Goal: Task Accomplishment & Management: Complete application form

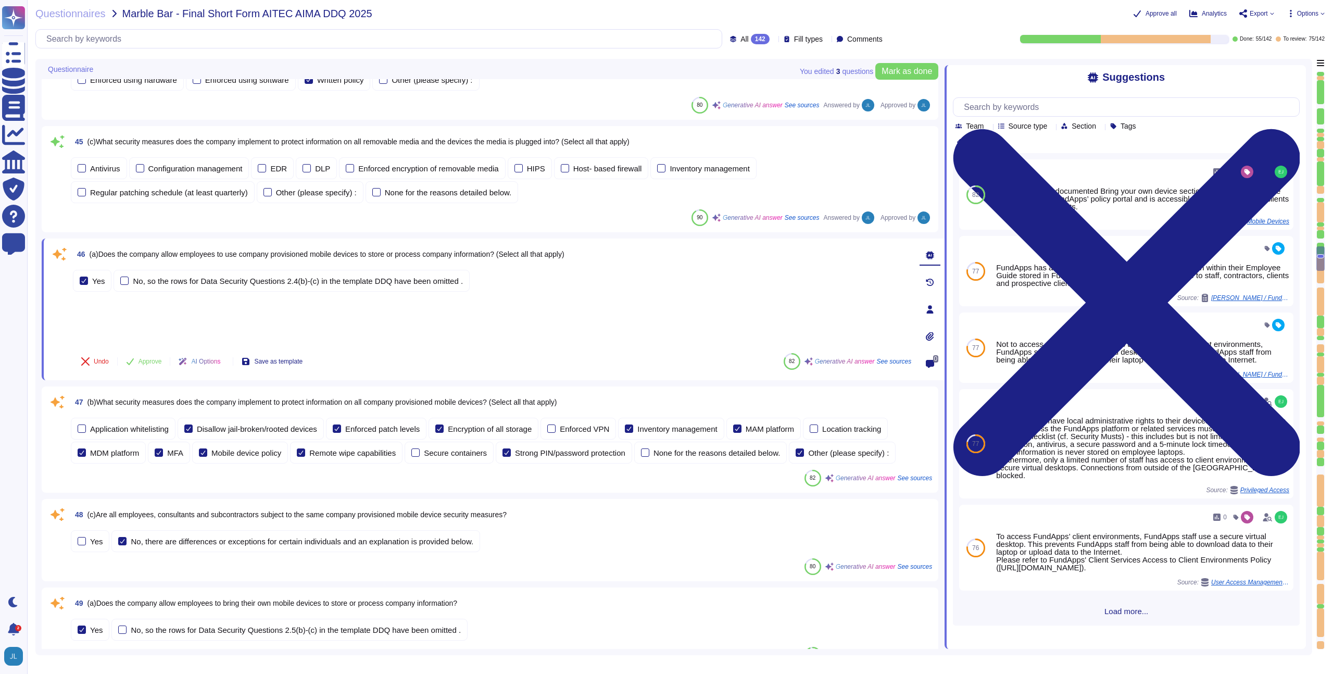
scroll to position [4777, 0]
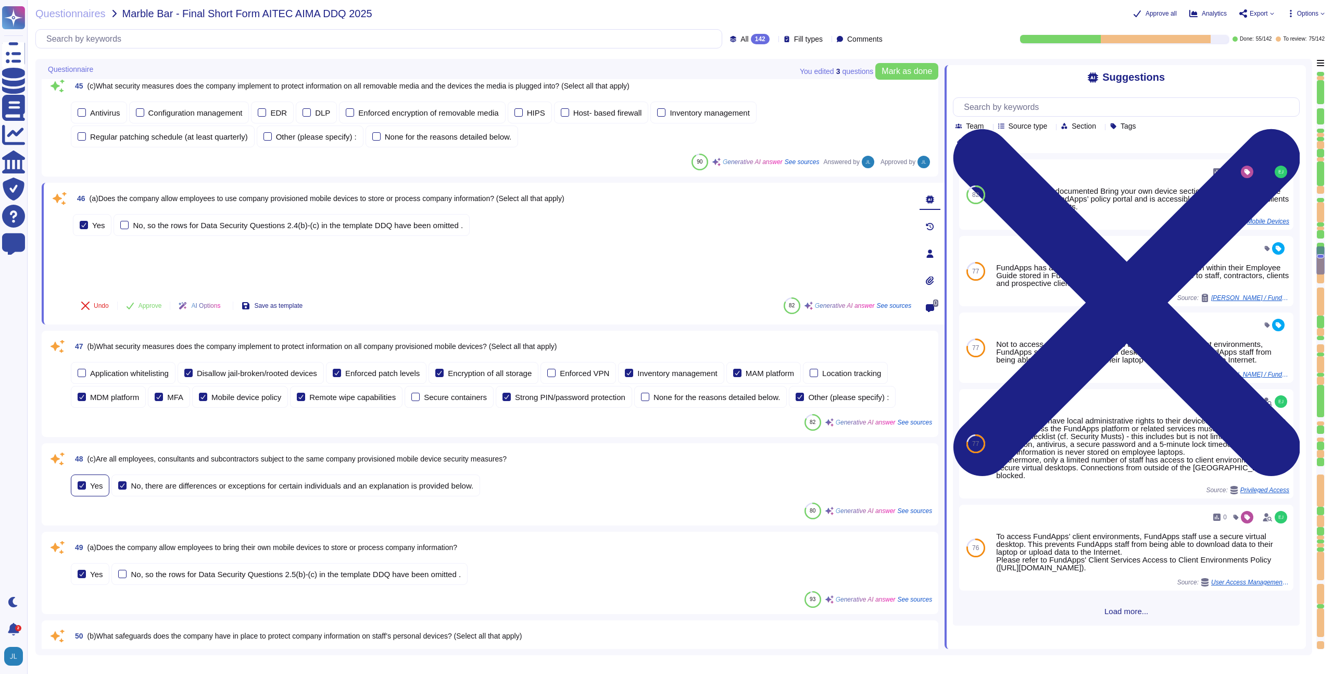
click at [81, 488] on div at bounding box center [82, 485] width 8 height 8
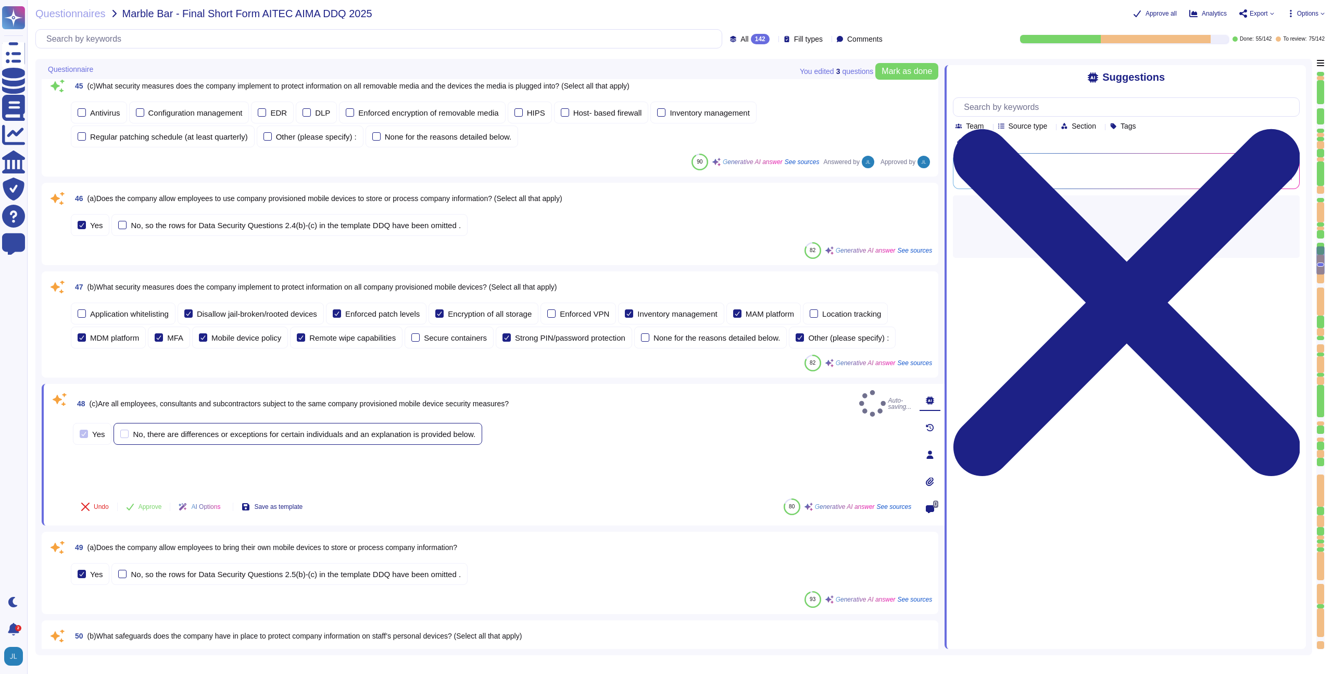
click at [160, 434] on div "No, there are differences or exceptions for certain individuals and an explanat…" at bounding box center [297, 434] width 369 height 22
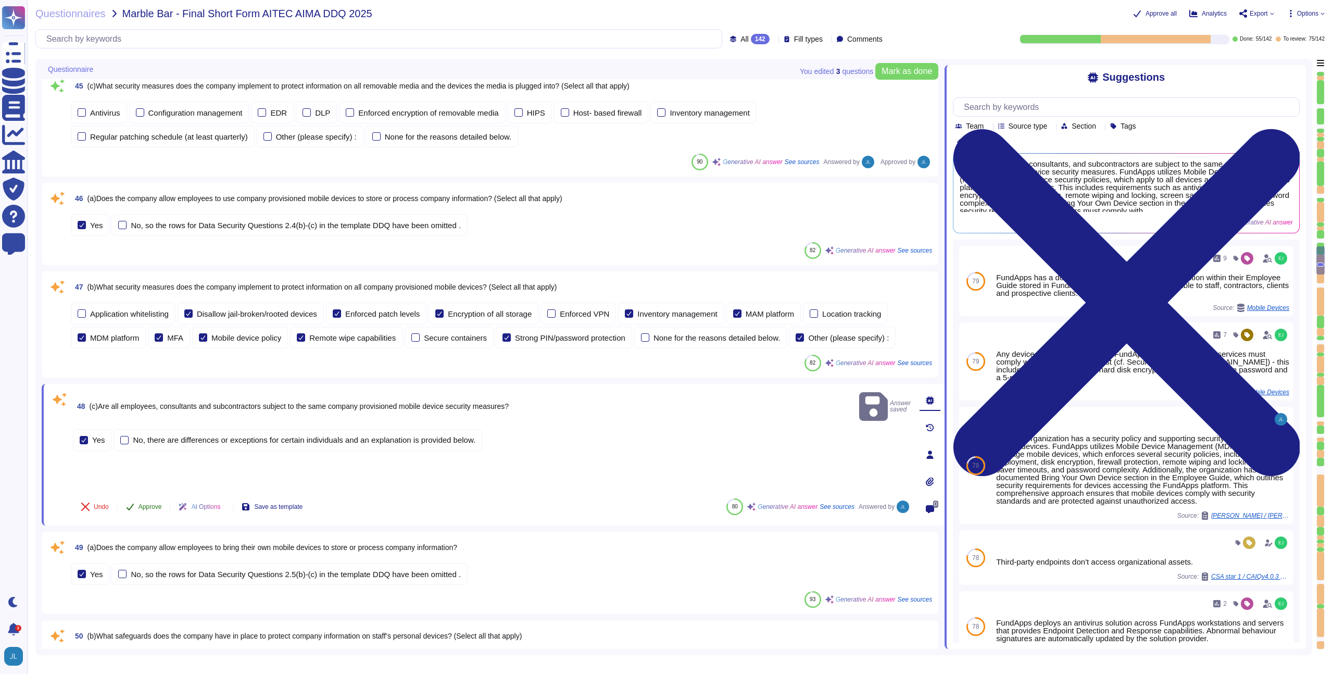
click at [150, 501] on button "Approve" at bounding box center [144, 506] width 53 height 21
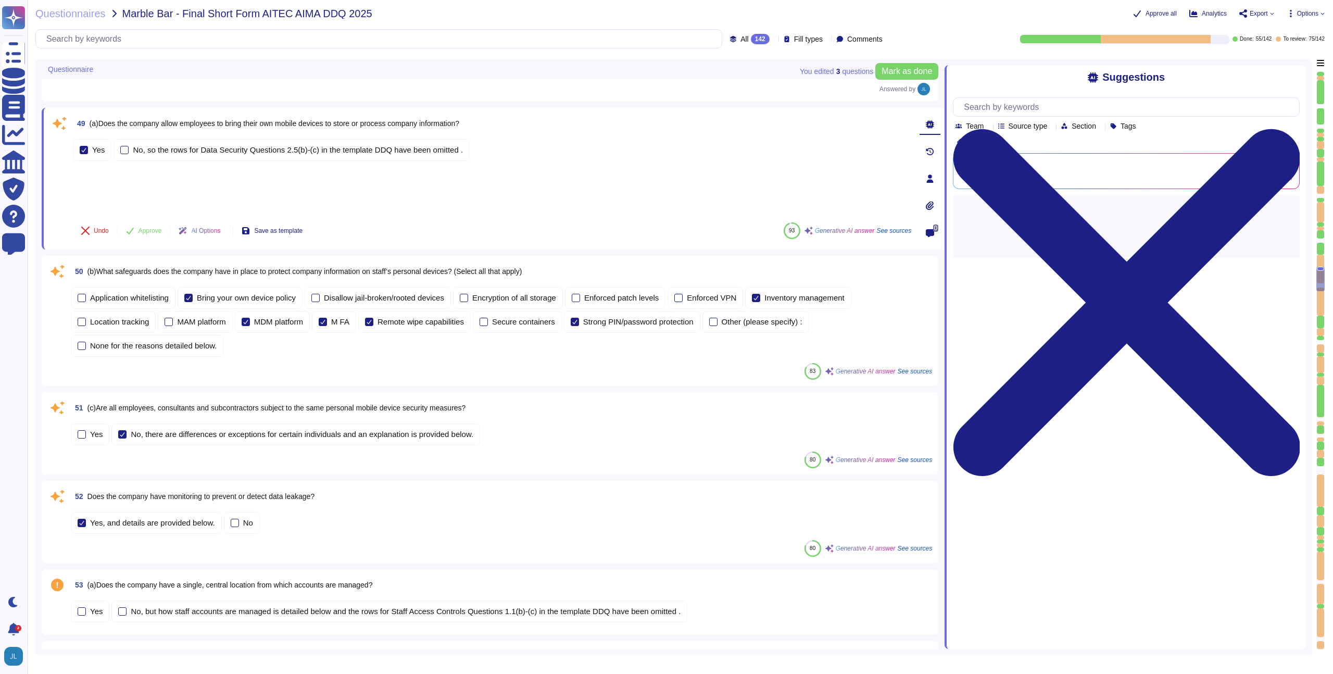
scroll to position [5120, 0]
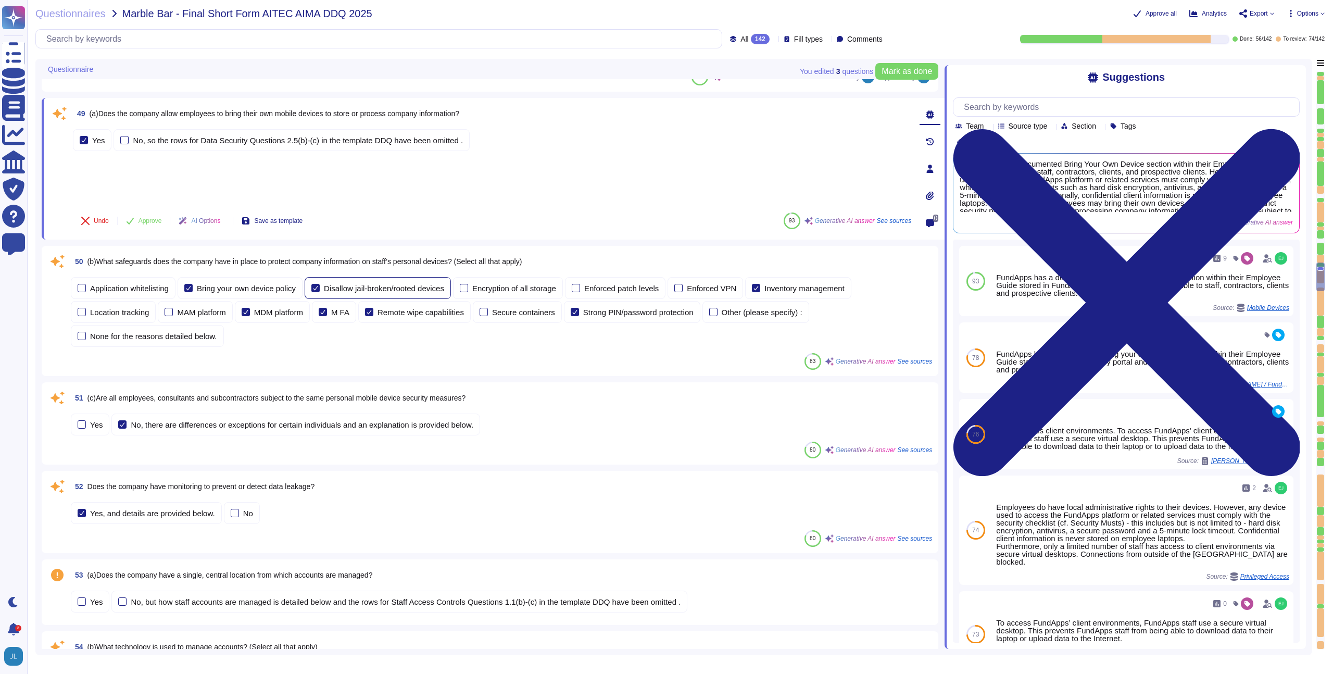
click at [378, 281] on div "Disallow jail-broken/rooted devices" at bounding box center [378, 288] width 146 height 22
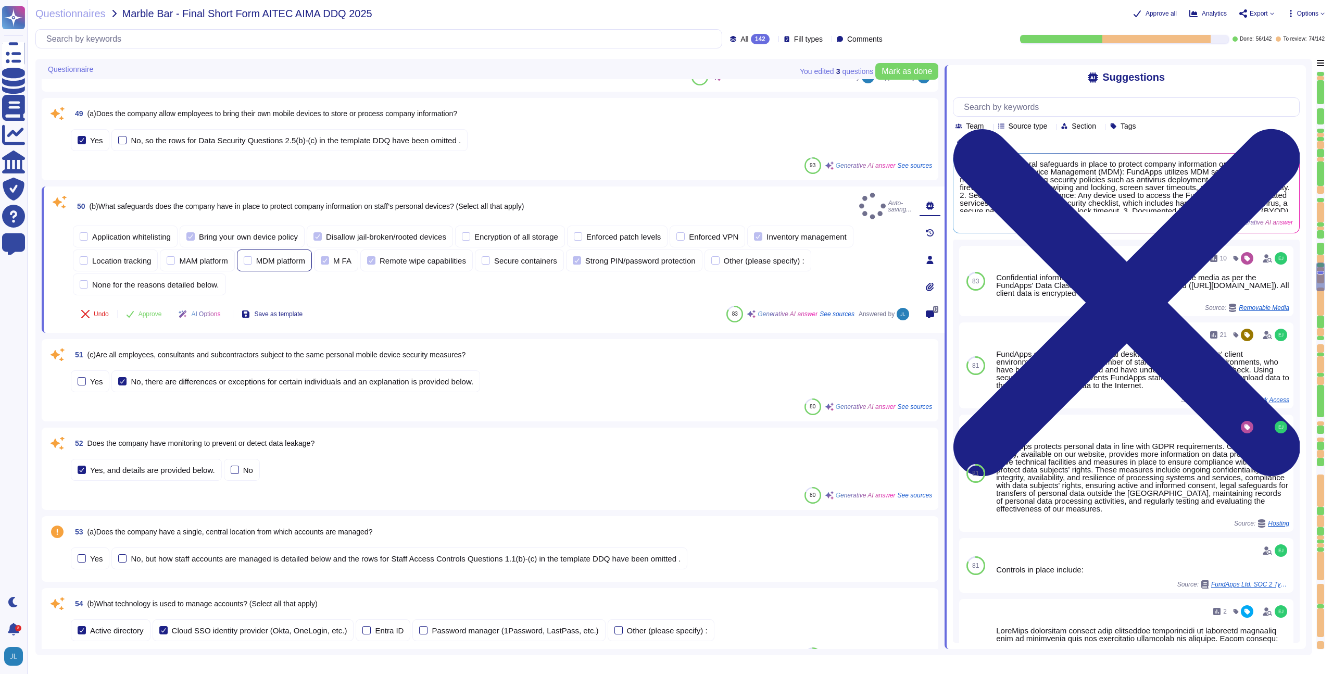
click at [276, 258] on div "MDM platform" at bounding box center [274, 260] width 75 height 22
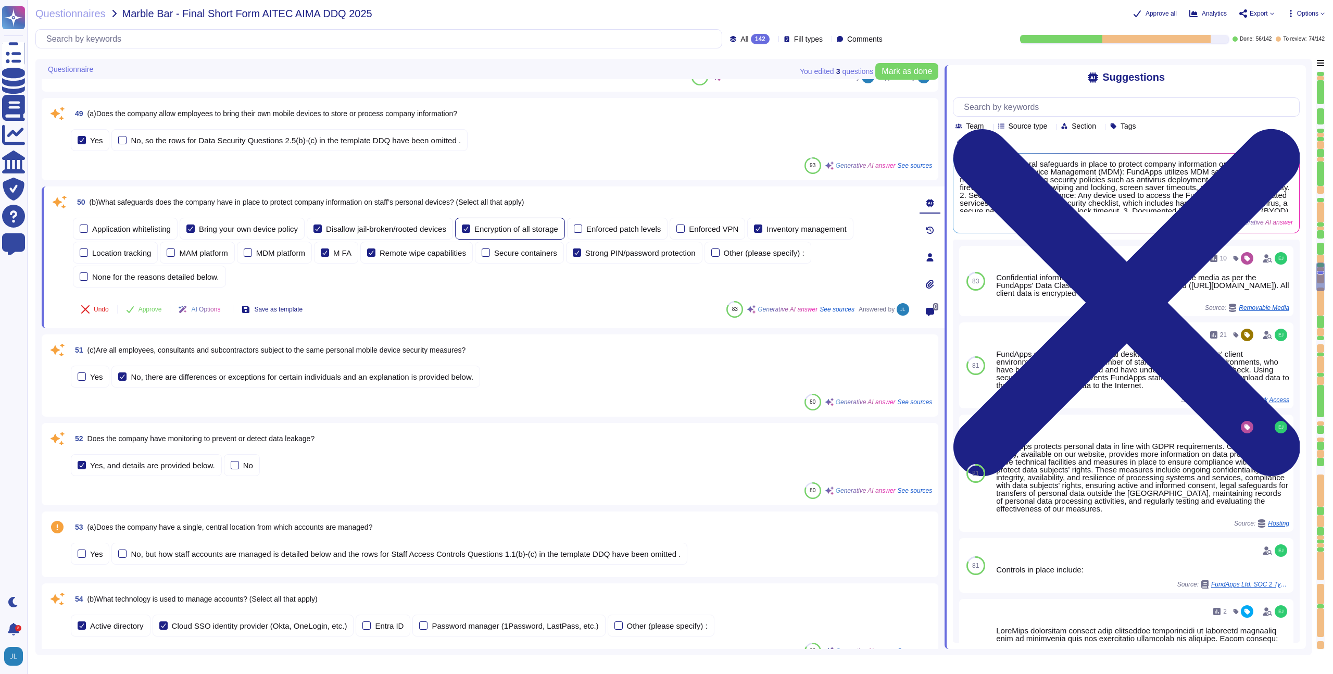
click at [558, 230] on div "Encryption of all storage" at bounding box center [516, 229] width 84 height 8
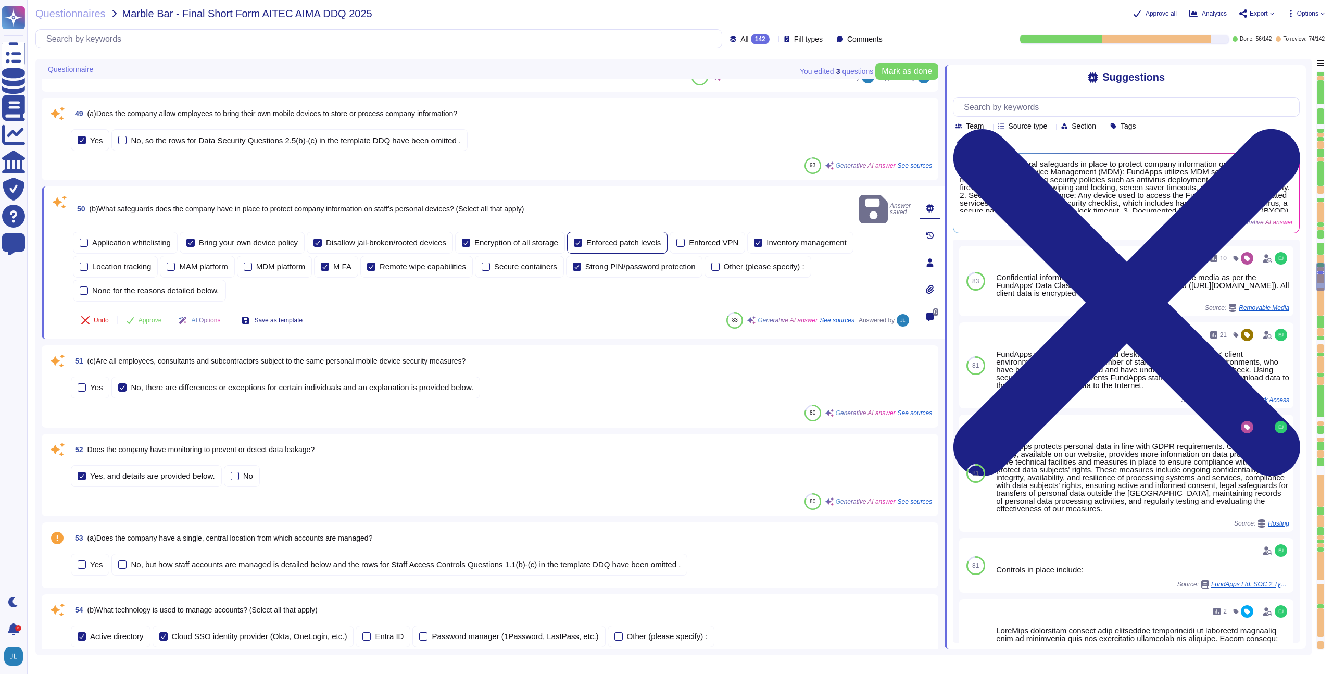
click at [633, 234] on div "Enforced patch levels" at bounding box center [617, 243] width 100 height 22
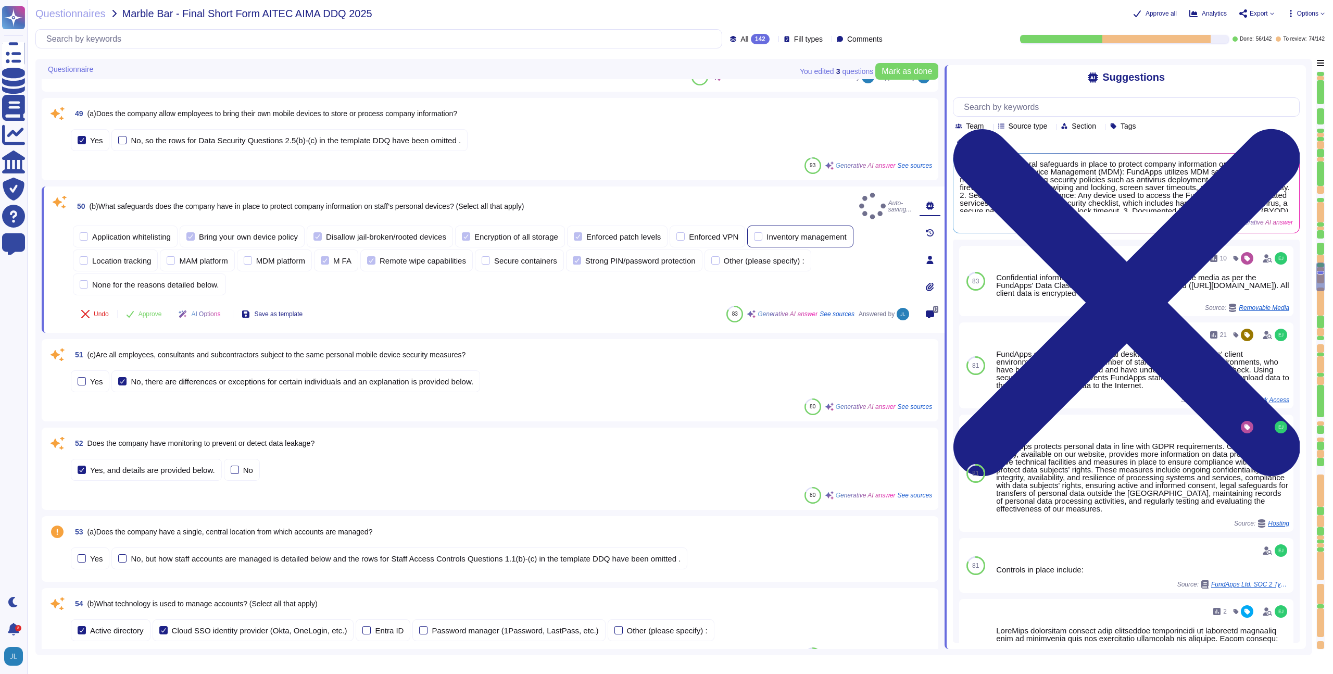
click at [807, 235] on div "Inventory management" at bounding box center [800, 236] width 106 height 22
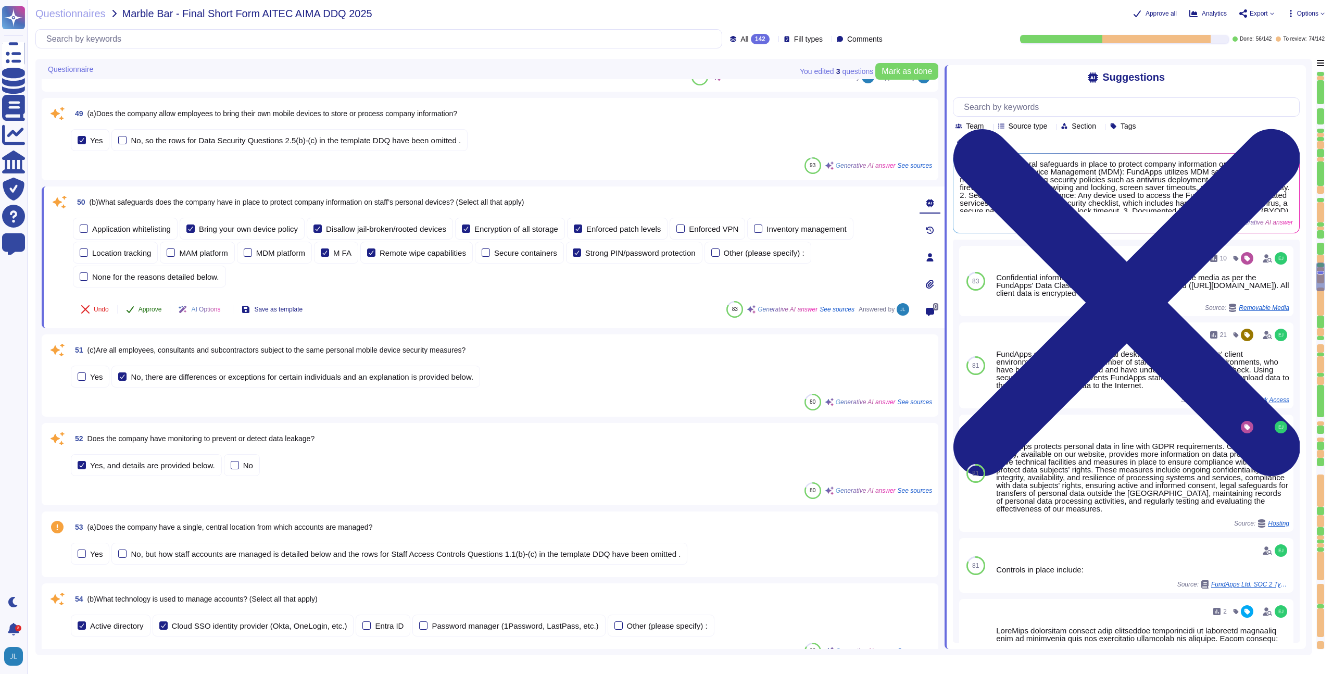
click at [143, 302] on button "Approve" at bounding box center [144, 309] width 53 height 21
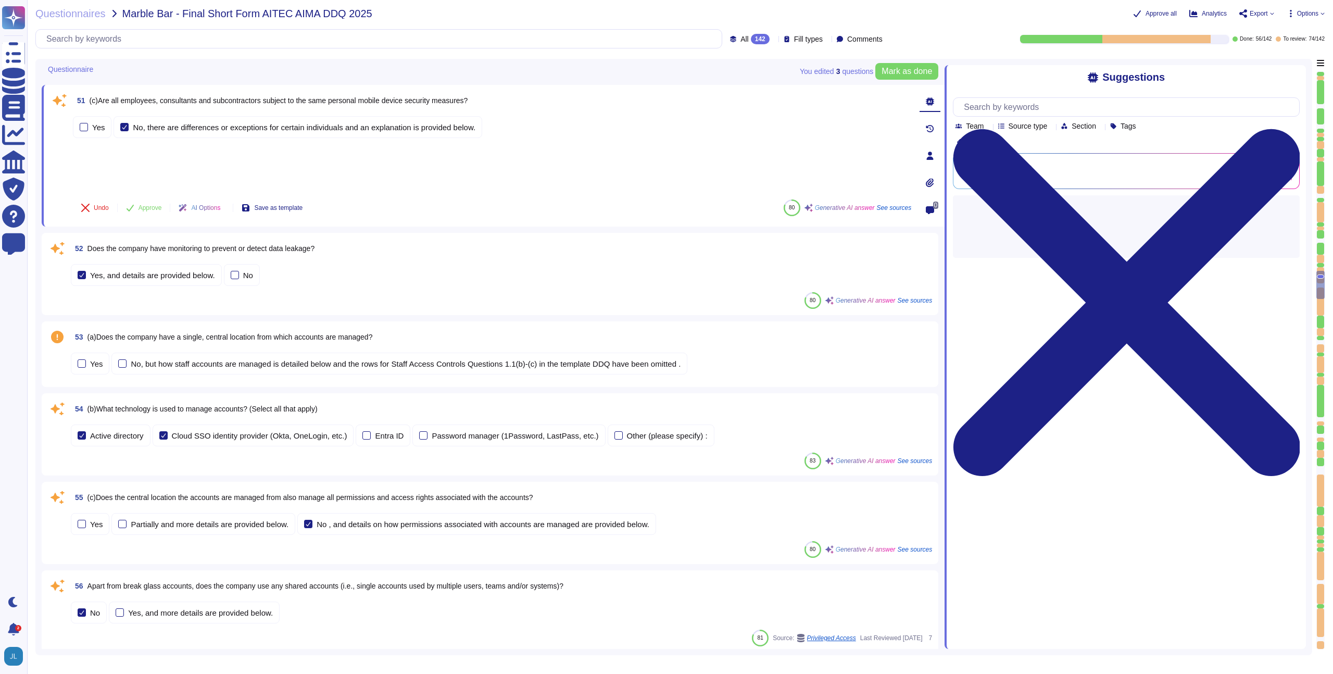
scroll to position [5328, 0]
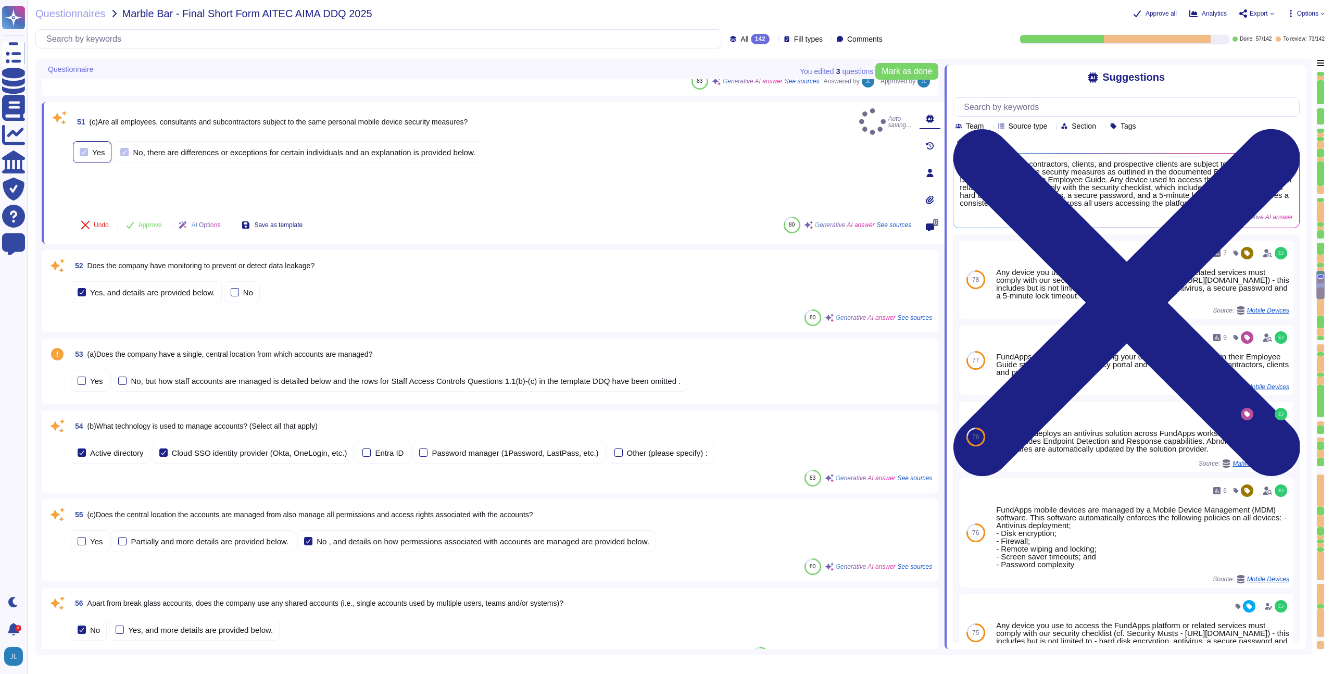
click at [102, 152] on div "Yes" at bounding box center [92, 152] width 39 height 22
click at [148, 148] on div "No, there are differences or exceptions for certain individuals and an explanat…" at bounding box center [304, 152] width 343 height 8
click at [140, 218] on button "Approve" at bounding box center [144, 224] width 53 height 21
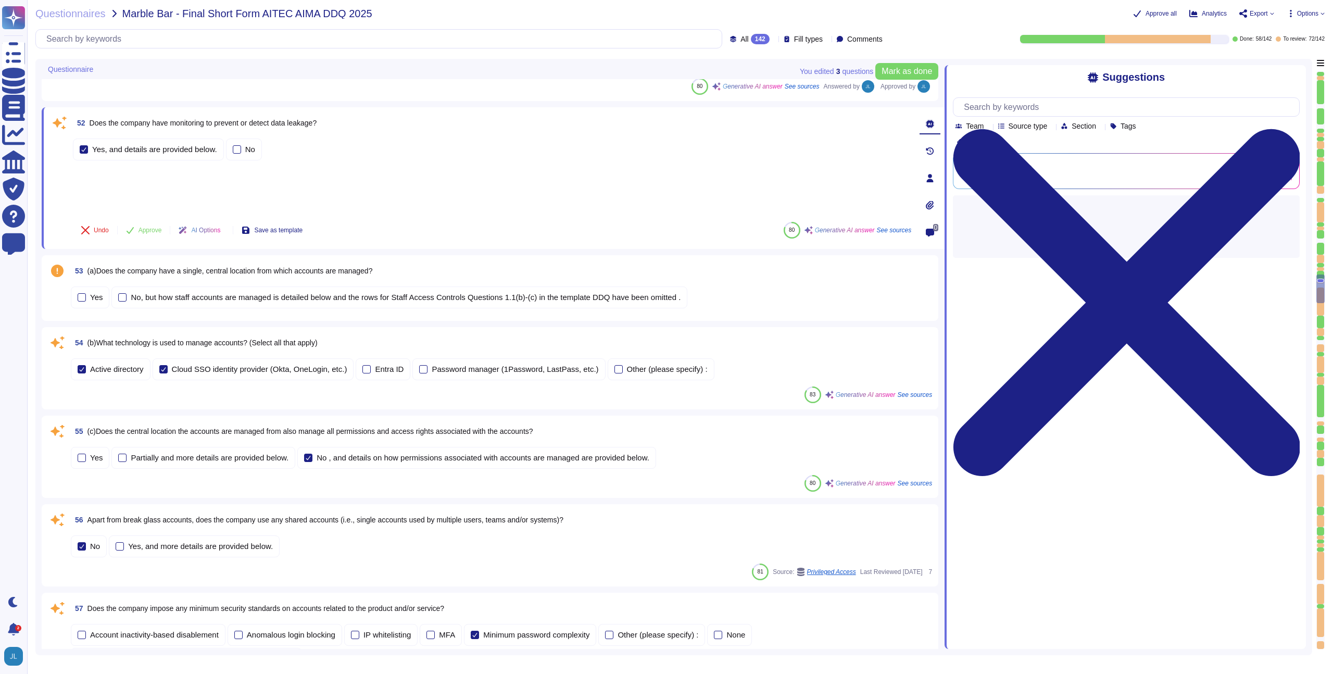
scroll to position [5414, 0]
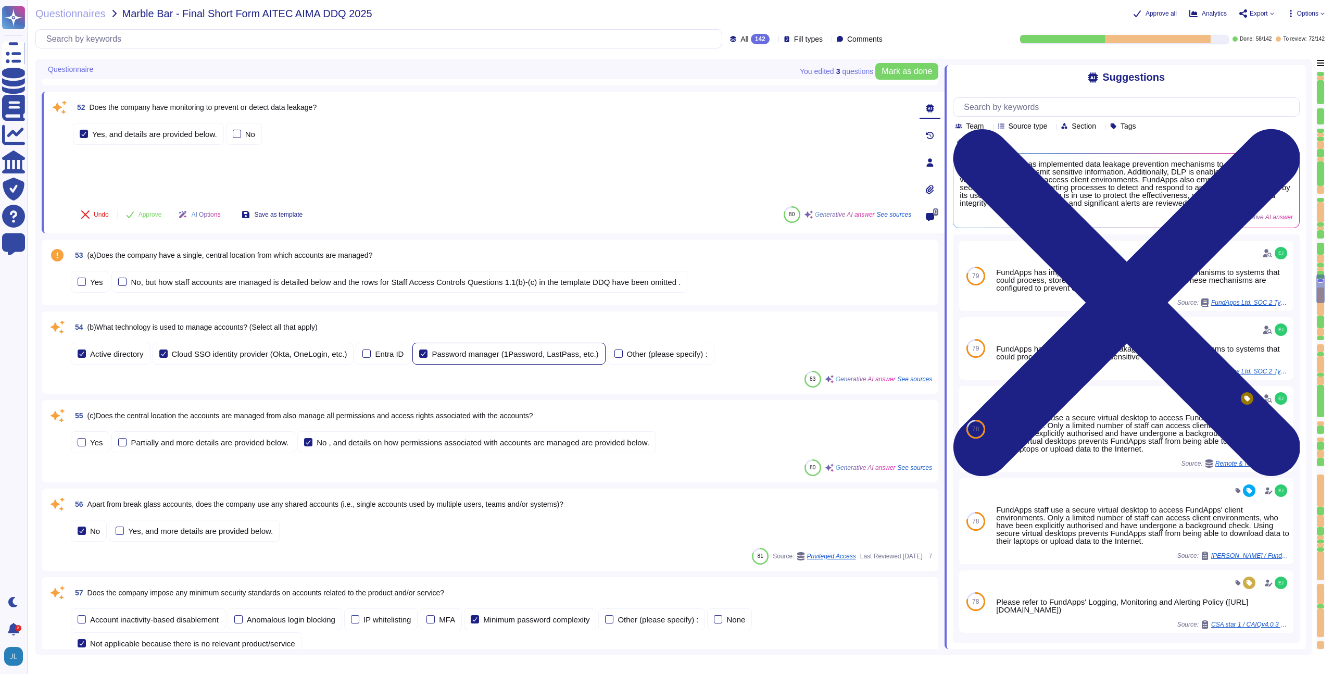
click at [447, 350] on div "Password manager (1Password, LastPass, etc.)" at bounding box center [515, 354] width 167 height 8
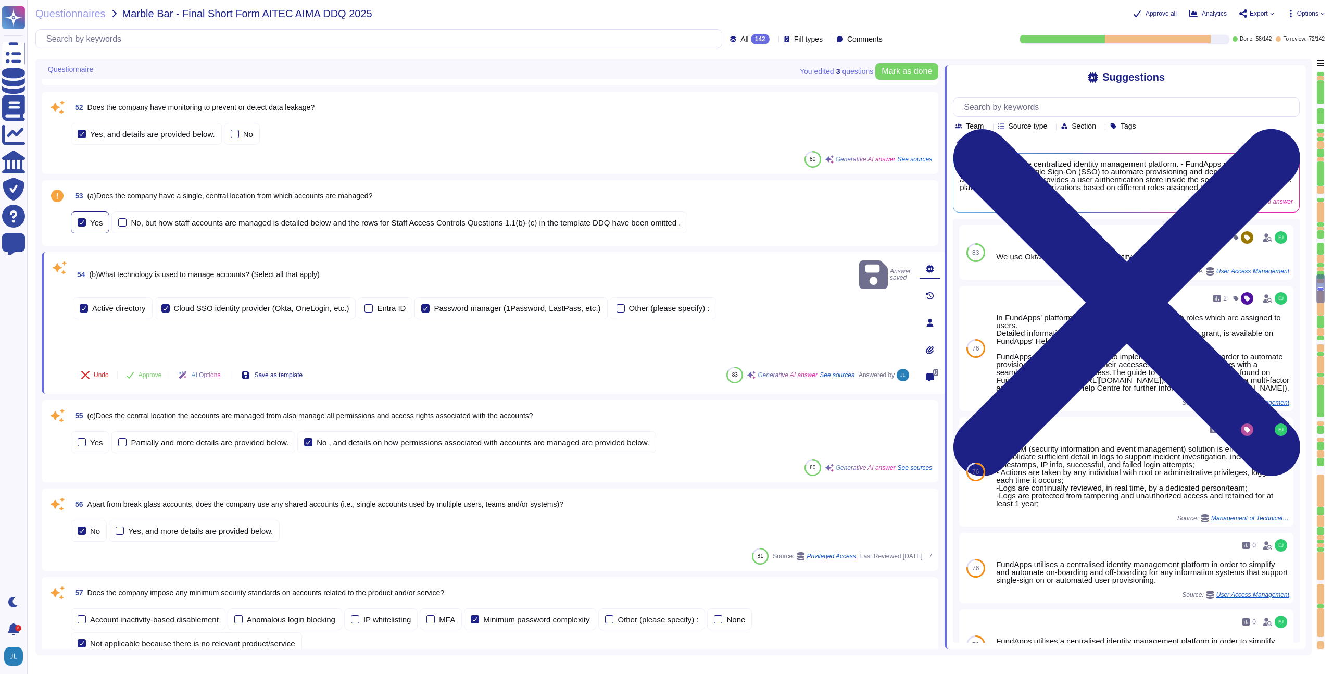
click at [94, 225] on div "Yes" at bounding box center [96, 223] width 12 height 8
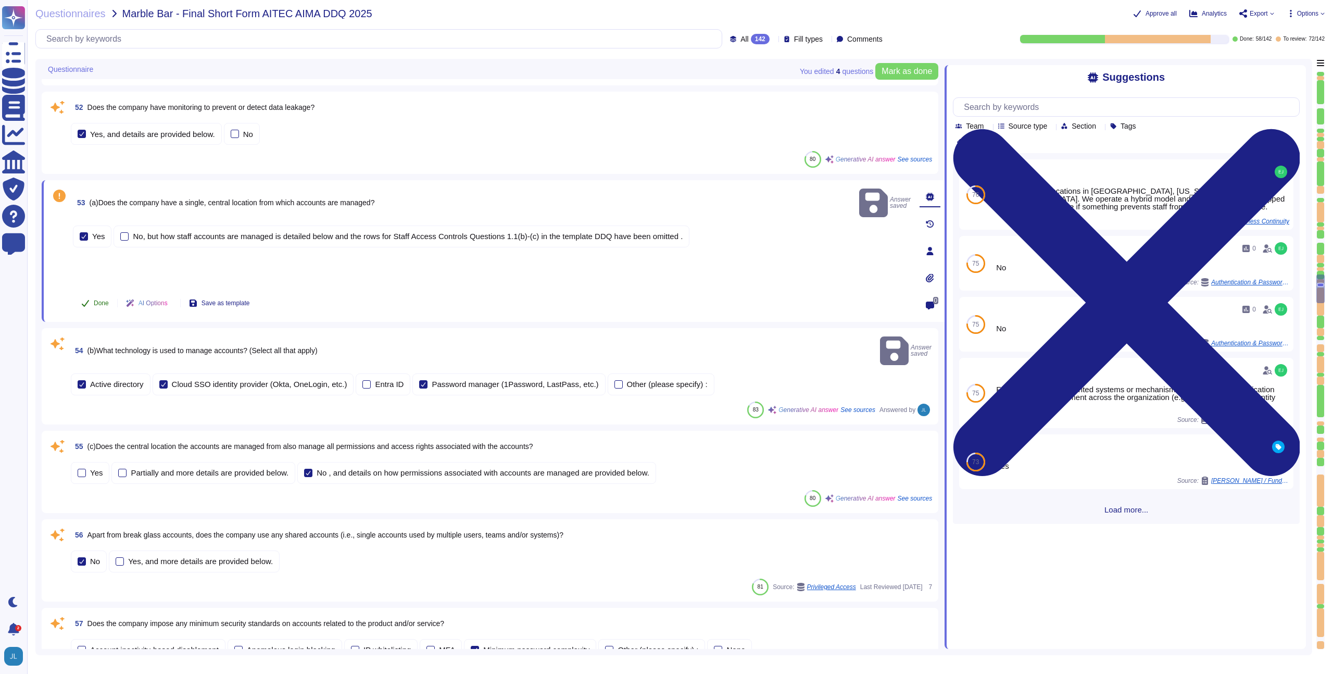
click at [103, 301] on span "Done" at bounding box center [101, 303] width 15 height 6
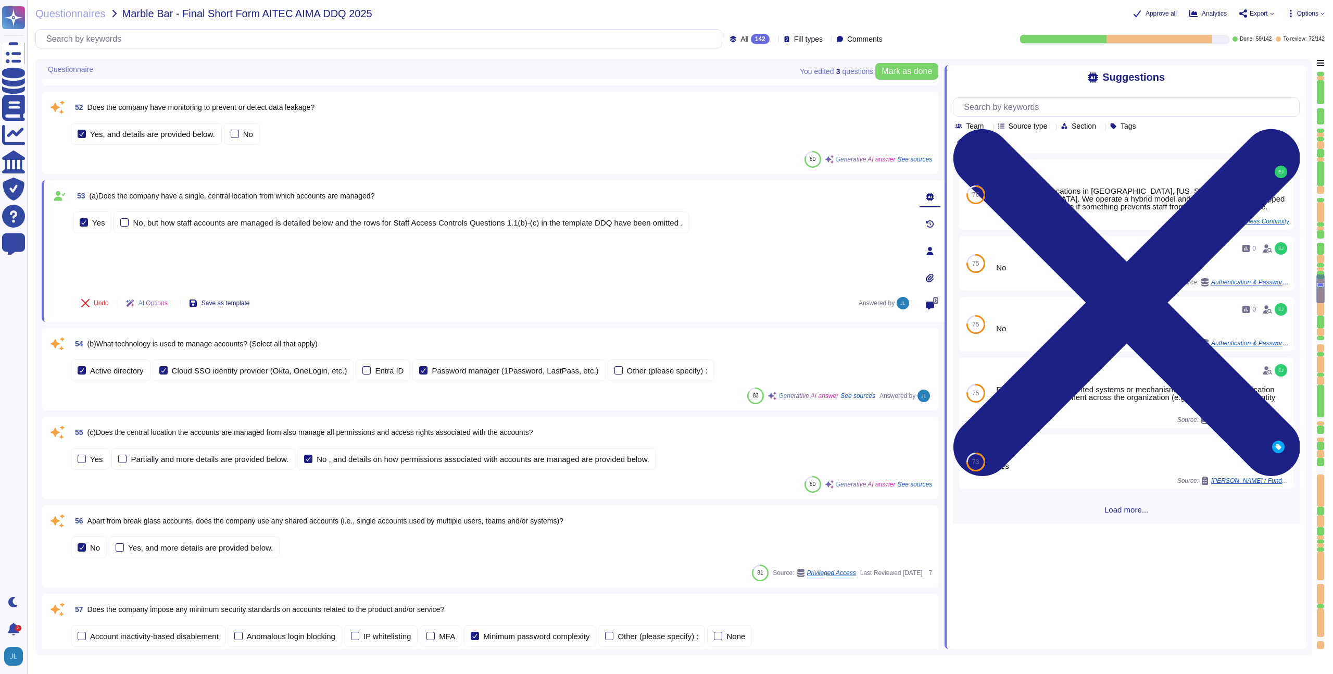
click at [342, 334] on div "54 (b)What technology is used to manage accounts? (Select all that apply)" at bounding box center [501, 343] width 861 height 19
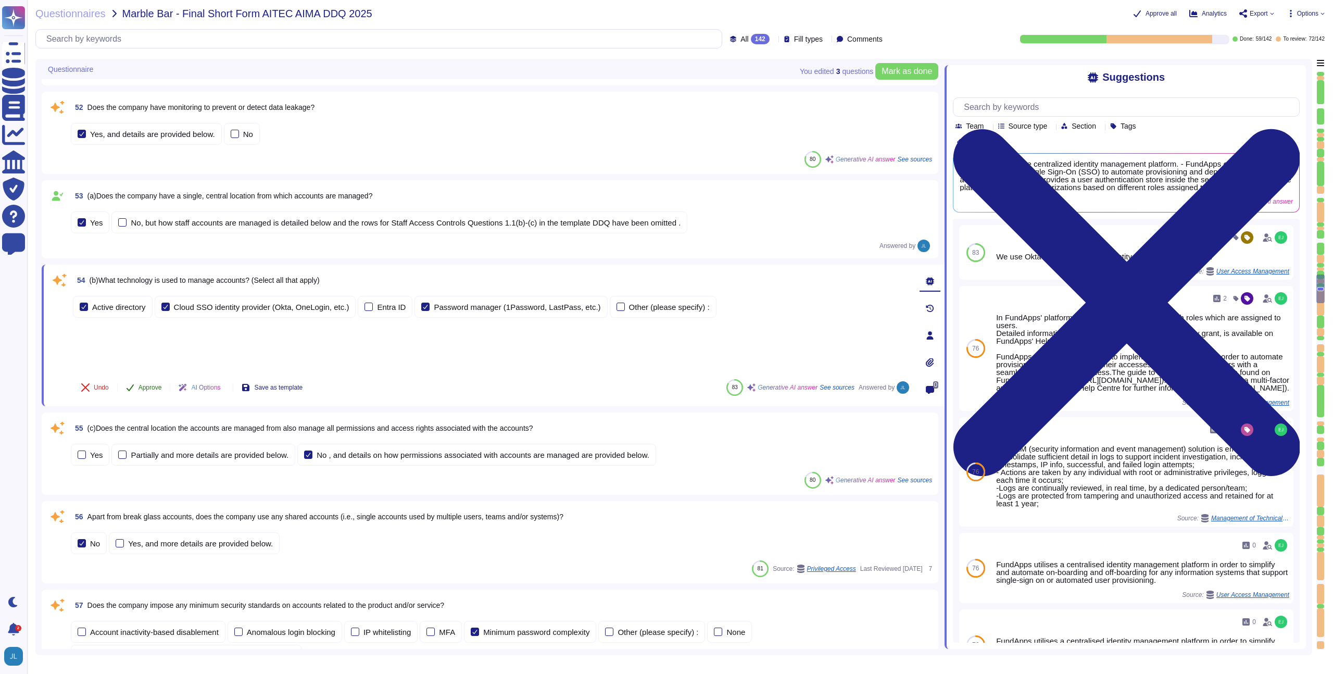
click at [146, 384] on span "Approve" at bounding box center [149, 387] width 23 height 6
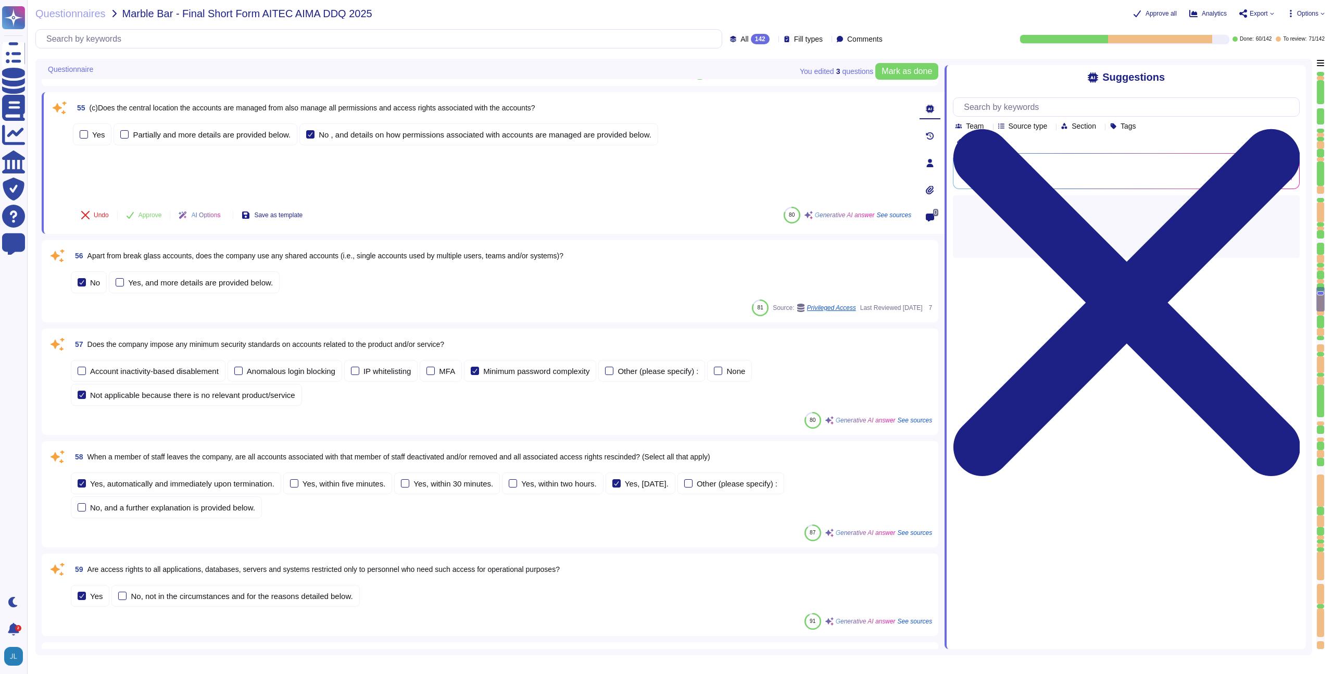
scroll to position [5653, 0]
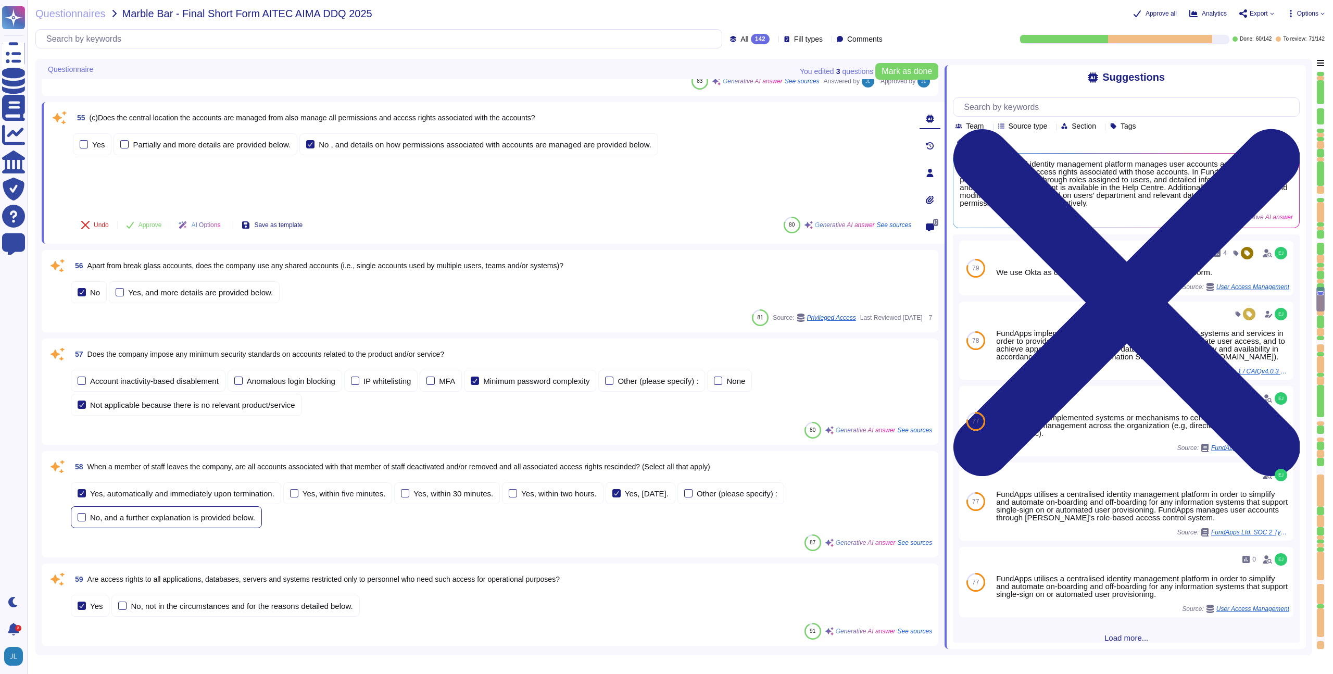
click at [219, 464] on span "When a member of staff leaves the company, are all accounts associated with tha…" at bounding box center [398, 466] width 623 height 8
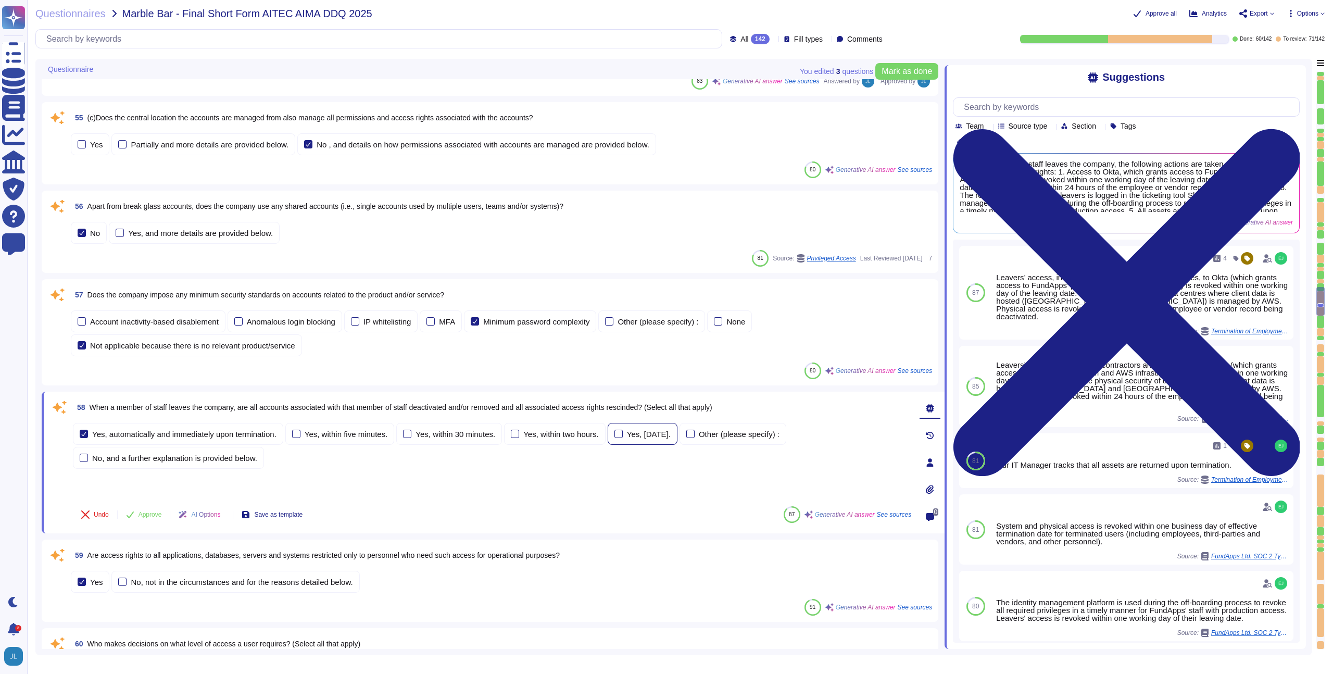
click at [655, 427] on div "Yes, [DATE]." at bounding box center [643, 434] width 70 height 22
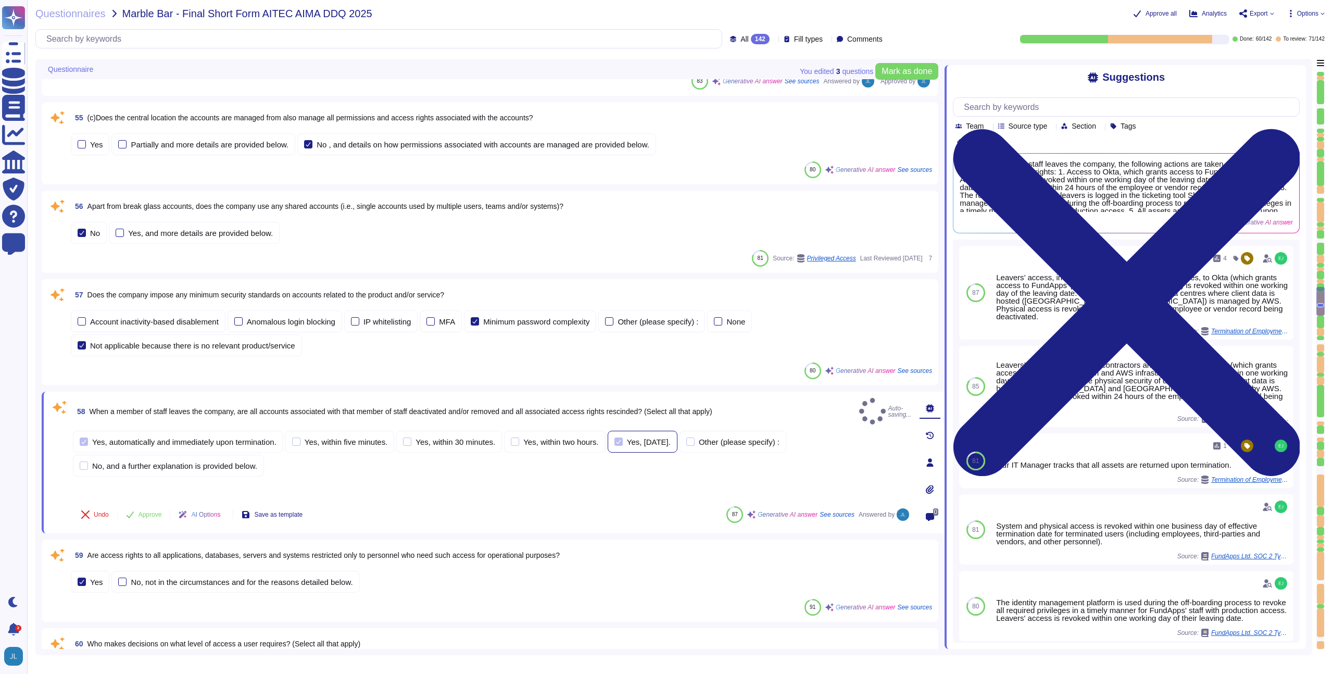
click at [663, 438] on div "Yes, [DATE]." at bounding box center [649, 442] width 44 height 8
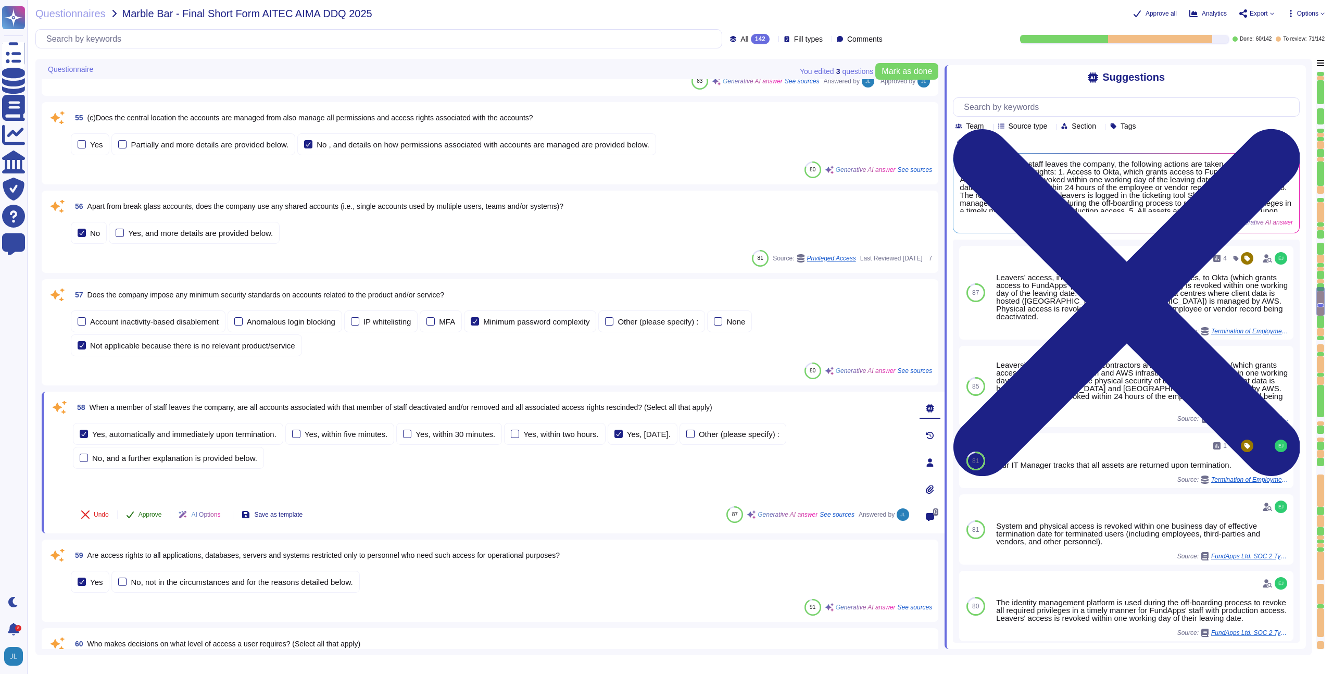
click at [153, 511] on span "Approve" at bounding box center [149, 514] width 23 height 6
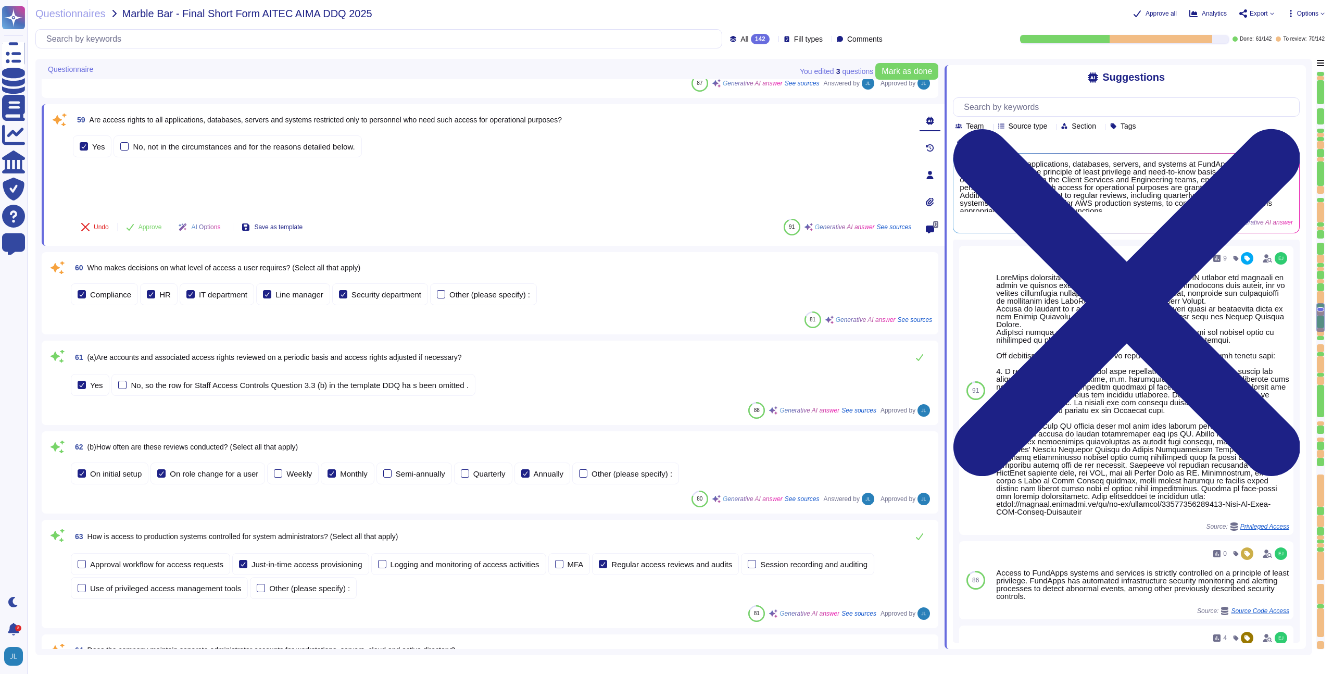
scroll to position [6017, 0]
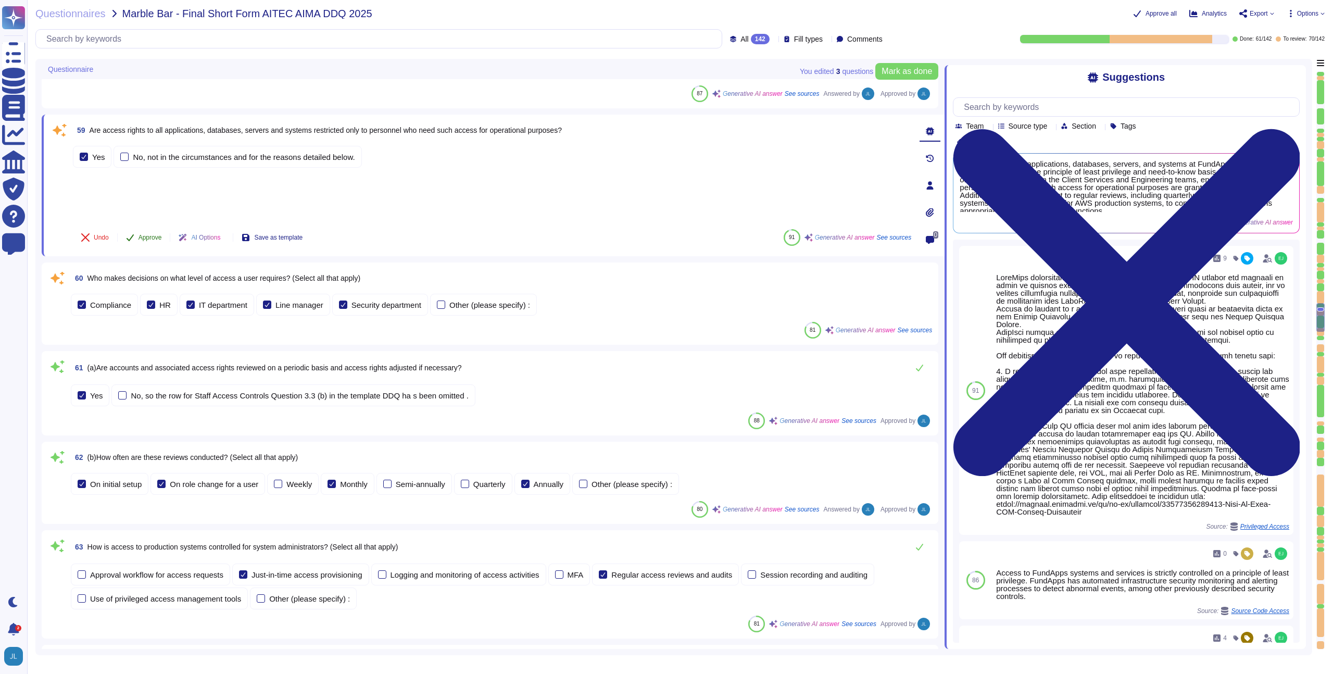
click at [149, 236] on span "Approve" at bounding box center [149, 237] width 23 height 6
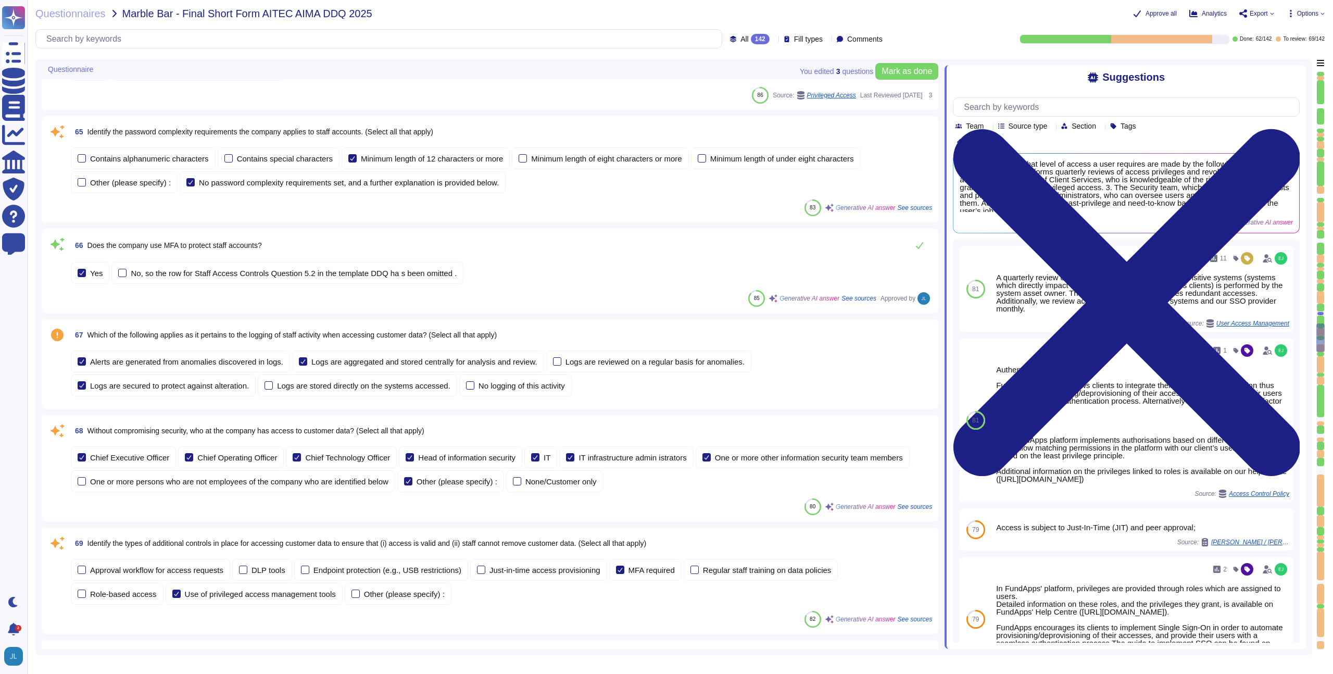
scroll to position [6611, 0]
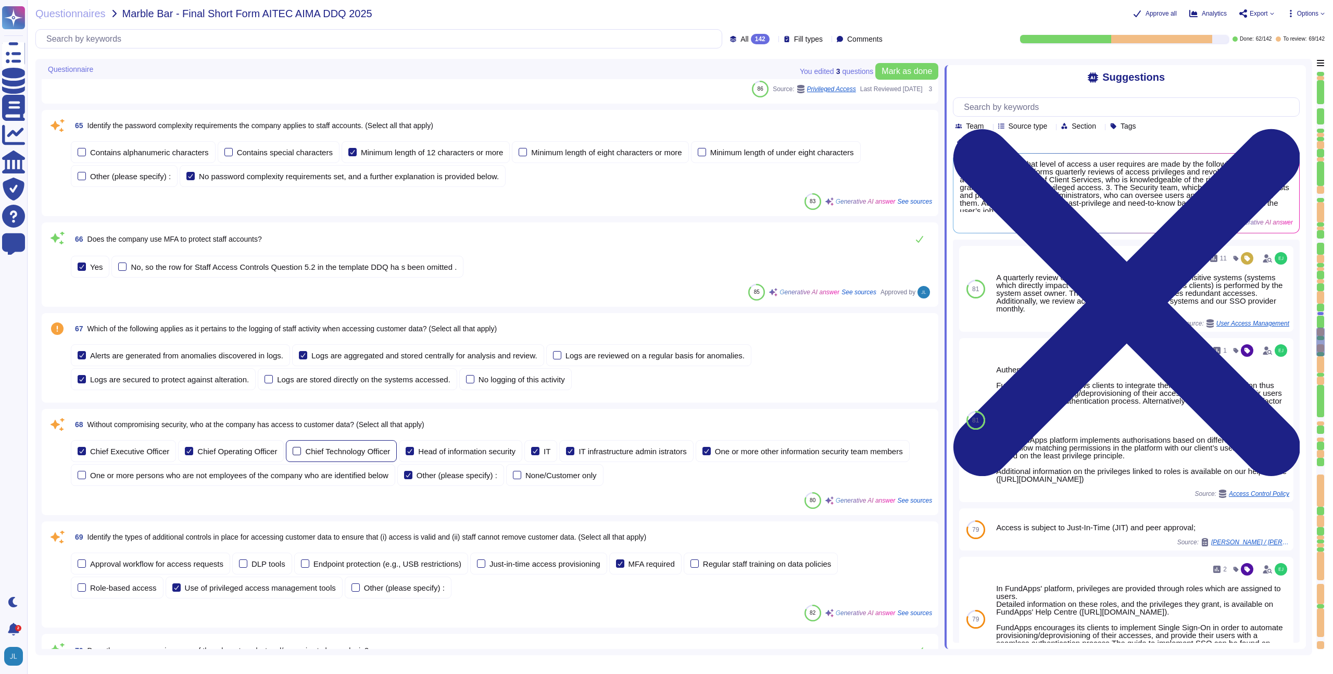
click at [331, 450] on div "Chief Technology Officer" at bounding box center [347, 451] width 85 height 8
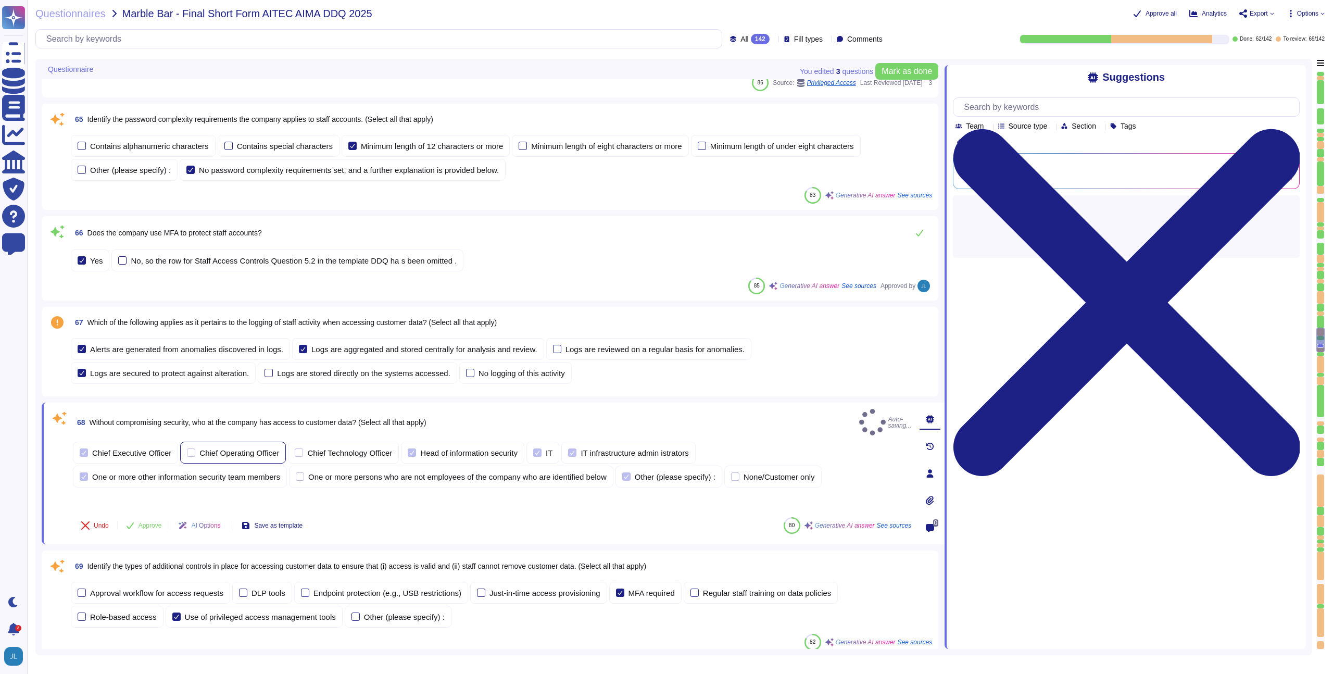
click at [213, 451] on div "Chief Operating Officer" at bounding box center [233, 452] width 106 height 22
click at [147, 449] on div "Chief Executive Officer" at bounding box center [125, 452] width 105 height 22
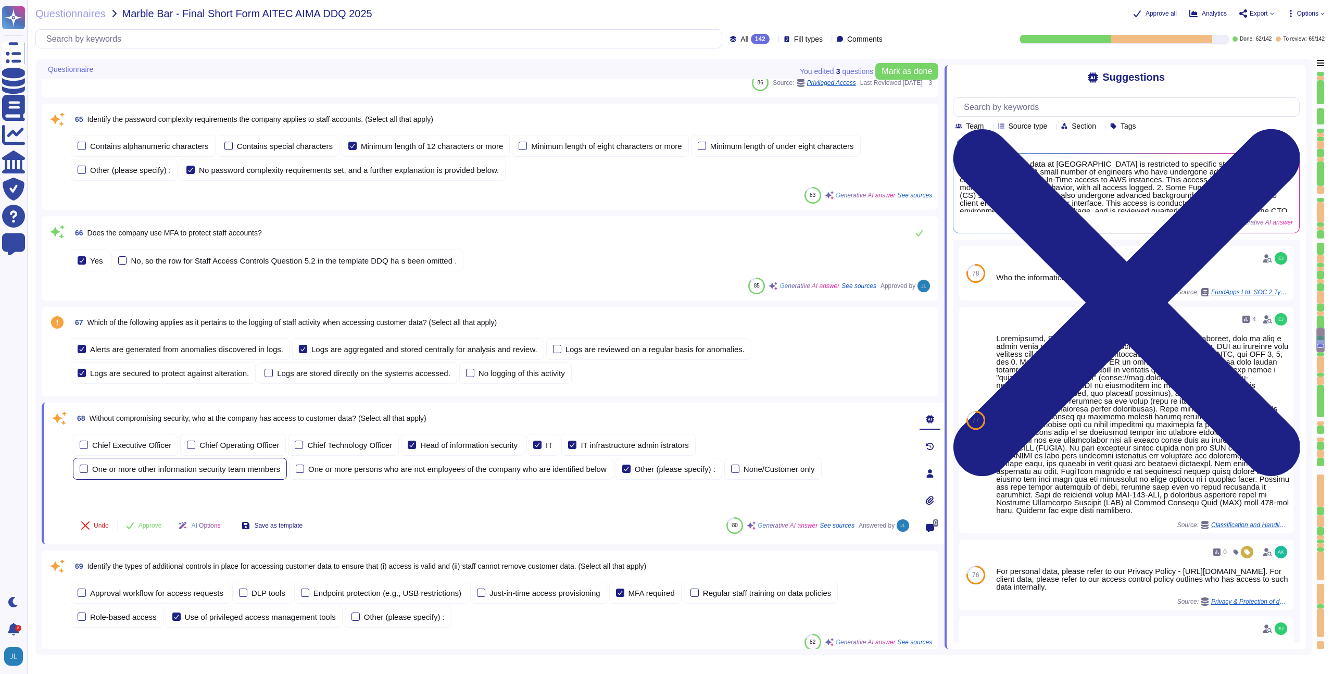
click at [250, 471] on div "One or more other information security team members" at bounding box center [186, 469] width 188 height 8
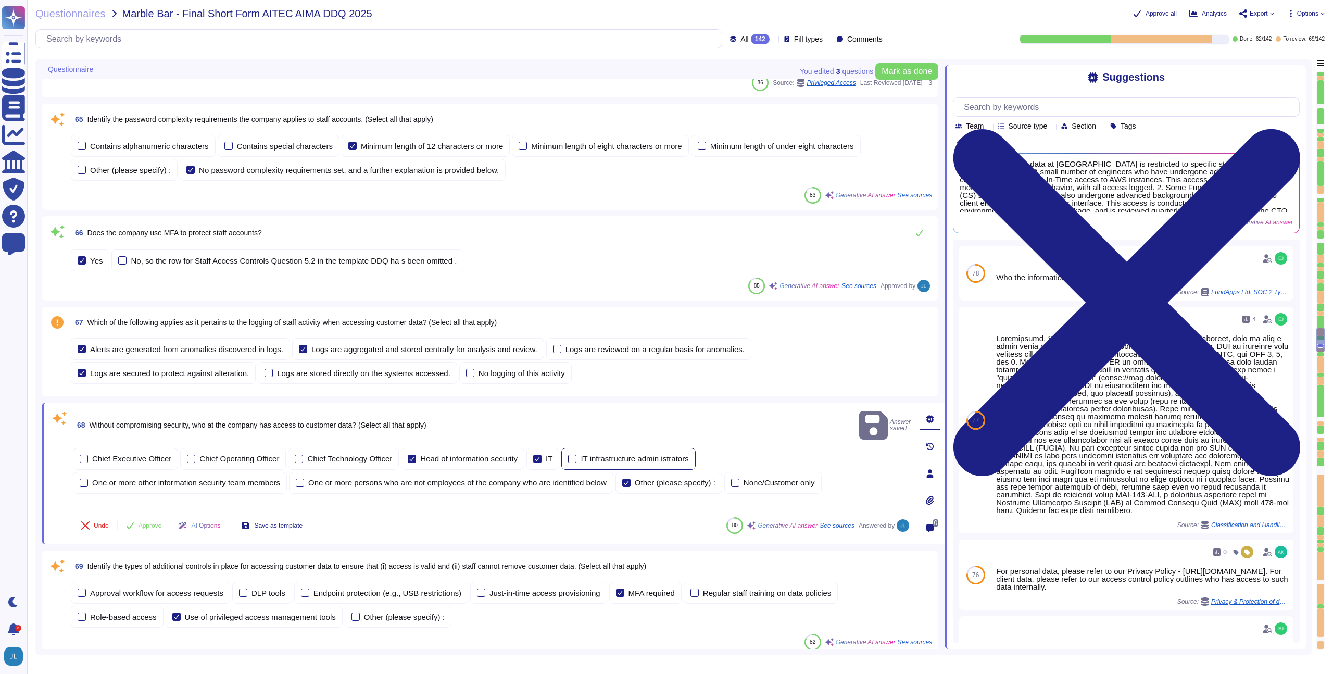
click at [590, 454] on label "IT infrastructure admin istrators" at bounding box center [628, 458] width 120 height 8
click at [541, 454] on div at bounding box center [537, 458] width 8 height 8
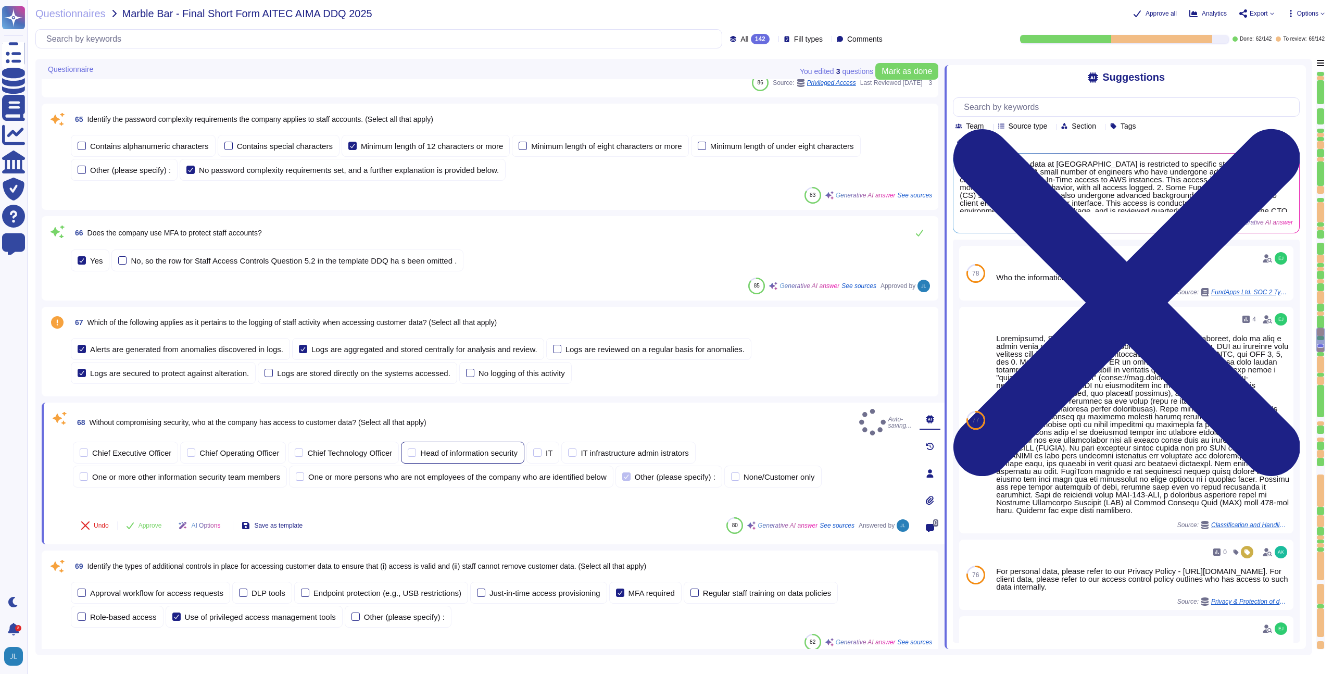
click at [495, 449] on div "Head of information security" at bounding box center [468, 453] width 97 height 8
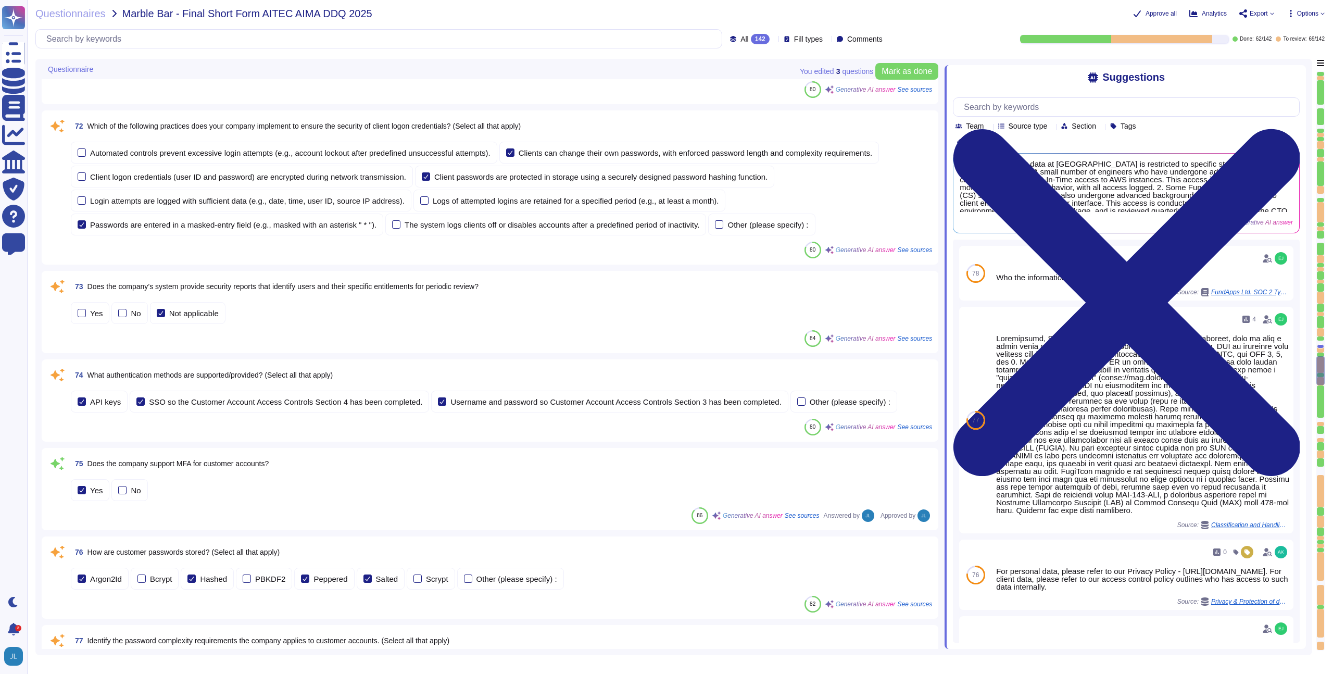
scroll to position [7306, 0]
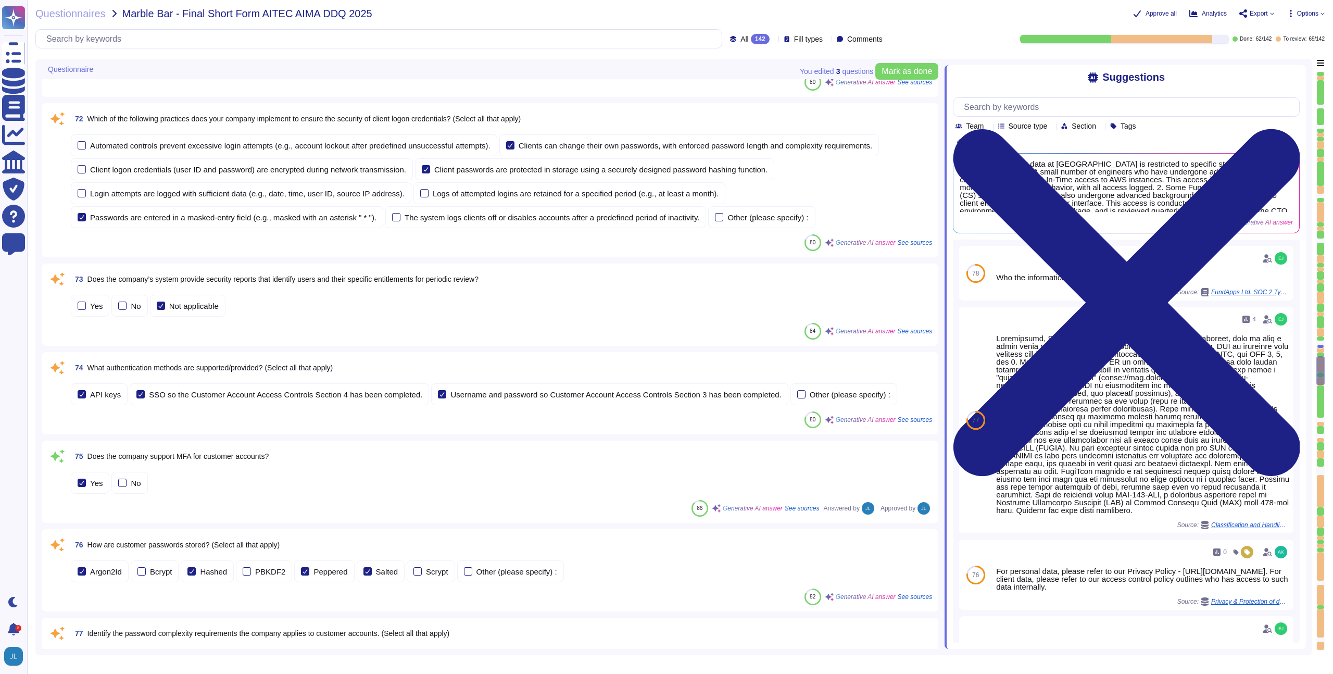
click at [391, 374] on div "74 What authentication methods are supported/provided? (Select all that apply)" at bounding box center [501, 367] width 861 height 19
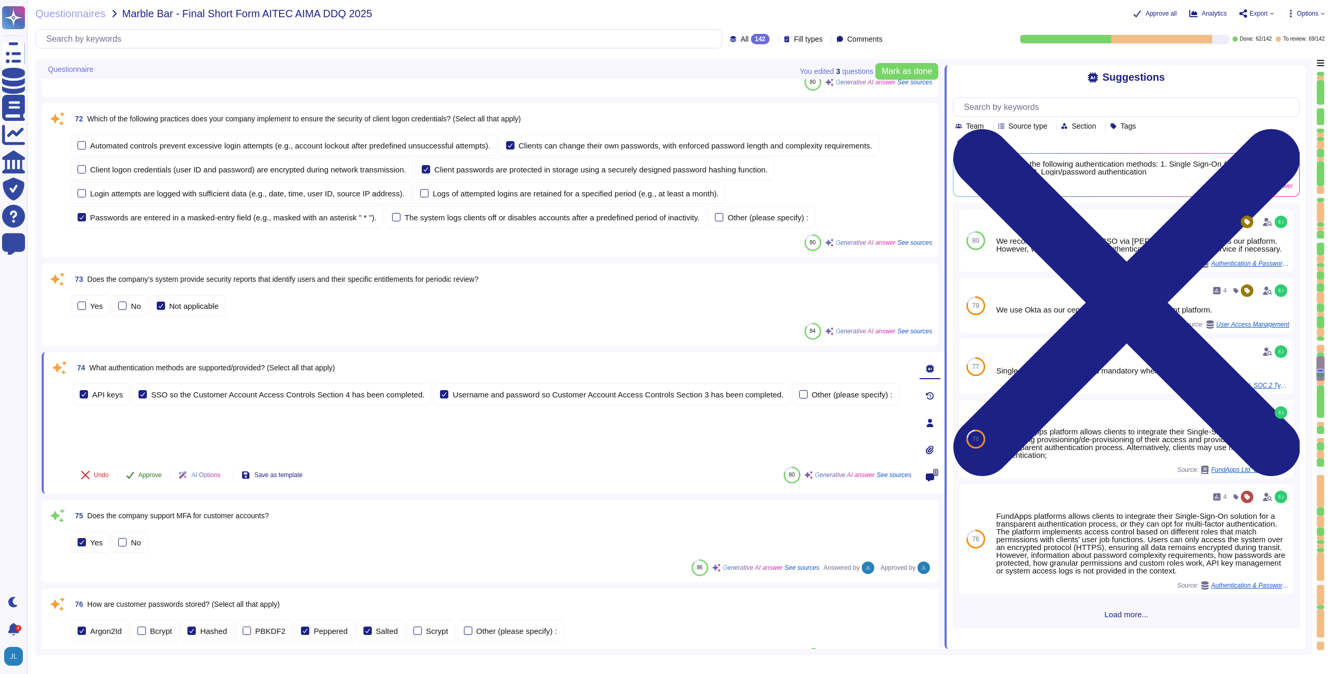
click at [155, 472] on span "Approve" at bounding box center [149, 475] width 23 height 6
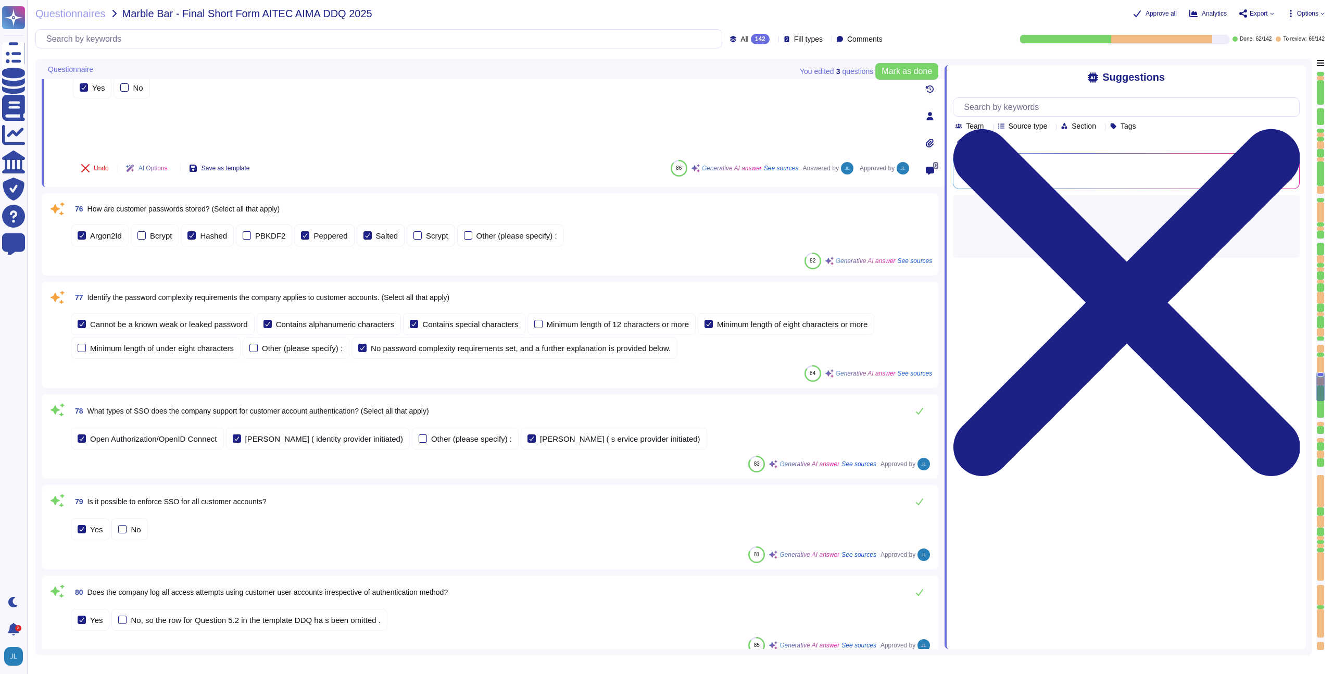
type textarea "Our latest penetration test report can be found on our trust portal here: [URL]…"
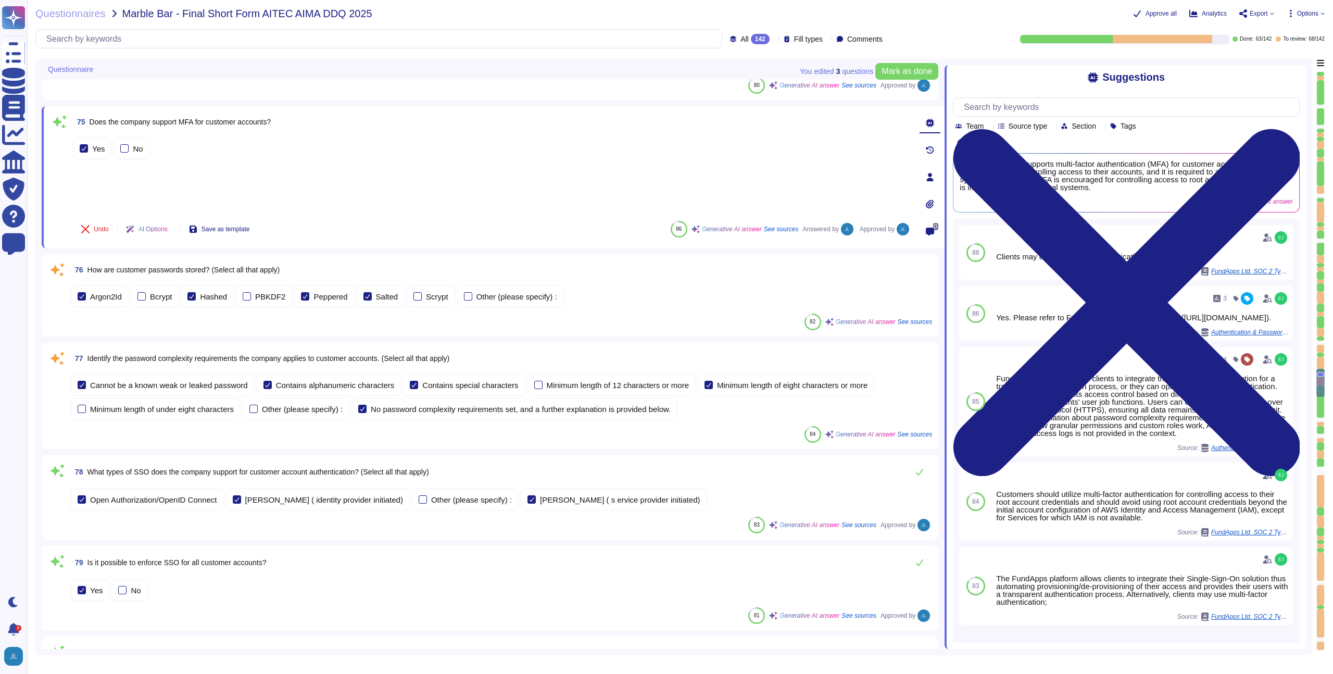
scroll to position [7632, 0]
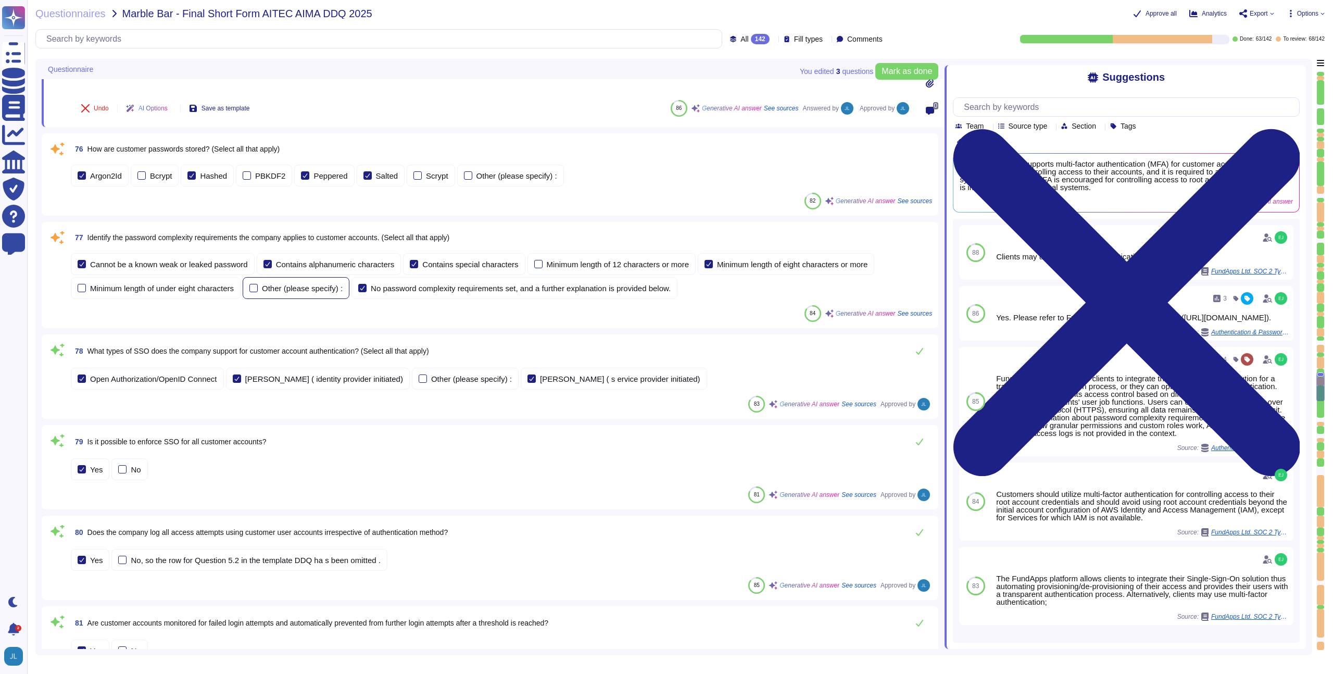
type textarea "Our latest penetration test report can be found on our trust portal here: [URL]…"
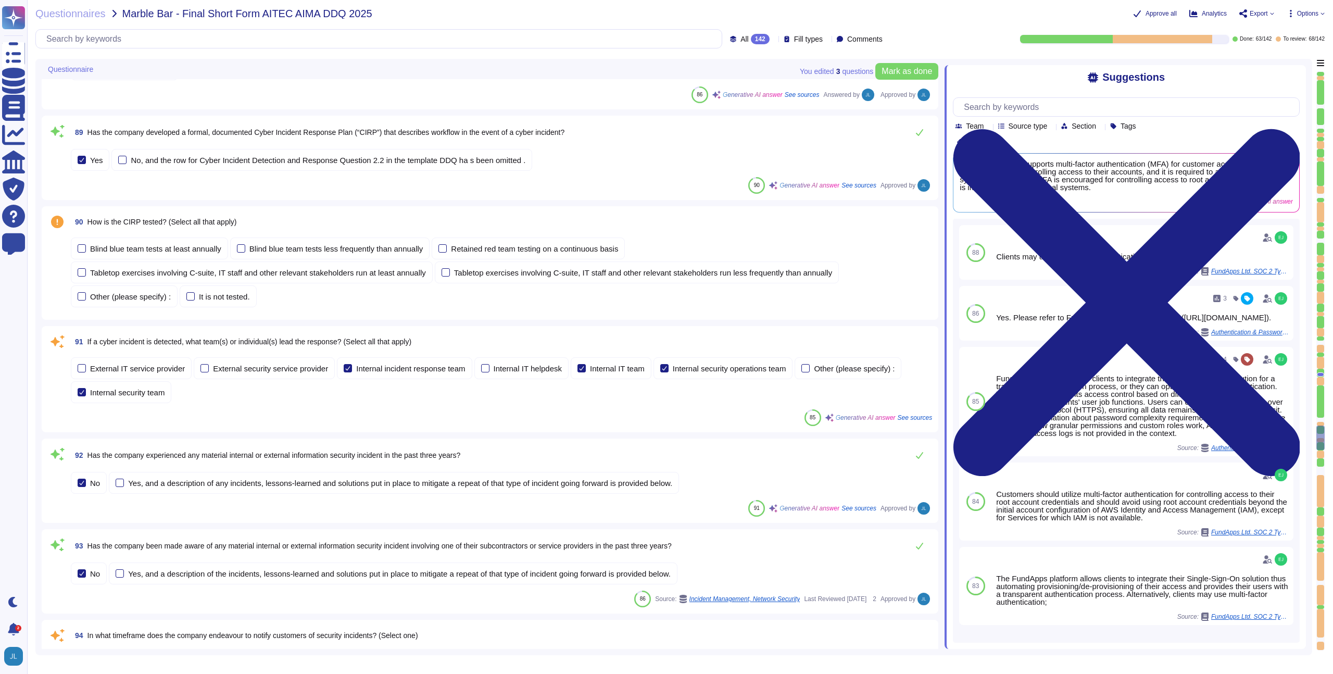
scroll to position [8988, 0]
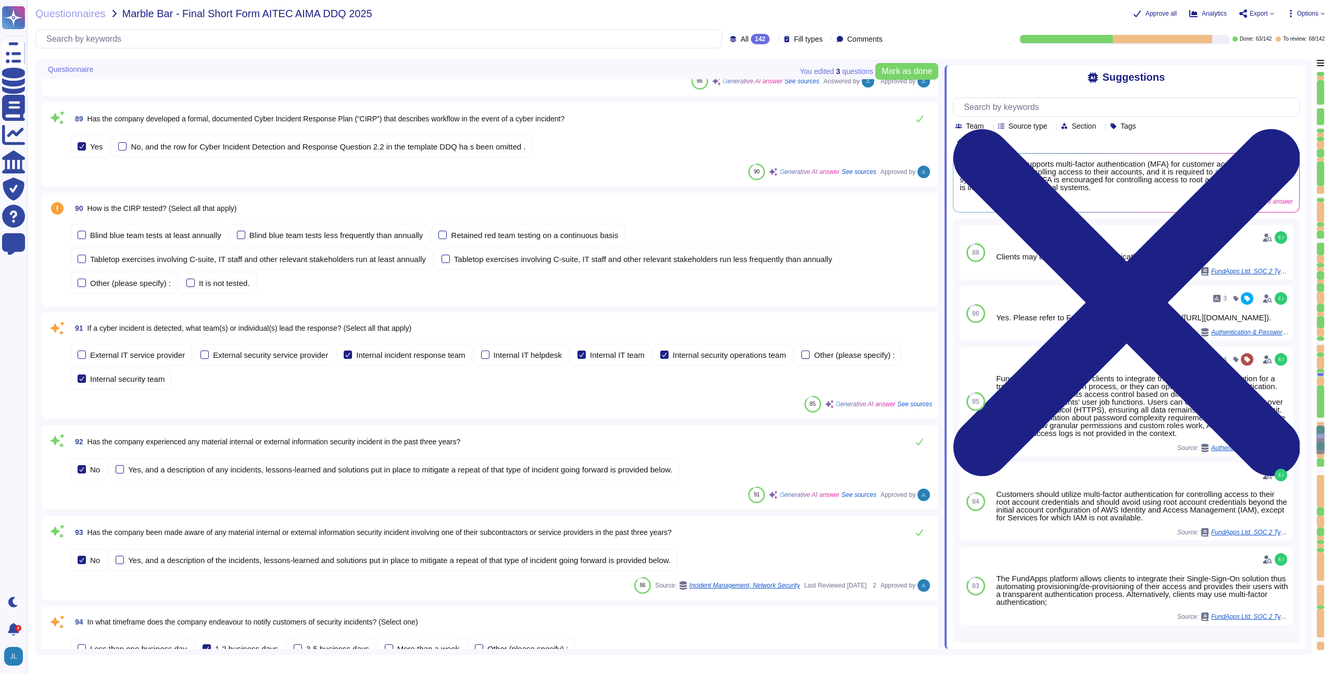
click at [451, 333] on div "91 If a cyber incident is detected, what team(s) or individual(s) lead the resp…" at bounding box center [501, 328] width 861 height 19
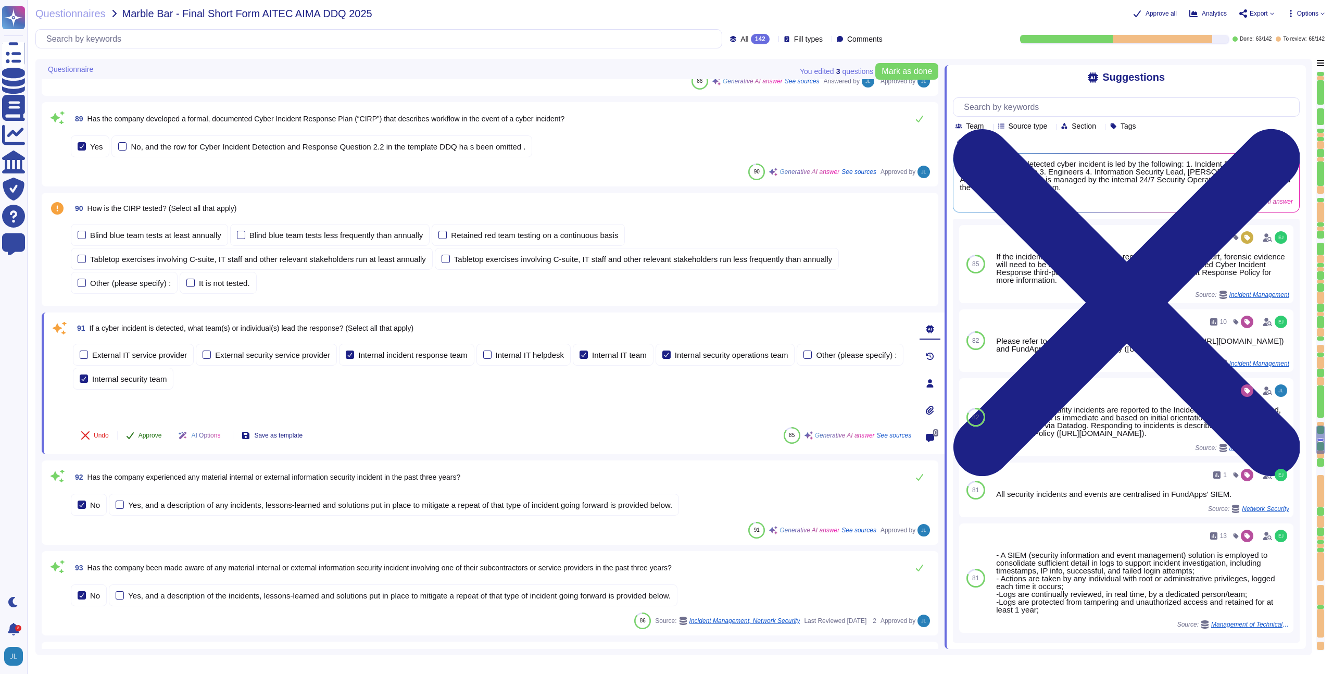
click at [145, 432] on span "Approve" at bounding box center [149, 435] width 23 height 6
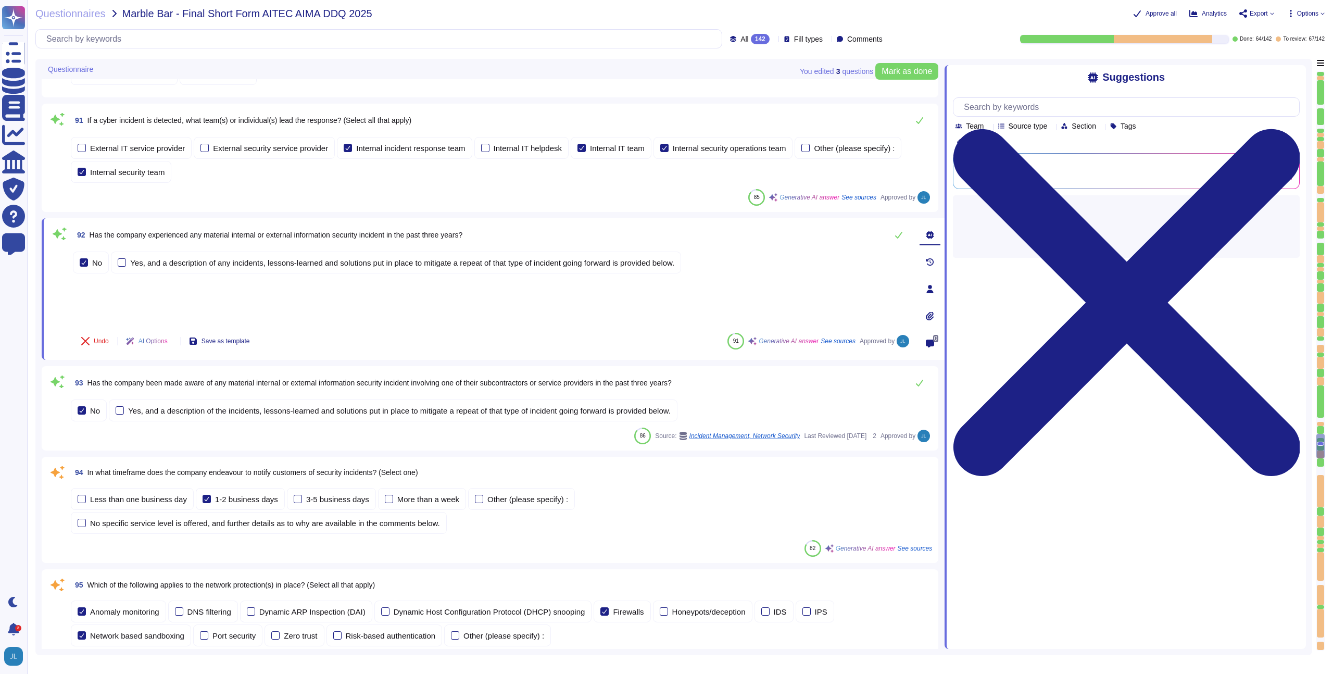
scroll to position [9312, 0]
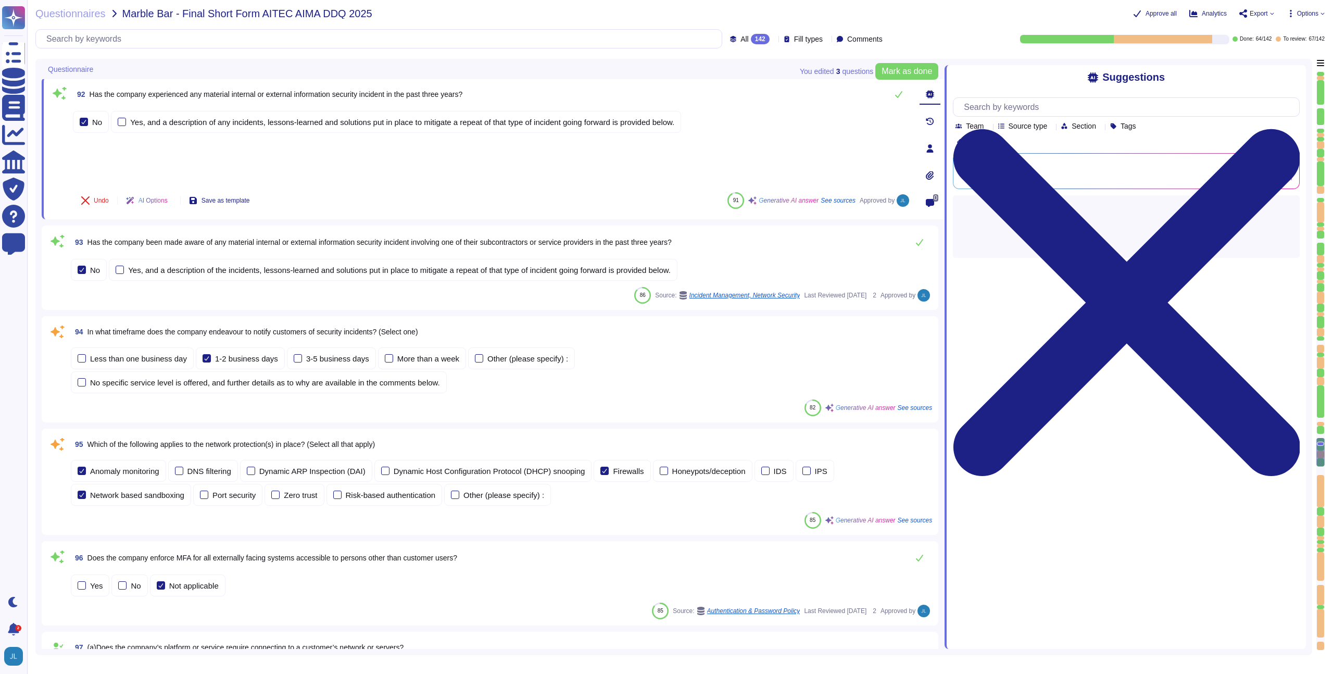
click at [312, 340] on span "94 In what timeframe does the company endeavour to notify customers of security…" at bounding box center [244, 331] width 347 height 19
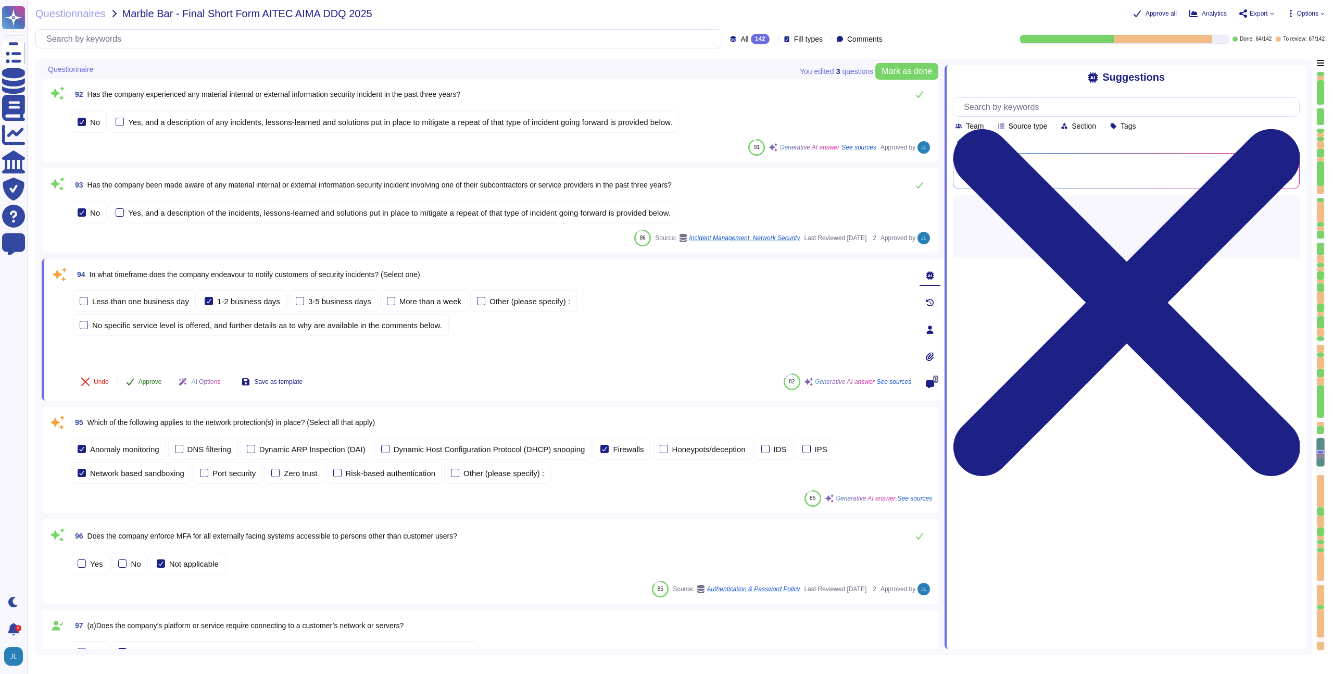
click at [142, 378] on span "Approve" at bounding box center [149, 381] width 23 height 6
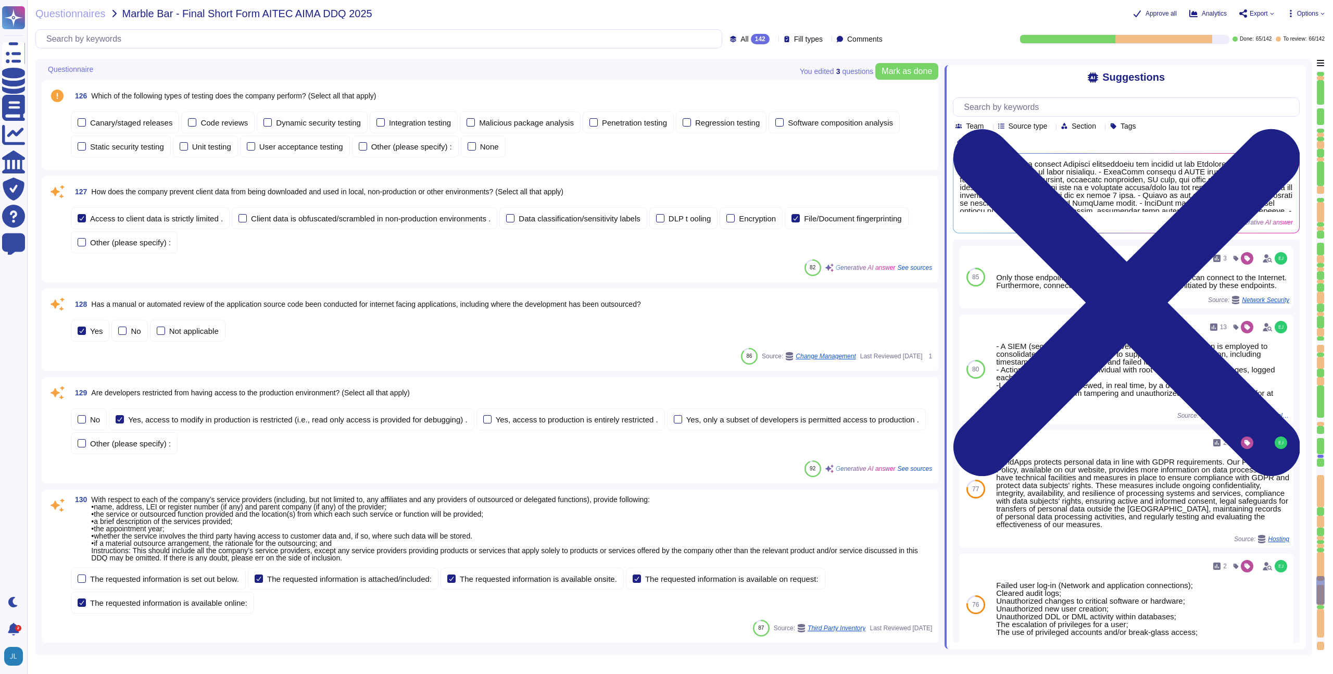
scroll to position [12618, 0]
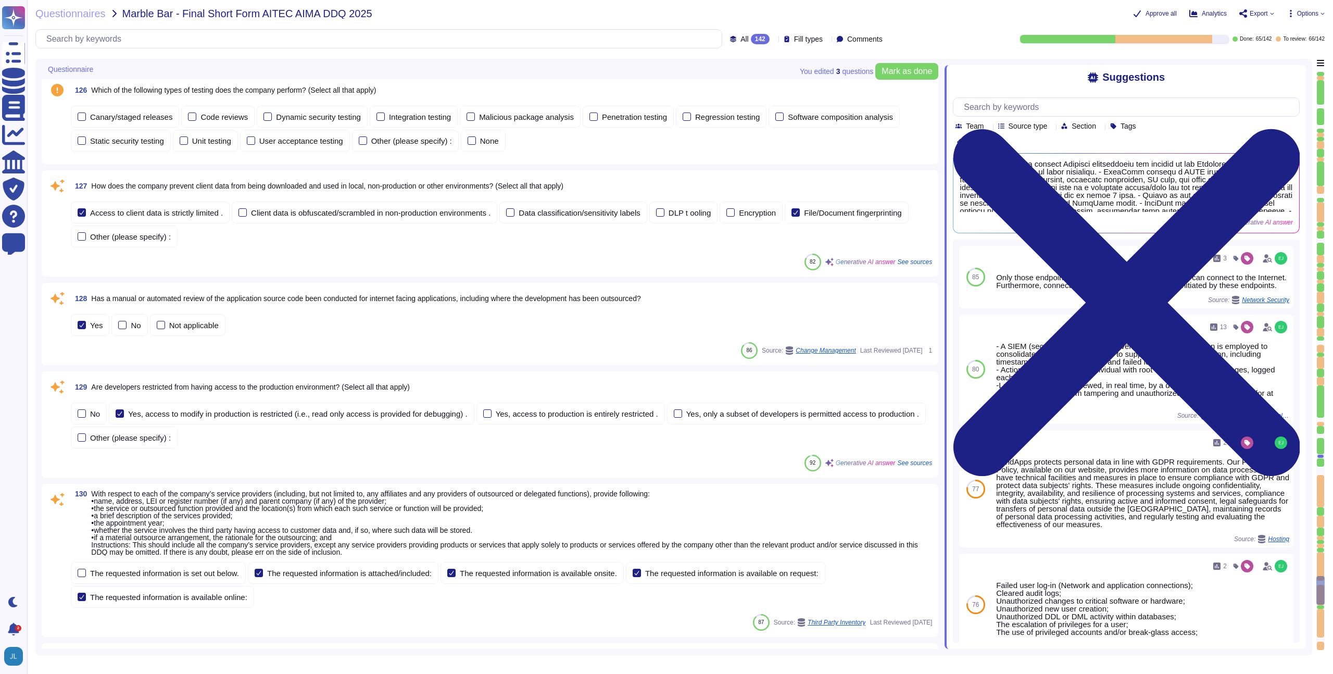
click at [352, 299] on span "Has a manual or automated review of the application source code been conducted …" at bounding box center [365, 298] width 549 height 8
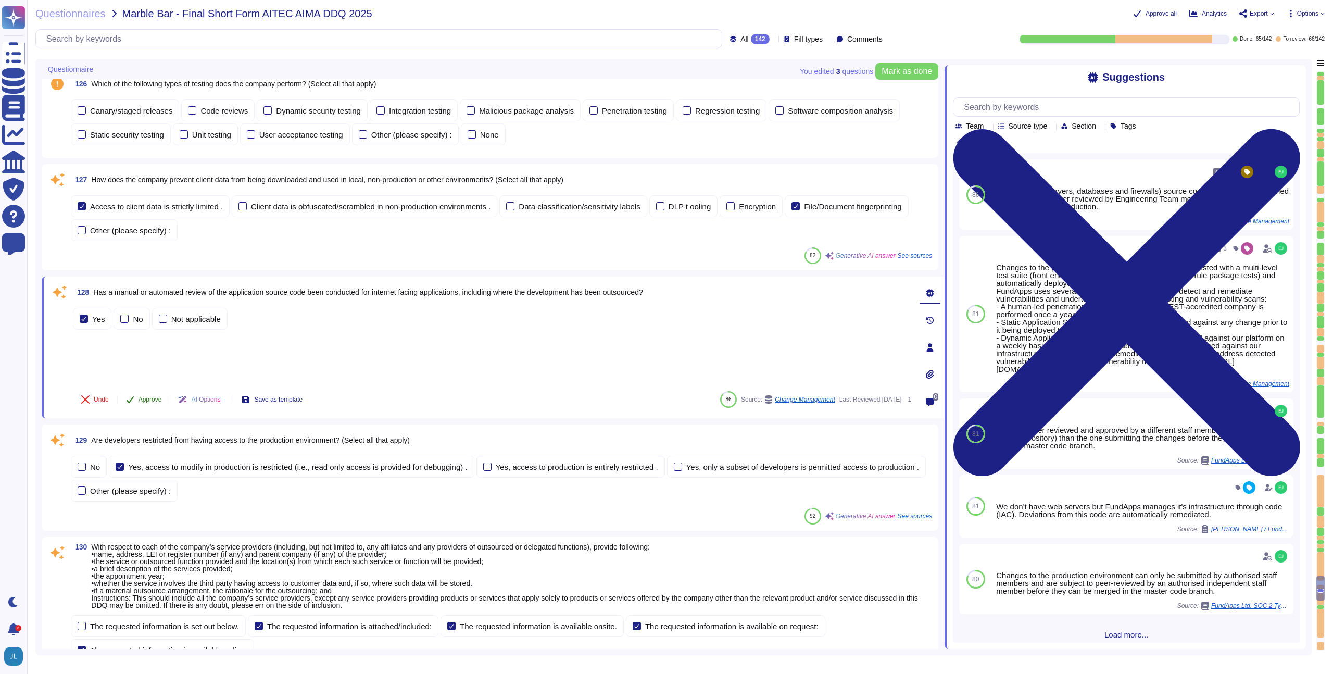
click at [137, 397] on button "Approve" at bounding box center [144, 399] width 53 height 21
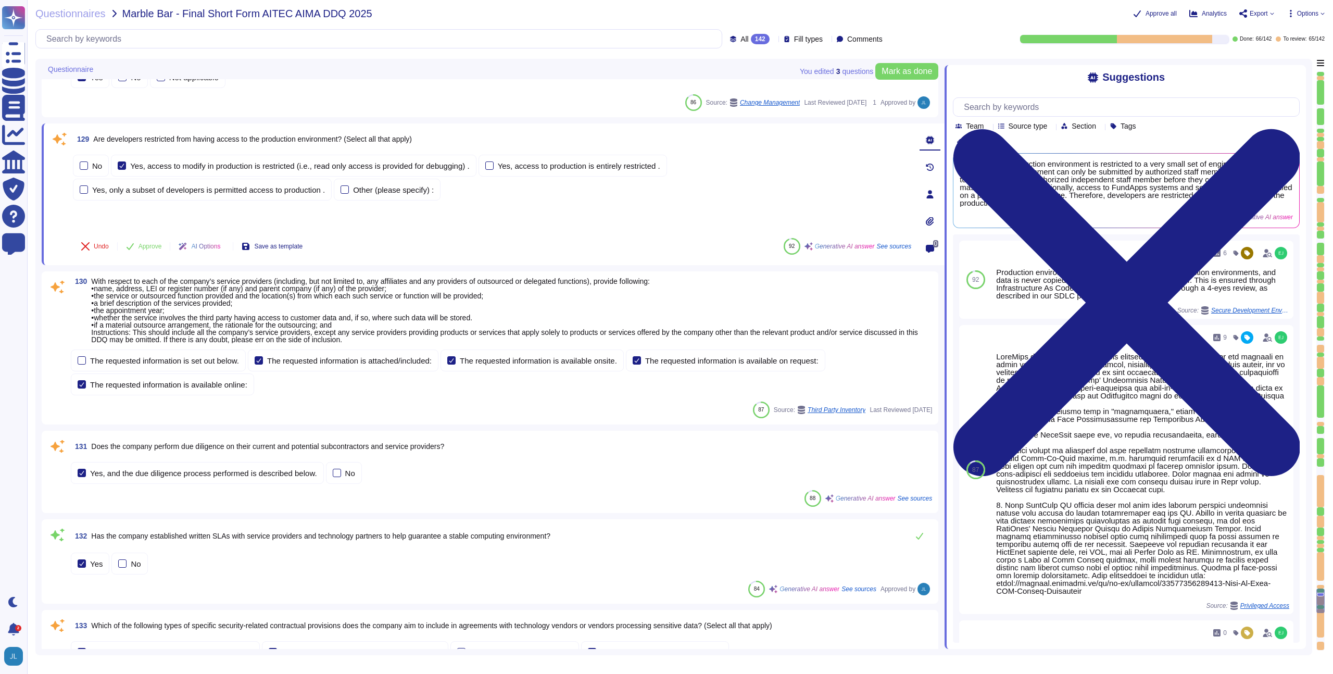
scroll to position [12842, 0]
click at [523, 165] on div "Yes, access to production is entirely restricted ." at bounding box center [579, 167] width 162 height 8
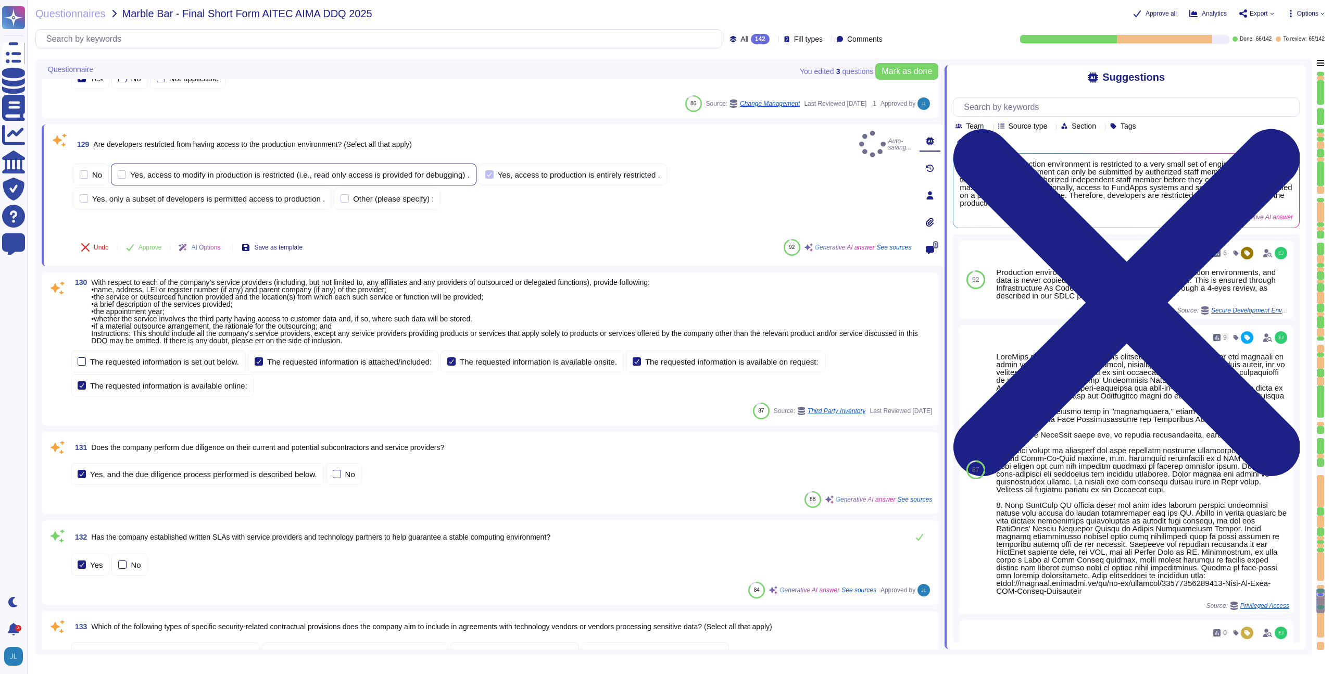
click at [425, 171] on div "Yes, access to modify in production is restricted (i.e., read only access is pr…" at bounding box center [299, 175] width 339 height 8
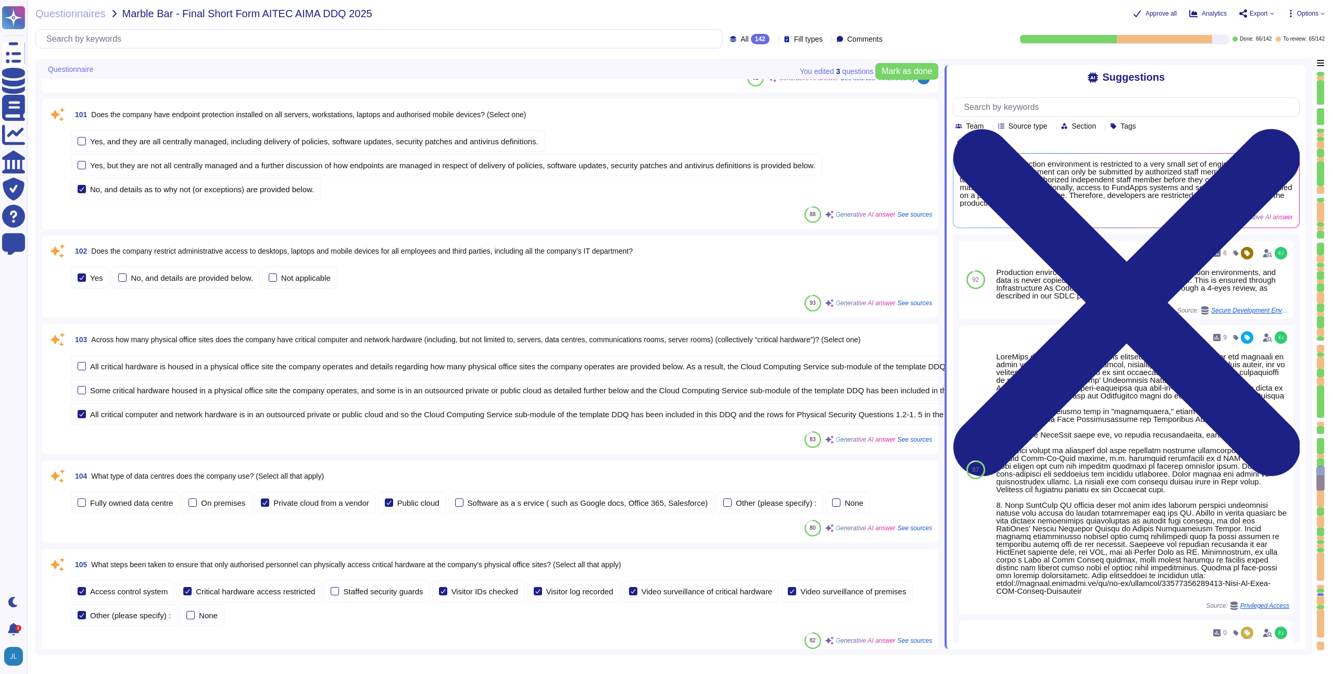
scroll to position [9857, 0]
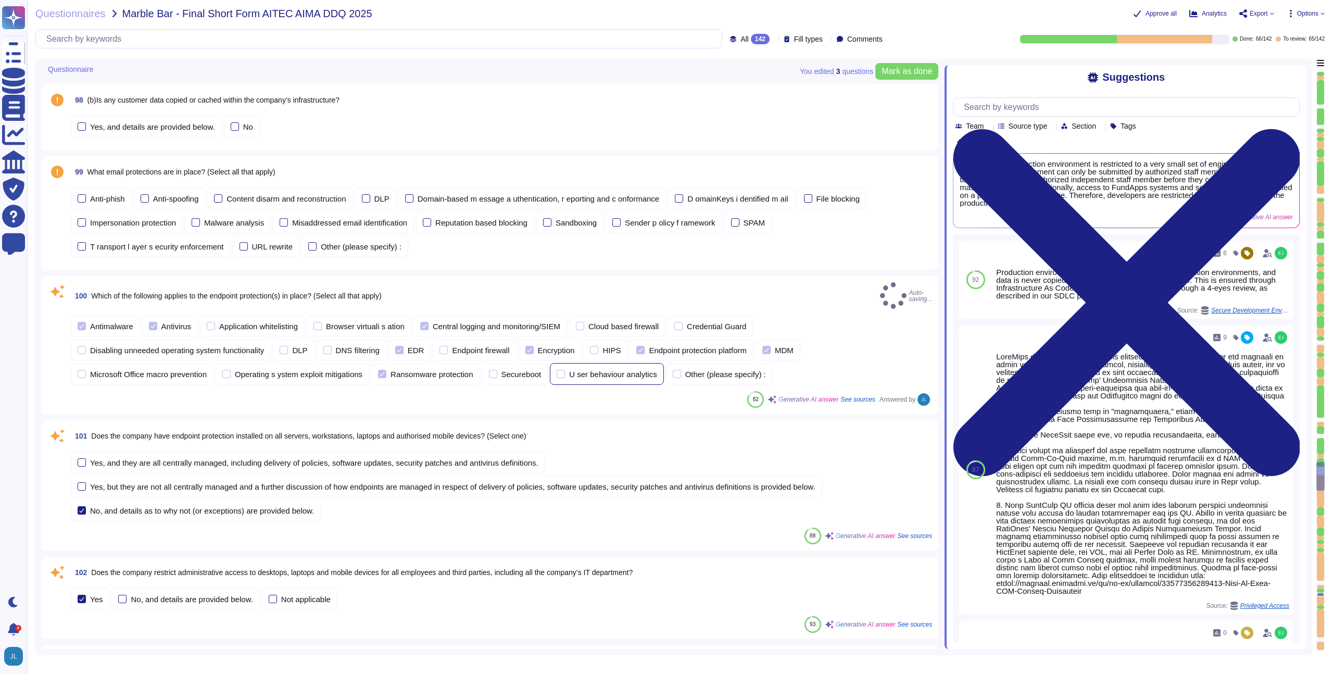
click at [622, 371] on div "U ser behaviour analytics" at bounding box center [606, 374] width 113 height 22
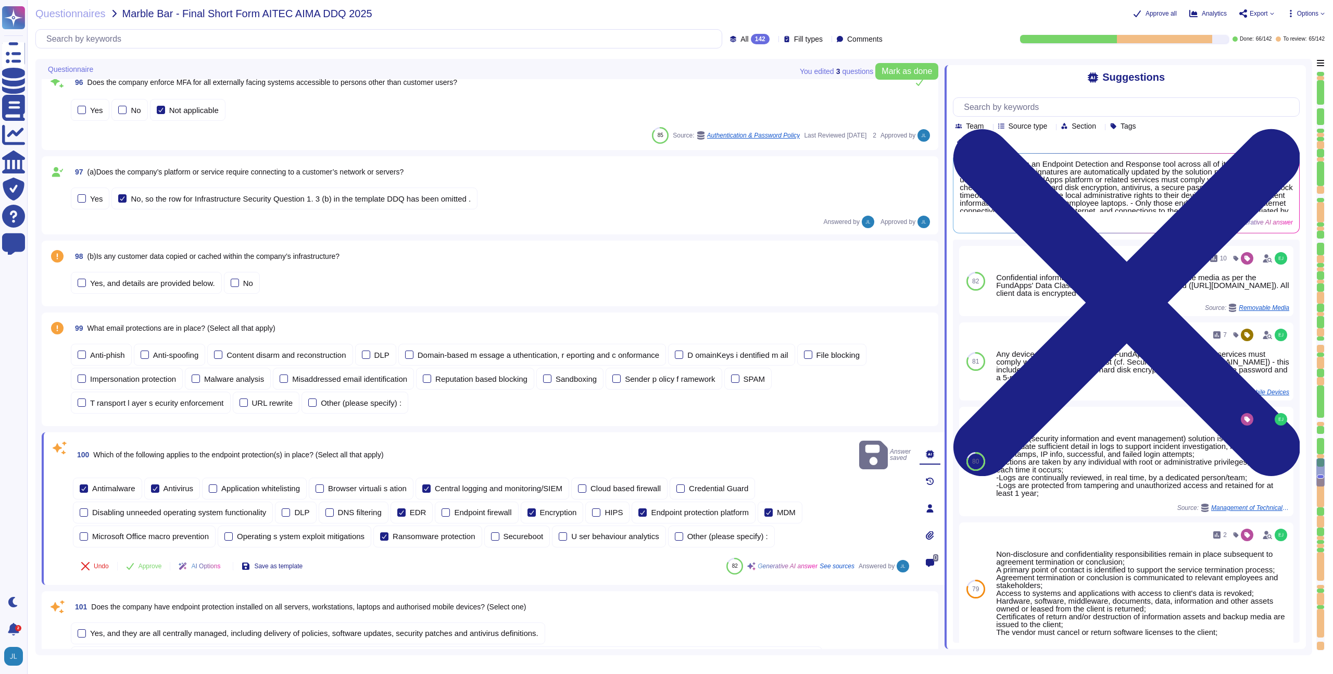
scroll to position [9686, 0]
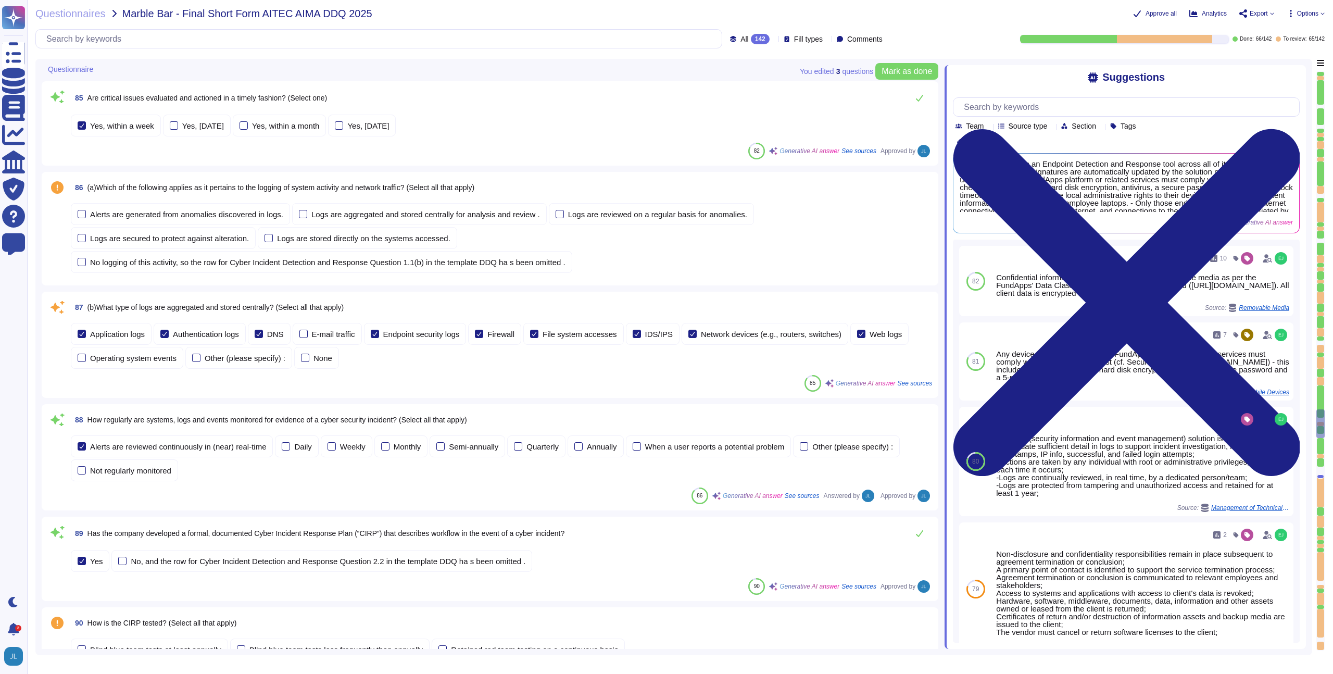
type textarea "Our latest penetration test report can be found on our trust portal here: [URL]…"
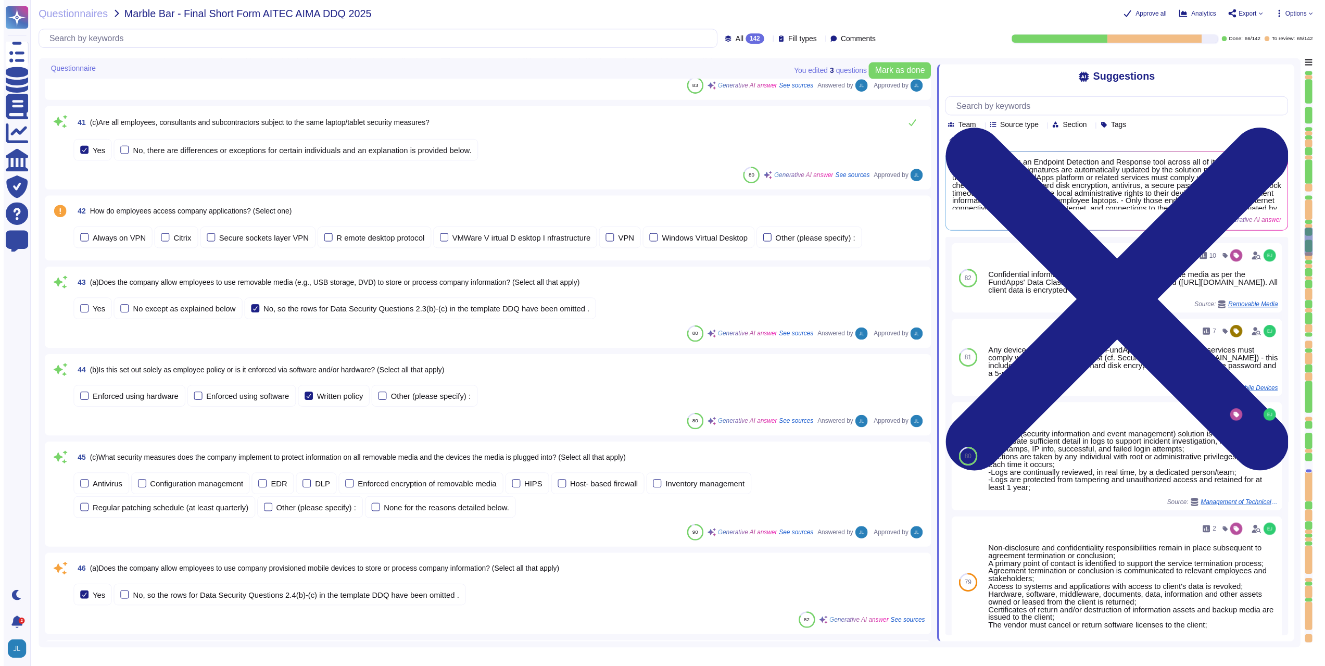
scroll to position [4406, 0]
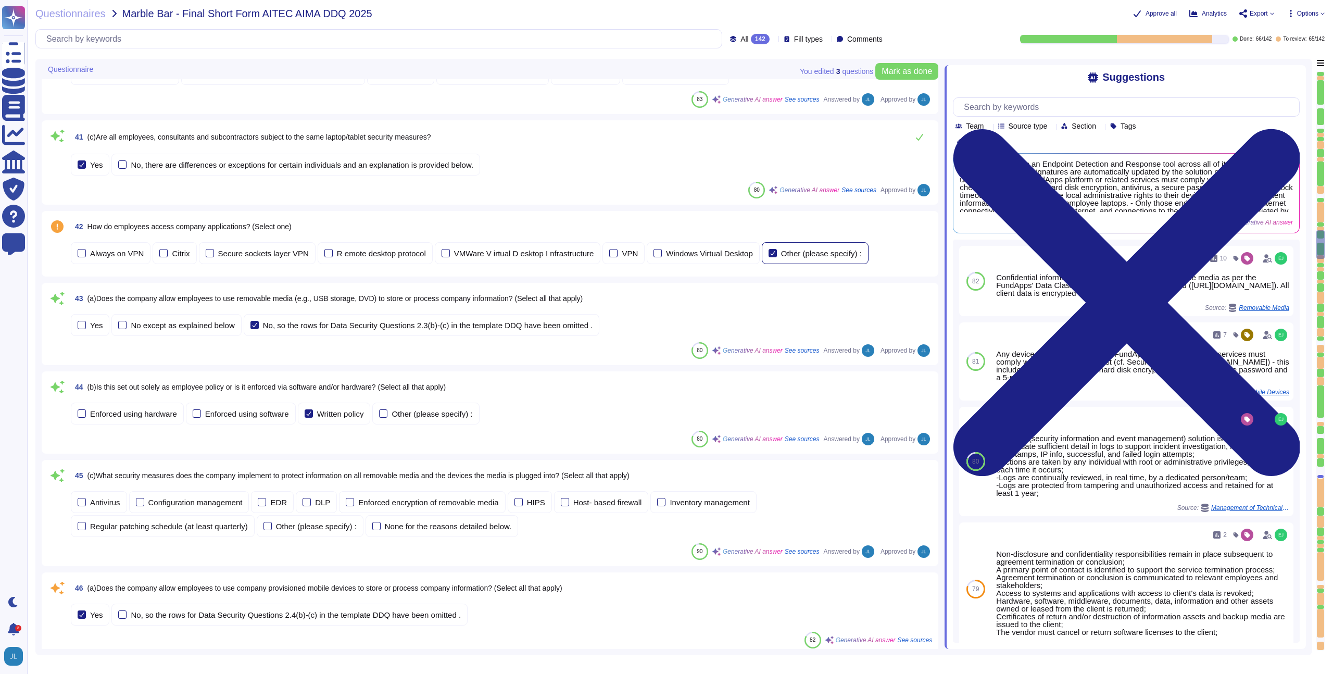
click at [798, 249] on div "Other (please specify) :" at bounding box center [821, 253] width 81 height 8
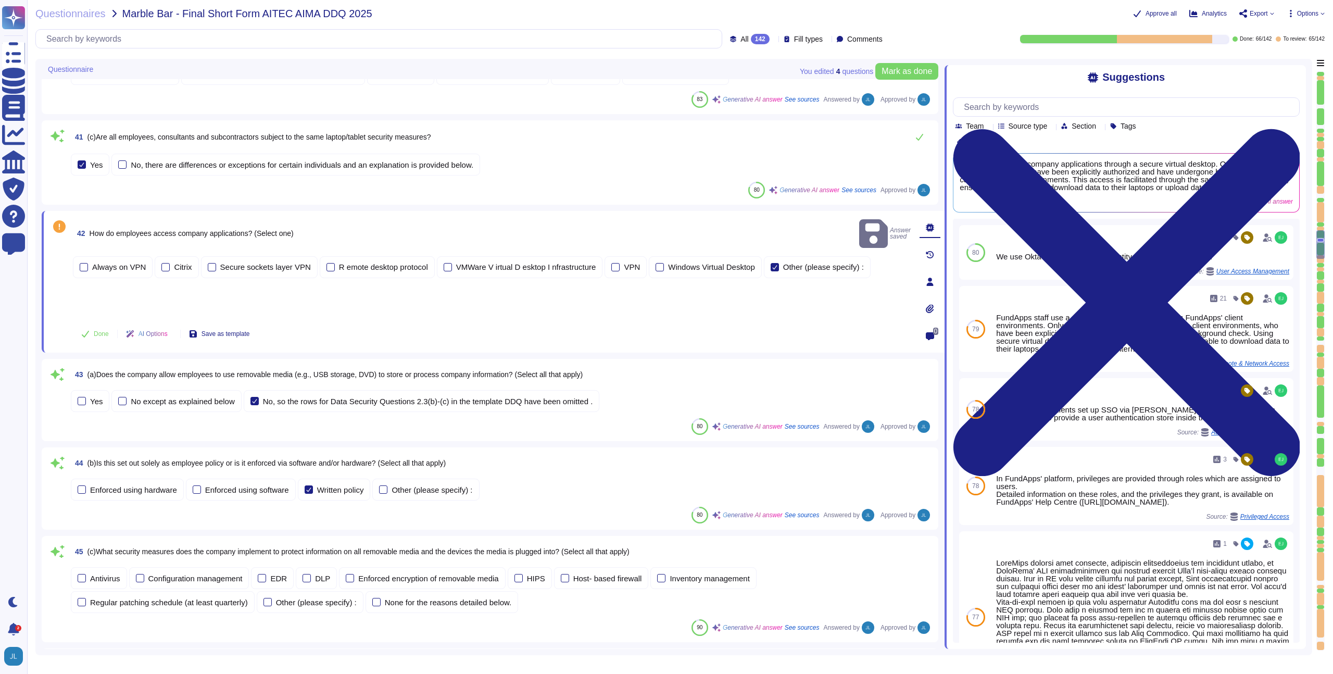
click at [175, 340] on div "AI Options" at bounding box center [149, 333] width 62 height 25
click at [235, 292] on div "Always on VPN Citrix Secure sockets layer VPN R emote desktop protocol VMWare V…" at bounding box center [492, 285] width 838 height 63
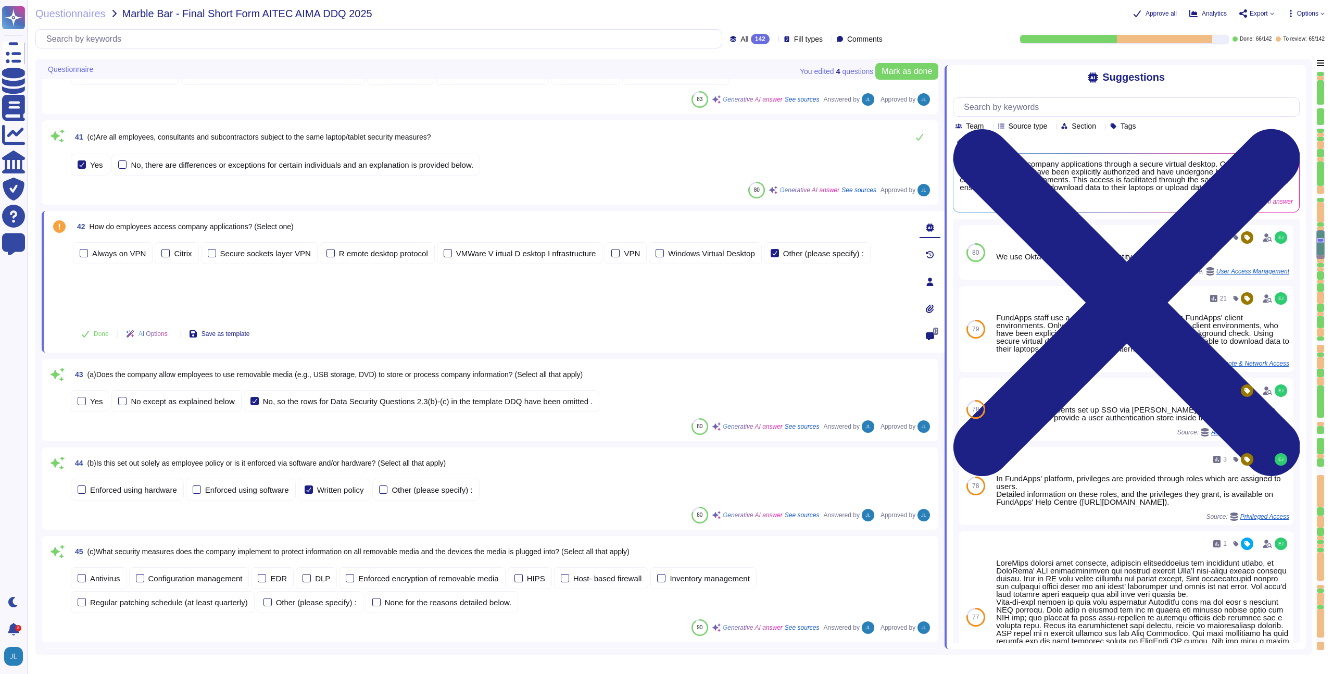
click at [1303, 11] on span "Options" at bounding box center [1307, 13] width 21 height 6
click at [1279, 64] on p "Set Format" at bounding box center [1294, 73] width 41 height 19
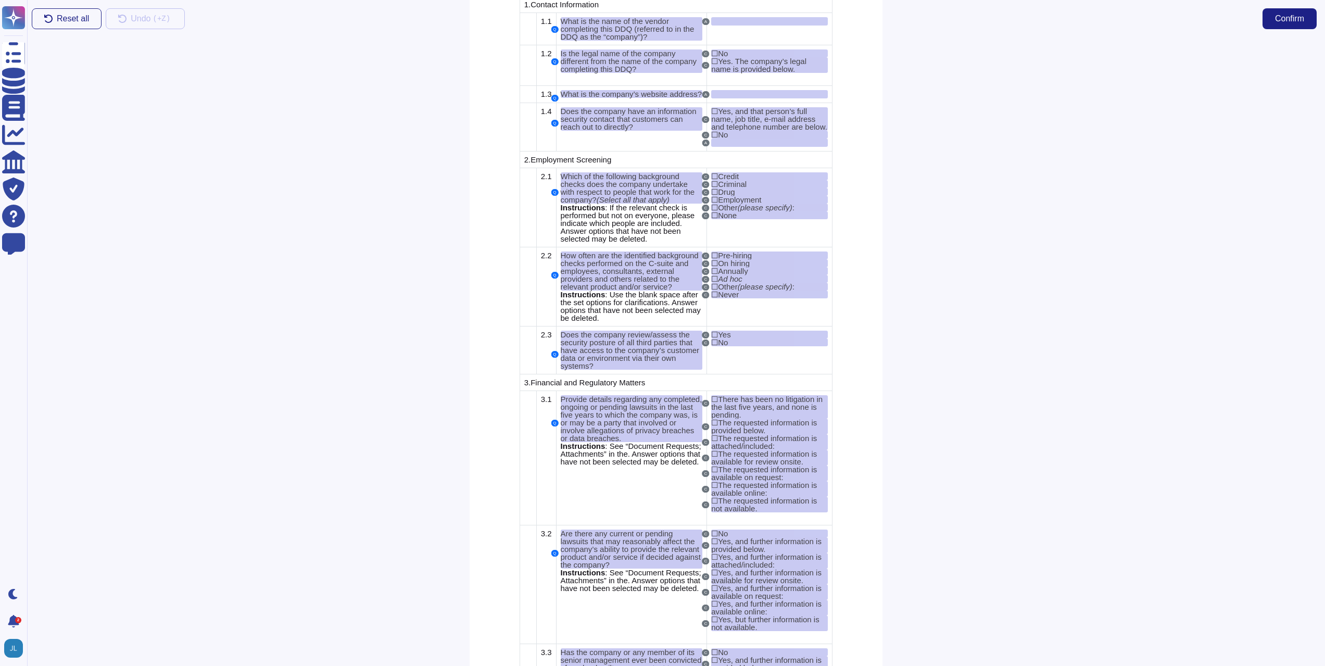
scroll to position [4887, 0]
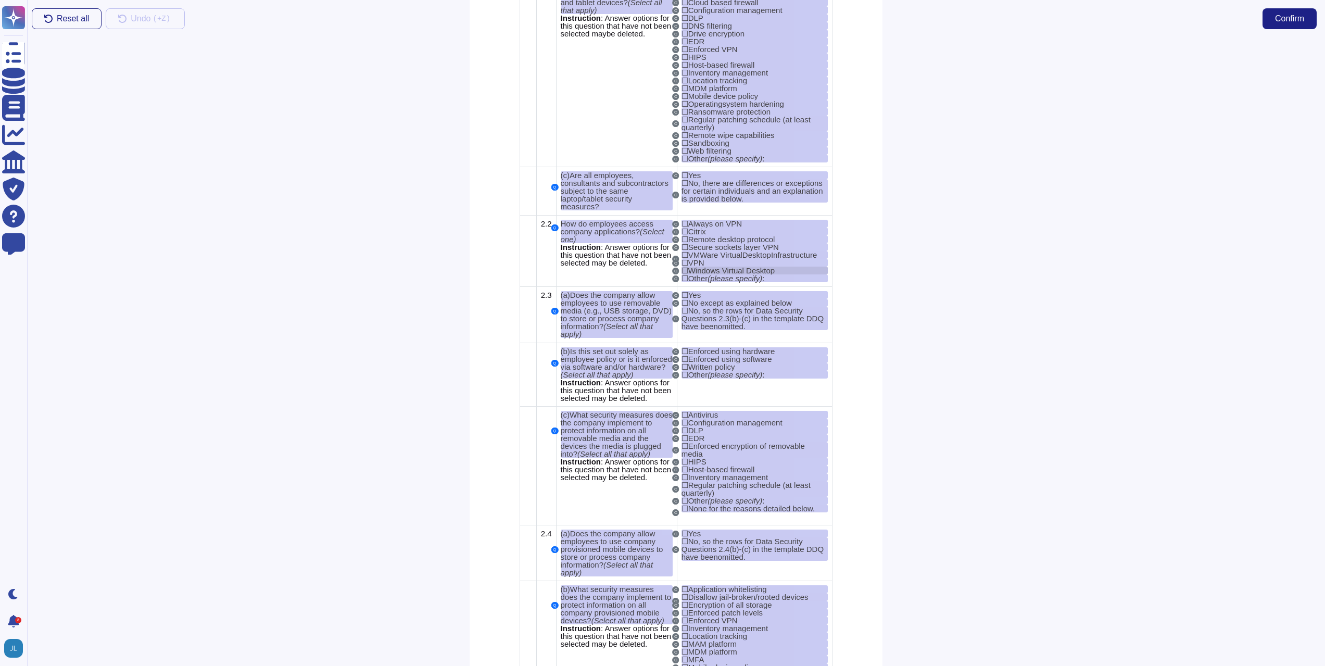
click at [756, 275] on span "Windows Virtual Desktop" at bounding box center [731, 270] width 86 height 9
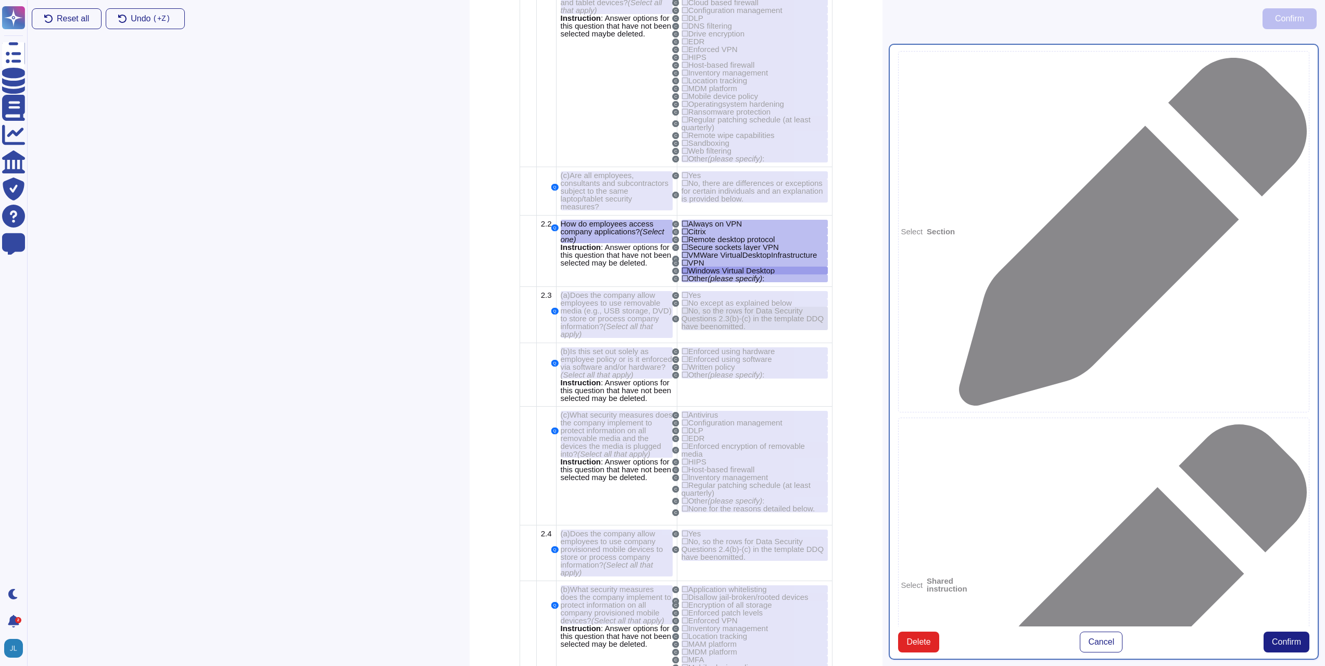
type textarea "How do employees access company applications? (Select one)"
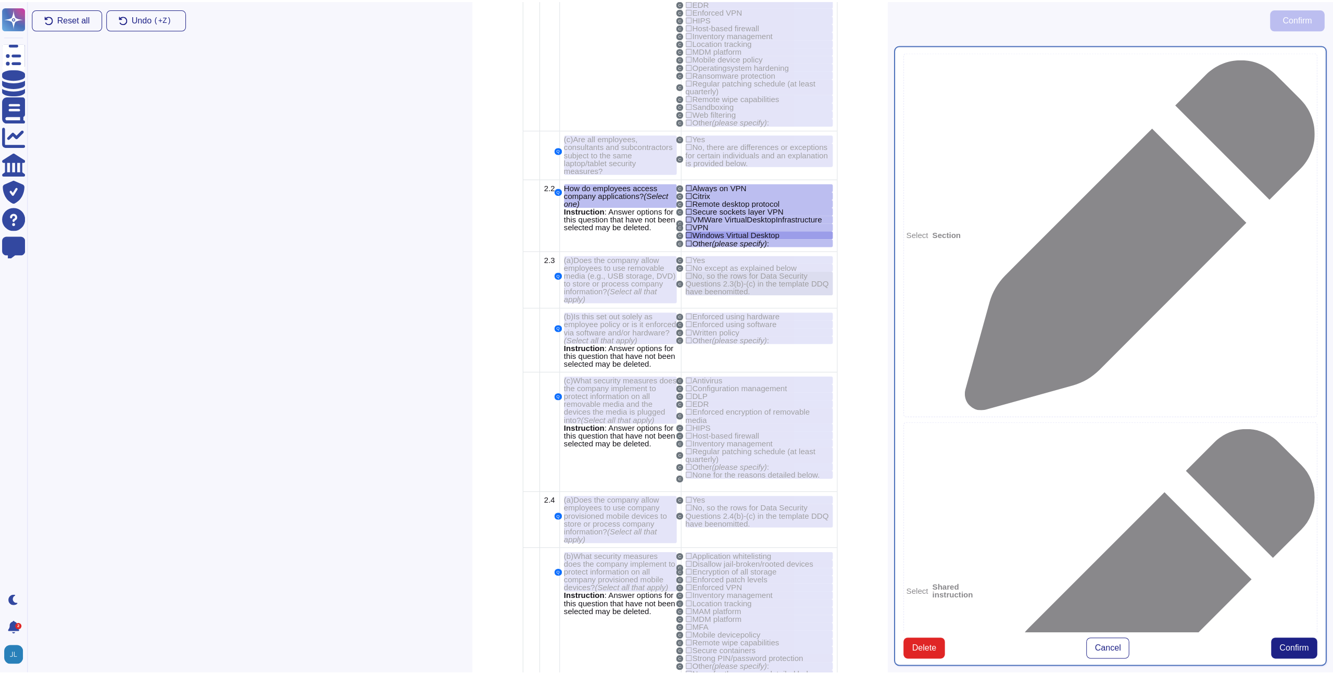
scroll to position [4942, 0]
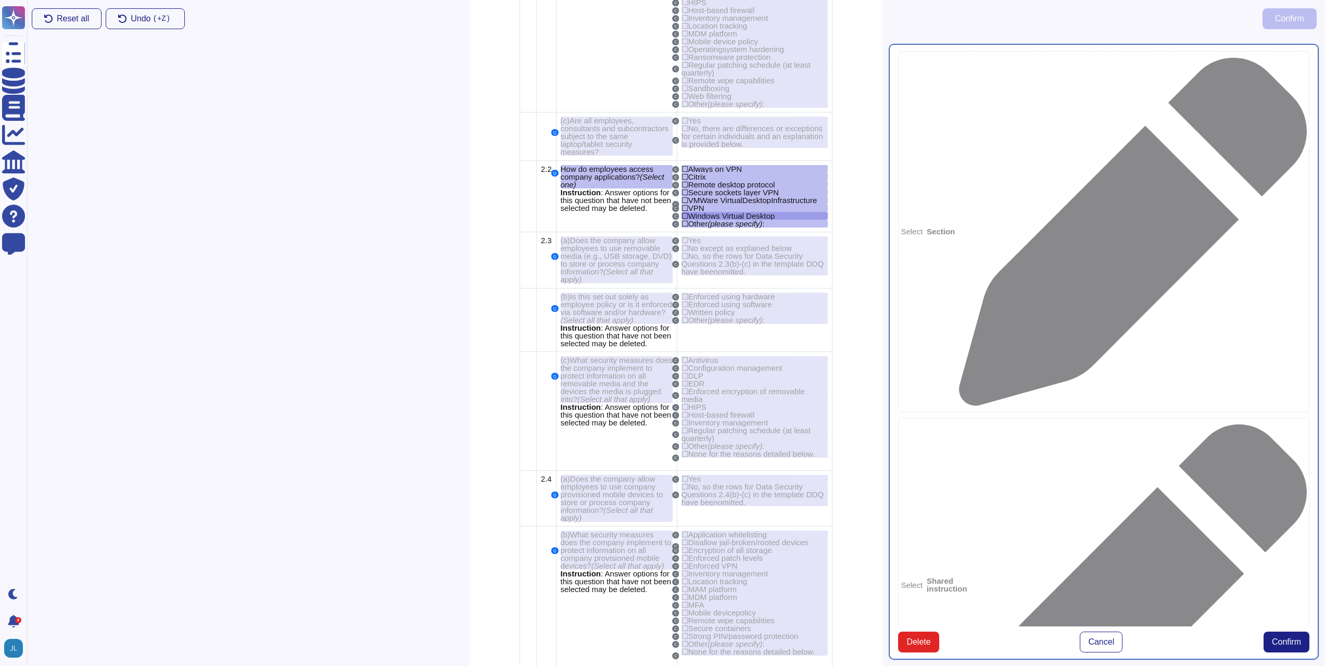
click at [1080, 593] on div "Select Section Select Shared instruction Select Instruction Question How do emp…" at bounding box center [1103, 351] width 443 height 628
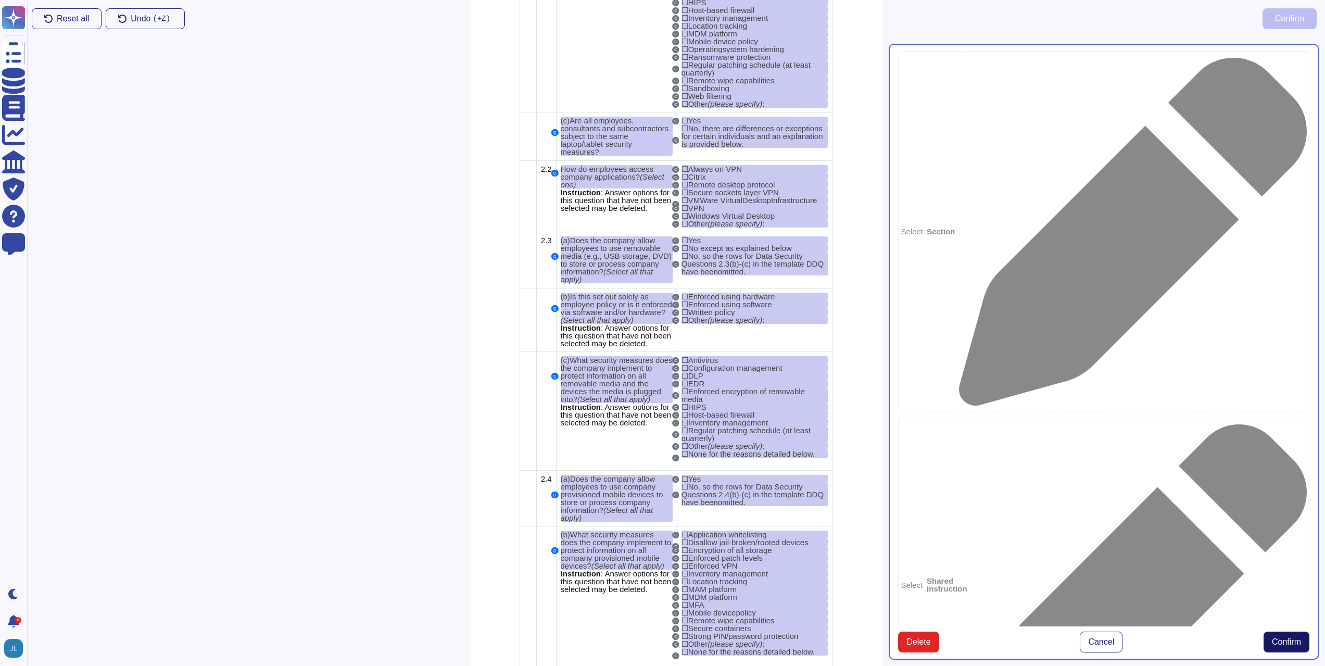
click at [1272, 638] on span "Confirm" at bounding box center [1286, 642] width 29 height 8
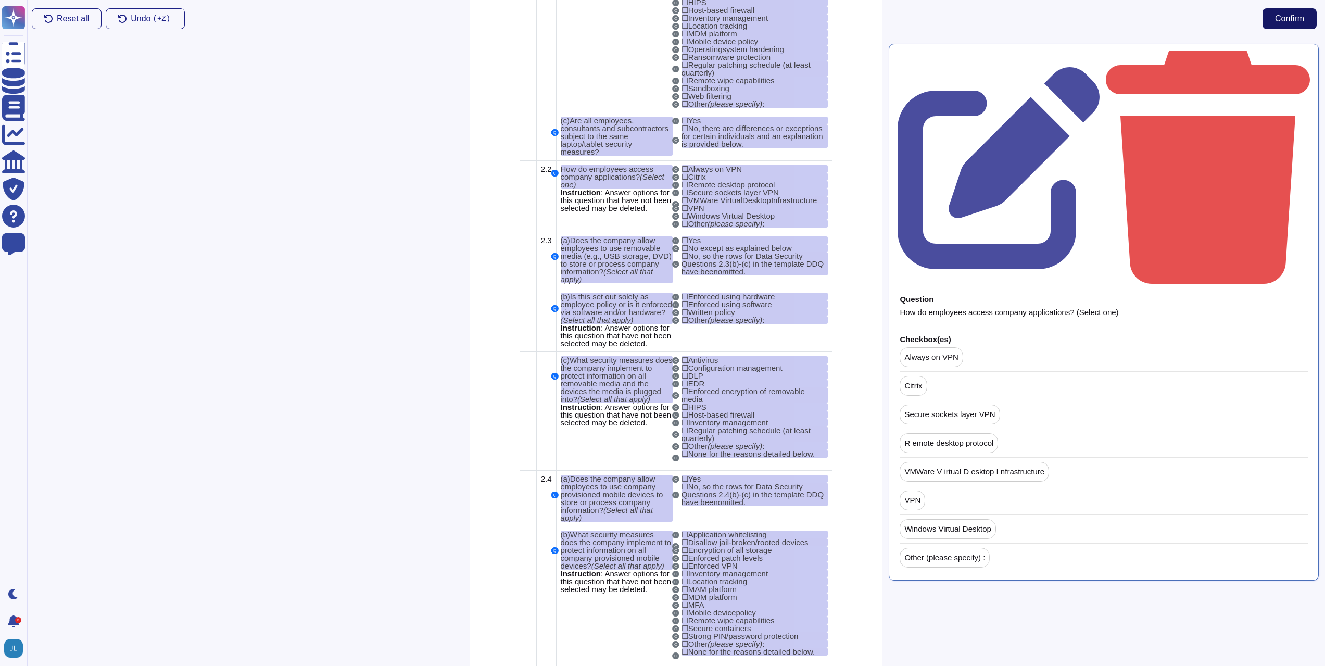
click at [1287, 12] on button "Confirm" at bounding box center [1289, 18] width 54 height 21
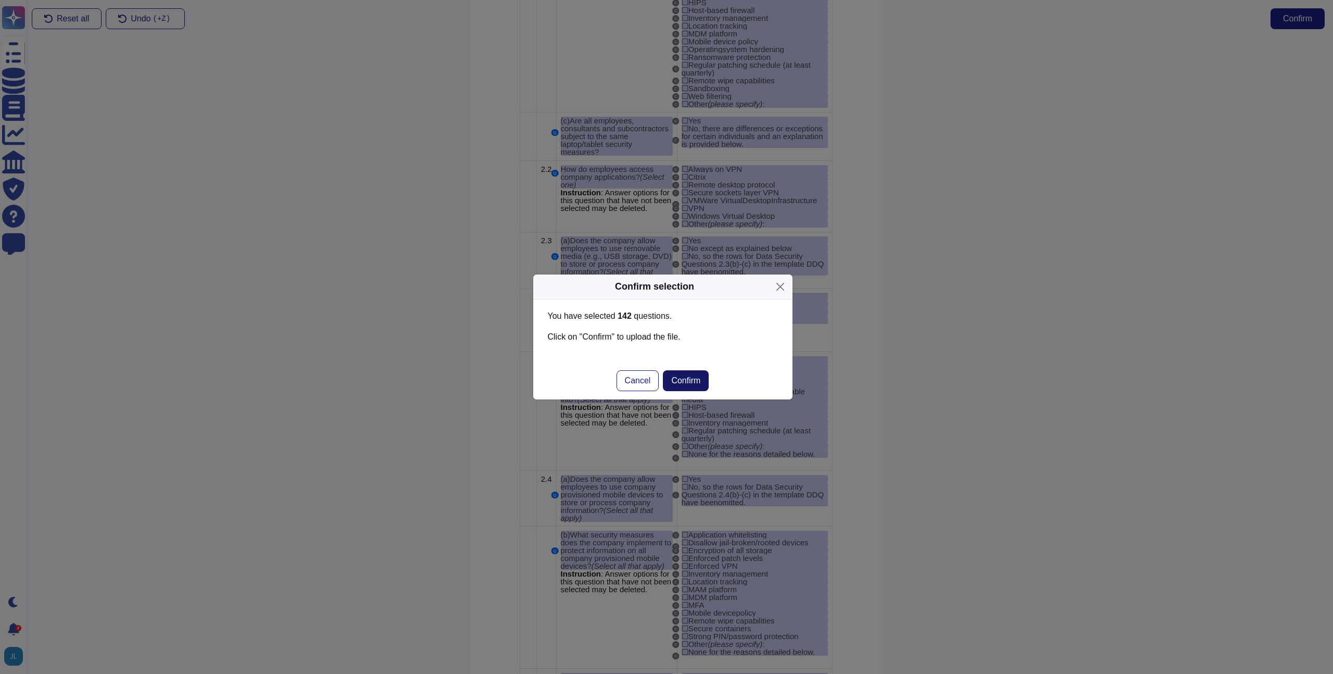
click at [675, 390] on div "Cancel Confirm" at bounding box center [662, 380] width 259 height 37
click at [685, 378] on span "Confirm" at bounding box center [685, 380] width 29 height 8
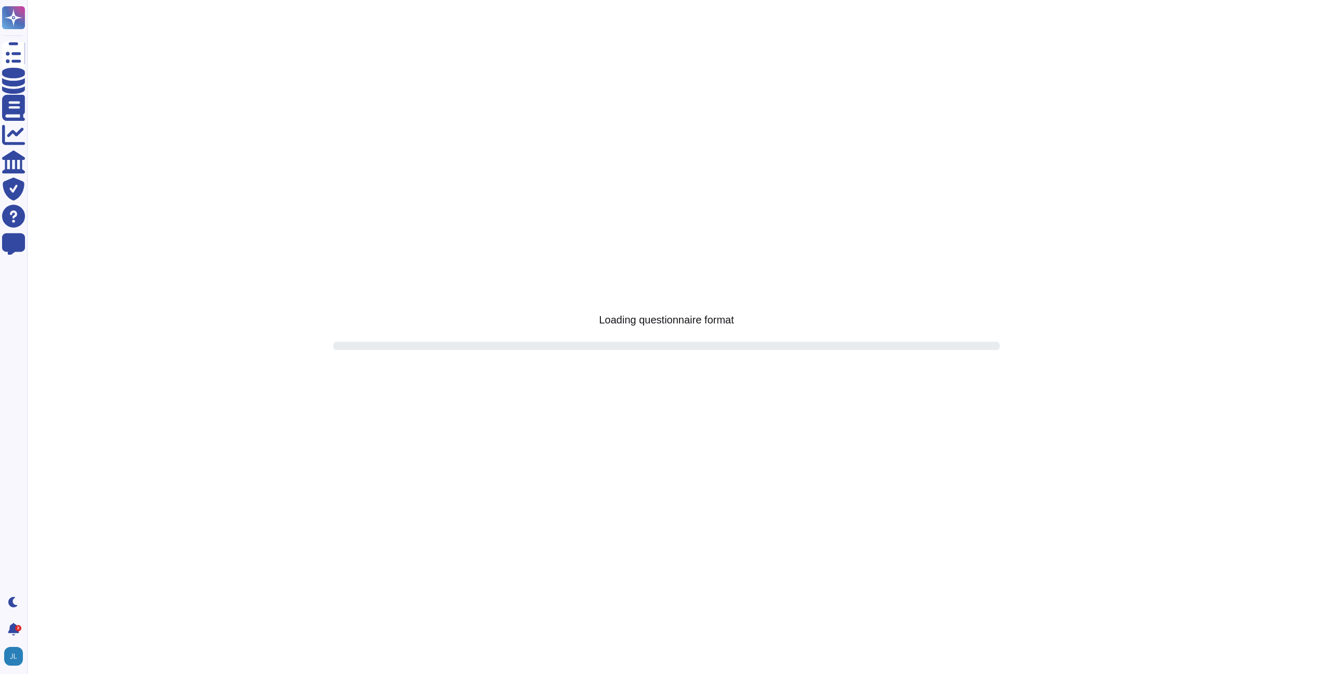
scroll to position [0, 0]
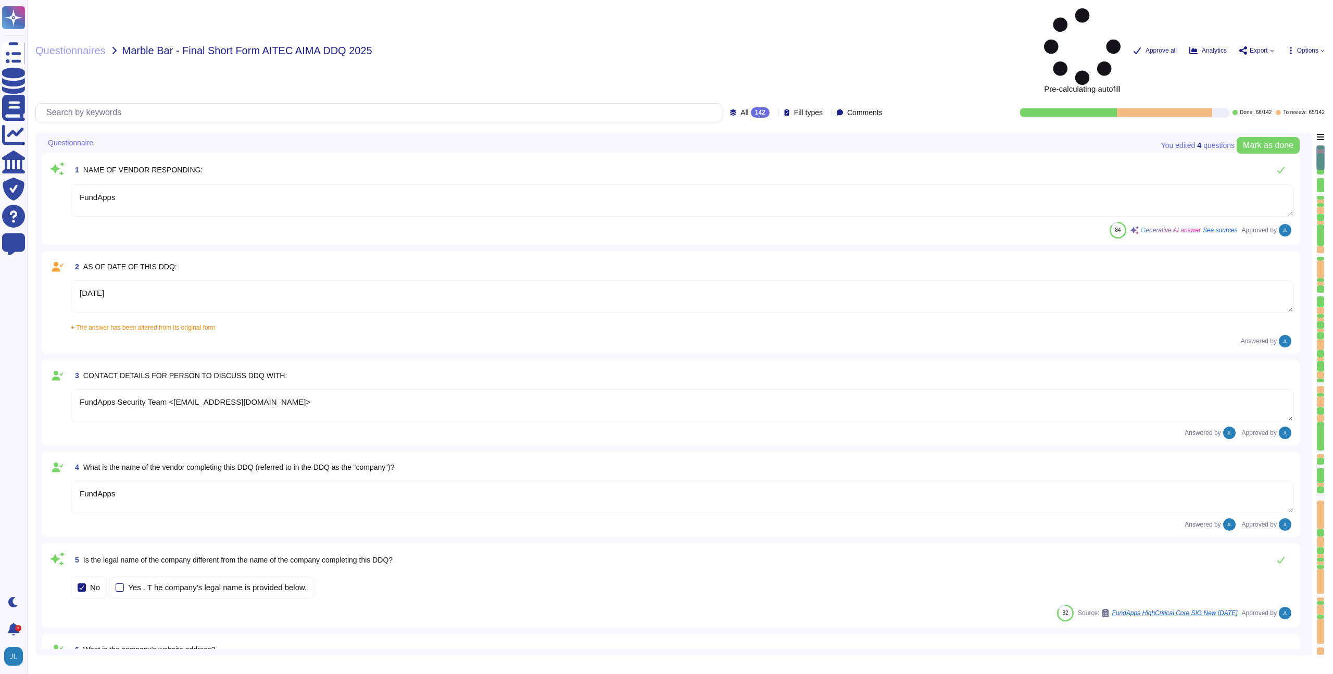
type textarea "FundApps"
type textarea "[DATE]"
type textarea "FundApps Security Team <[EMAIL_ADDRESS][DOMAIN_NAME]>"
type textarea "FundApps"
type textarea "[DOMAIN_NAME]"
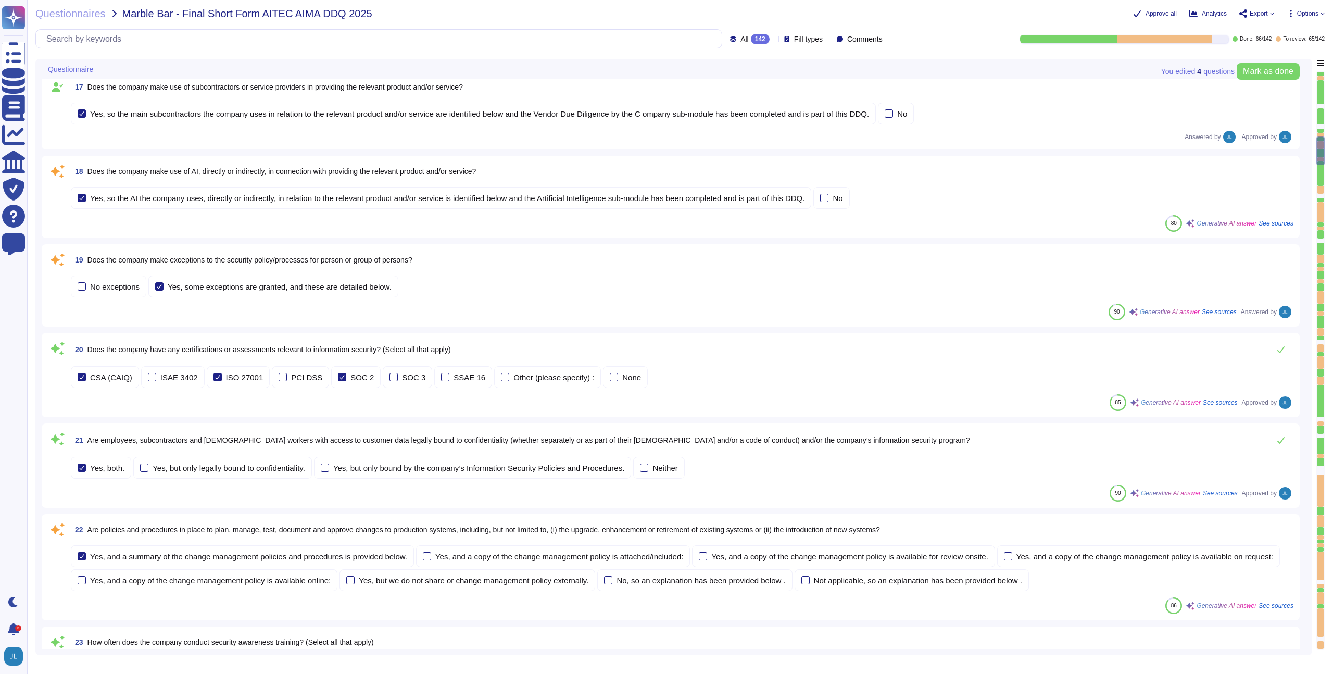
type textarea "The company refers to the relevant products as "FundApps Shareholding Disclosur…"
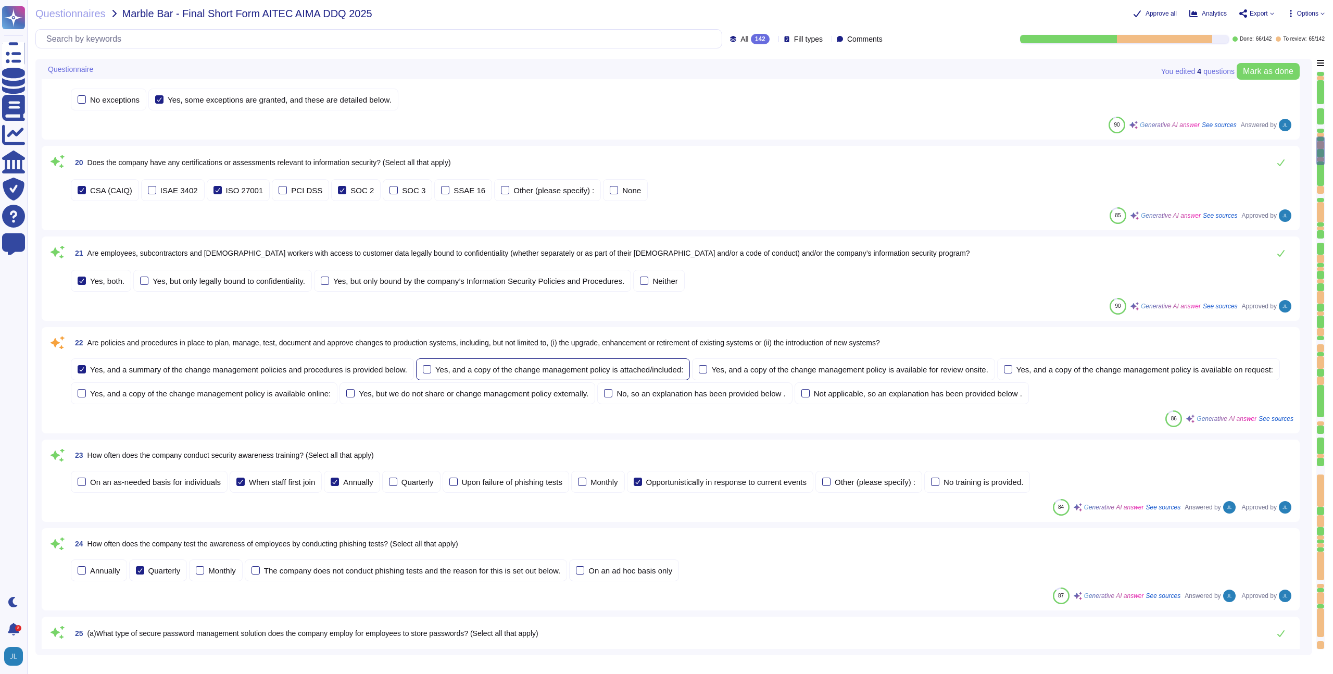
scroll to position [1667, 0]
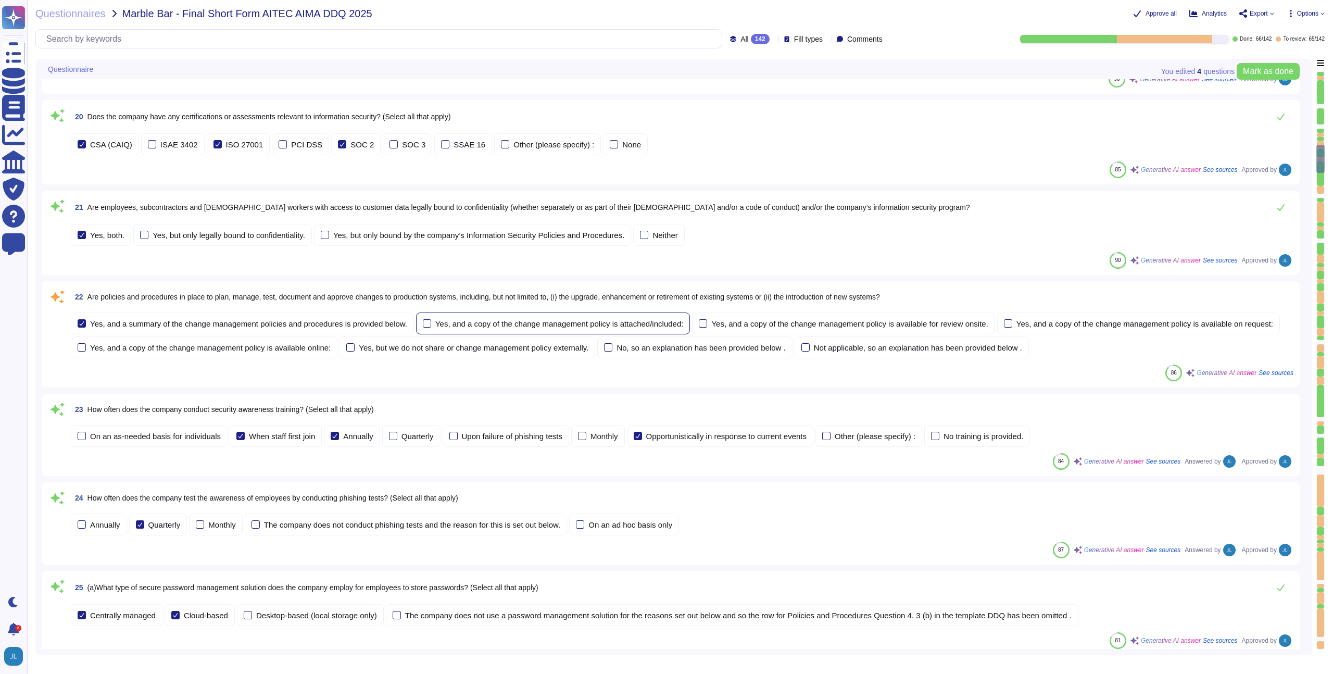
type textarea "Shareholding Disclosure: This service monitors disclosure requirements for majo…"
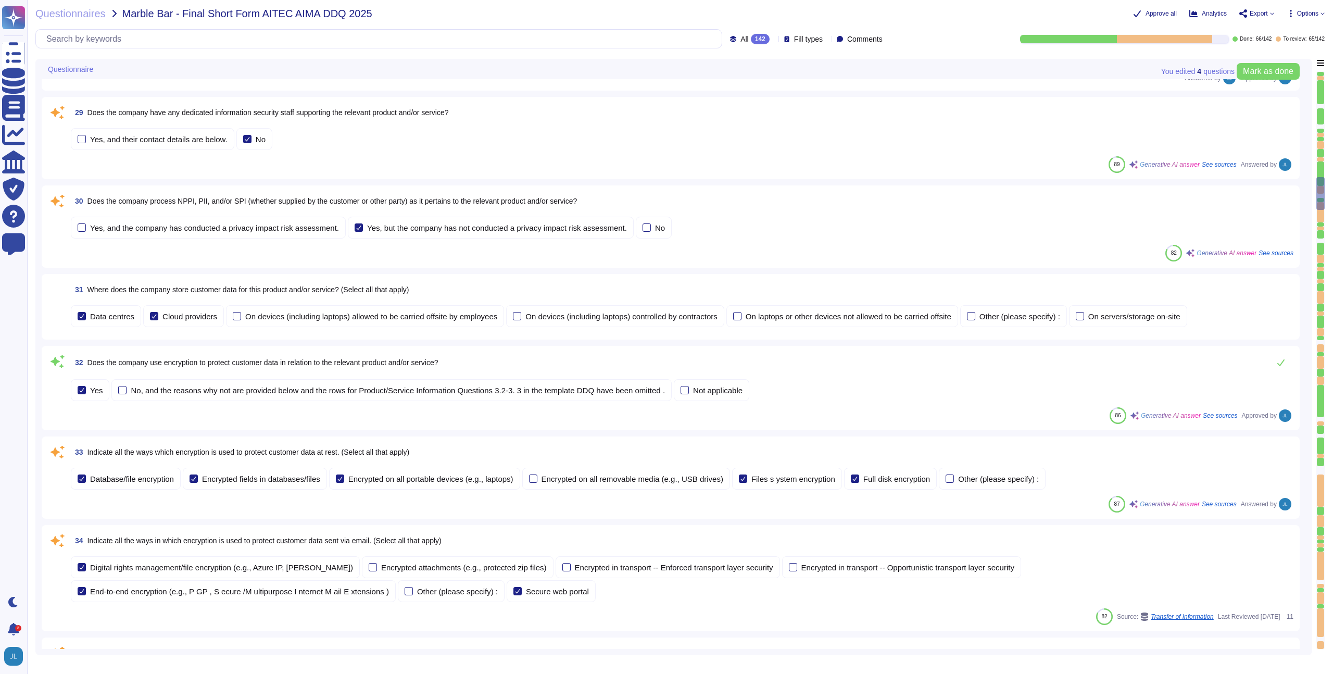
scroll to position [2599, 0]
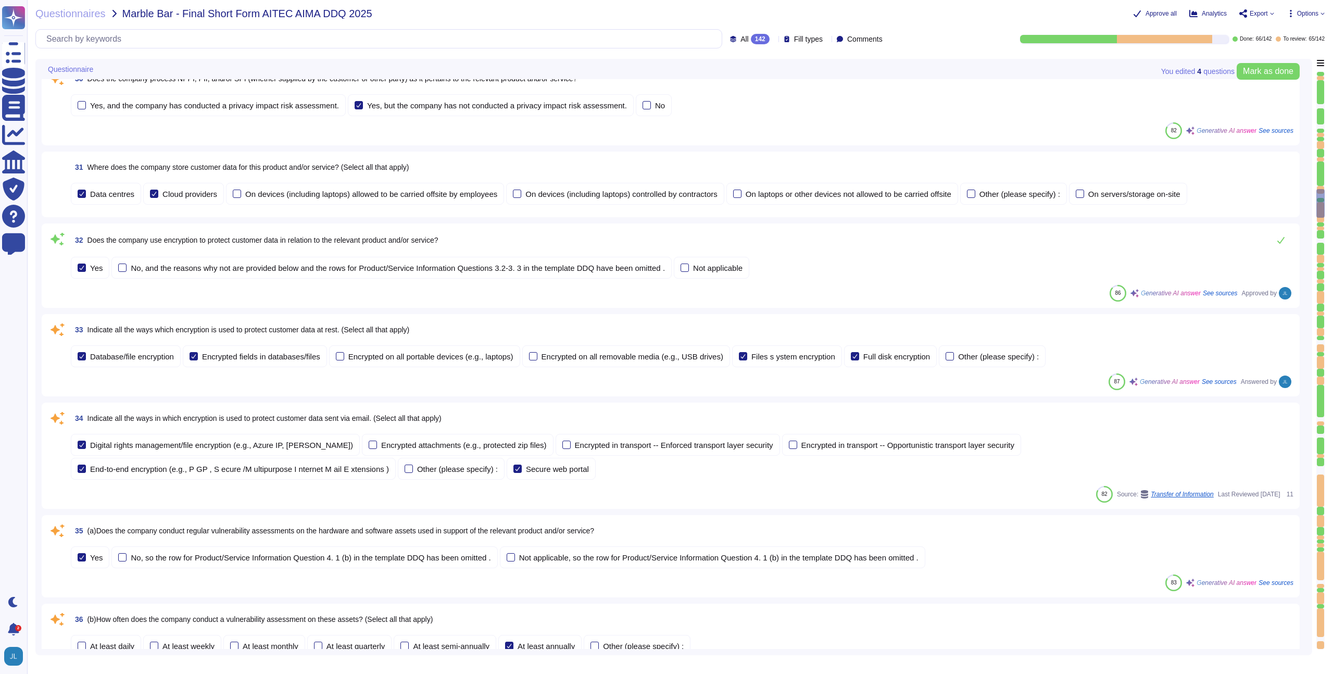
click at [420, 352] on div "Encrypted on all portable devices (e.g., laptops)" at bounding box center [430, 356] width 165 height 8
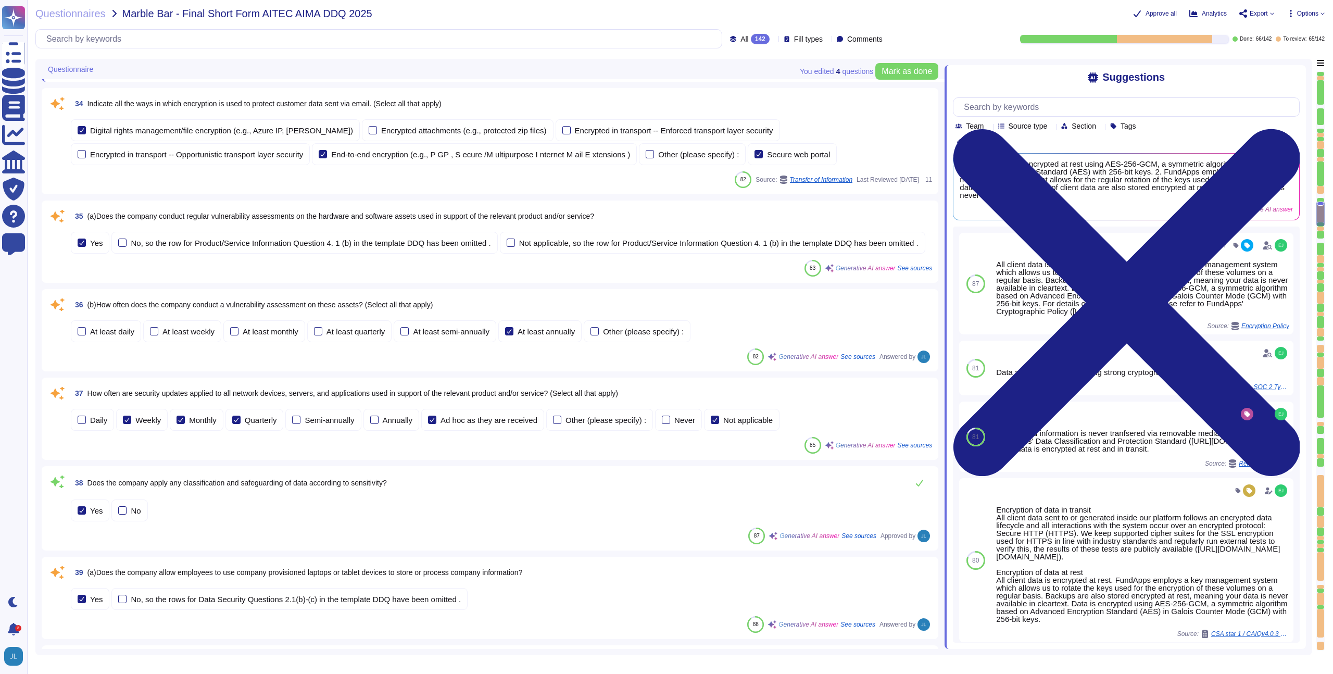
scroll to position [2985, 0]
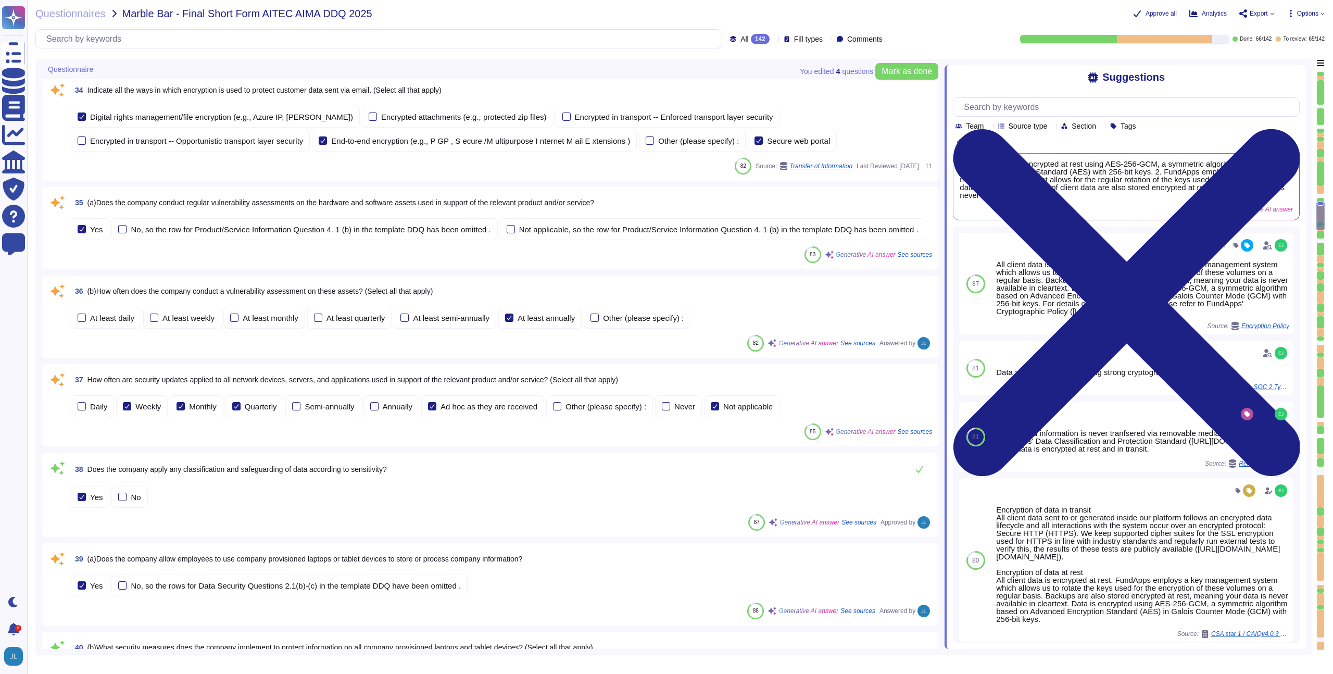
click at [212, 295] on span "(b)How often does the company conduct a vulnerability assessment on these asset…" at bounding box center [260, 291] width 346 height 8
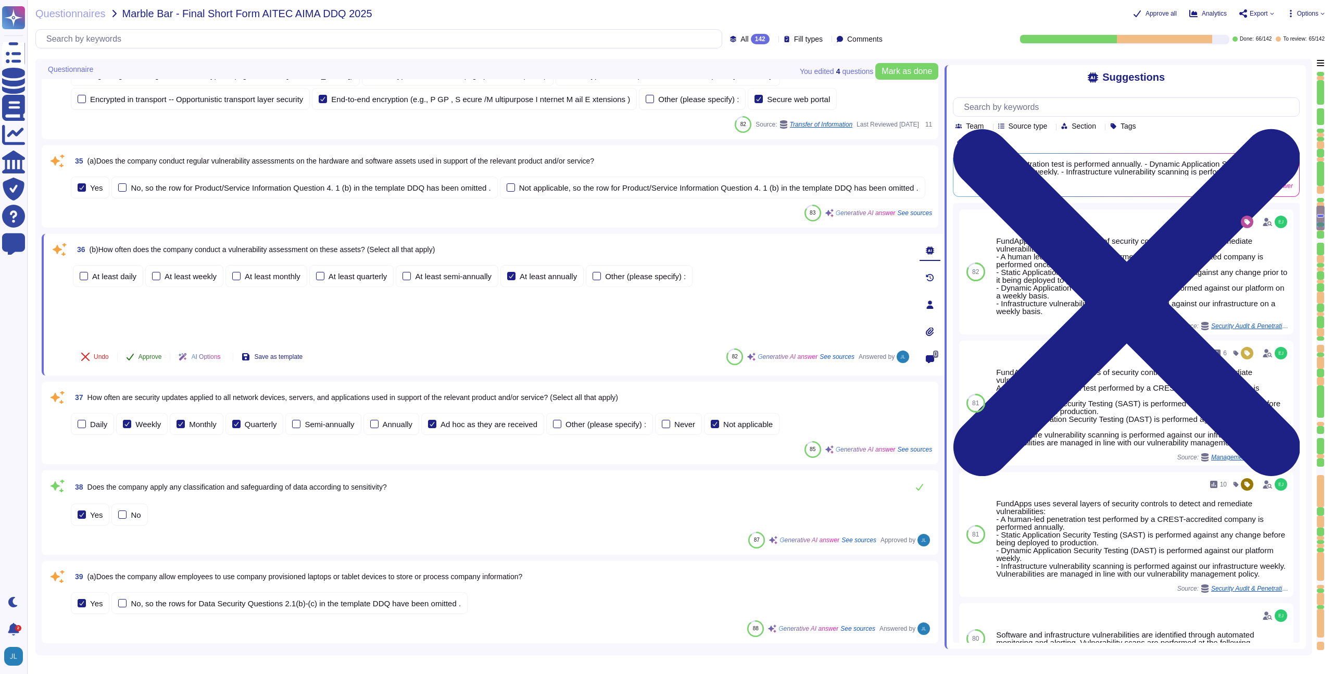
click at [152, 367] on button "Approve" at bounding box center [144, 356] width 53 height 21
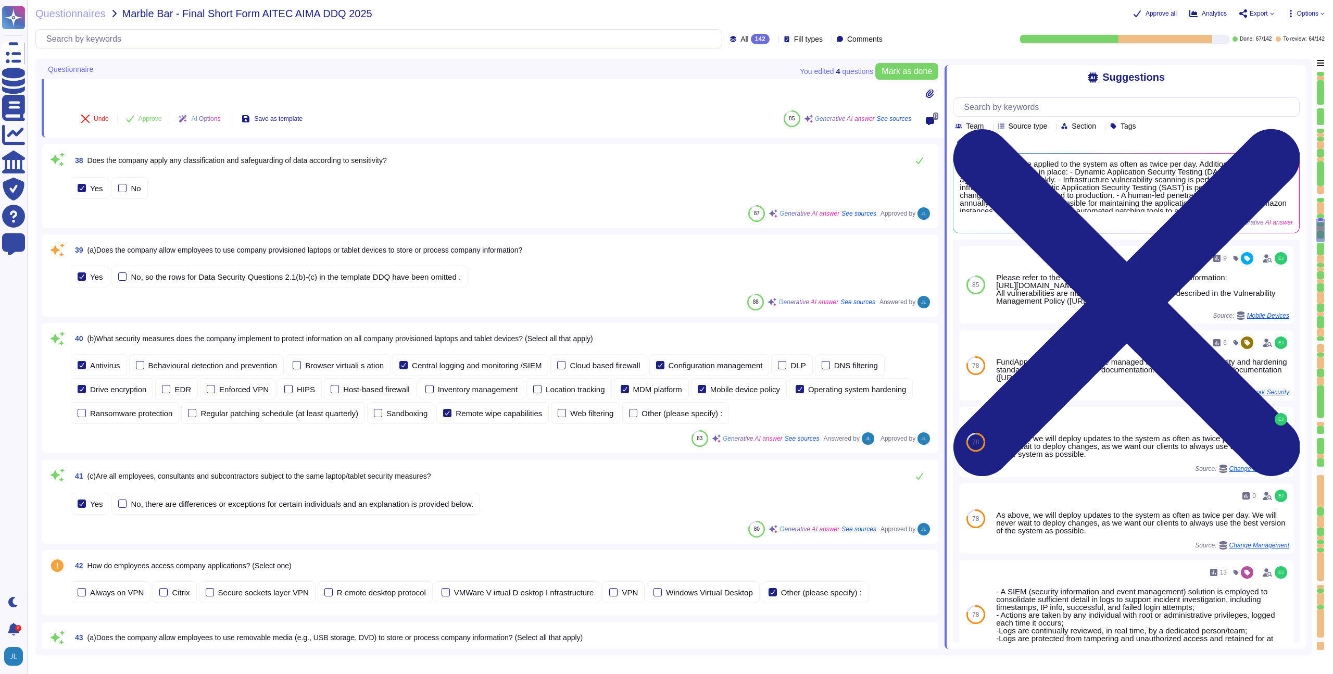
scroll to position [3301, 0]
click at [278, 252] on span "(a)Does the company allow employees to use company provisioned laptops or table…" at bounding box center [304, 248] width 435 height 8
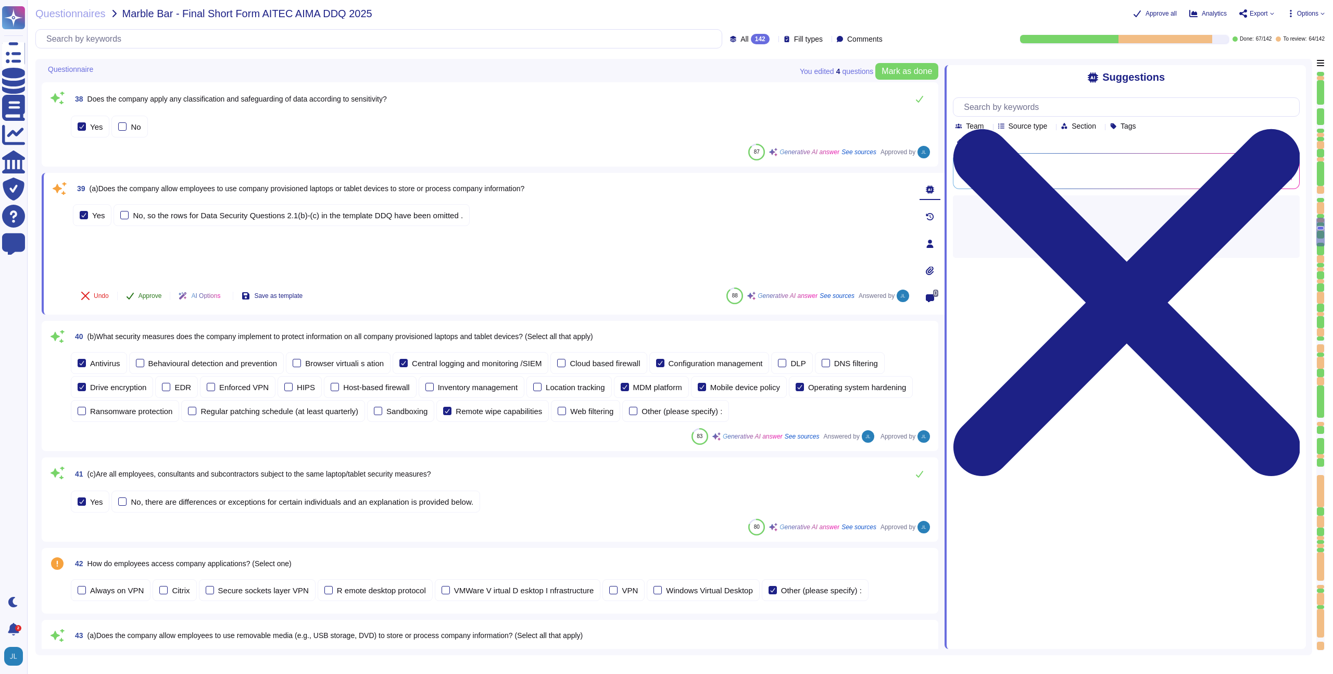
click at [151, 299] on span "Approve" at bounding box center [149, 296] width 23 height 6
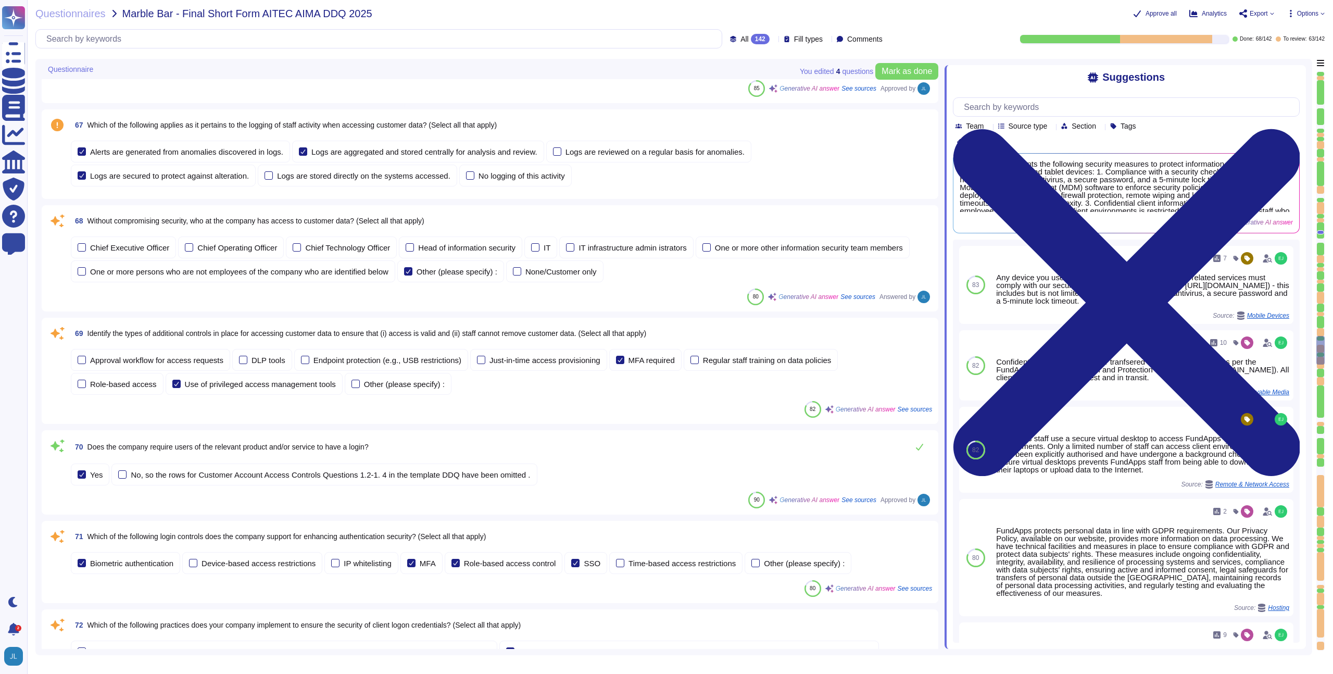
scroll to position [5726, 0]
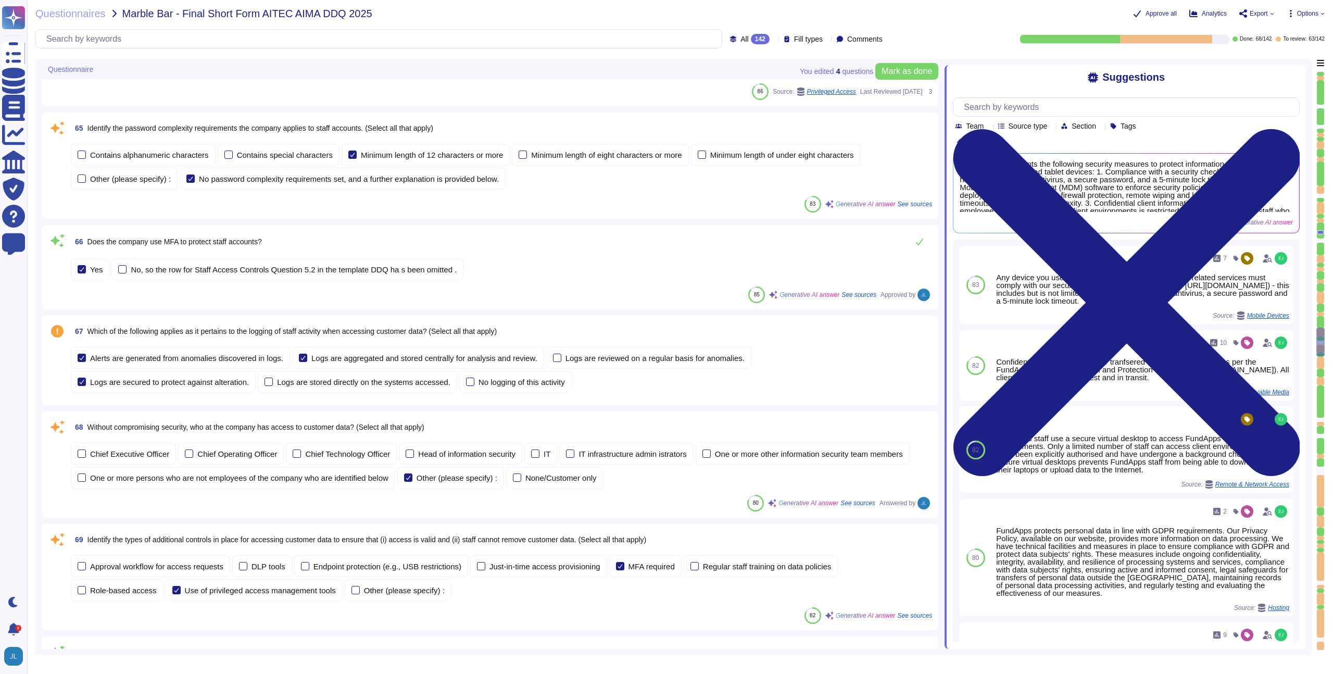
click at [378, 322] on span "67 Which of the following applies as it pertains to the logging of staff activi…" at bounding box center [284, 331] width 426 height 19
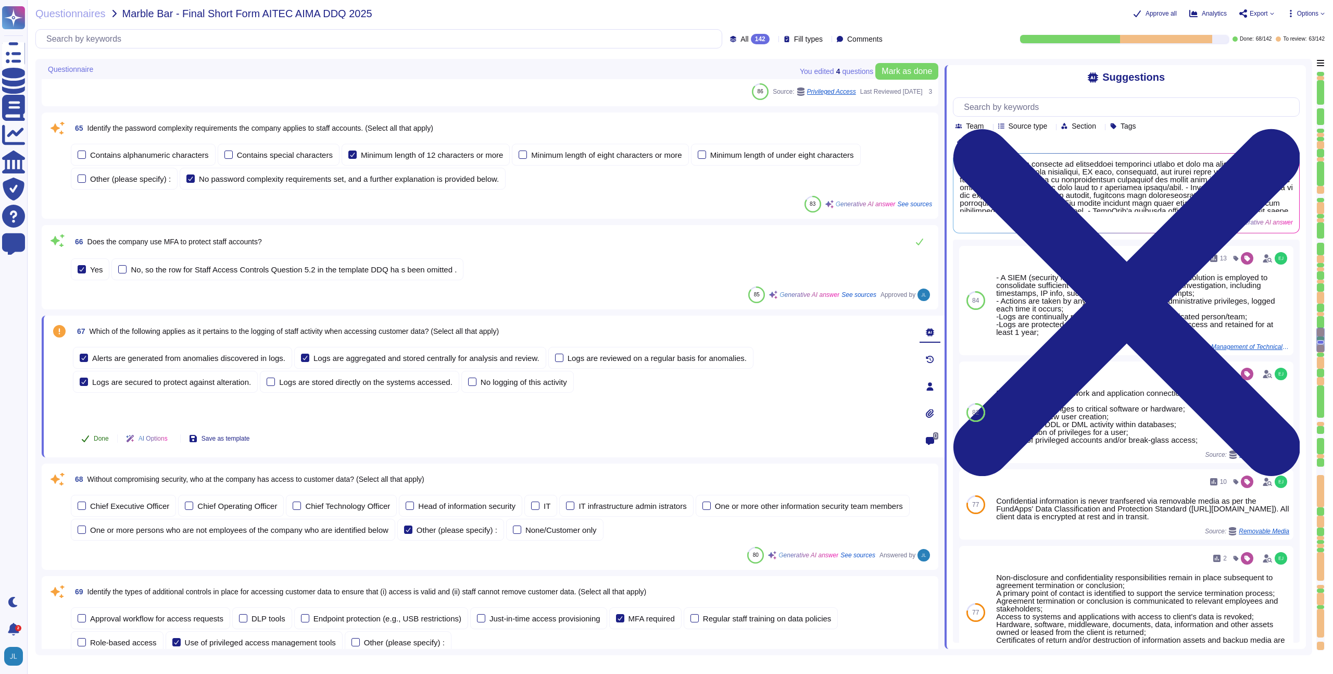
click at [99, 437] on span "Done" at bounding box center [101, 438] width 15 height 6
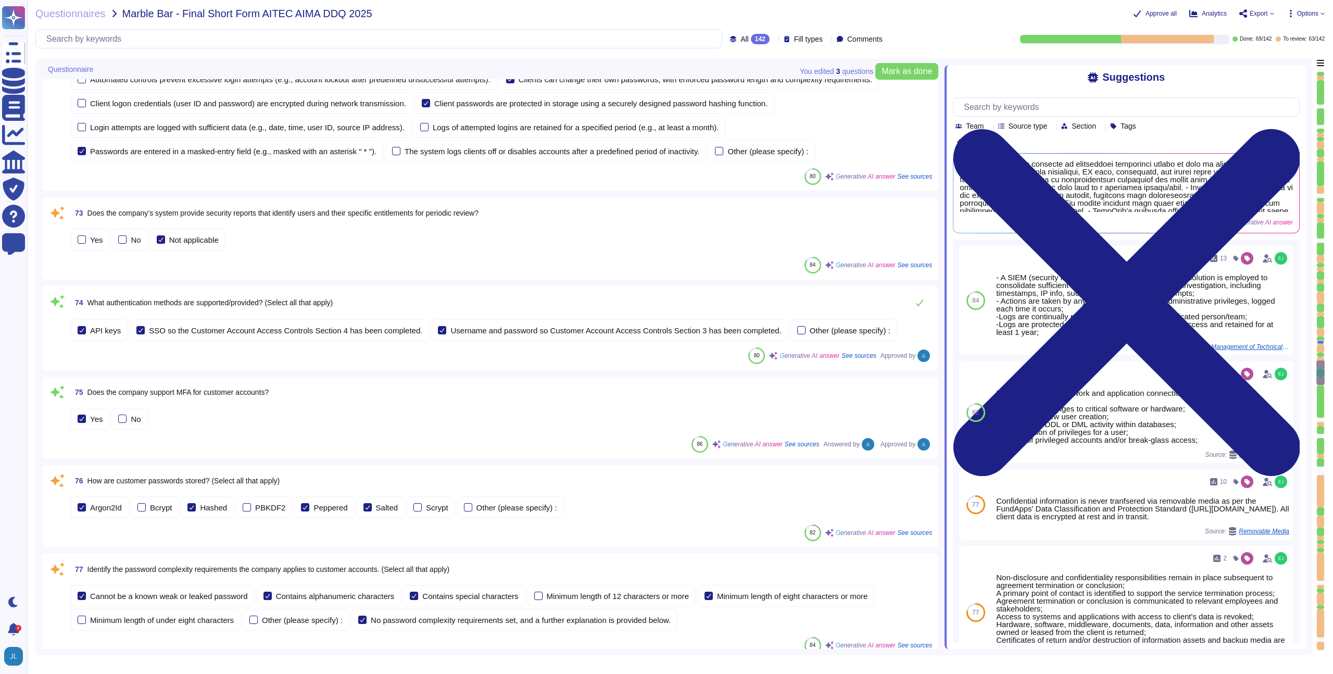
scroll to position [6504, 0]
click at [291, 213] on span "Does the company’s system provide security reports that identify users and thei…" at bounding box center [282, 215] width 391 height 8
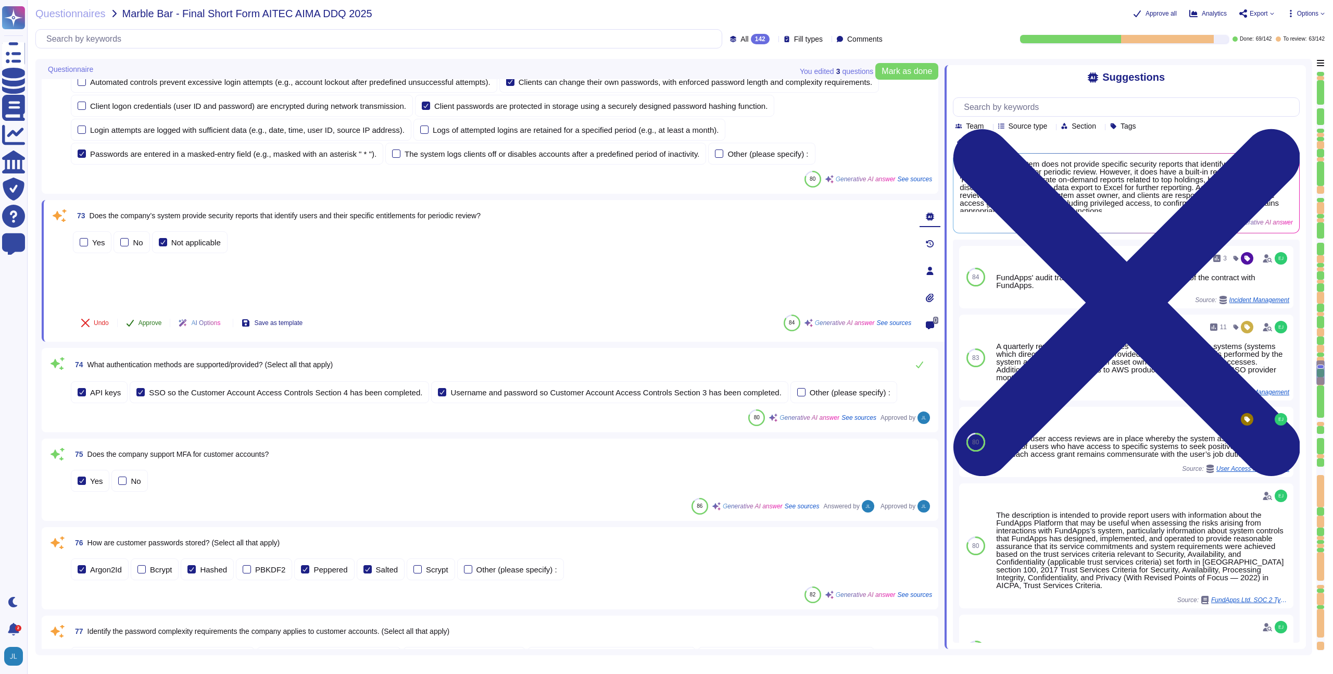
click at [141, 327] on button "Approve" at bounding box center [144, 322] width 53 height 21
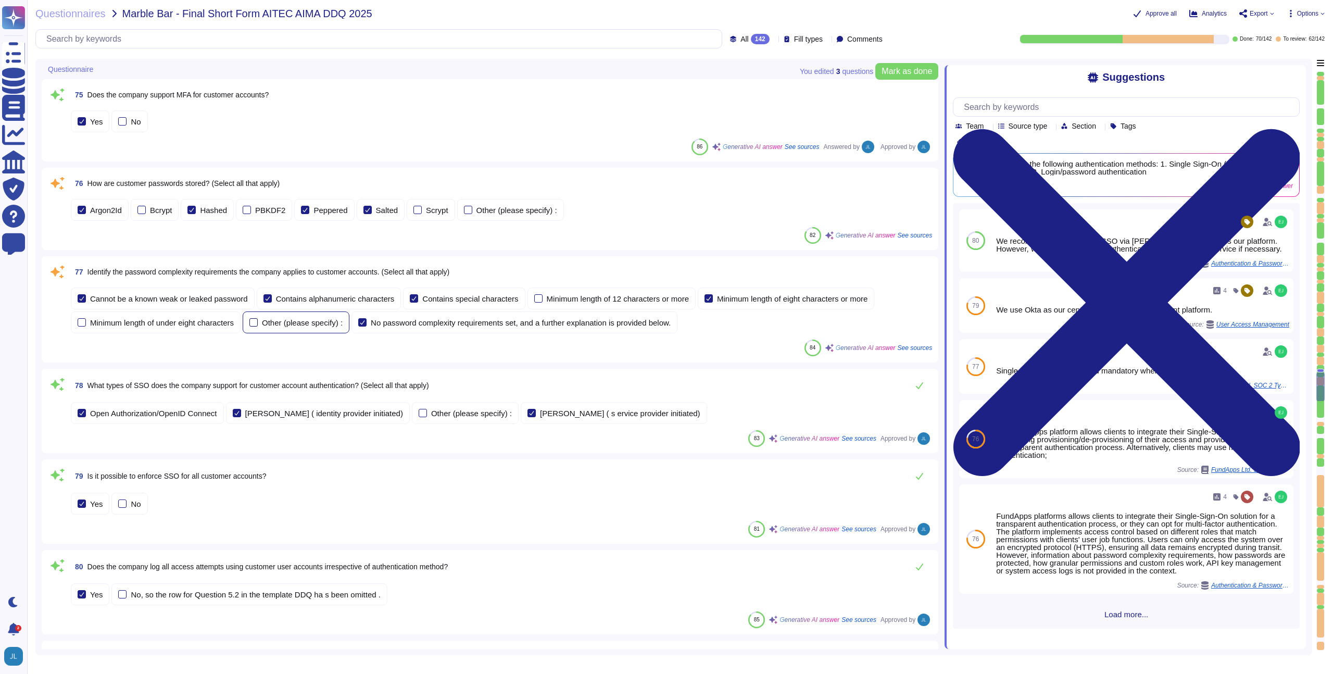
type textarea "Our latest penetration test report can be found on our trust portal here: [URL]…"
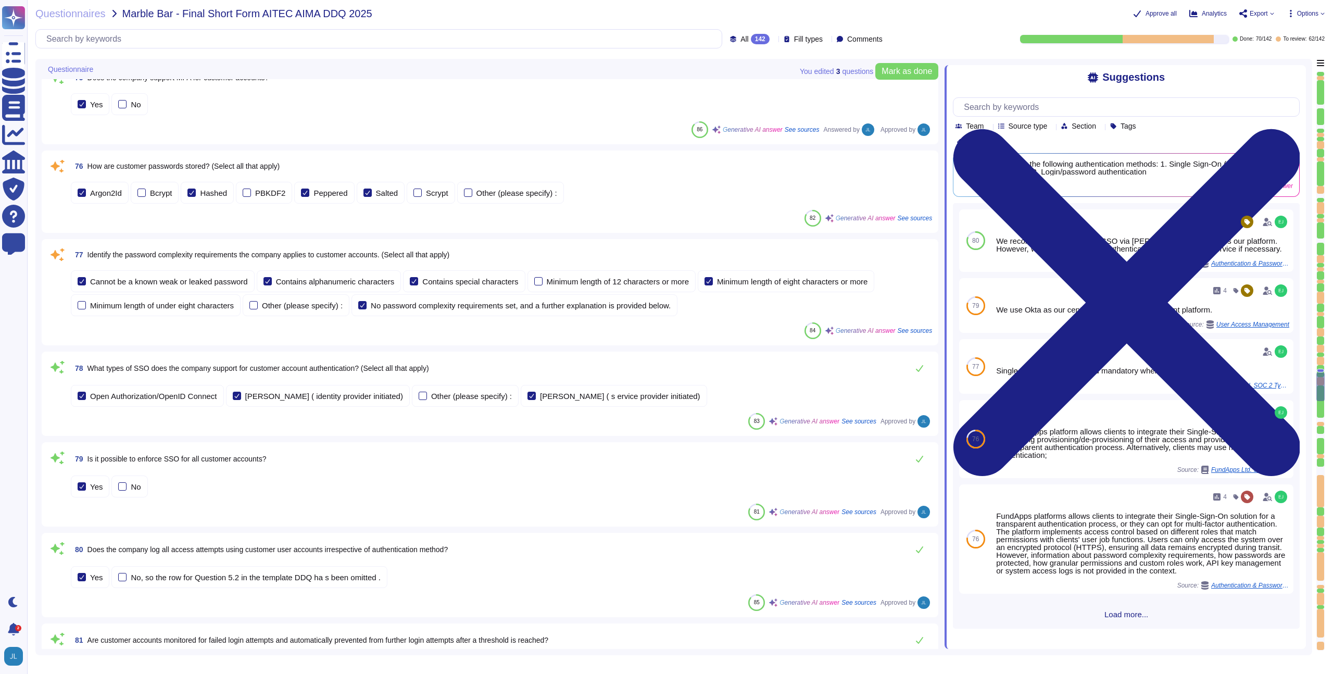
scroll to position [6932, 0]
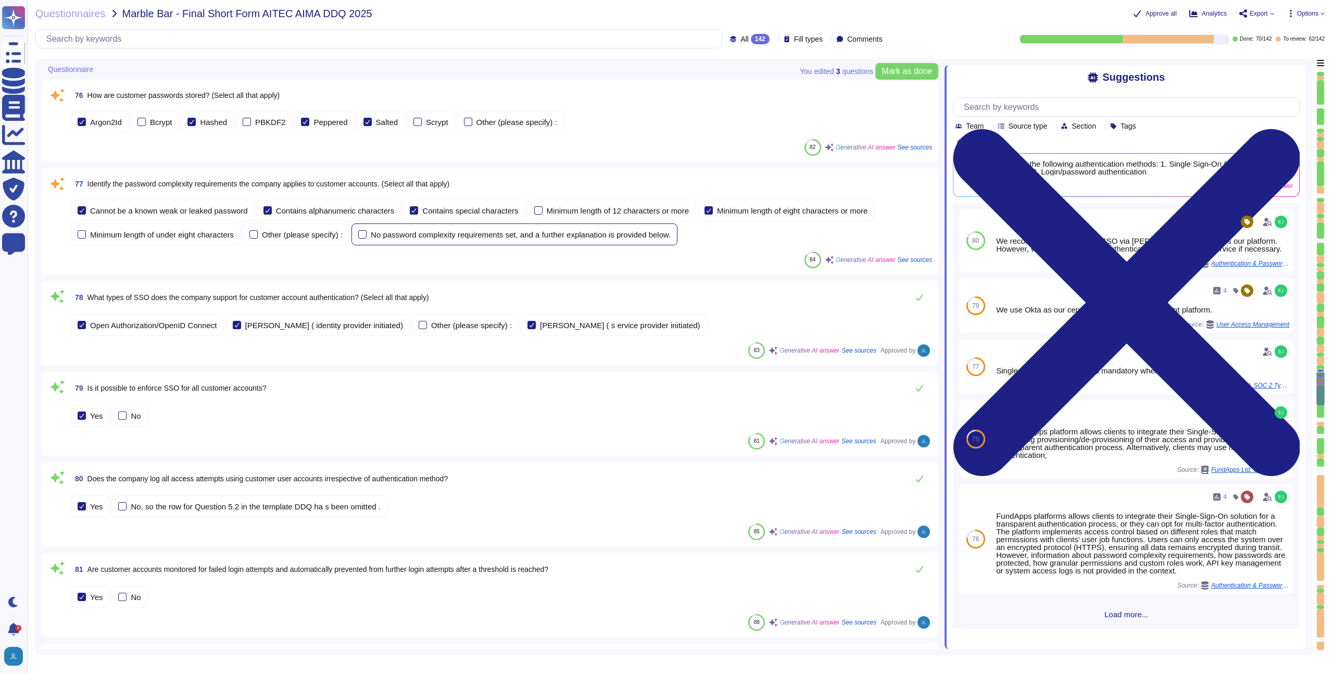
click at [525, 240] on div "No password complexity requirements set, and a further explanation is provided …" at bounding box center [514, 234] width 326 height 22
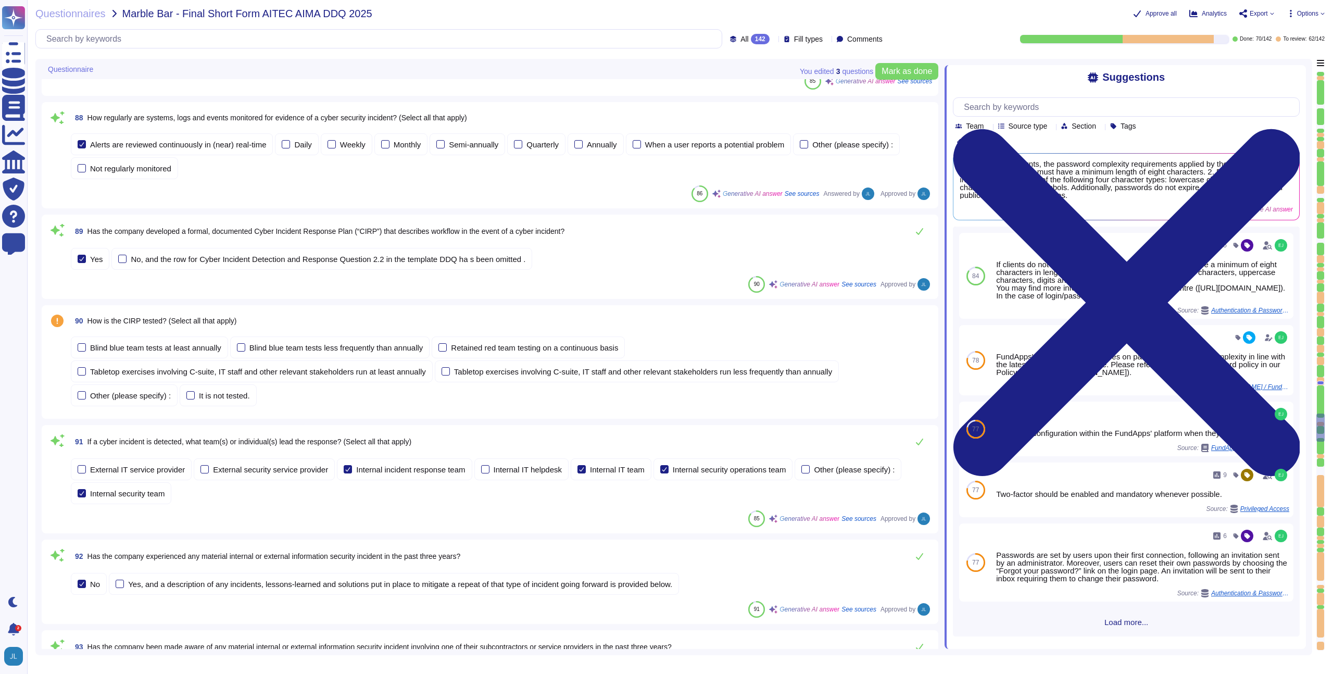
type textarea "Our latest penetration test report can be found on our trust portal here: [URL]…"
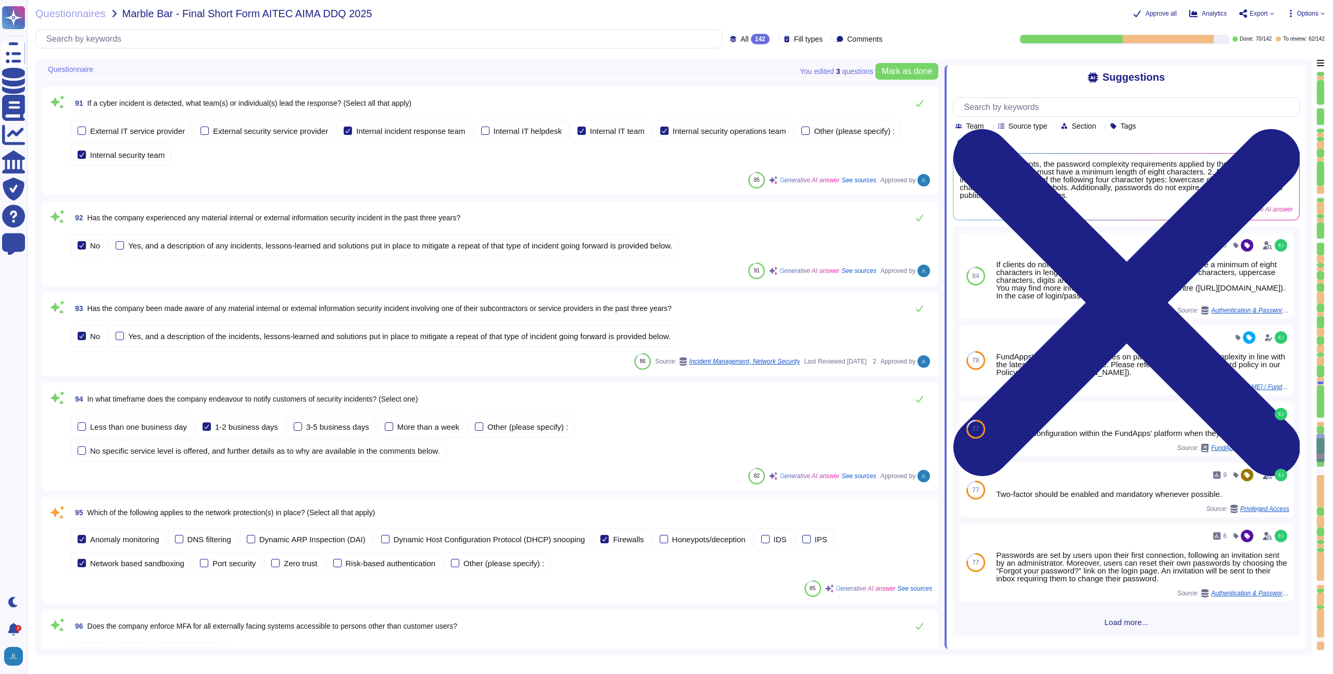
scroll to position [8653, 0]
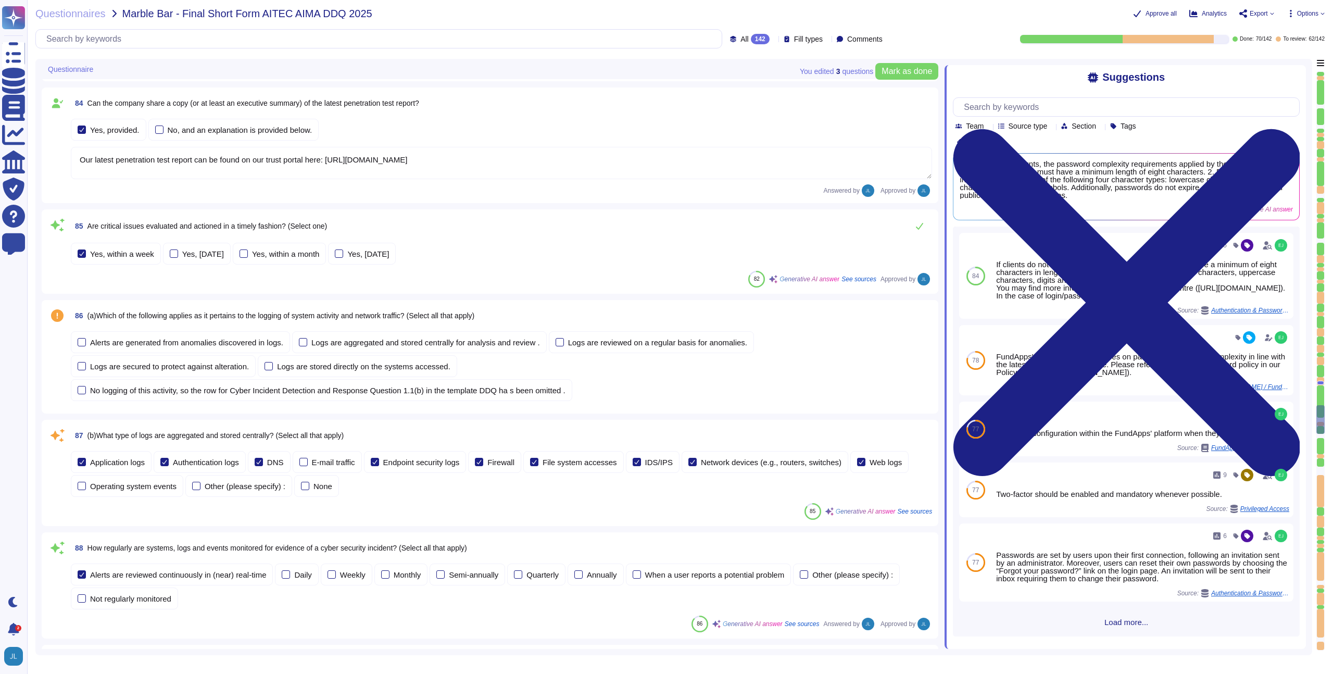
type textarea "Our latest penetration test report can be found on our trust portal here: [URL]…"
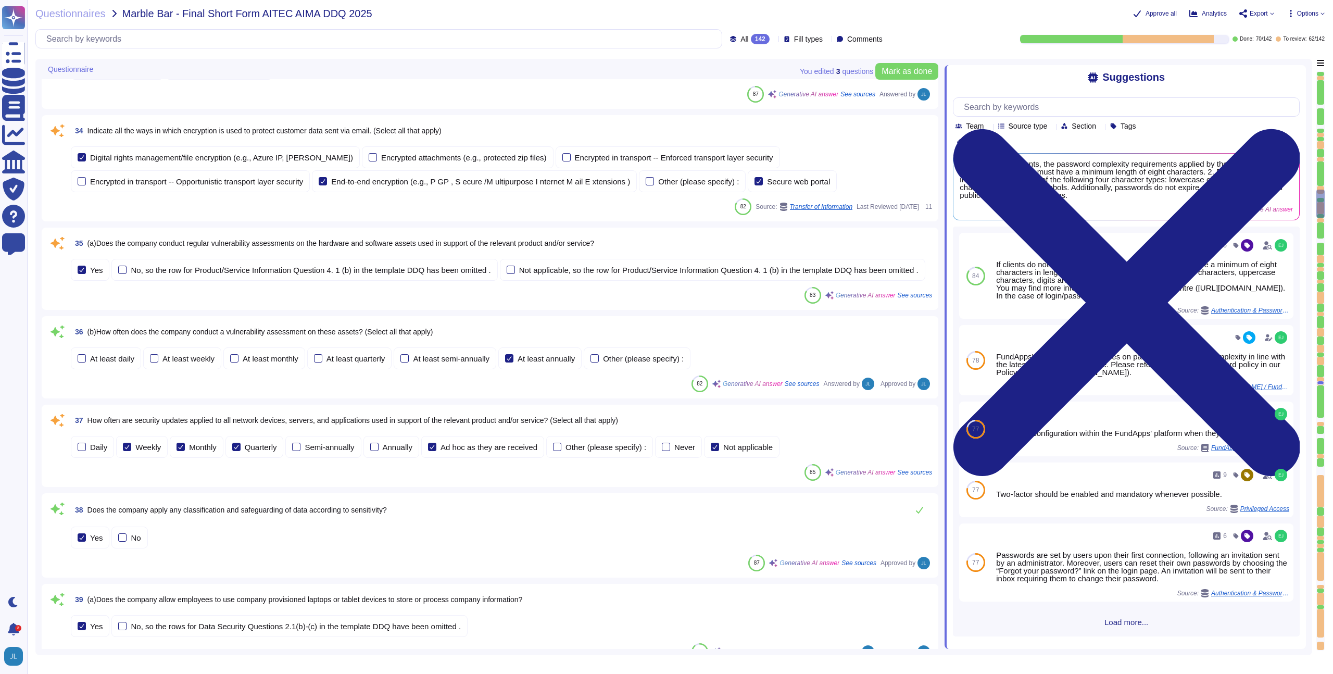
type textarea "Shareholding Disclosure: This service monitors disclosure requirements for majo…"
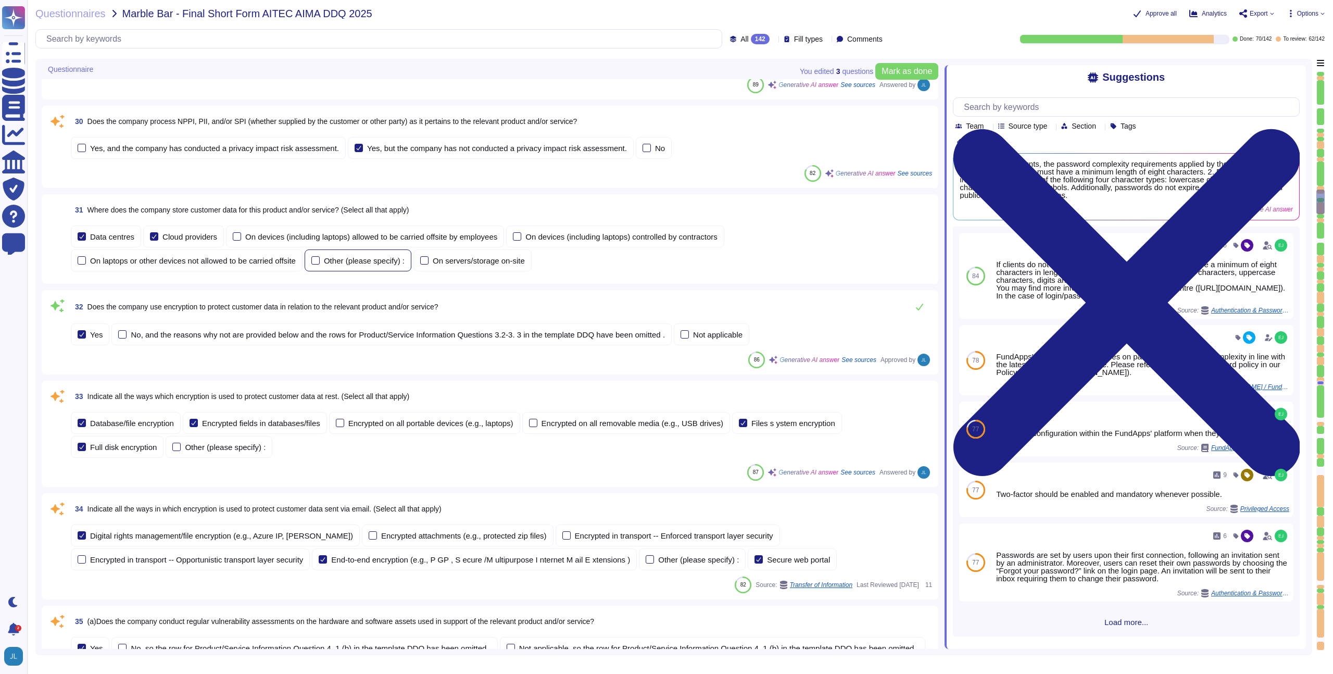
type textarea "The company refers to the relevant products as "FundApps Shareholding Disclosur…"
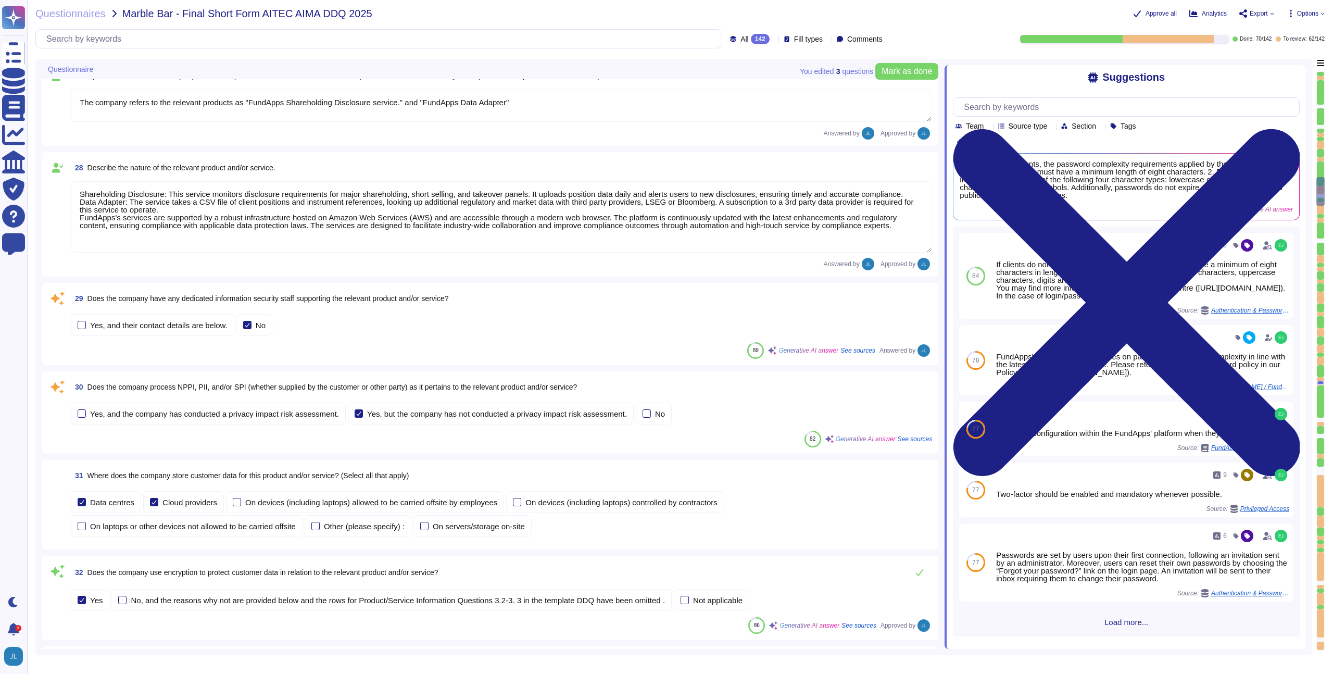
click at [270, 293] on span "29 Does the company have any dedicated information security staff supporting th…" at bounding box center [260, 298] width 378 height 19
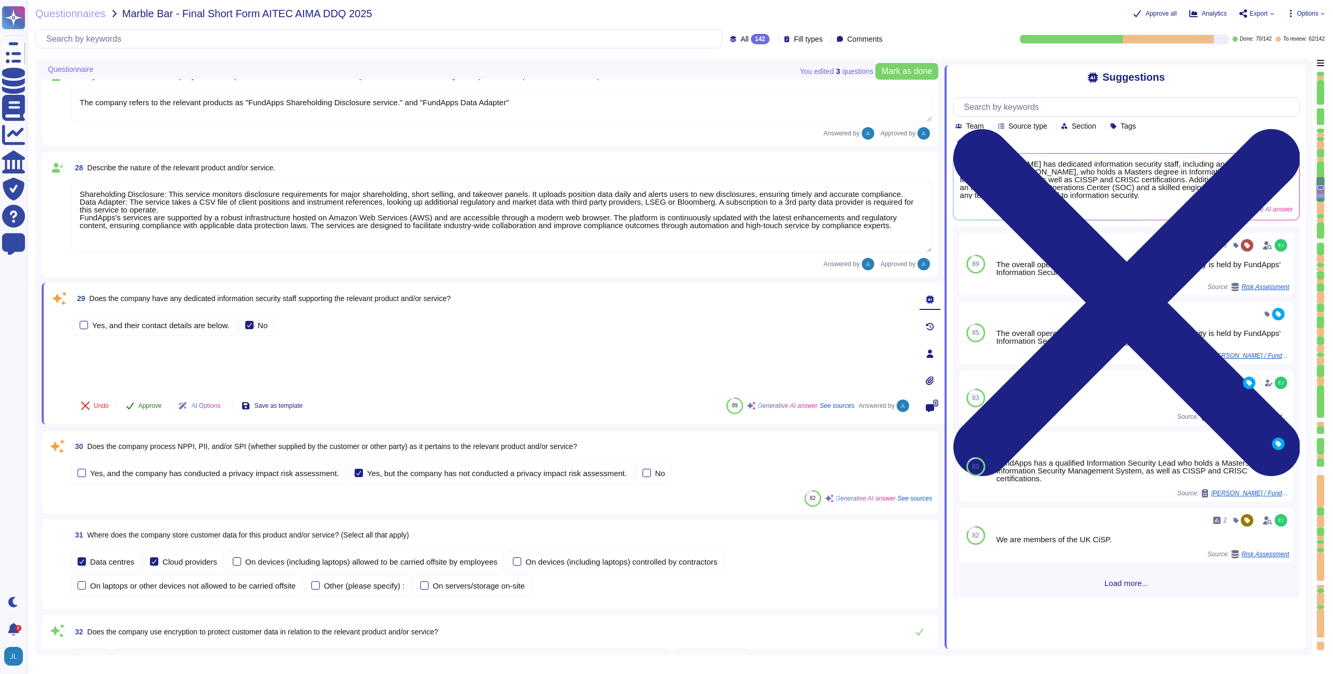
click at [139, 405] on span "Approve" at bounding box center [149, 405] width 23 height 6
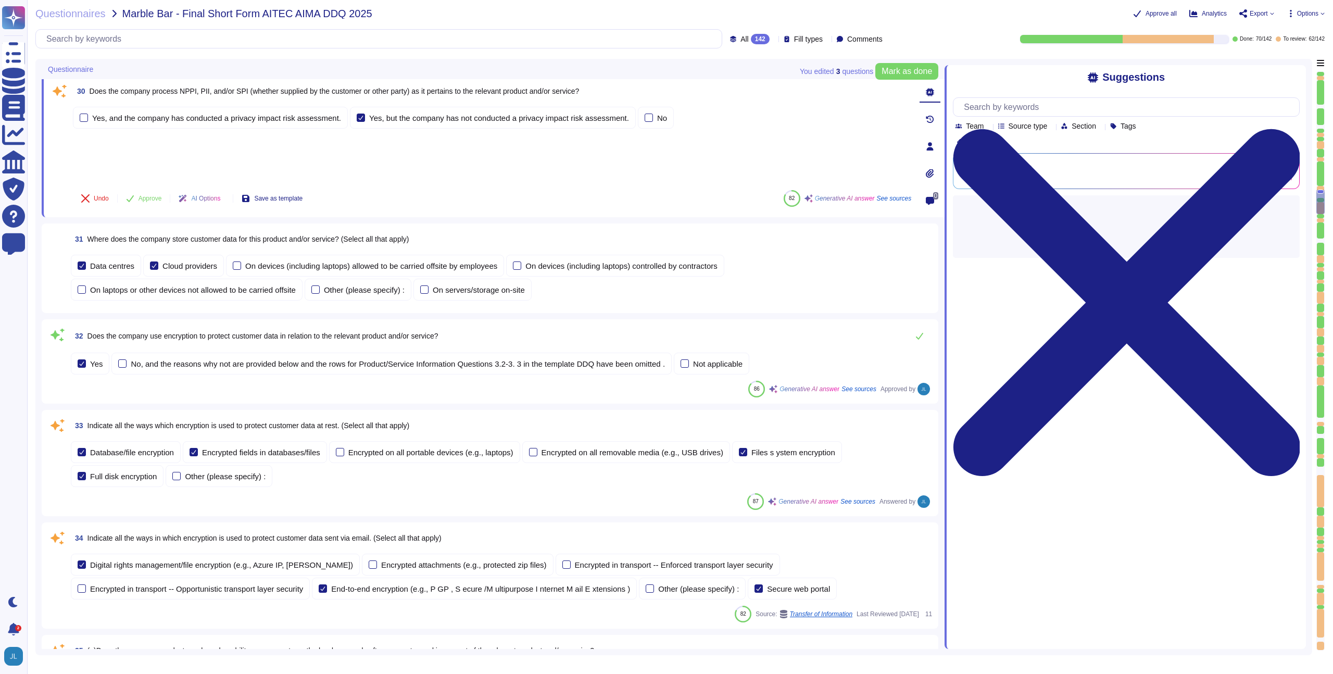
scroll to position [2607, 0]
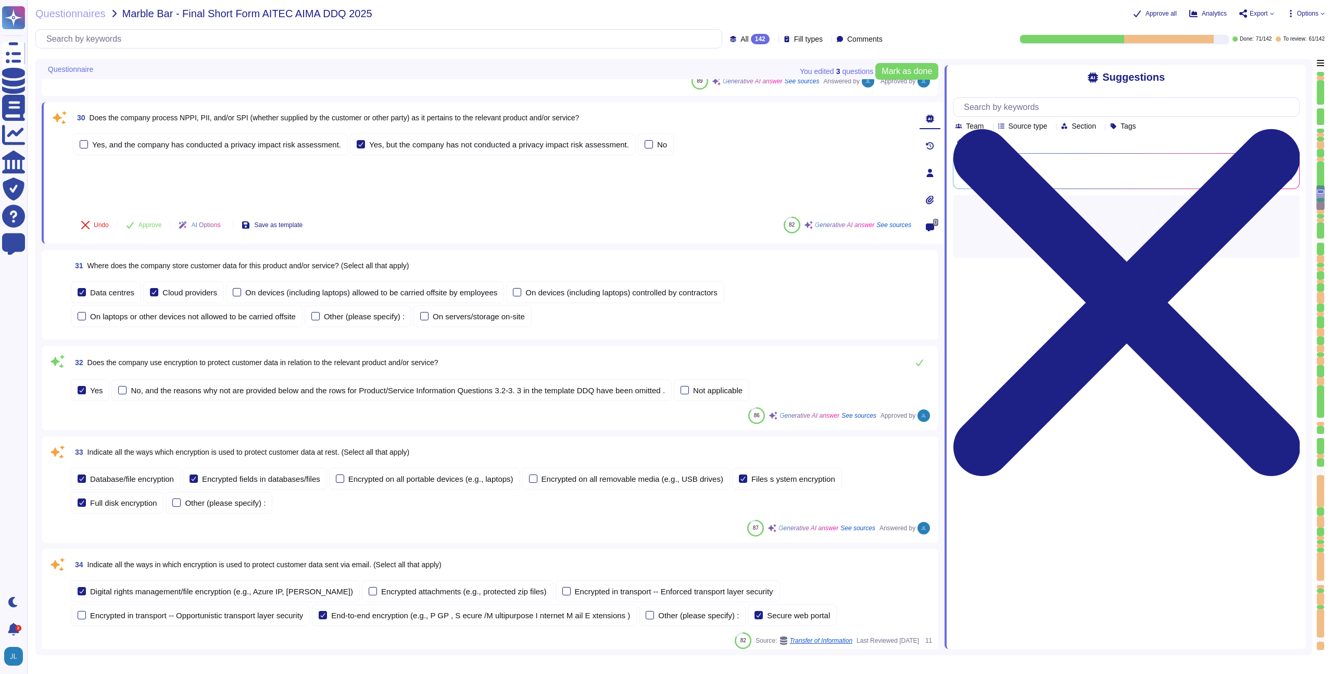
type textarea "The company refers to the relevant products as "FundApps Shareholding Disclosur…"
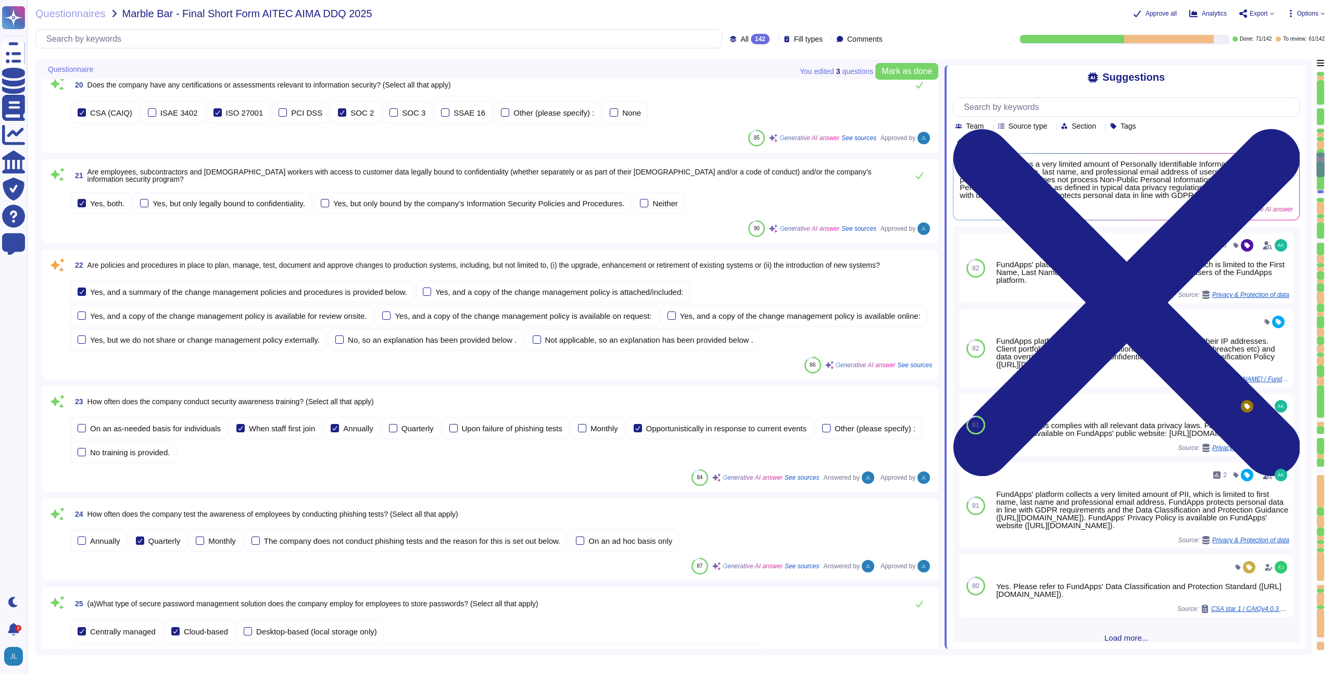
scroll to position [1678, 0]
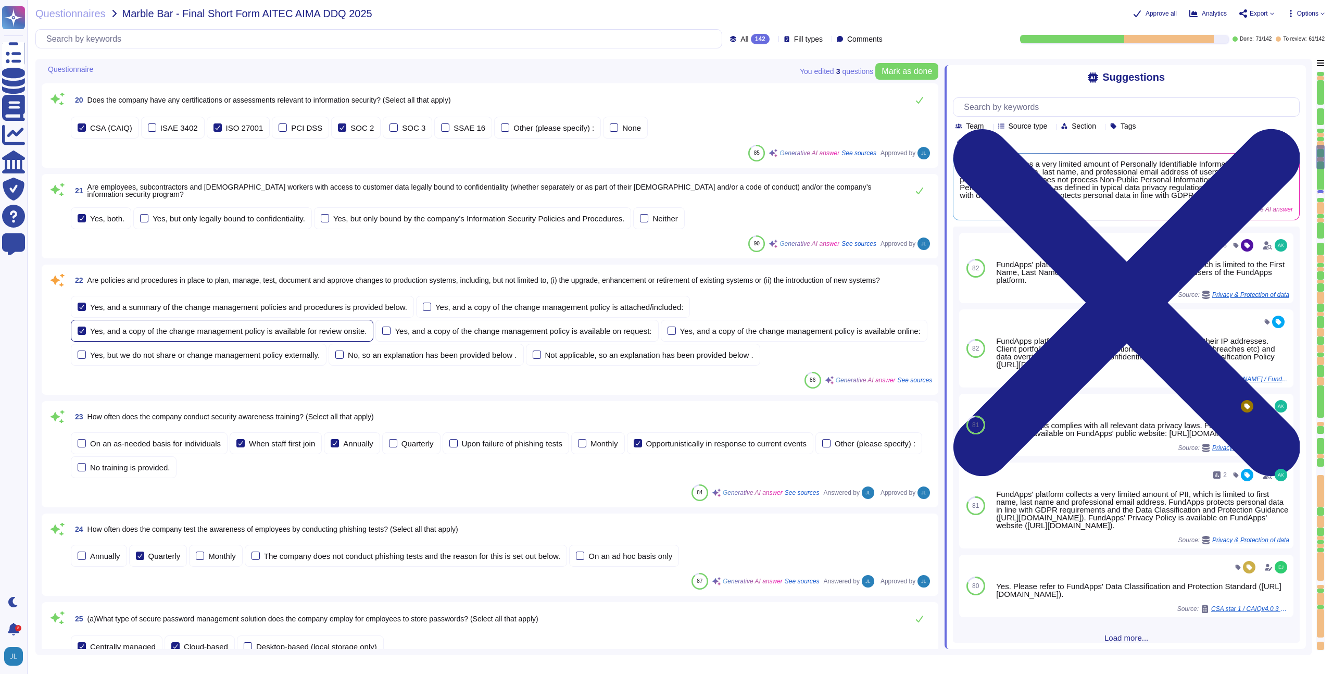
click at [331, 335] on div "Yes, and a copy of the change management policy is available for review onsite." at bounding box center [228, 331] width 276 height 8
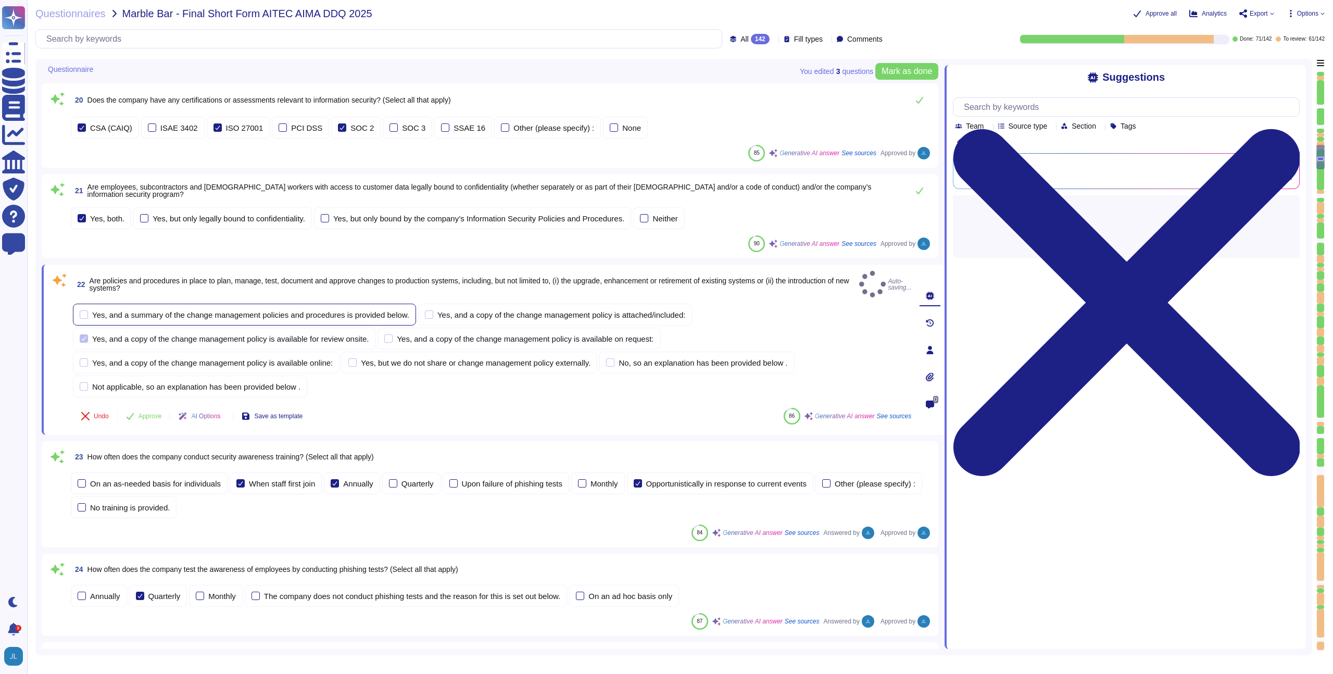
click at [311, 319] on div "Yes, and a summary of the change management policies and procedures is provided…" at bounding box center [250, 315] width 317 height 8
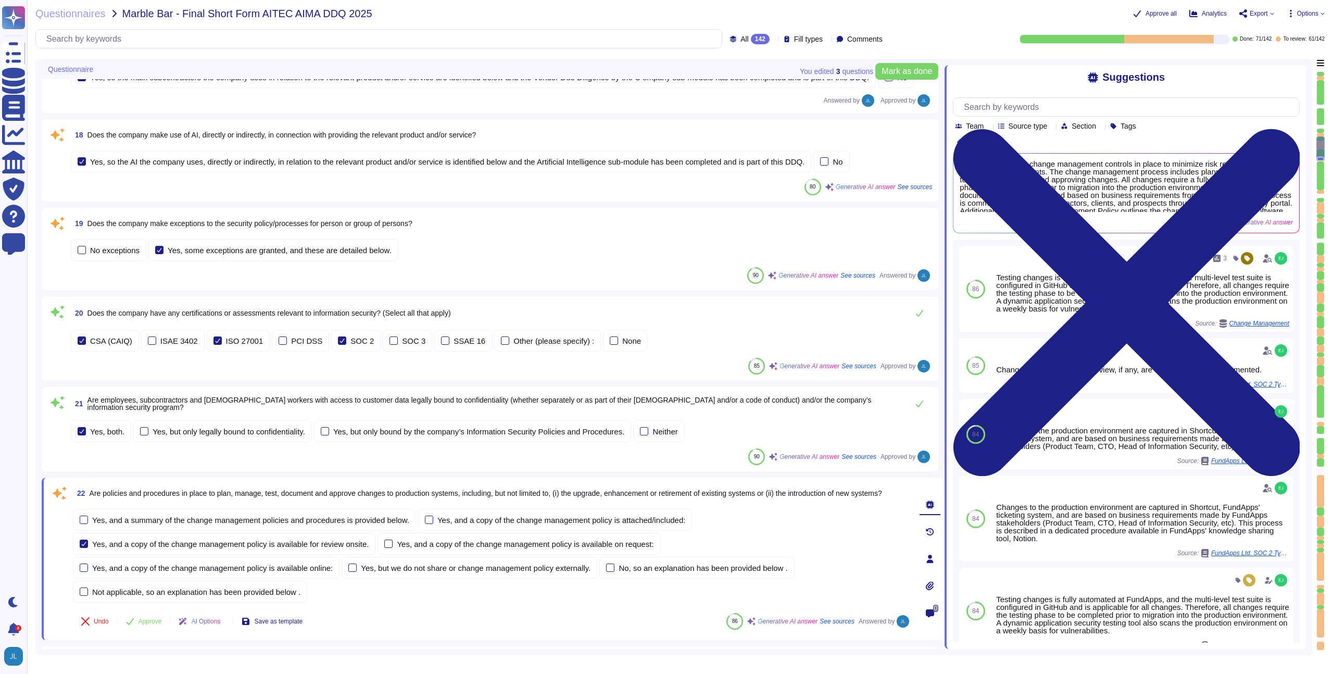
scroll to position [1487, 0]
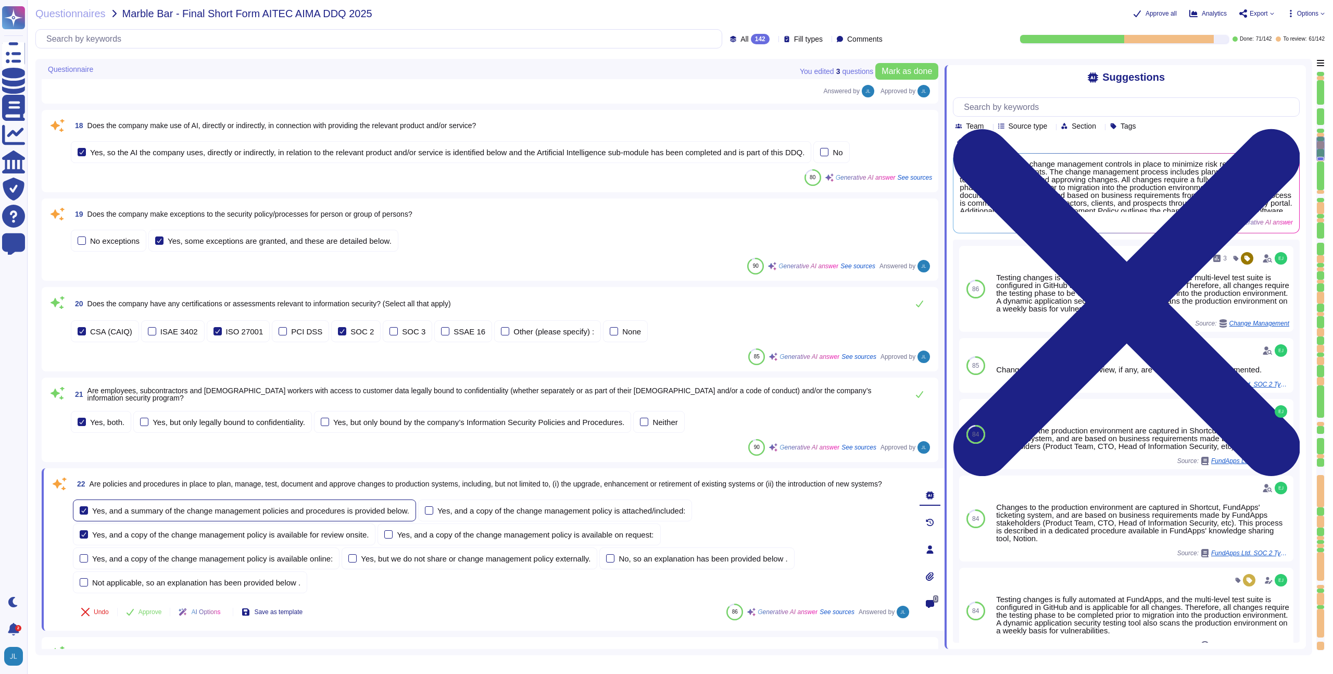
click at [313, 521] on div "Yes, and a summary of the change management policies and procedures is provided…" at bounding box center [244, 510] width 343 height 22
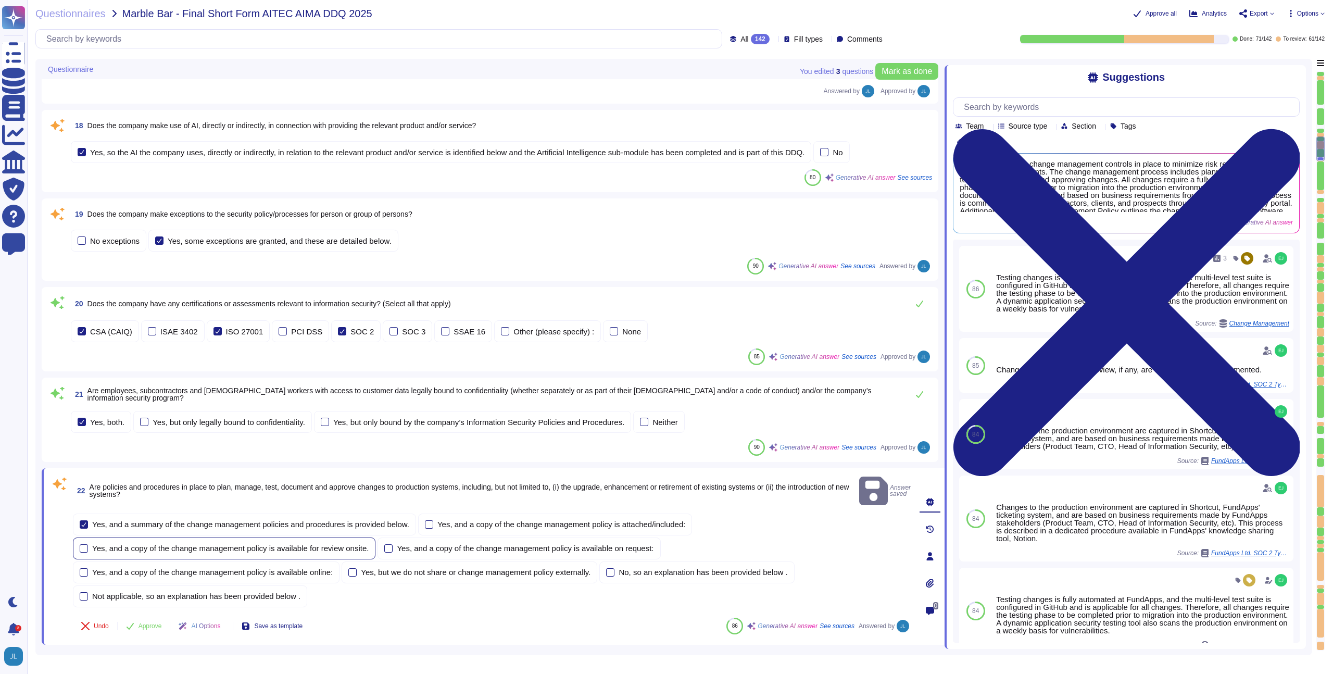
click at [308, 551] on div "Yes, and a copy of the change management policy is available for review onsite." at bounding box center [224, 548] width 302 height 22
click at [306, 574] on div "Yes, and a copy of the change management policy is available online:" at bounding box center [206, 572] width 267 height 22
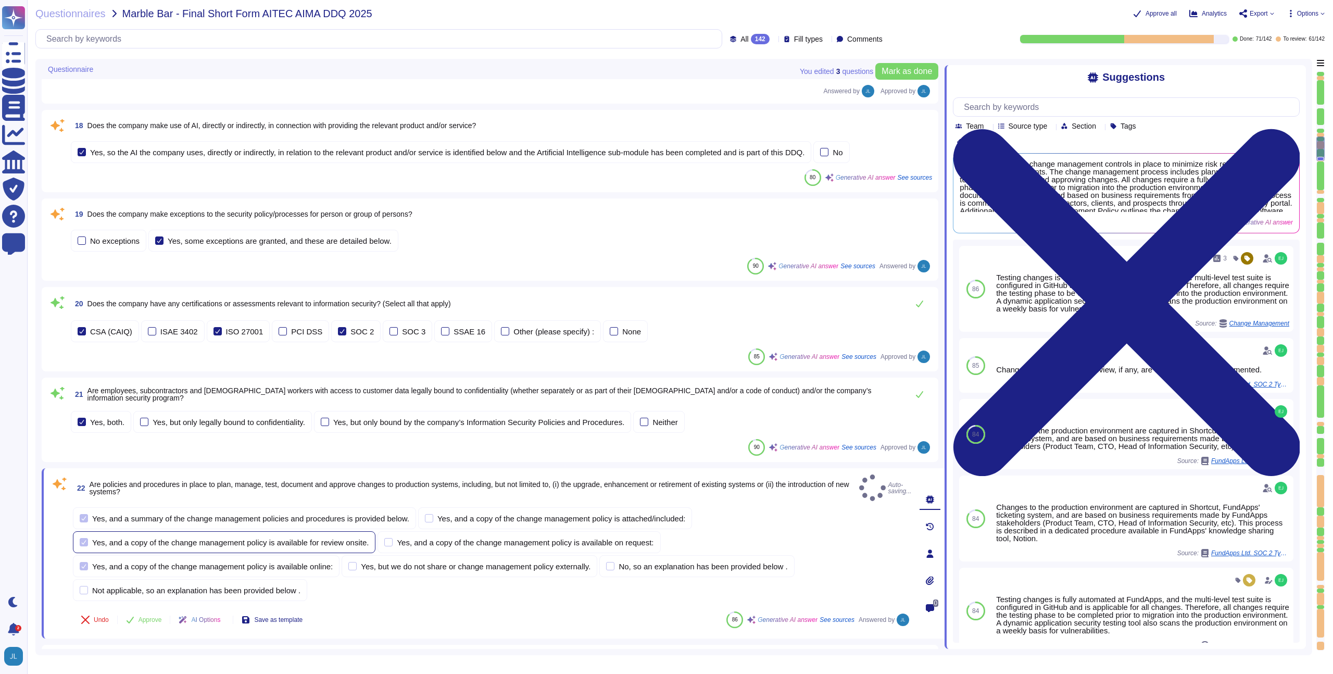
click at [313, 546] on div "Yes, and a copy of the change management policy is available for review onsite." at bounding box center [230, 542] width 276 height 8
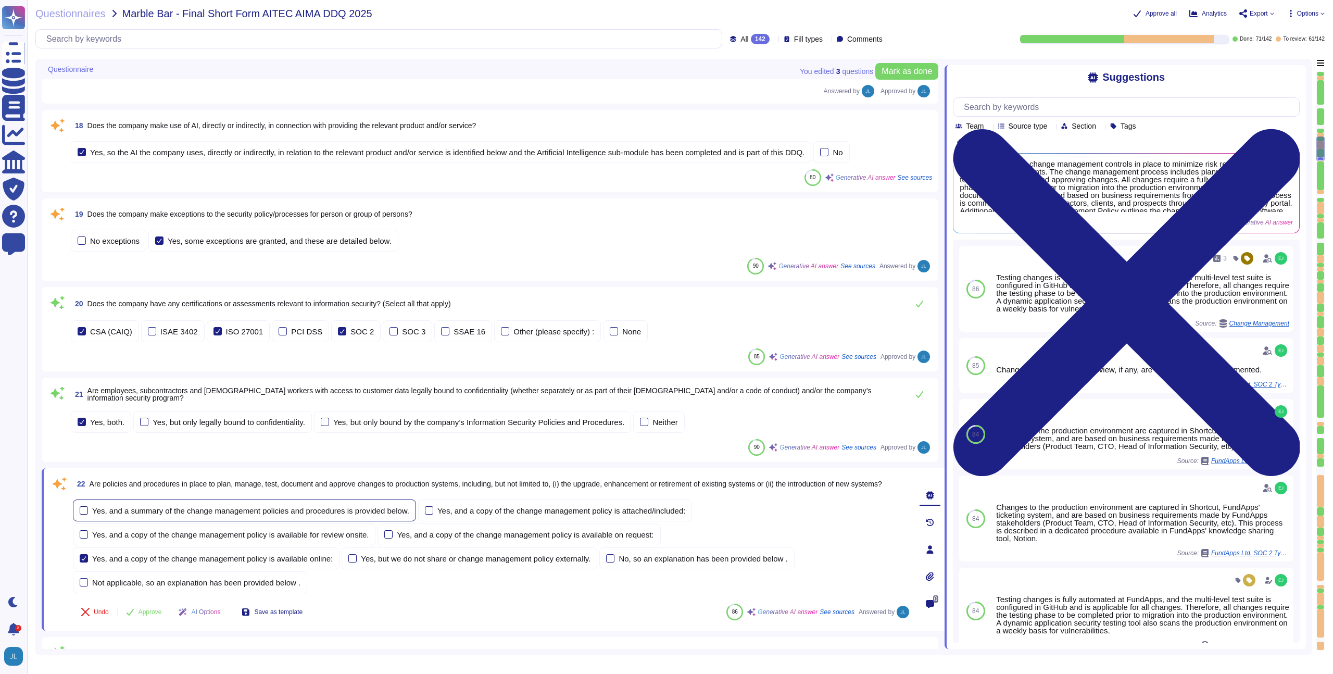
click at [312, 514] on div "Yes, and a summary of the change management policies and procedures is provided…" at bounding box center [250, 511] width 317 height 8
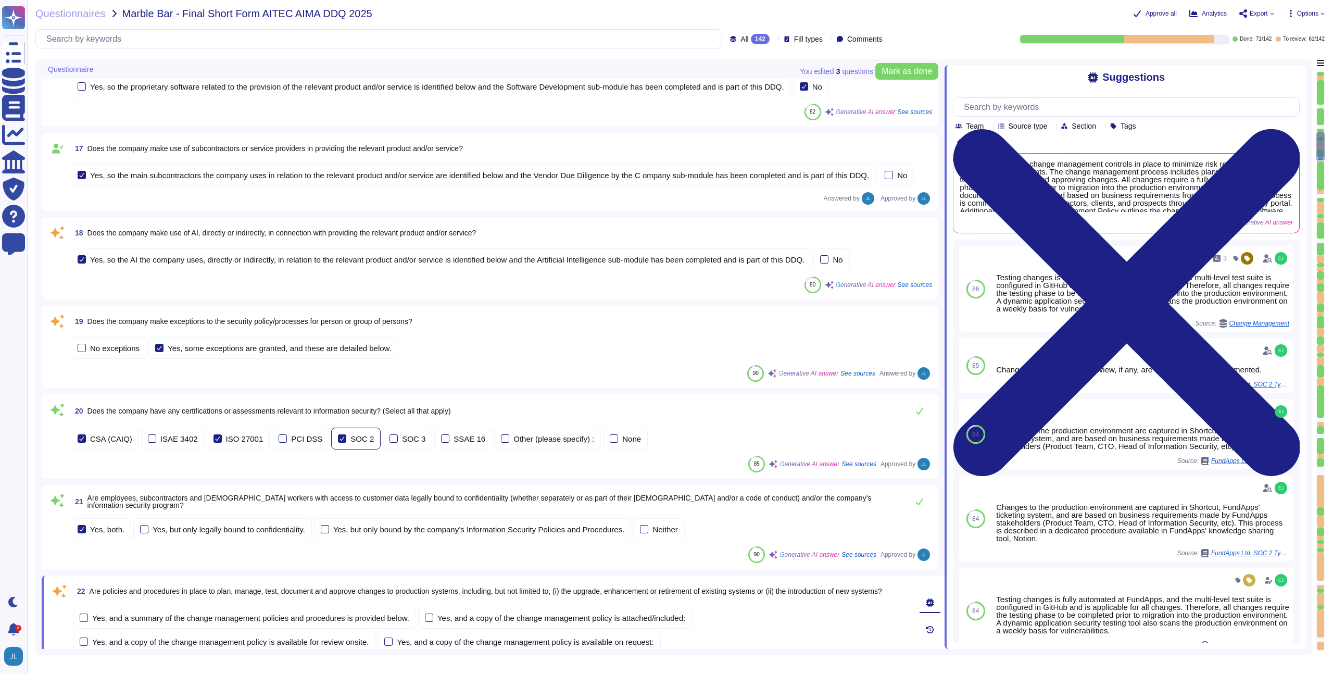
scroll to position [1393, 0]
click at [281, 239] on span "Does the company make use of AI, directly or indirectly, in connection with pro…" at bounding box center [281, 235] width 389 height 8
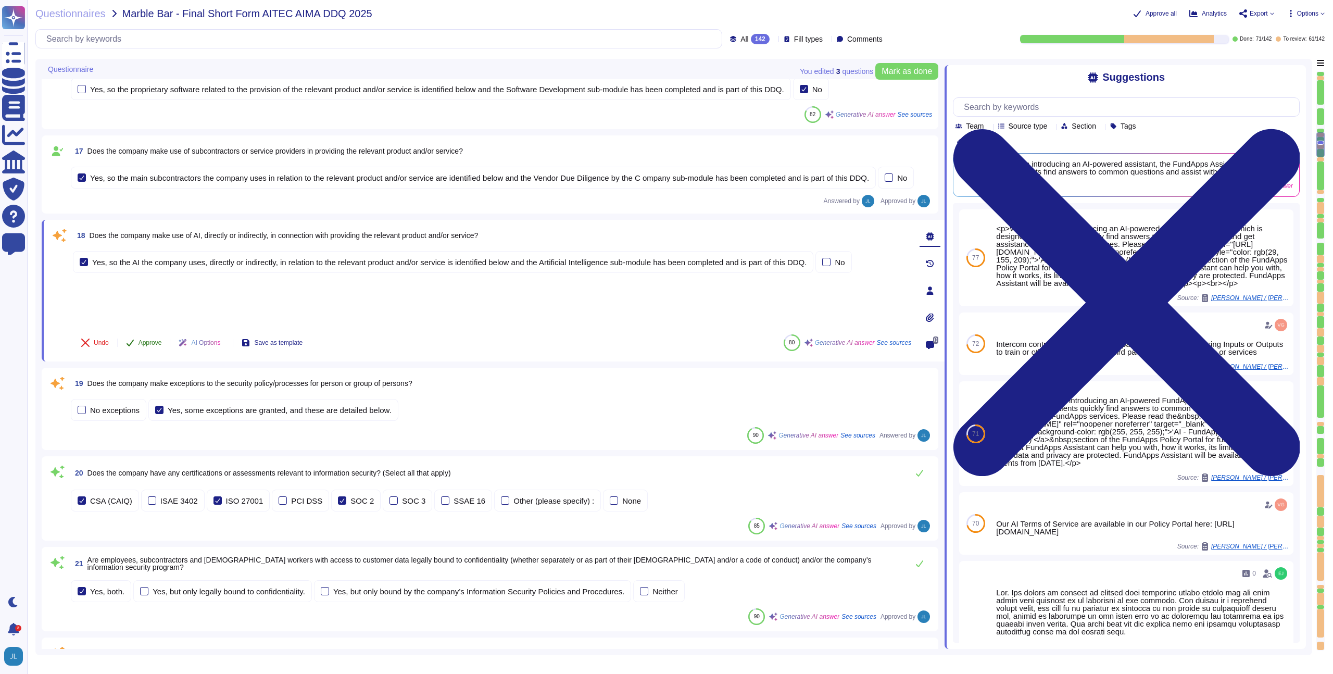
click at [156, 346] on span "Approve" at bounding box center [149, 342] width 23 height 6
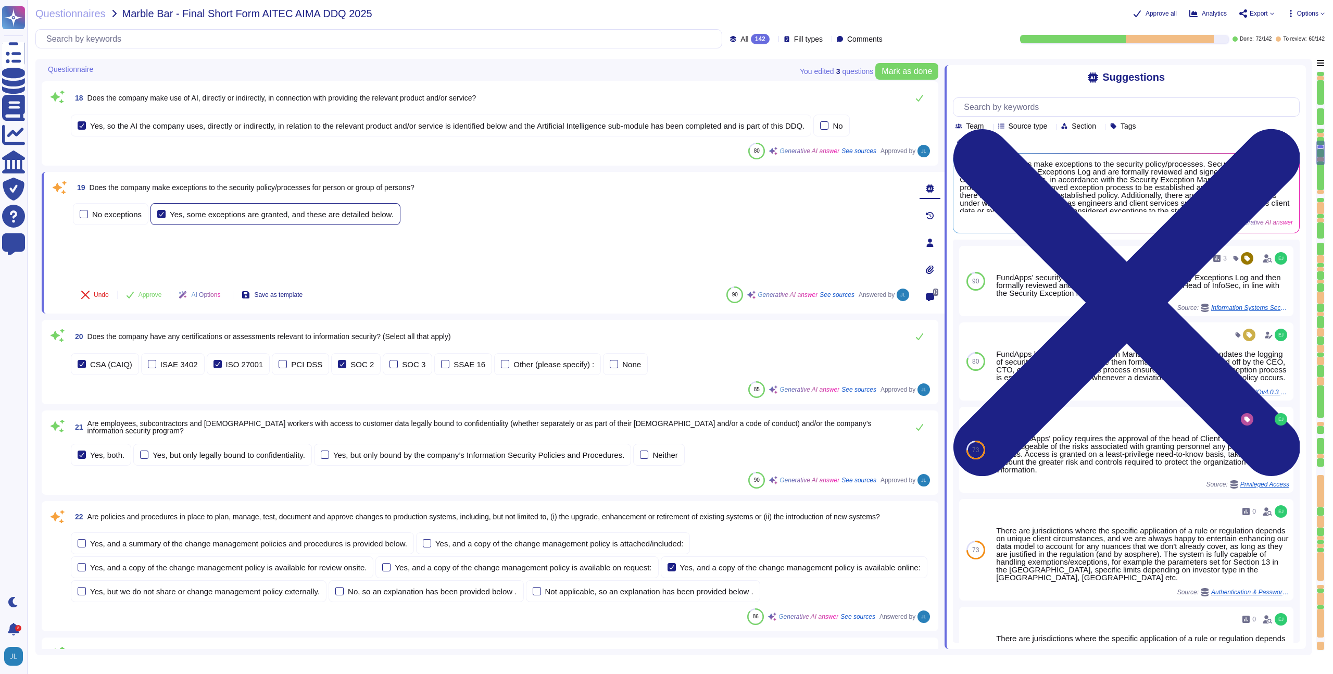
scroll to position [1500, 0]
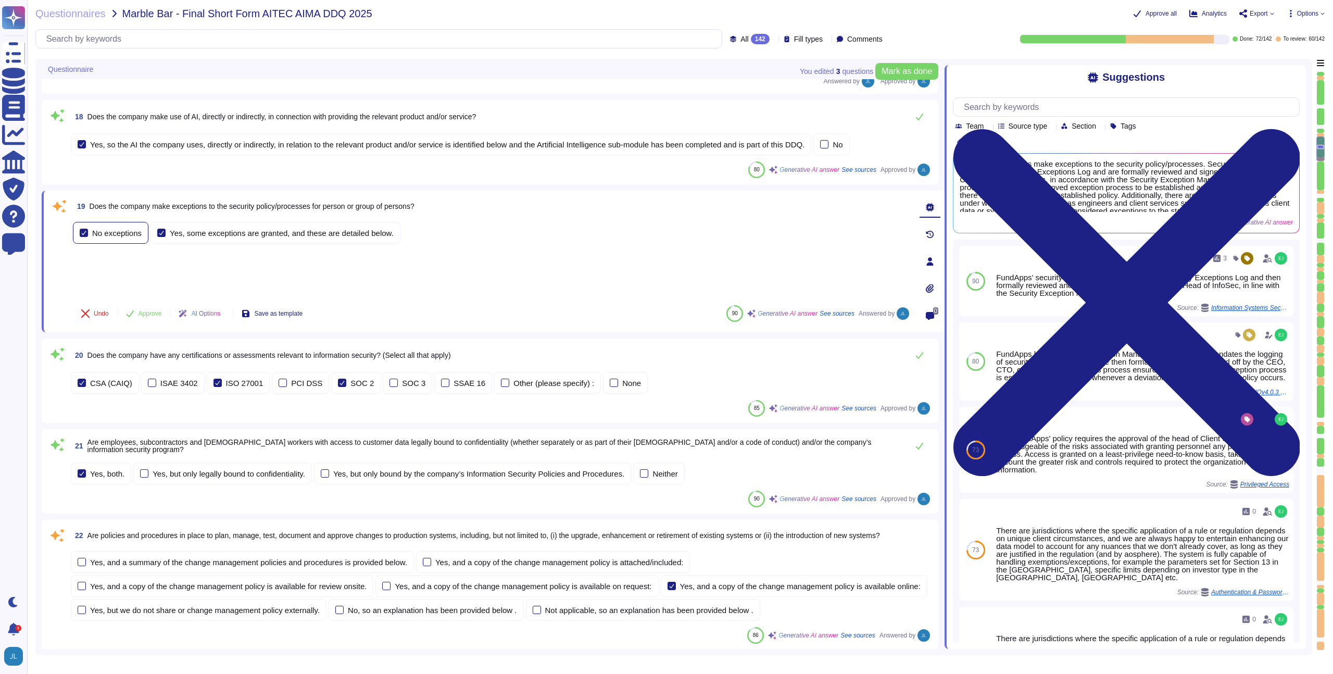
click at [132, 237] on div "No exceptions" at bounding box center [116, 233] width 49 height 8
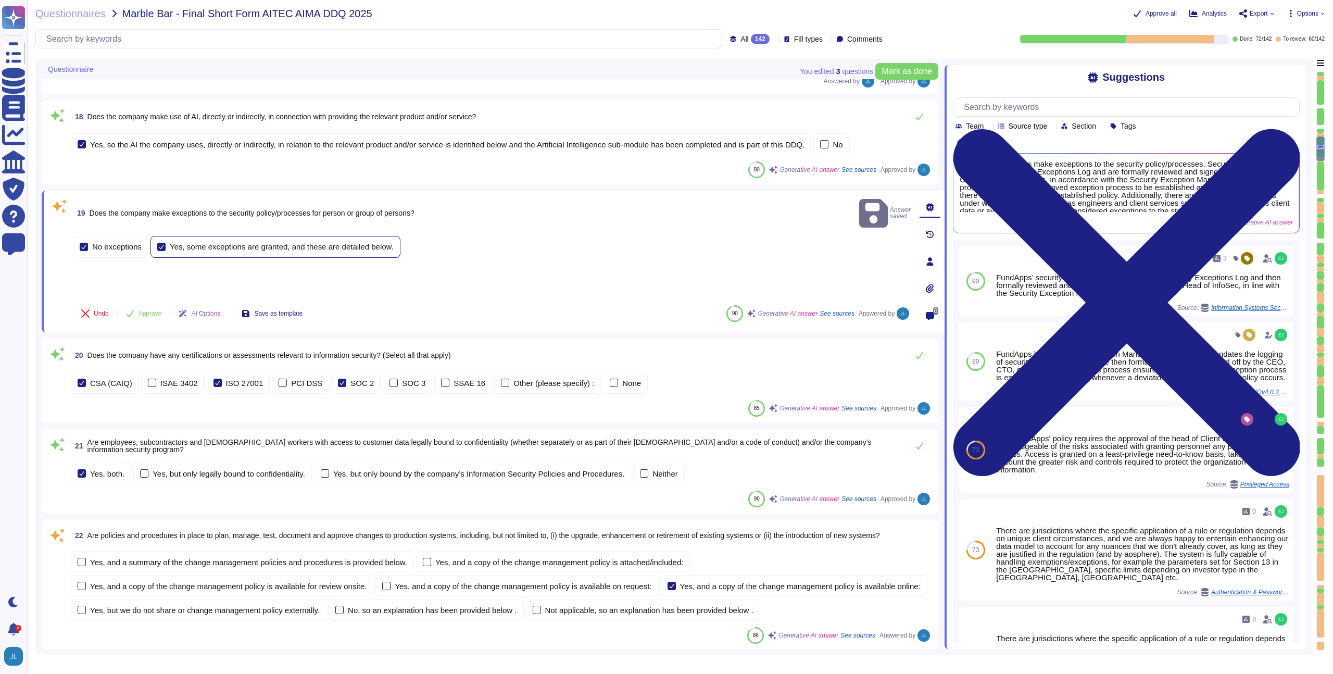
click at [196, 250] on div "Yes, some exceptions are granted, and these are detailed below." at bounding box center [282, 247] width 224 height 8
click at [0, 0] on input "Yes, some exceptions are granted, and these are detailed below." at bounding box center [0, 0] width 0 height 0
click at [186, 245] on div "Yes, some exceptions are granted, and these are detailed below." at bounding box center [282, 241] width 224 height 8
click at [115, 245] on div "No exceptions" at bounding box center [116, 241] width 49 height 8
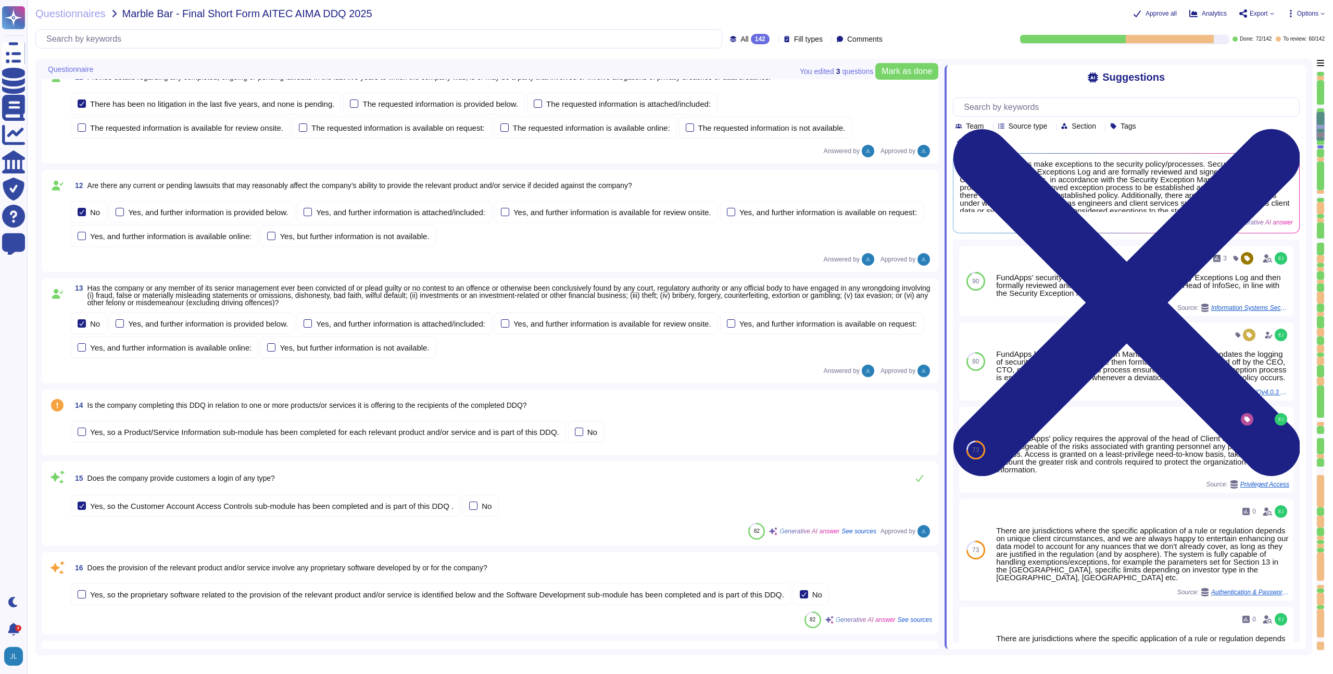
scroll to position [918, 0]
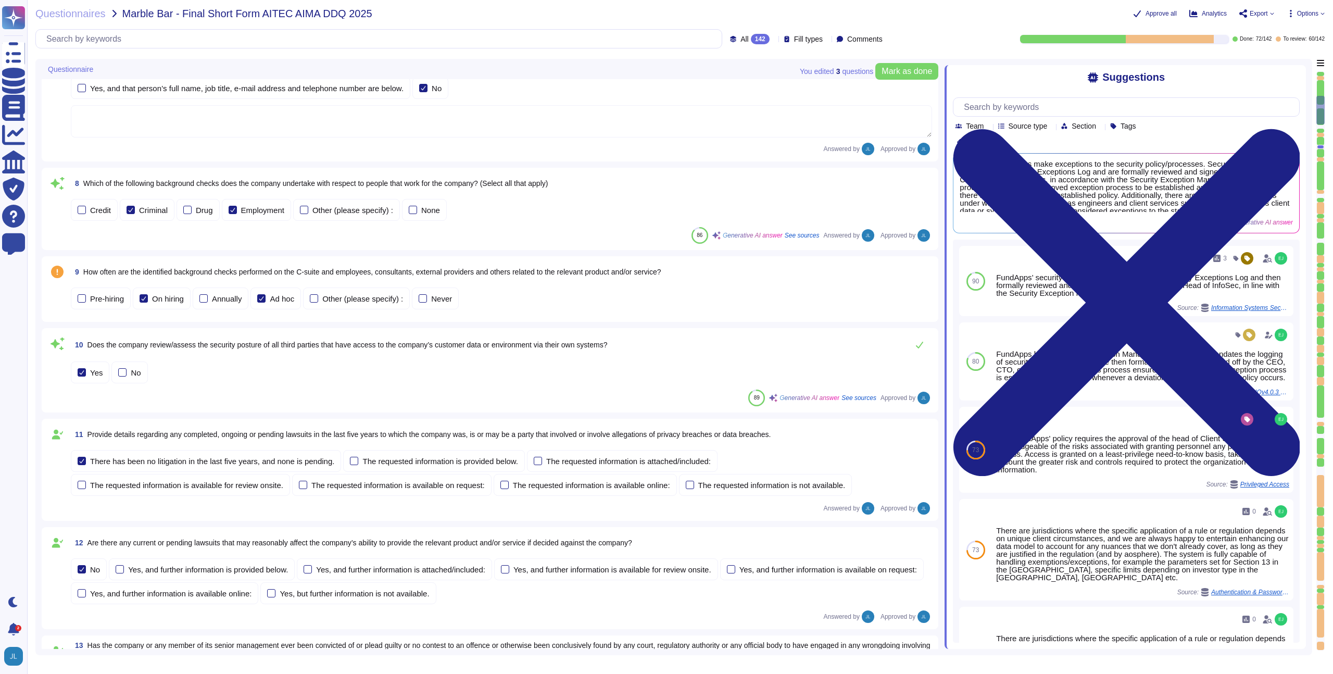
type textarea "[DOMAIN_NAME]"
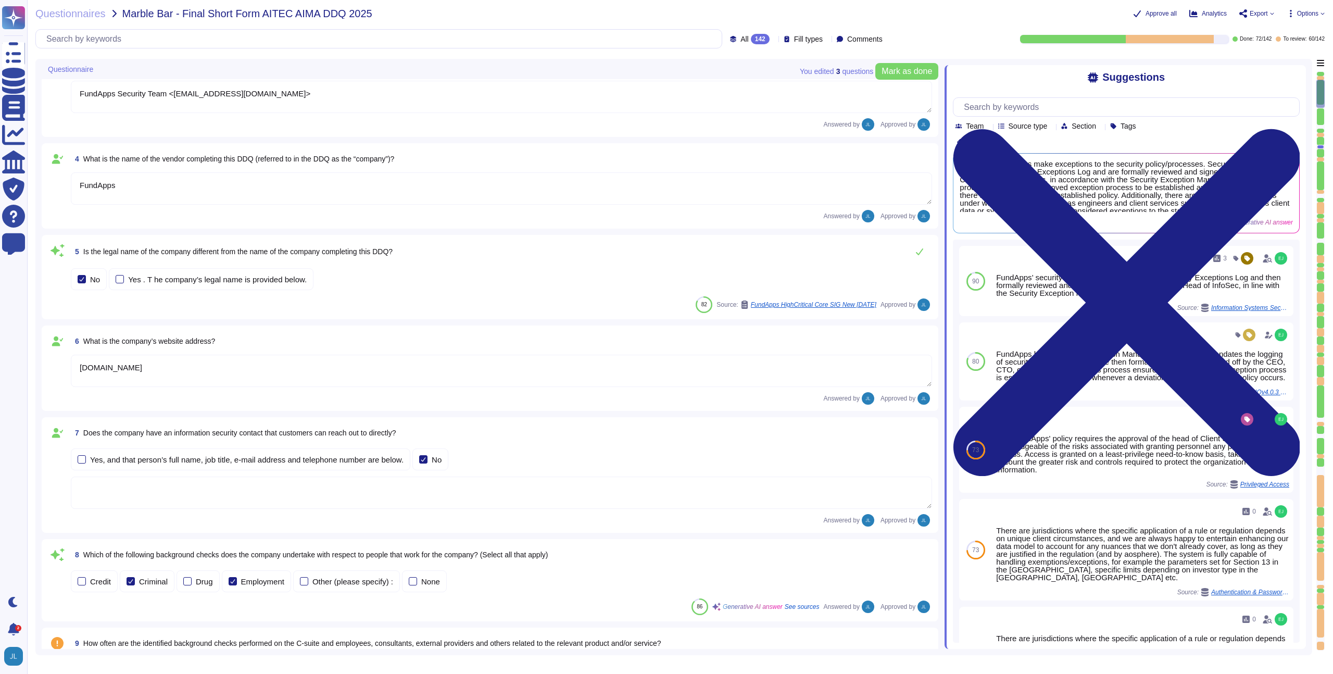
type textarea "FundApps"
type textarea "[DATE]"
type textarea "FundApps Security Team <[EMAIL_ADDRESS][DOMAIN_NAME]>"
type textarea "FundApps"
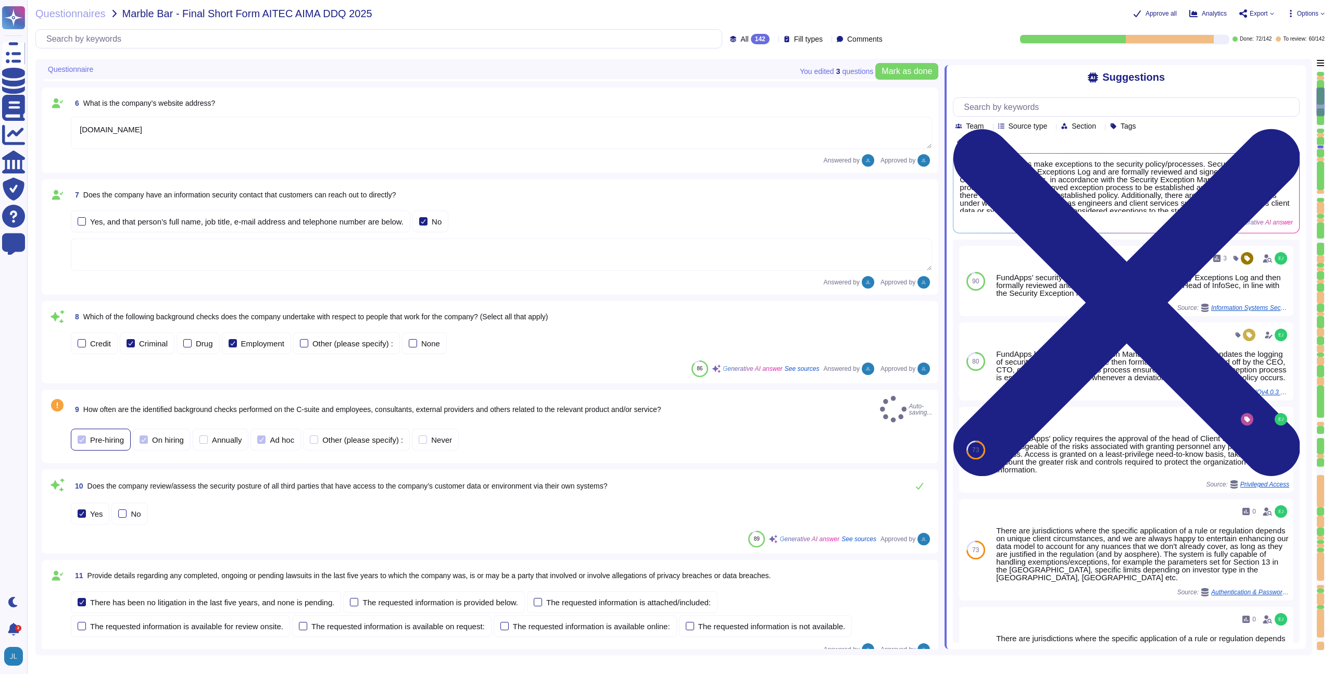
click at [115, 436] on div "Pre-hiring" at bounding box center [107, 440] width 34 height 8
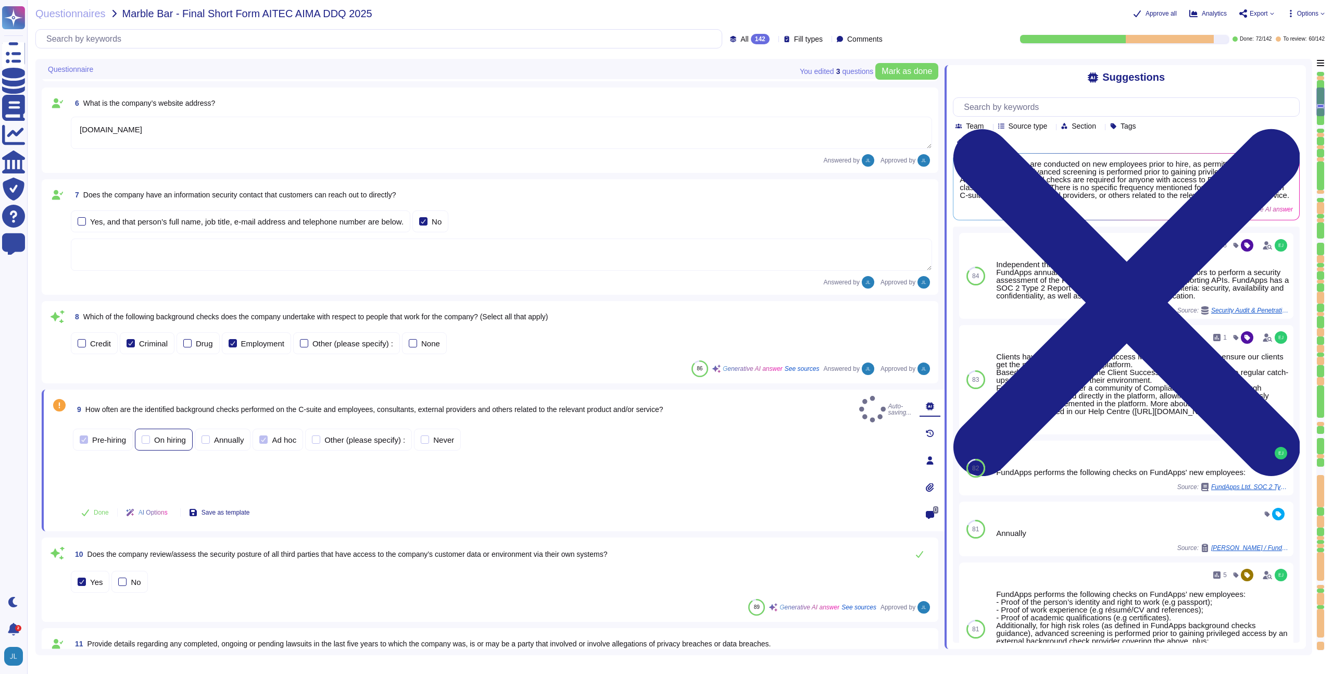
click at [160, 436] on div "On hiring" at bounding box center [170, 440] width 32 height 8
click at [171, 441] on div "On hiring" at bounding box center [170, 445] width 32 height 8
click at [166, 436] on div "On hiring" at bounding box center [170, 440] width 32 height 8
click at [97, 511] on span "Done" at bounding box center [101, 512] width 15 height 6
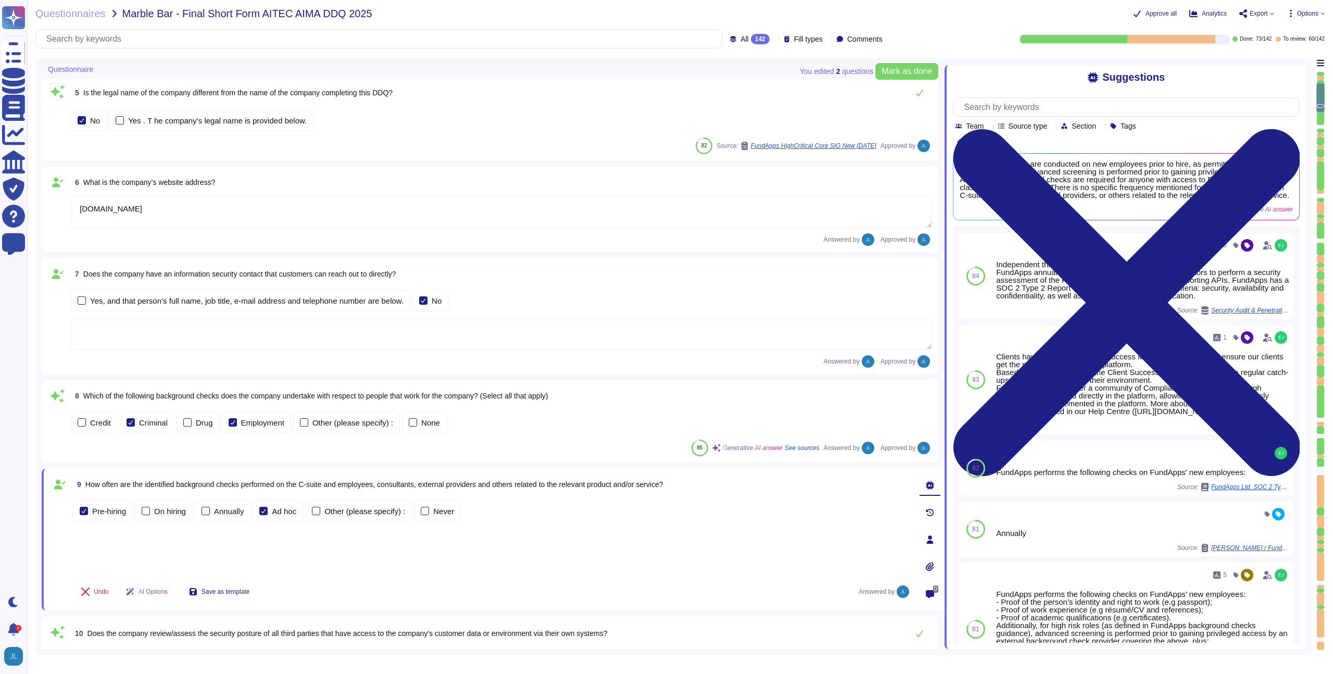
type textarea "[DATE]"
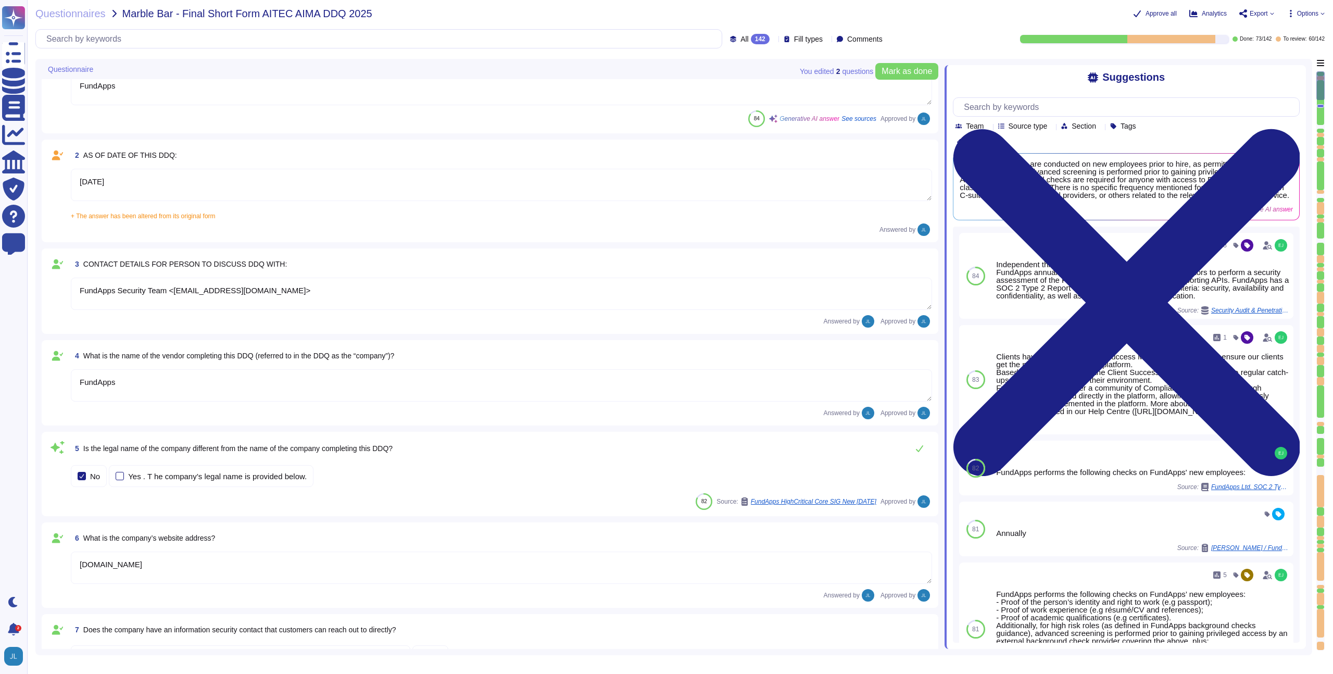
type textarea "FundApps"
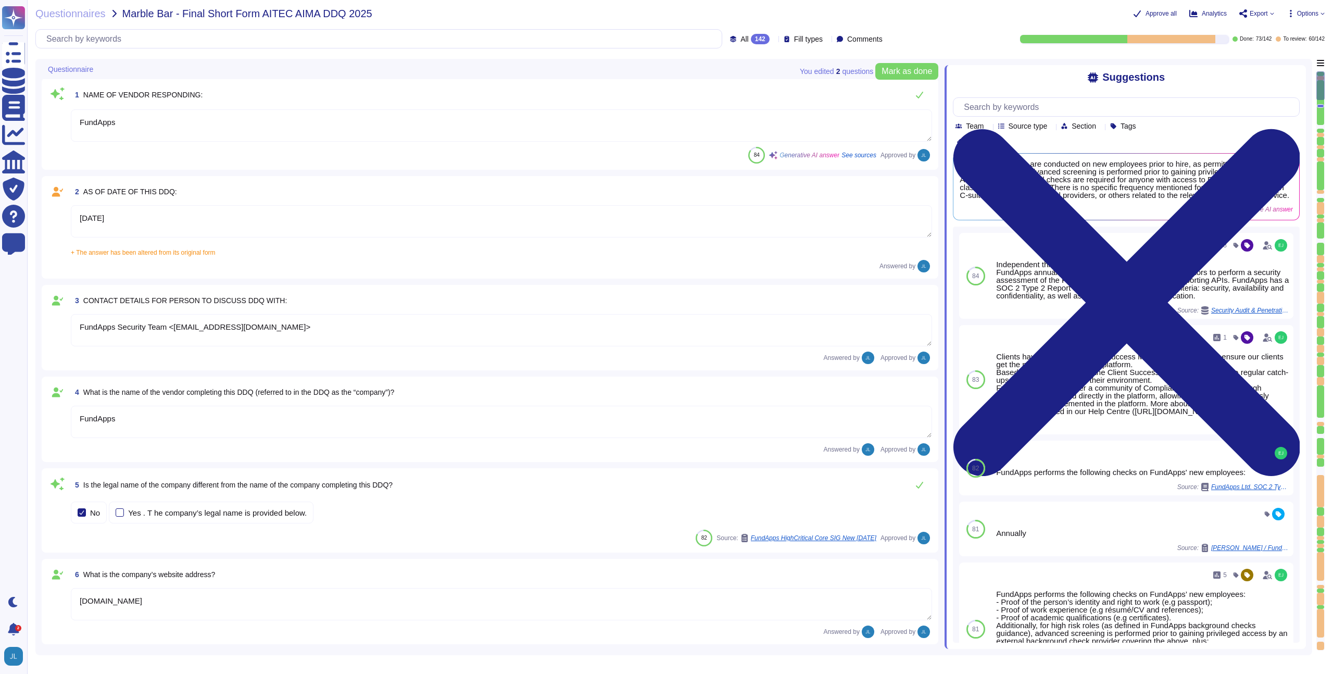
scroll to position [0, 0]
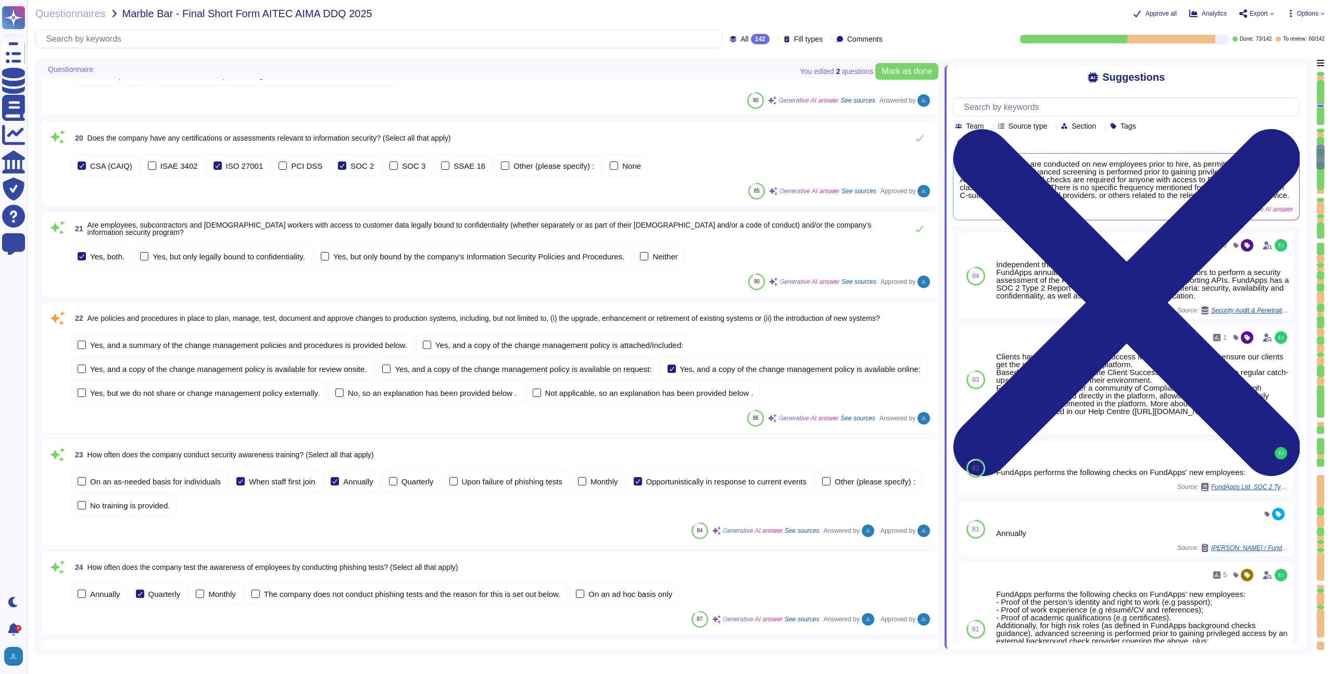
type textarea "The company refers to the relevant products as "FundApps Shareholding Disclosur…"
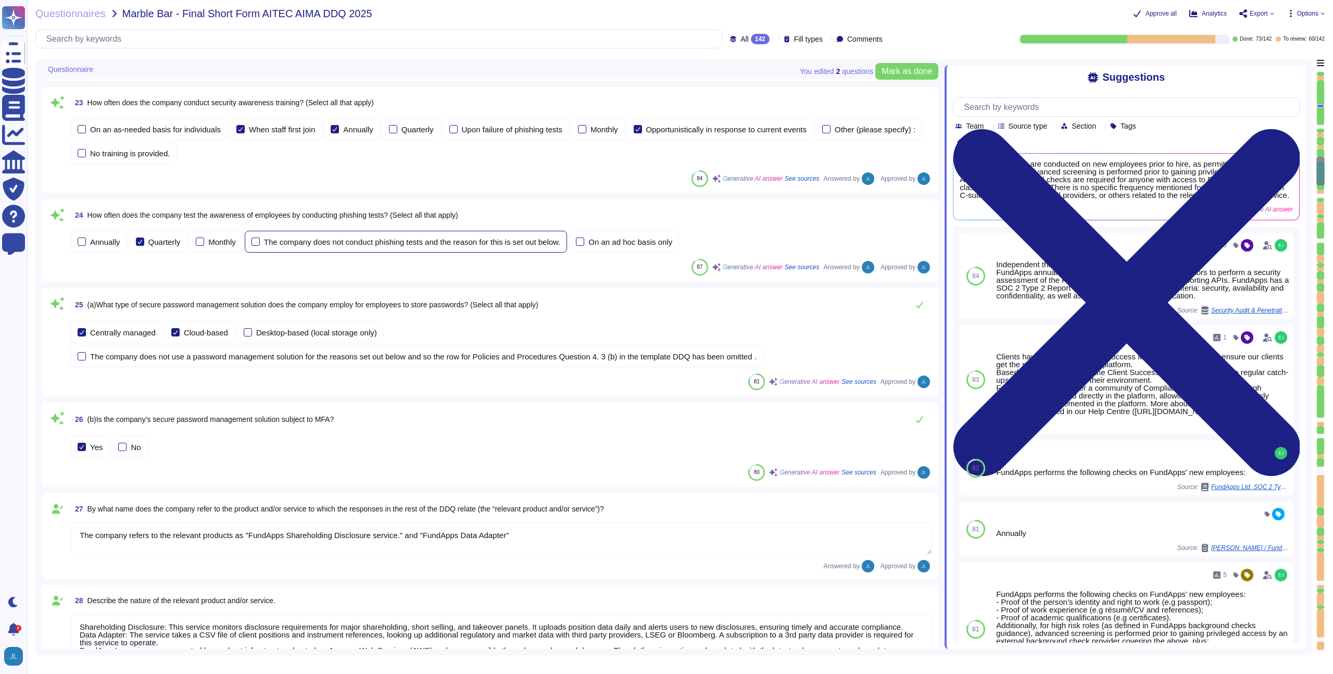
type textarea "Shareholding Disclosure: This service monitors disclosure requirements for majo…"
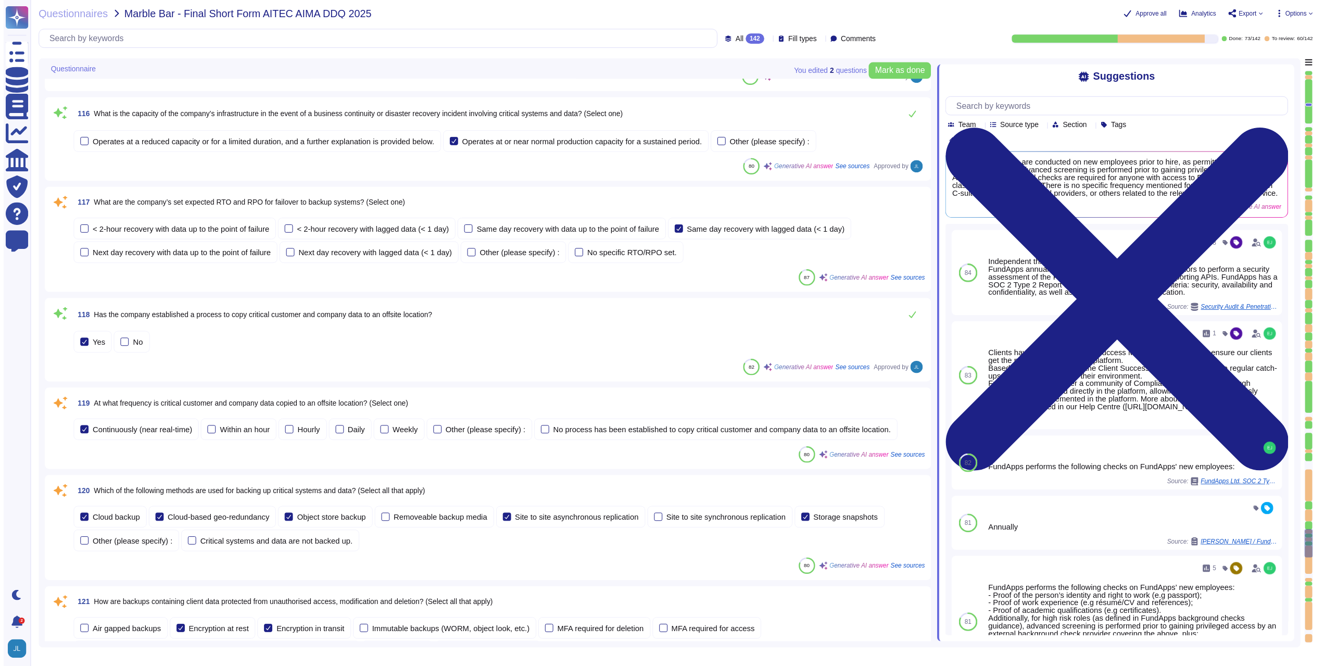
scroll to position [10794, 0]
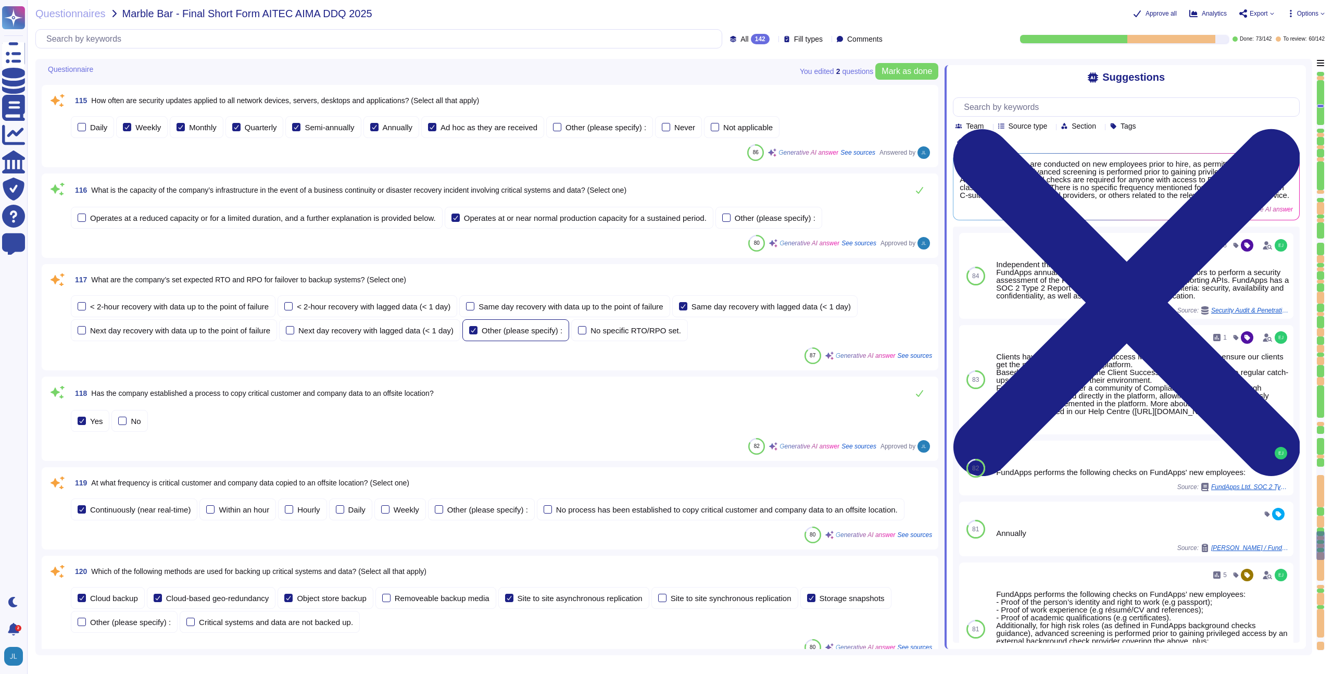
click at [529, 329] on div "Other (please specify) :" at bounding box center [522, 330] width 81 height 8
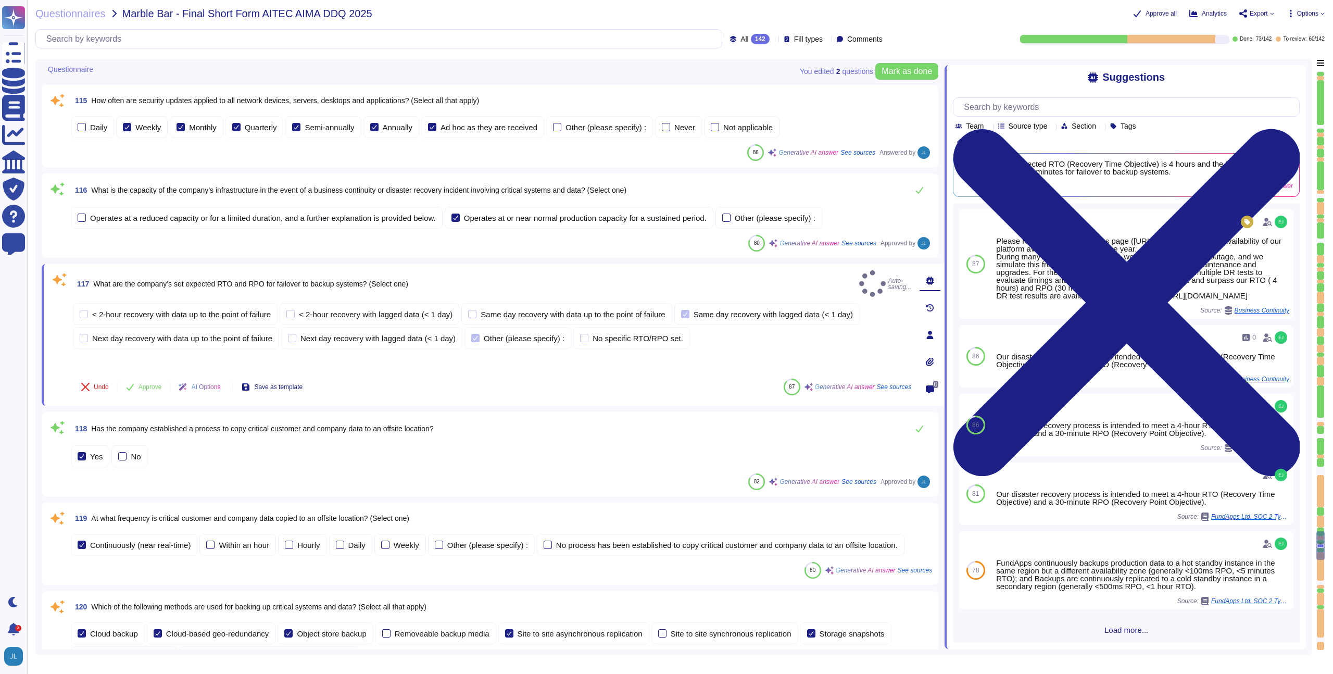
click at [799, 317] on div "< 2-hour recovery with data up to the point of failure < 2-hour recovery with l…" at bounding box center [492, 326] width 838 height 46
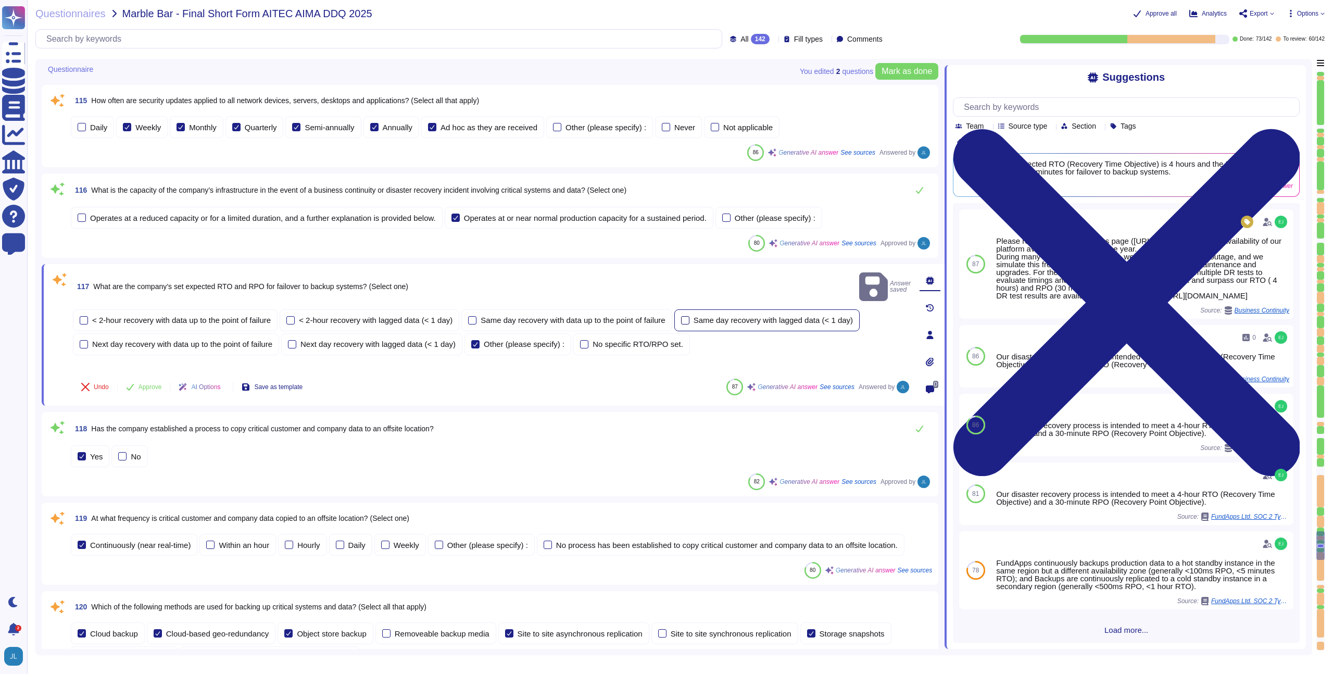
click at [792, 316] on div "Same day recovery with lagged data (< 1 day)" at bounding box center [772, 320] width 159 height 8
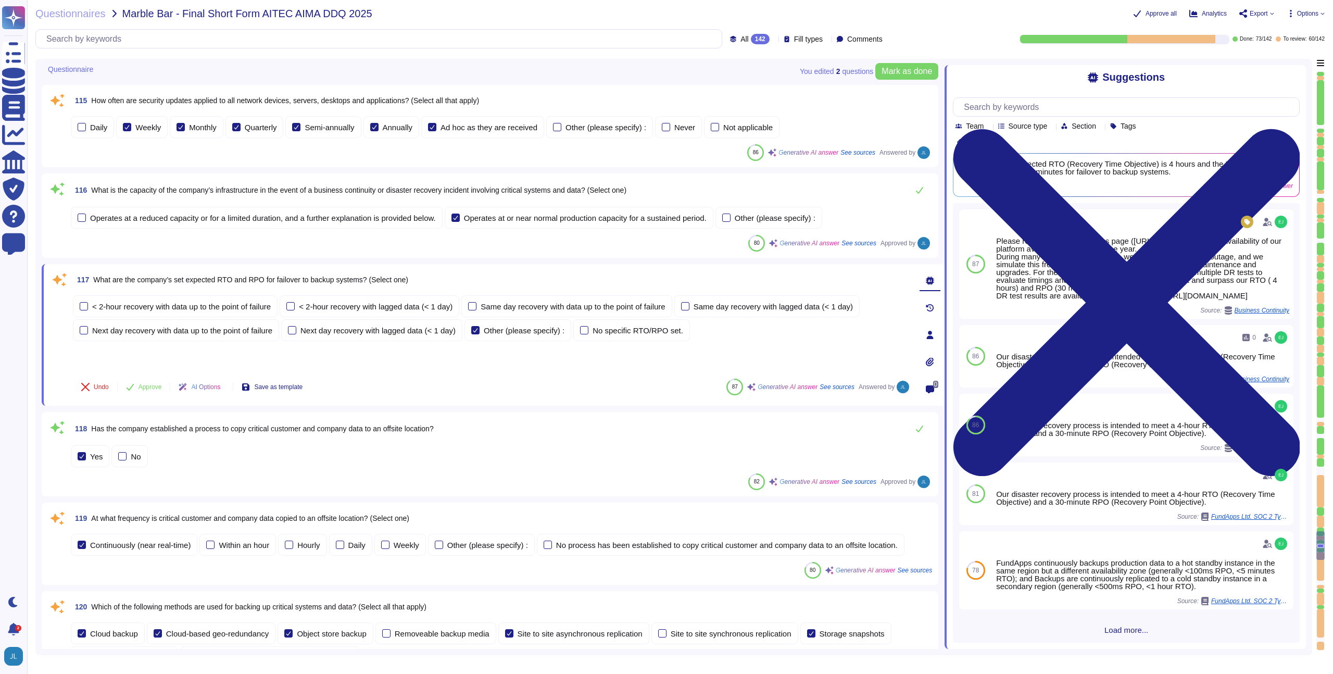
click at [1317, 16] on span "Options" at bounding box center [1307, 13] width 21 height 6
click at [1289, 64] on p "Set Format" at bounding box center [1294, 73] width 41 height 19
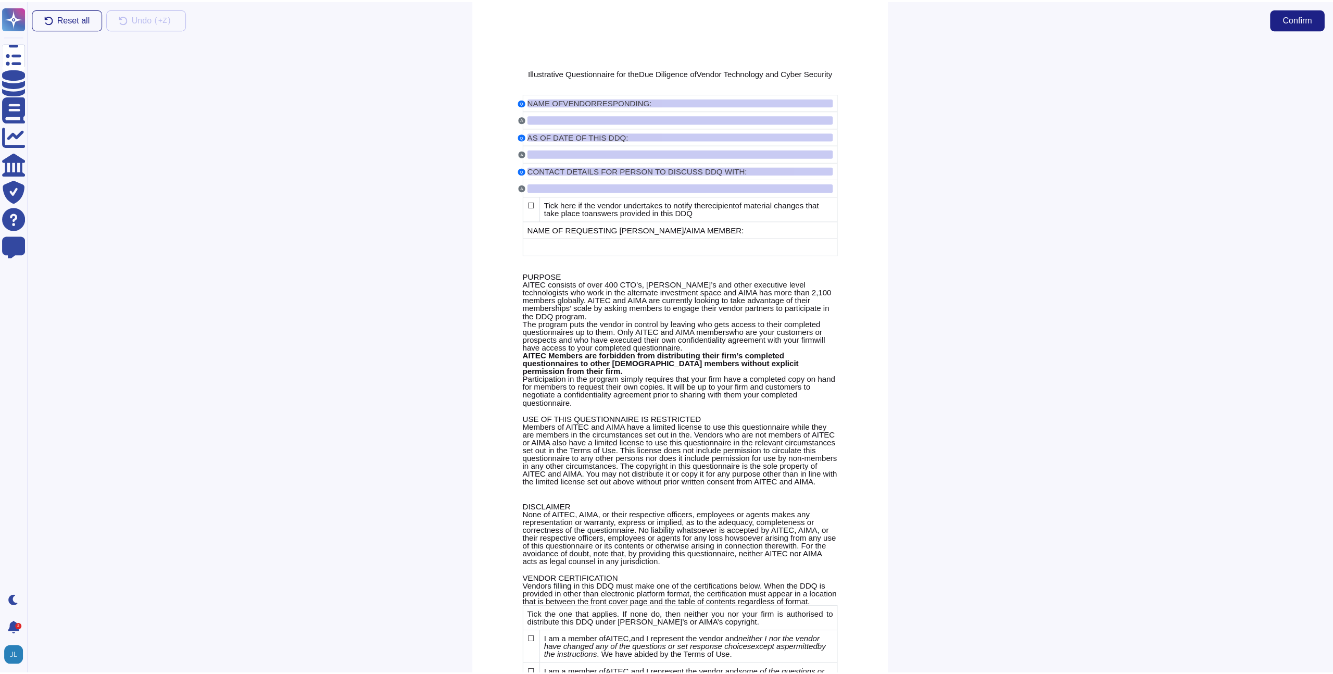
scroll to position [12448, 0]
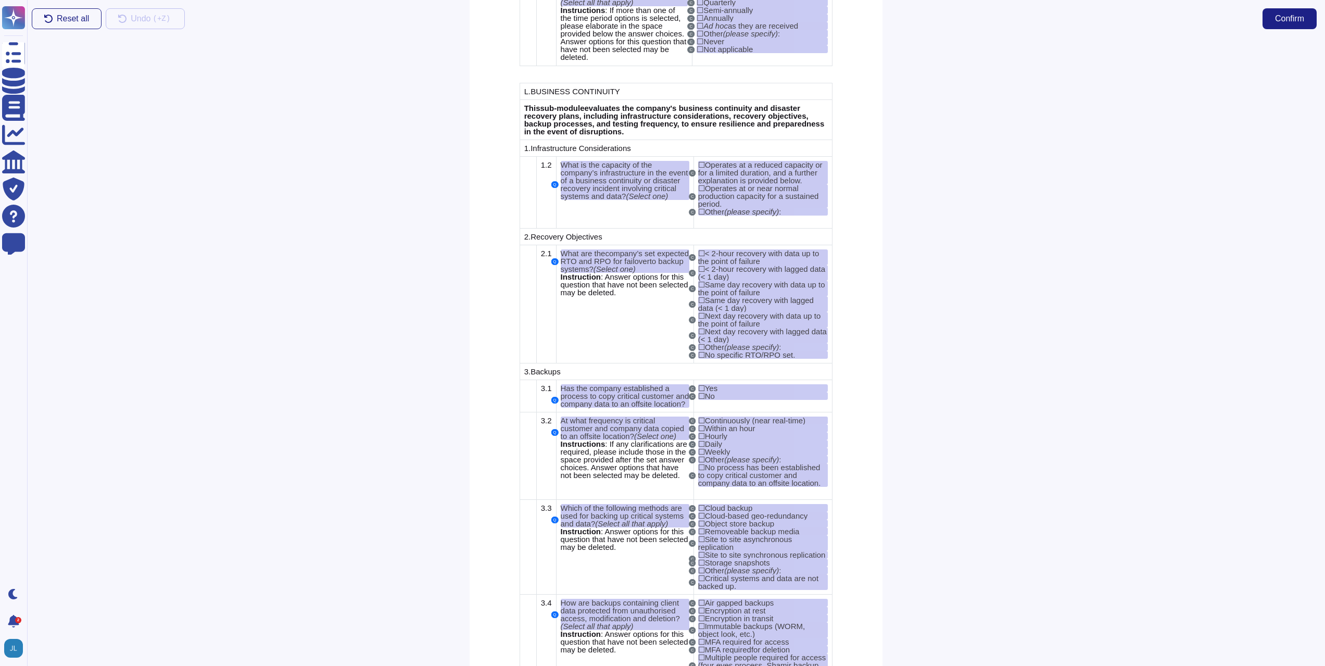
click at [1110, 118] on div at bounding box center [1103, 351] width 443 height 628
click at [1299, 22] on span "Confirm" at bounding box center [1289, 19] width 29 height 8
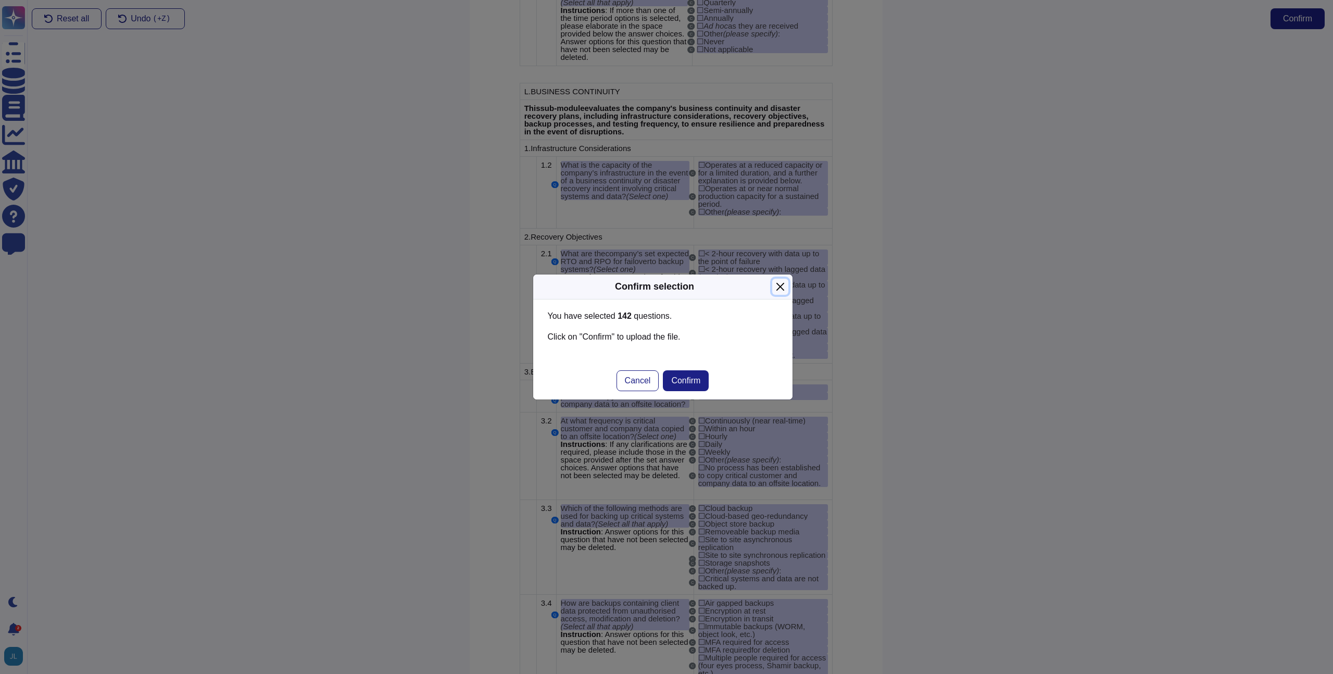
click at [776, 291] on button "Close" at bounding box center [780, 287] width 16 height 16
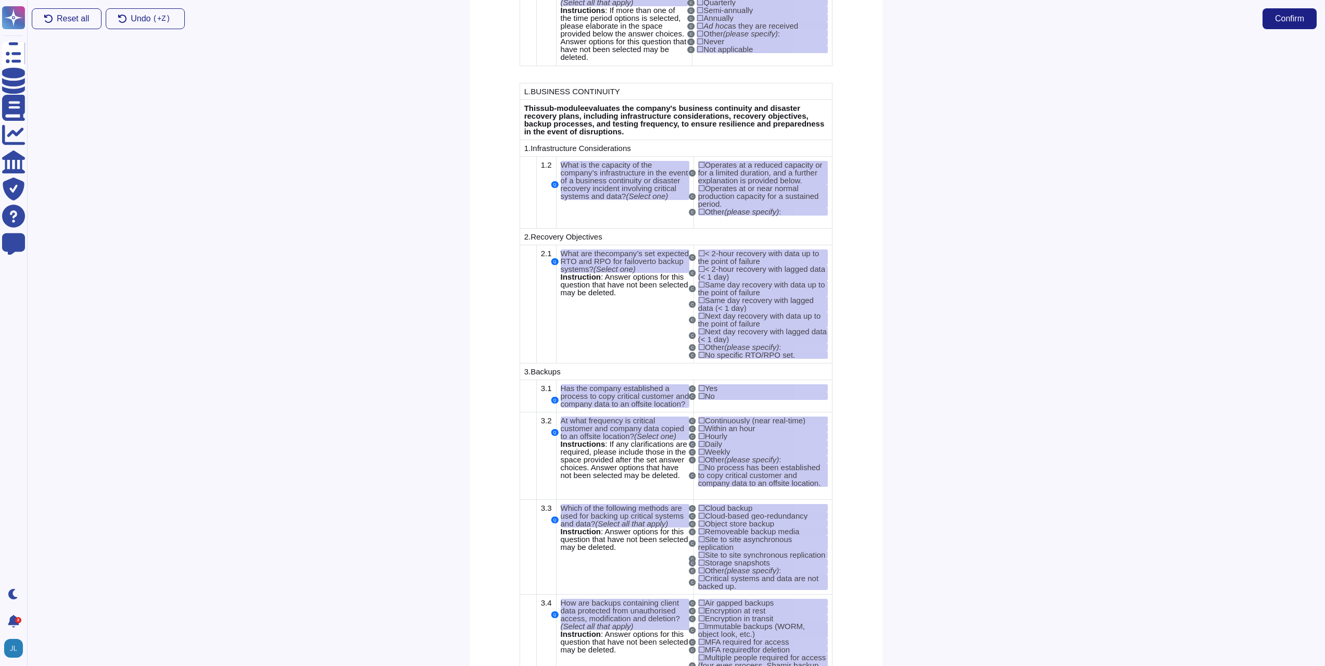
click at [944, 388] on div at bounding box center [1103, 351] width 443 height 628
click at [1012, 371] on div at bounding box center [1103, 351] width 443 height 628
click at [1278, 20] on span "Confirm" at bounding box center [1289, 19] width 29 height 8
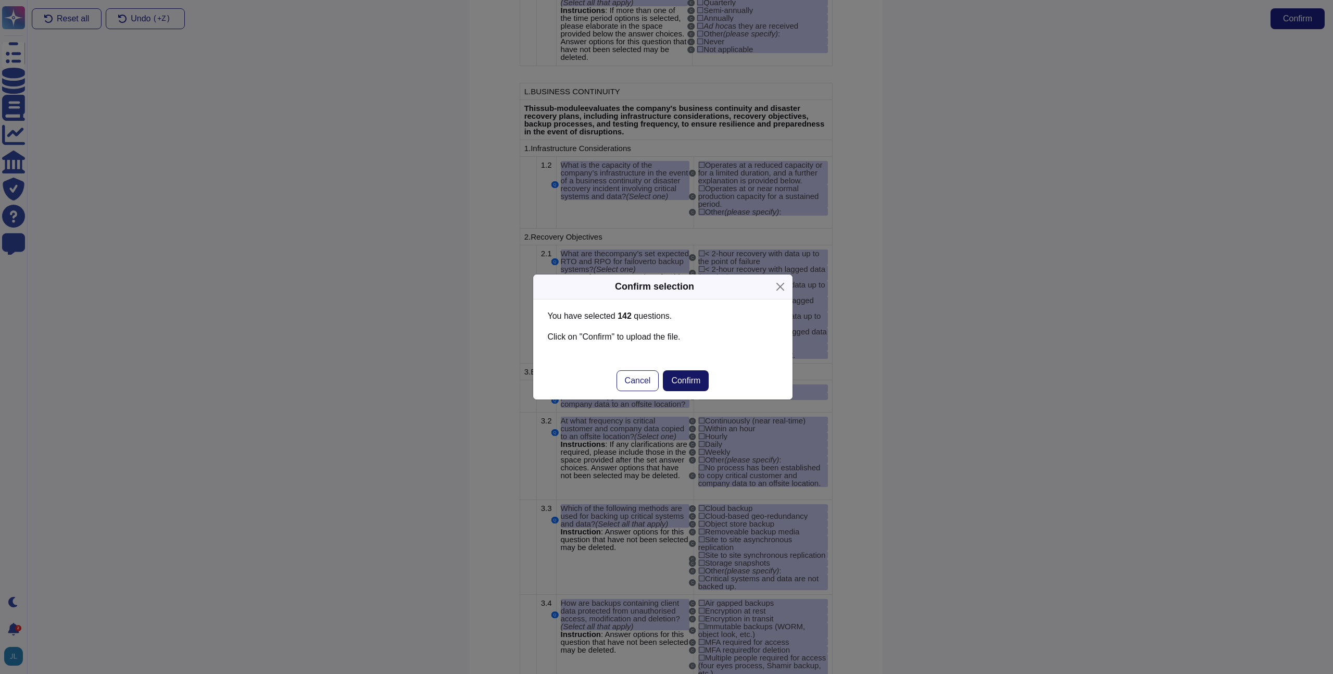
click at [690, 375] on button "Confirm" at bounding box center [686, 380] width 46 height 21
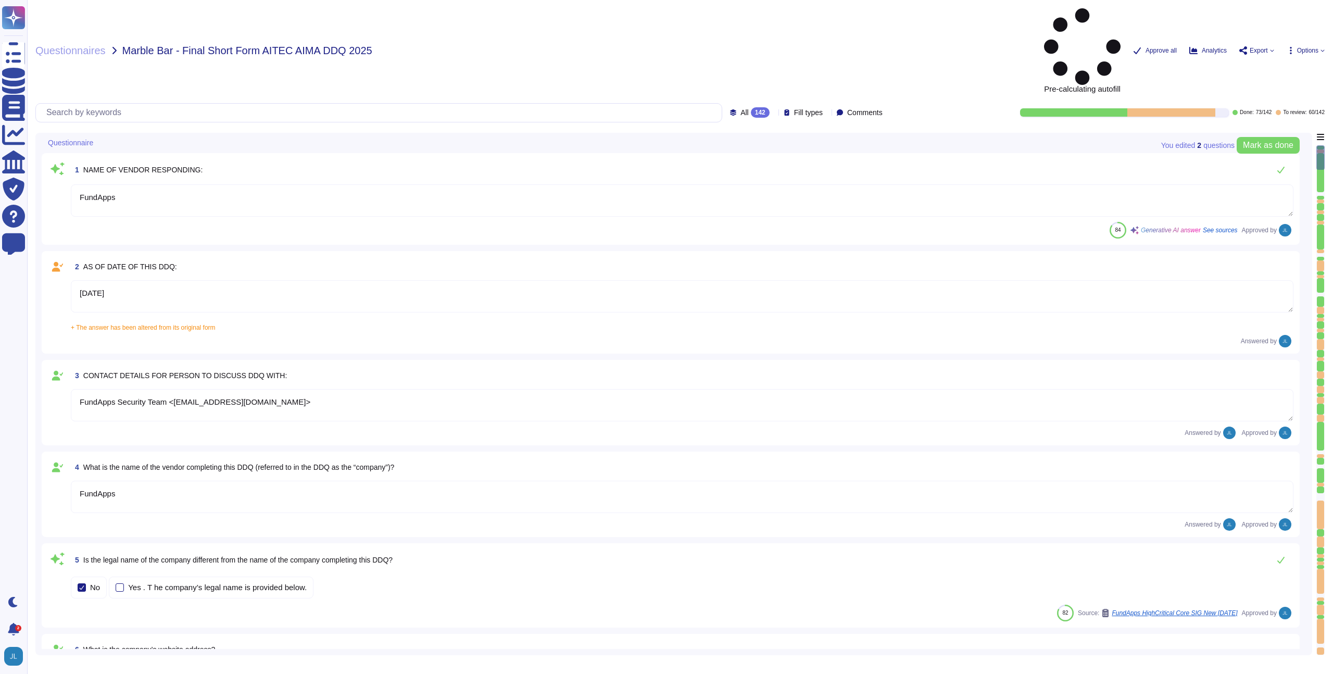
type textarea "FundApps"
type textarea "[DATE]"
type textarea "FundApps Security Team <[EMAIL_ADDRESS][DOMAIN_NAME]>"
type textarea "FundApps"
type textarea "[DOMAIN_NAME]"
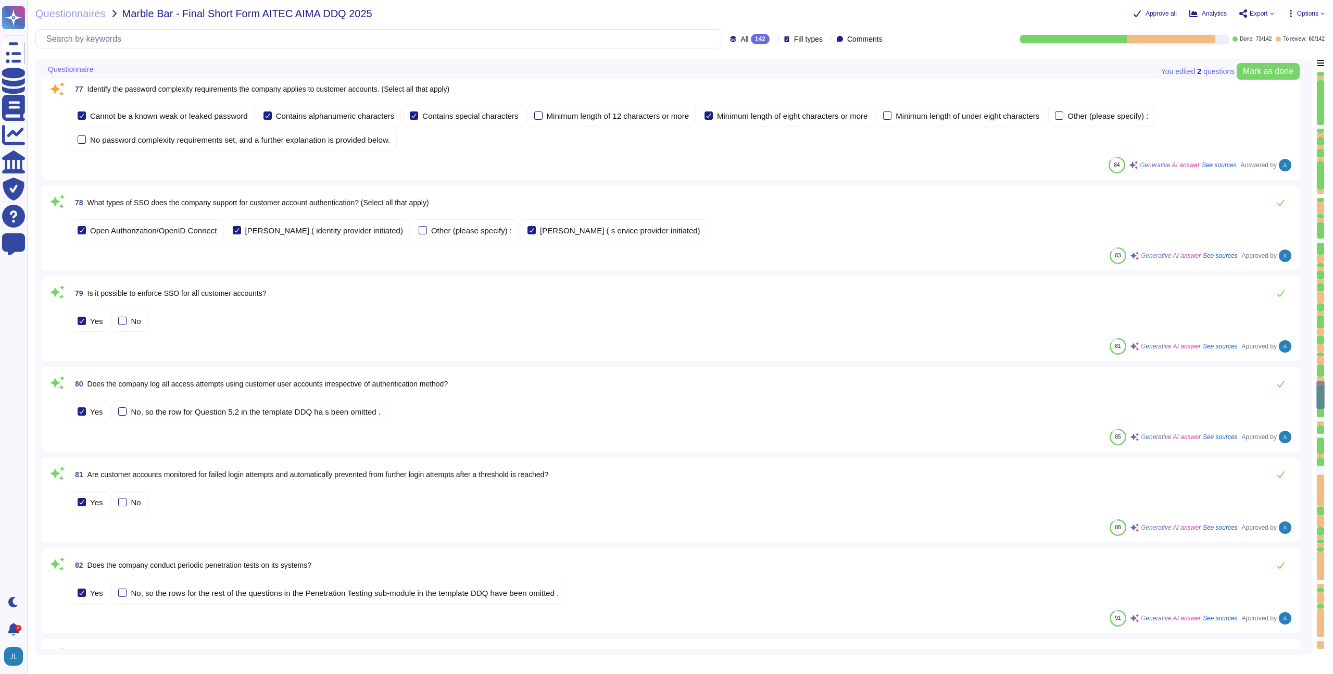
type textarea "Our latest penetration test report can be found on our trust portal here: [URL]…"
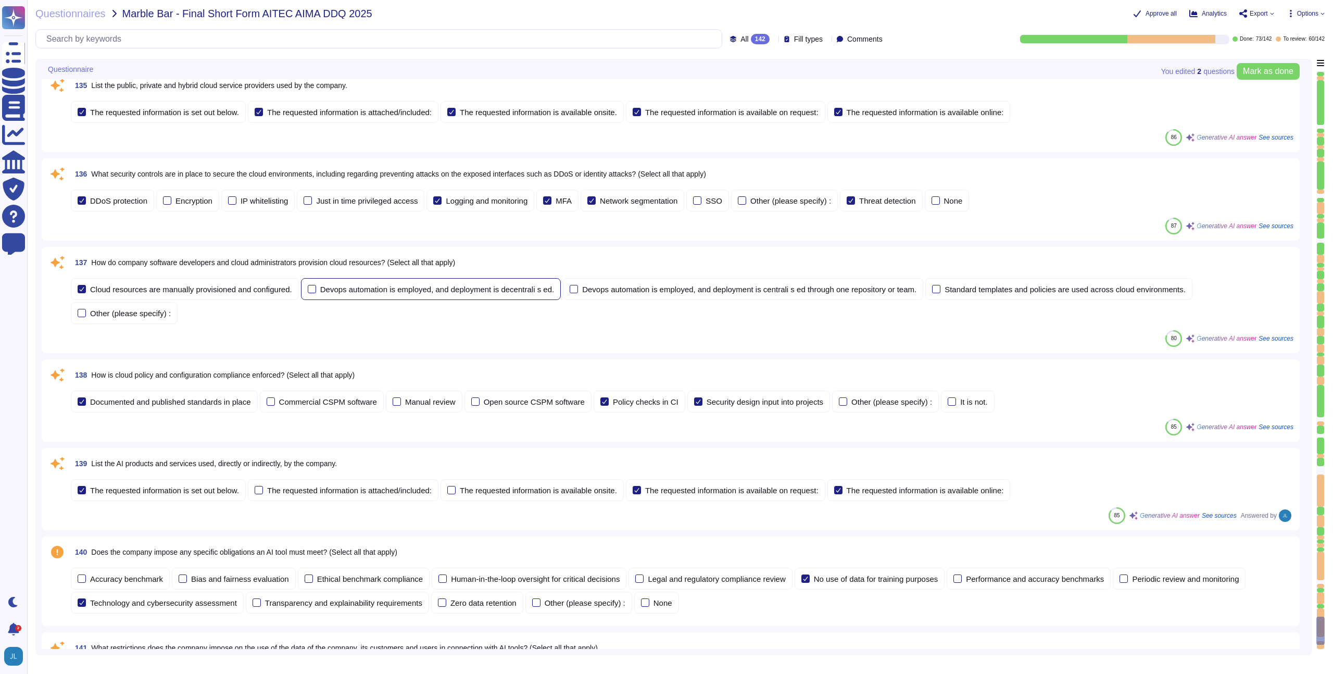
scroll to position [11682, 0]
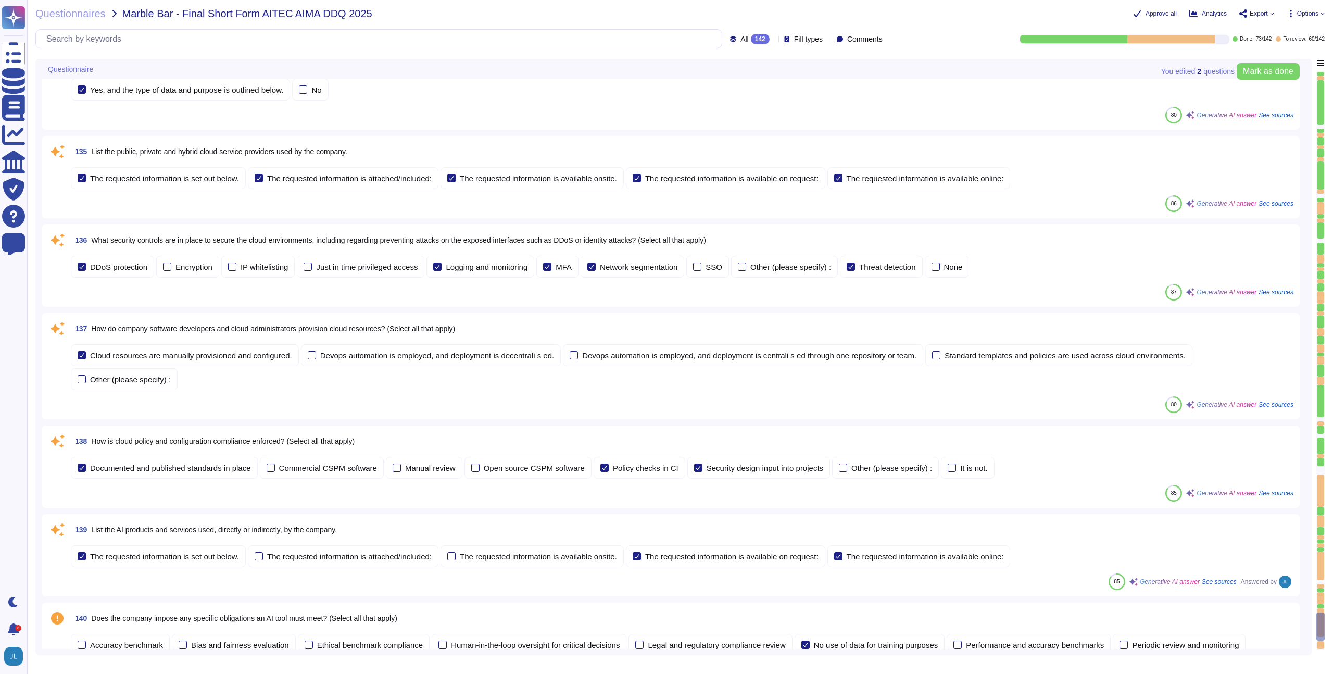
click at [1194, 42] on div at bounding box center [1171, 39] width 88 height 8
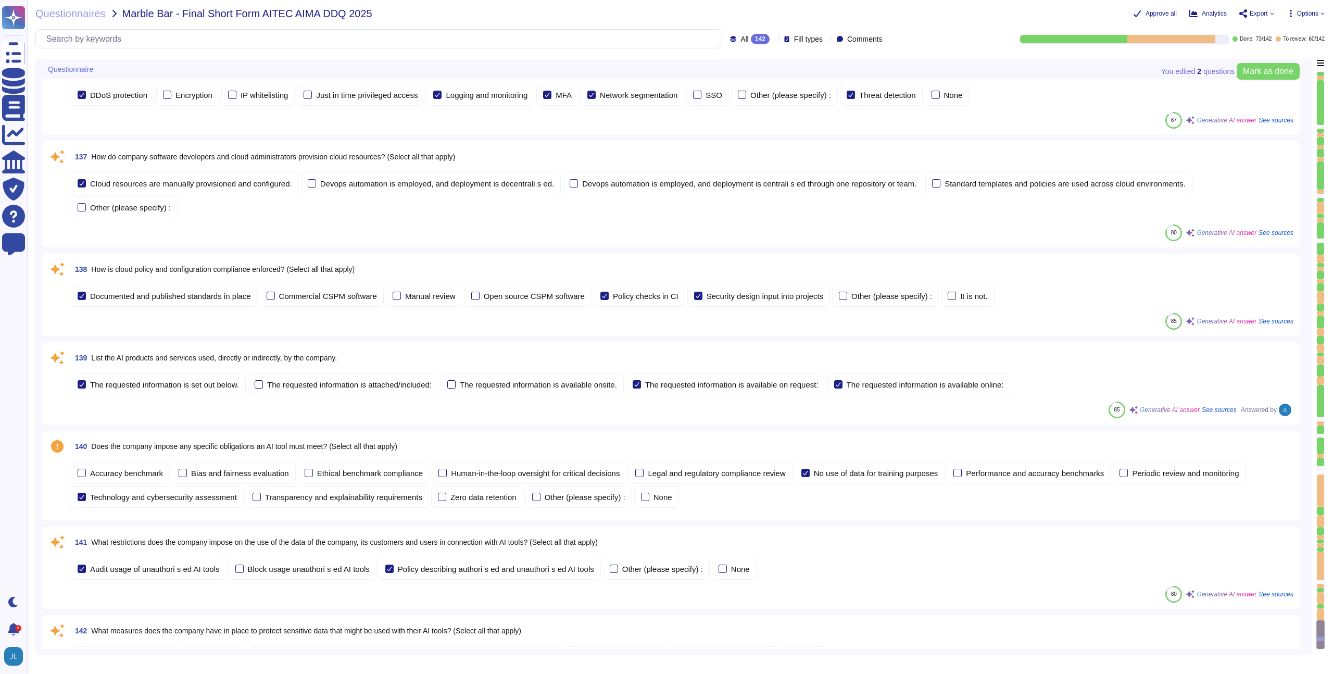
scroll to position [11847, 0]
click at [749, 387] on div "The requested information is available on request:" at bounding box center [731, 386] width 173 height 8
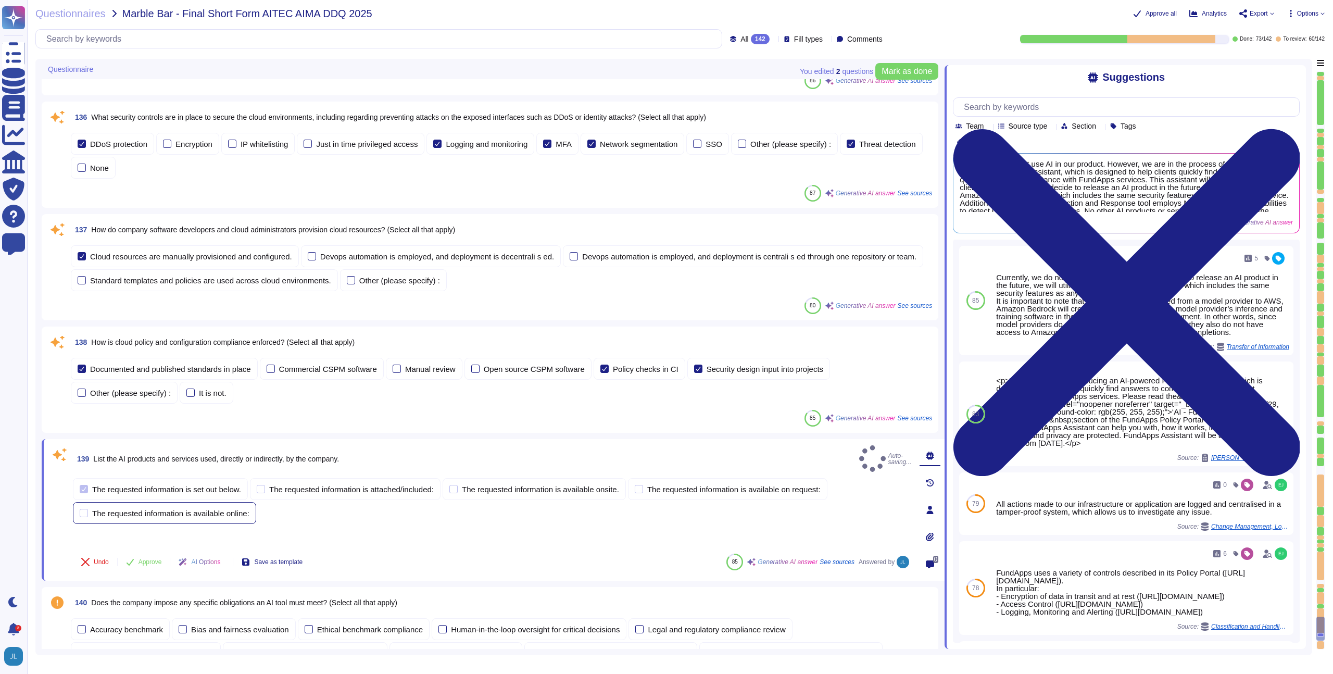
click at [213, 509] on div "The requested information is available online:" at bounding box center [170, 513] width 157 height 8
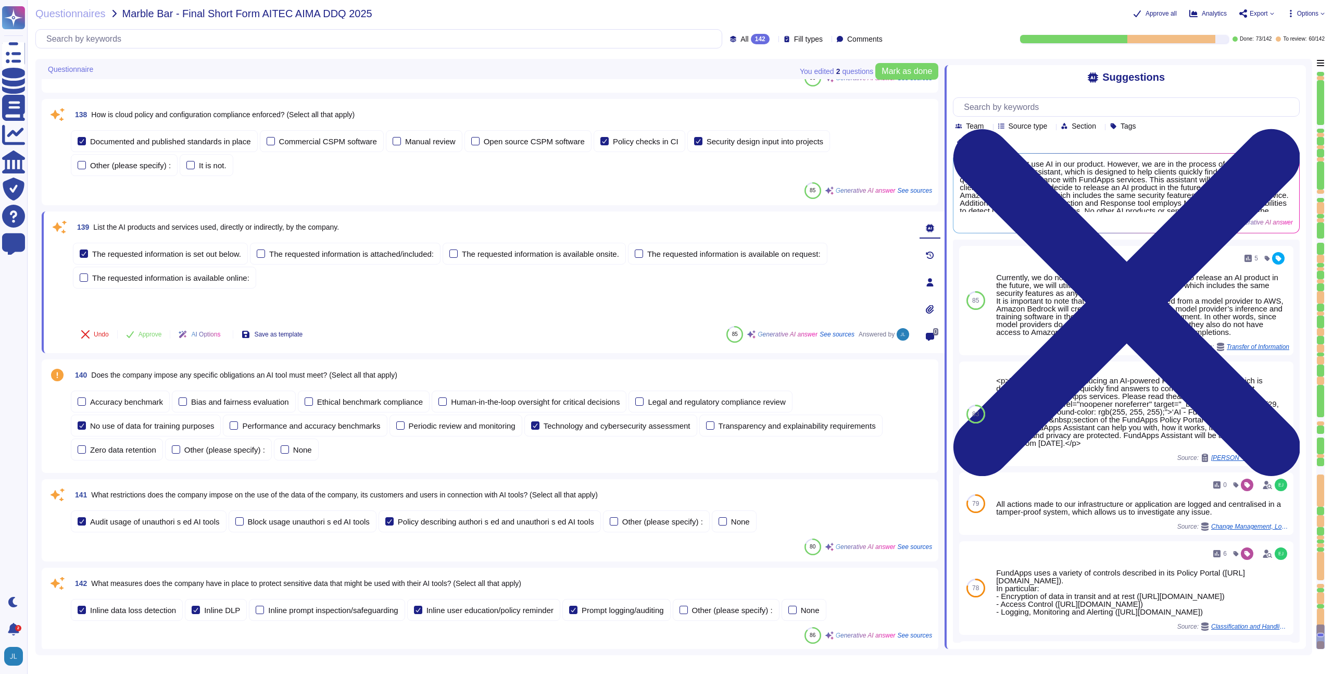
scroll to position [12063, 0]
click at [301, 377] on span "Does the company impose any specific obligations an AI tool must meet? (Select …" at bounding box center [244, 374] width 306 height 8
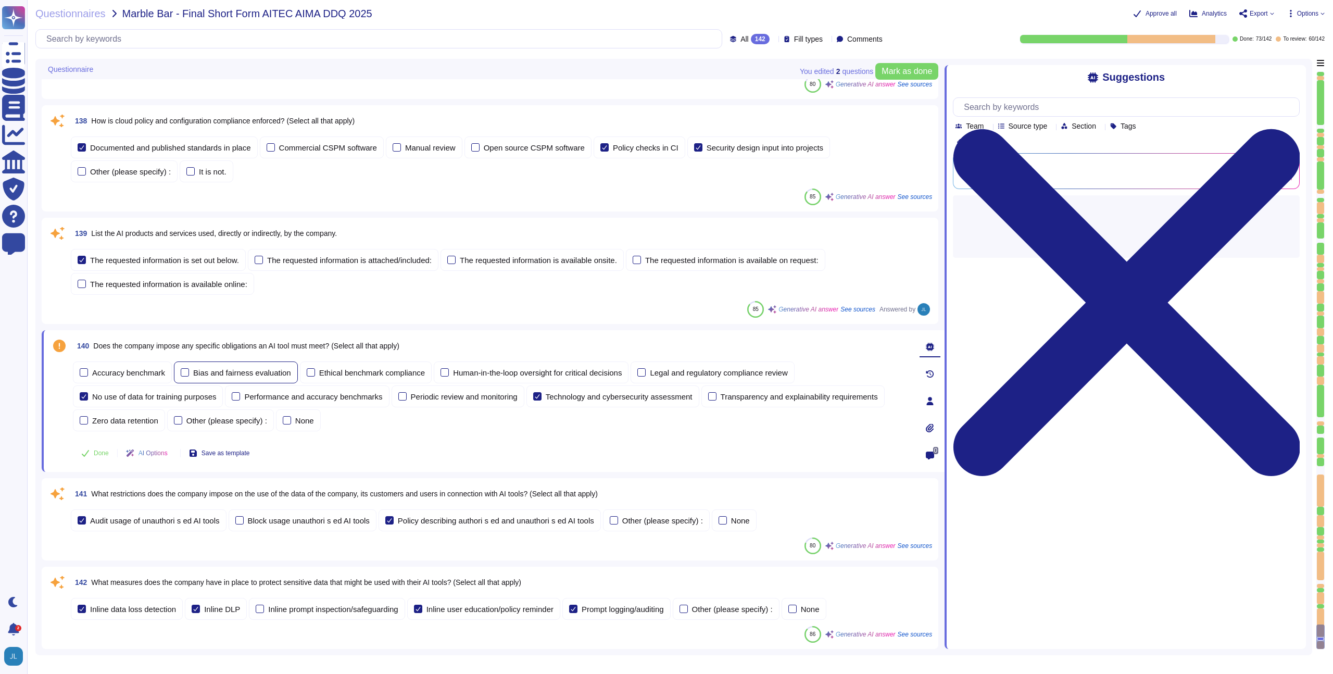
scroll to position [12056, 0]
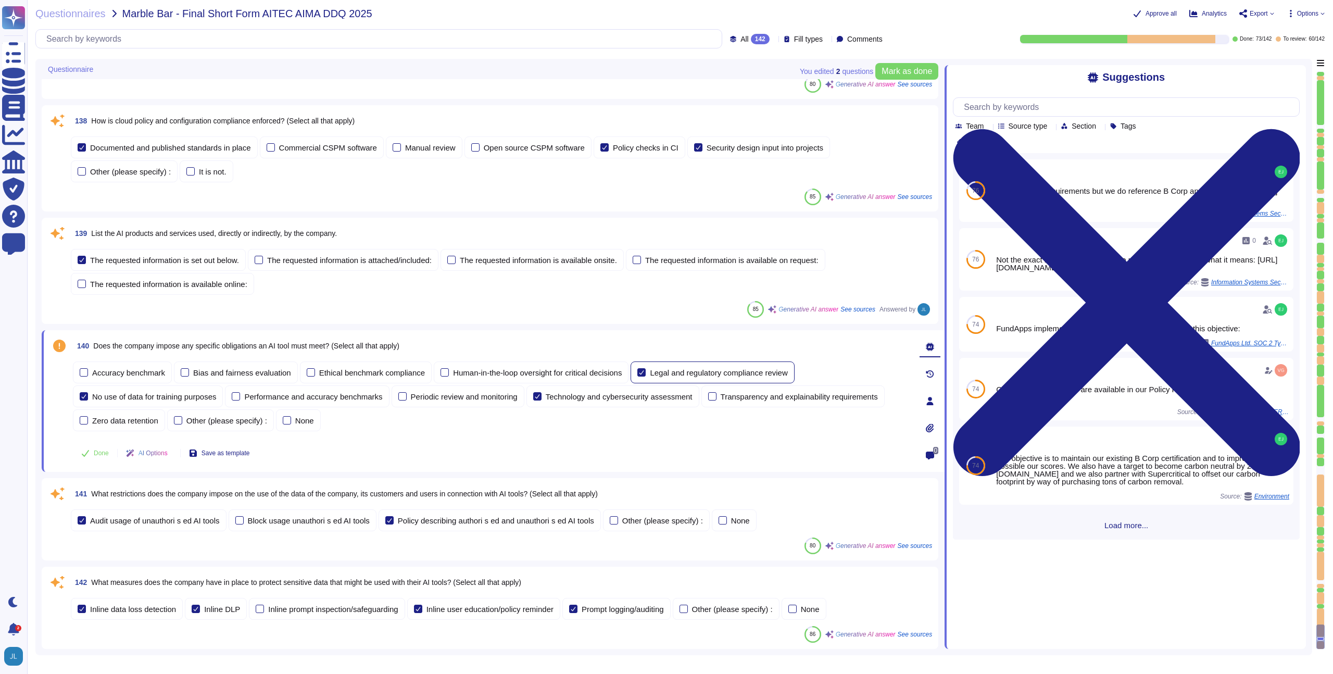
click at [703, 373] on div "Legal and regulatory compliance review" at bounding box center [718, 373] width 137 height 8
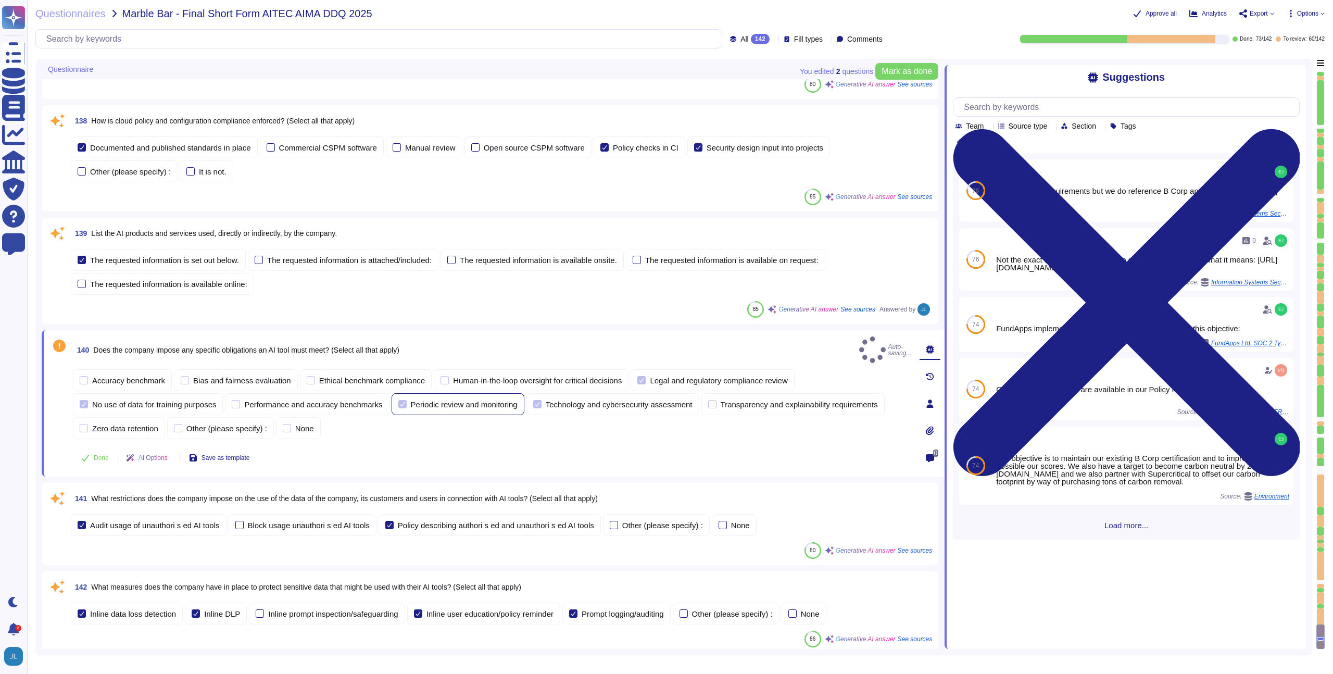
click at [474, 402] on div "Periodic review and monitoring" at bounding box center [457, 404] width 133 height 22
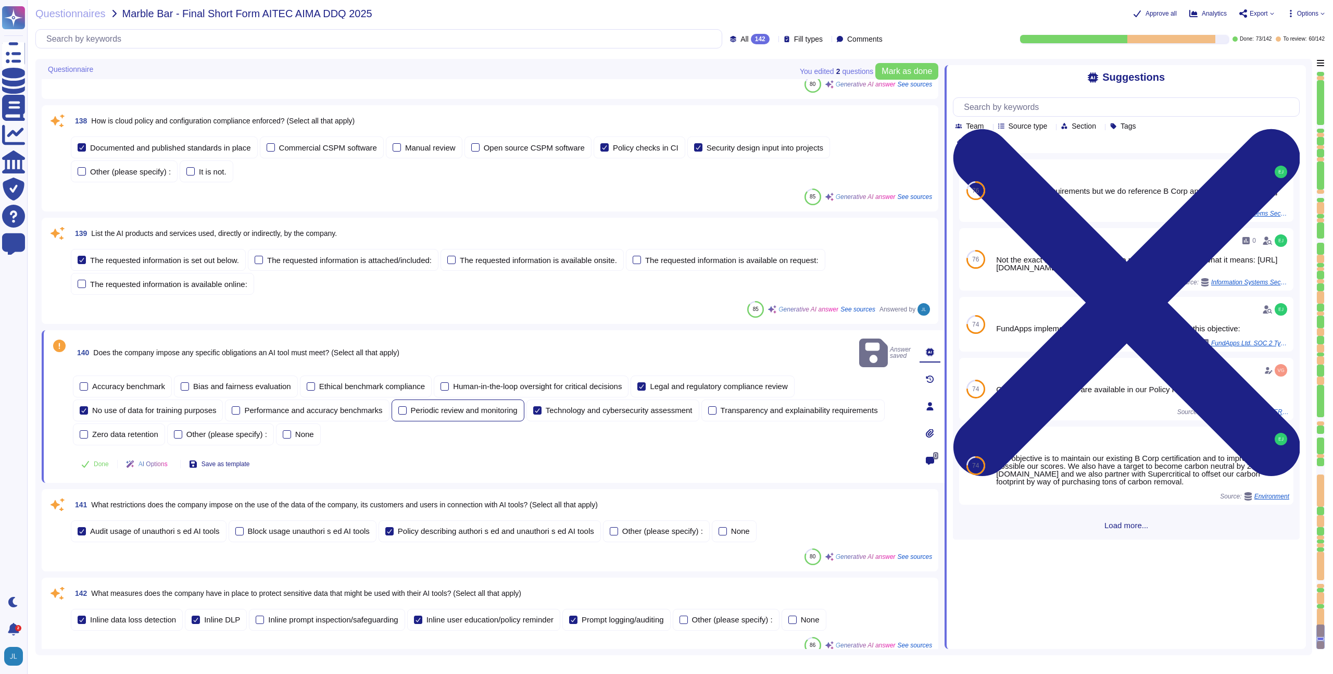
click at [479, 402] on div "Periodic review and monitoring" at bounding box center [457, 410] width 133 height 22
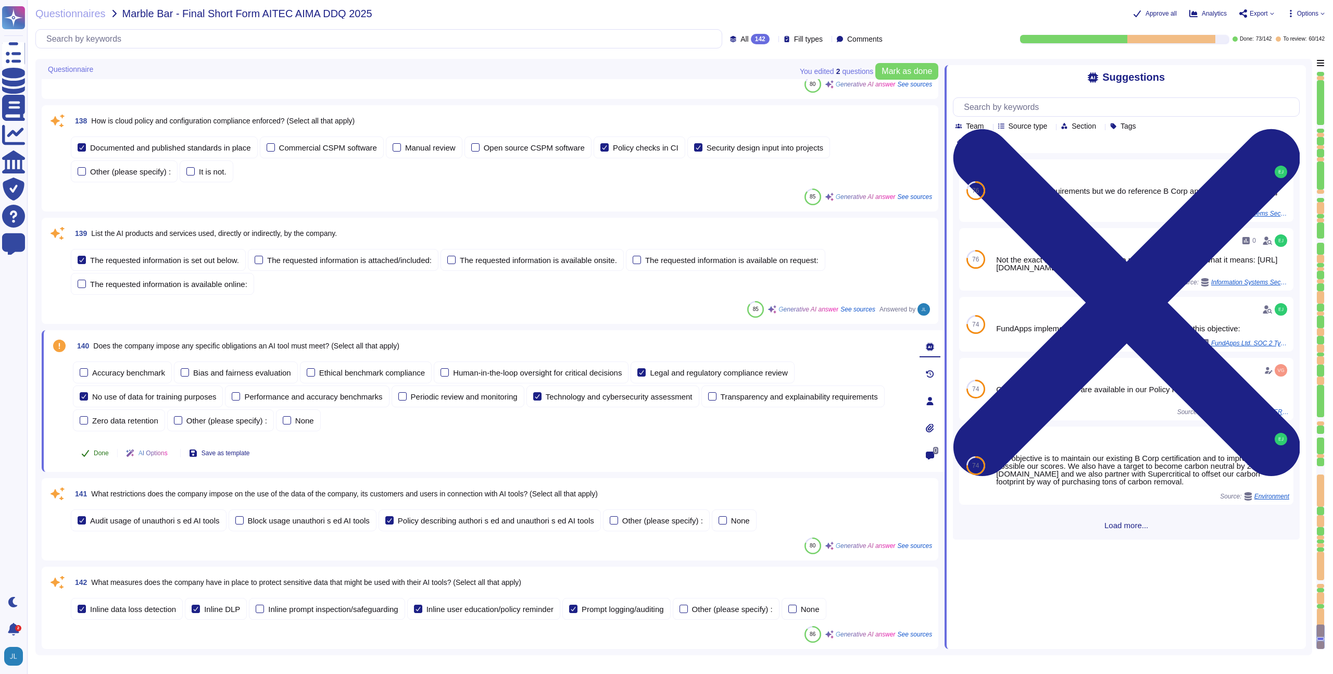
click at [95, 453] on span "Done" at bounding box center [101, 453] width 15 height 6
click at [268, 488] on span "141 What restrictions does the company impose on the use of the data of the com…" at bounding box center [334, 493] width 527 height 19
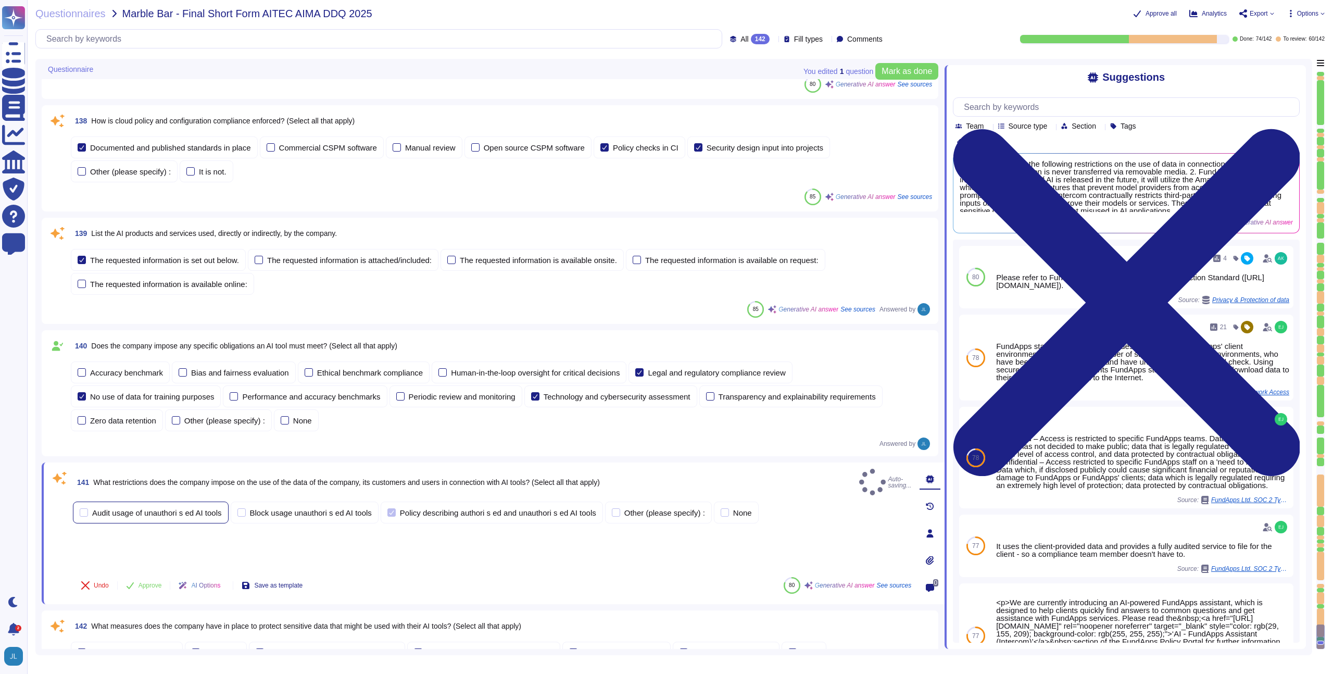
click at [133, 509] on div "Audit usage of unauthori s ed AI tools" at bounding box center [157, 513] width 130 height 8
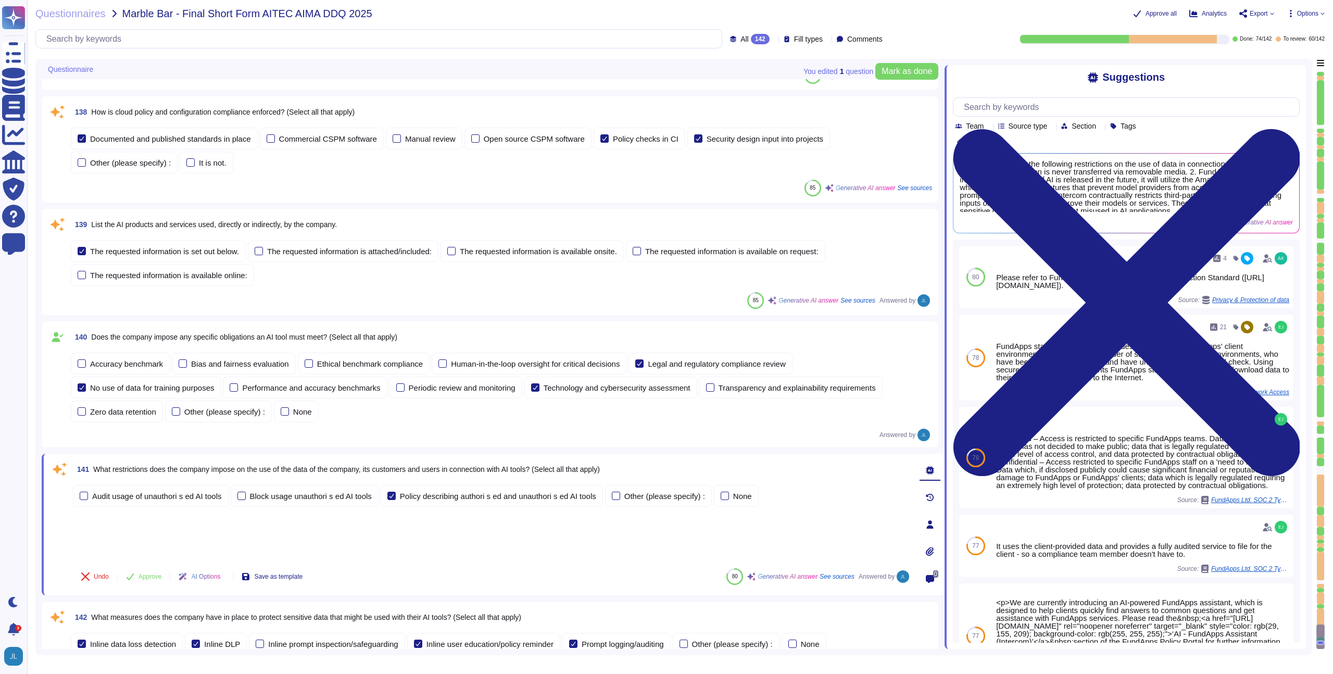
scroll to position [12093, 0]
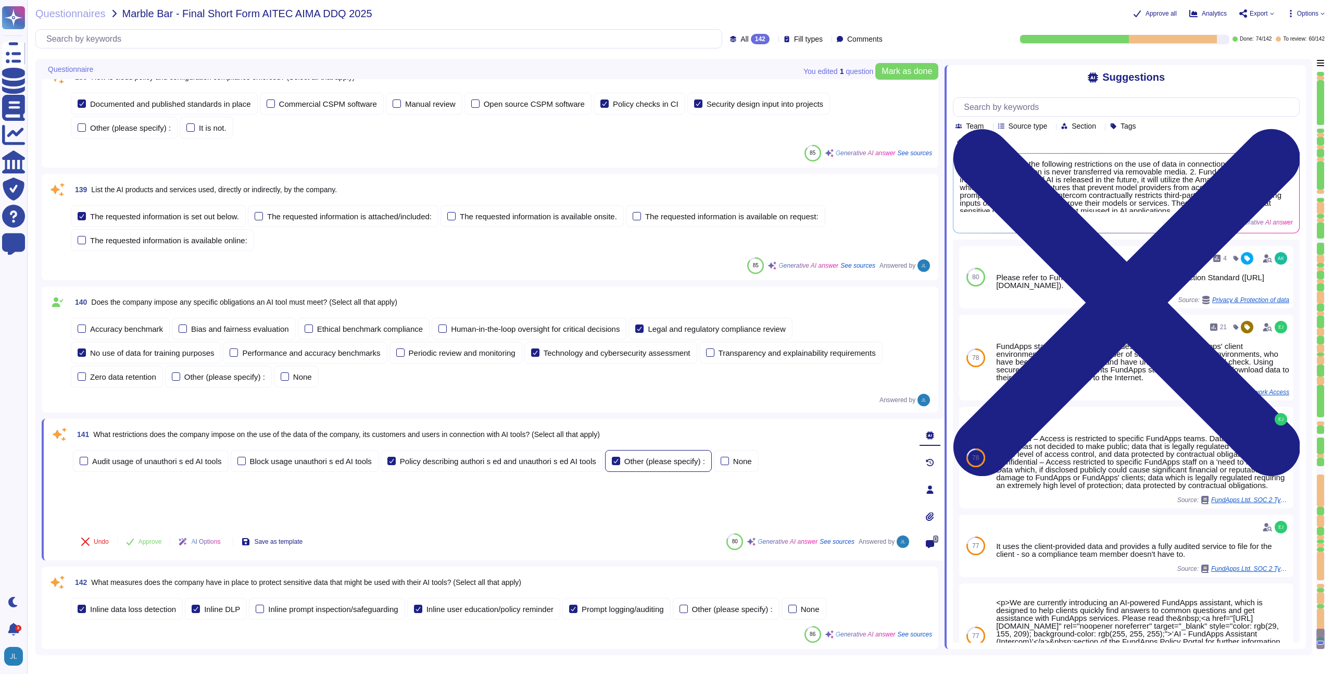
click at [674, 463] on div "Other (please specify) :" at bounding box center [664, 461] width 81 height 8
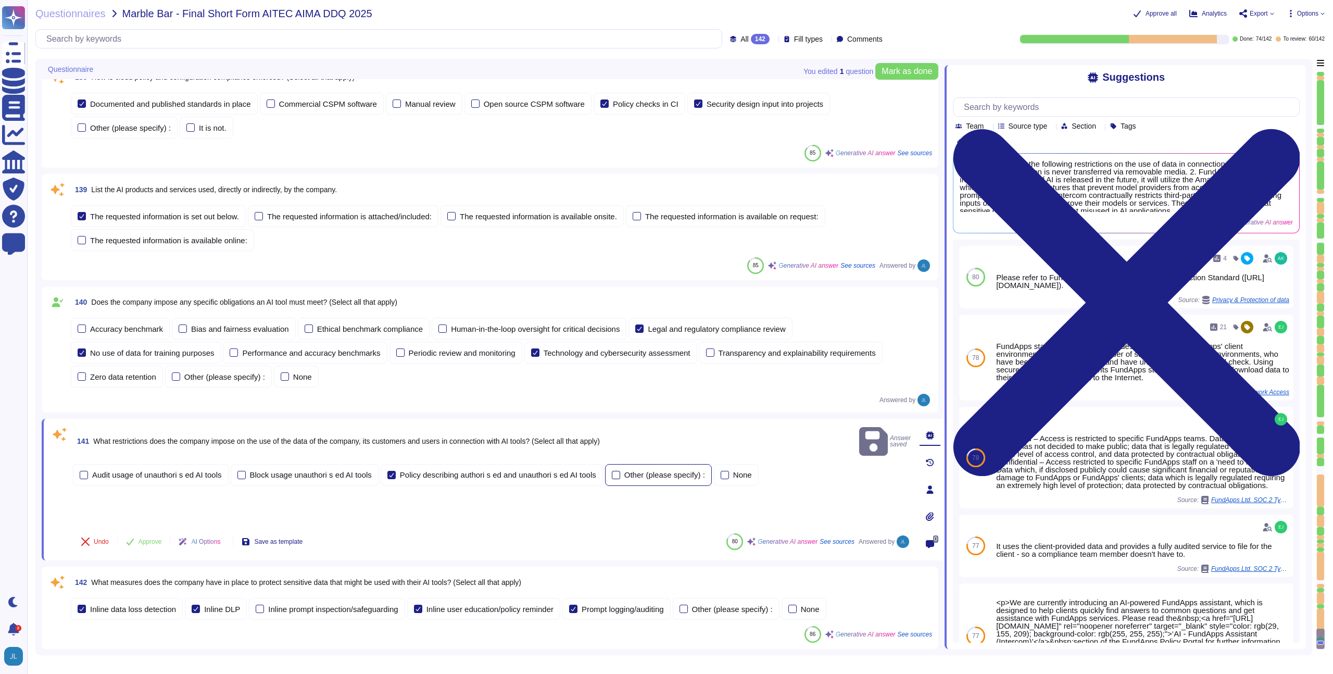
click at [648, 471] on div "Other (please specify) :" at bounding box center [664, 475] width 81 height 8
click at [140, 539] on span "Approve" at bounding box center [149, 541] width 23 height 6
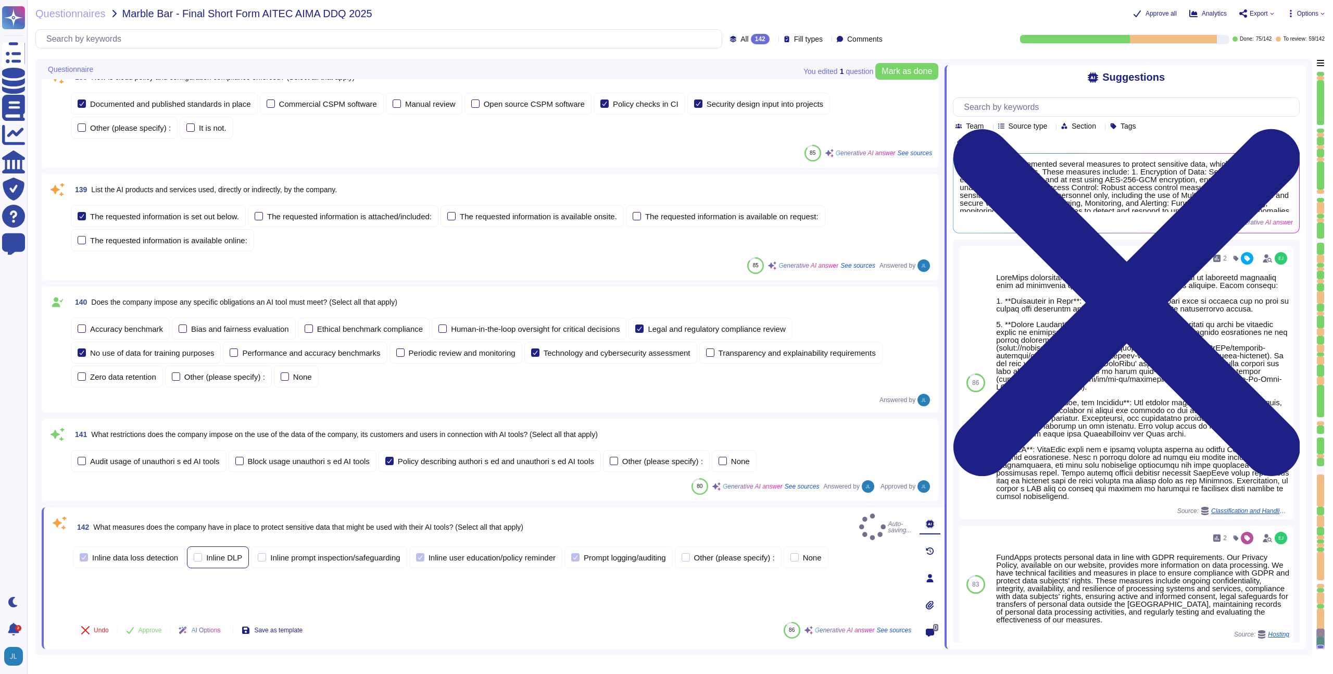
click at [216, 554] on div "Inline DLP" at bounding box center [218, 557] width 62 height 22
click at [154, 555] on div "Inline data loss detection" at bounding box center [129, 557] width 112 height 22
click at [604, 555] on div "Prompt logging/auditing" at bounding box center [618, 557] width 108 height 22
click at [534, 555] on div "Inline user education/policy reminder" at bounding box center [485, 557] width 153 height 22
click at [728, 554] on div "Other (please specify) :" at bounding box center [728, 557] width 107 height 22
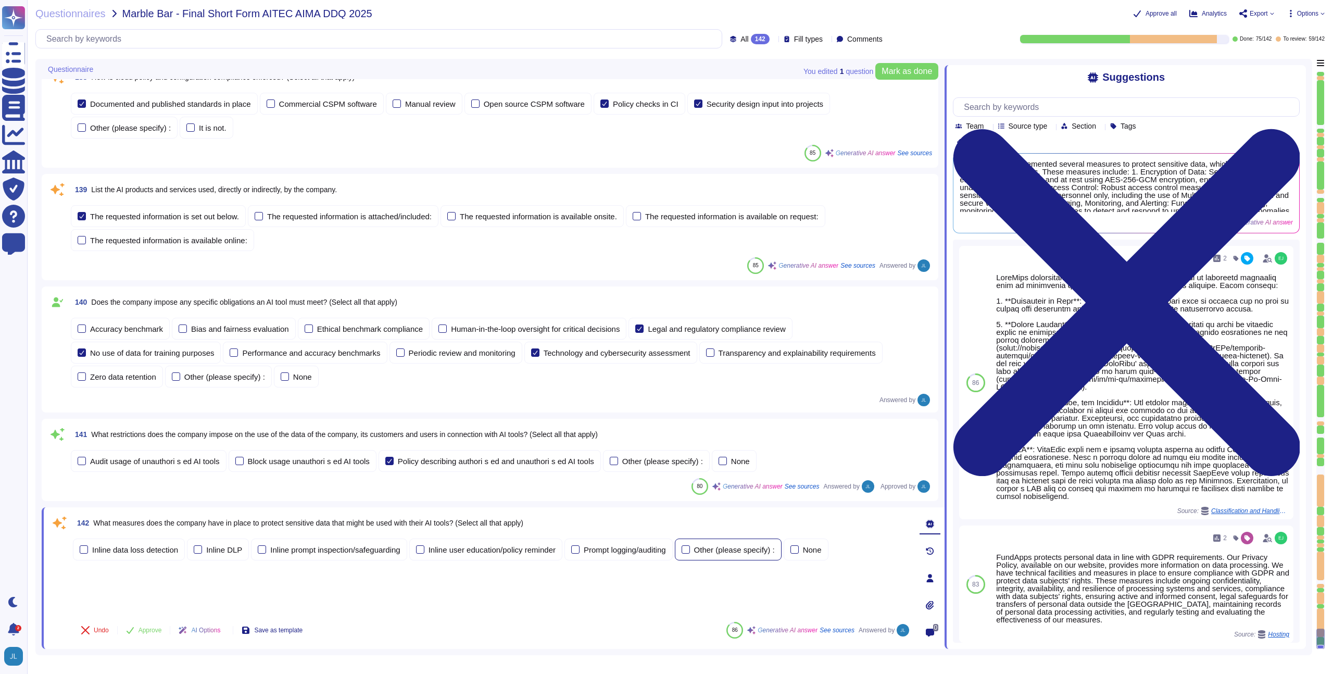
click at [721, 554] on div "Other (please specify) :" at bounding box center [728, 549] width 107 height 22
click at [759, 549] on div "Other (please specify) :" at bounding box center [734, 550] width 81 height 8
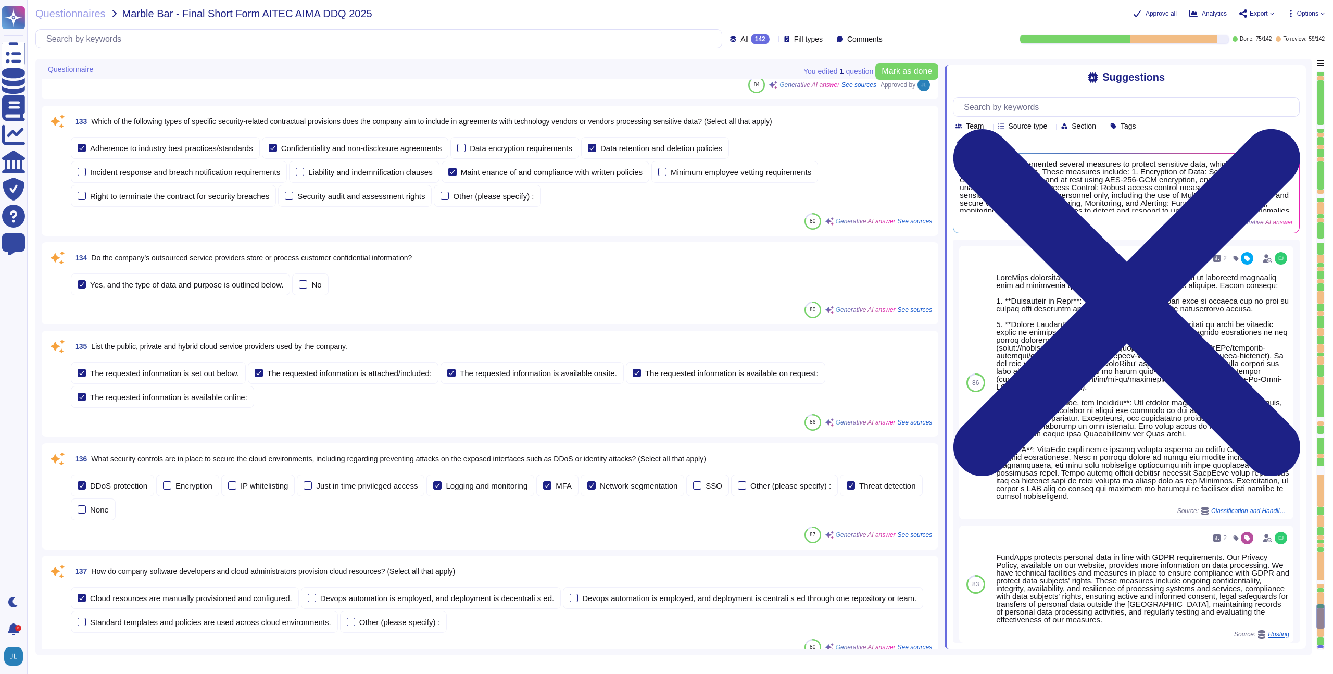
scroll to position [11546, 0]
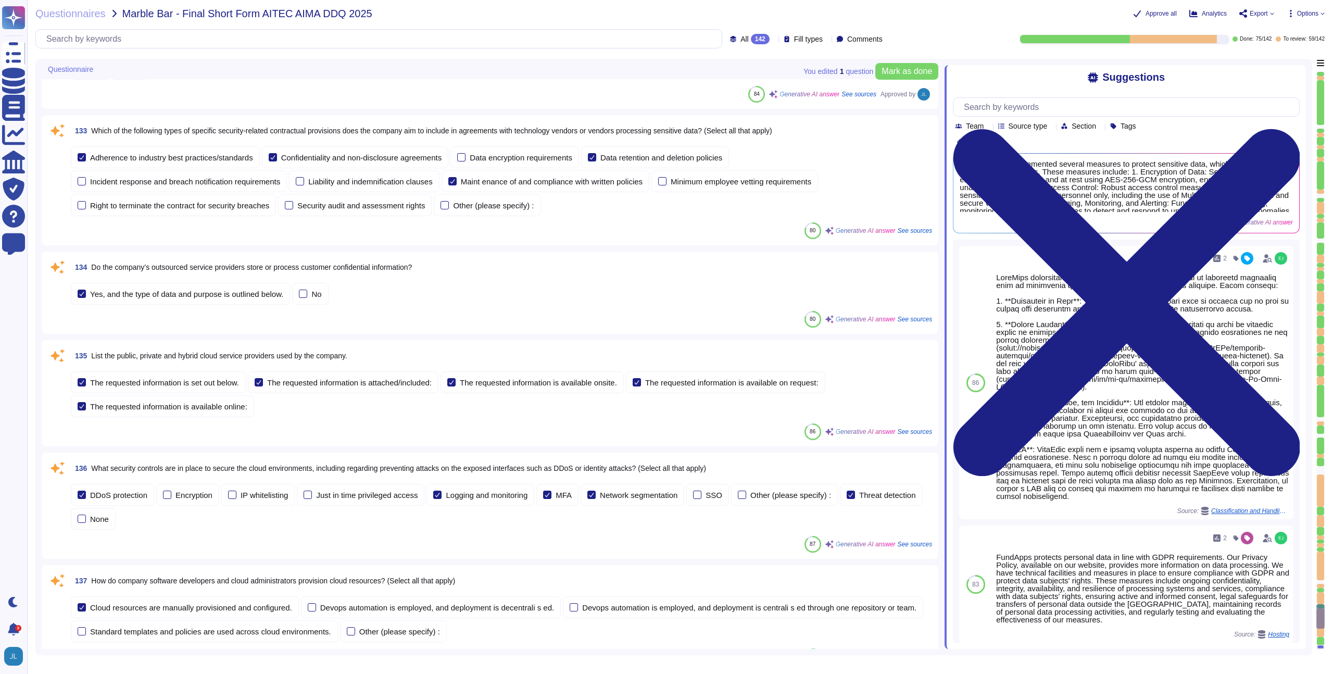
click at [1322, 80] on div at bounding box center [1320, 102] width 7 height 45
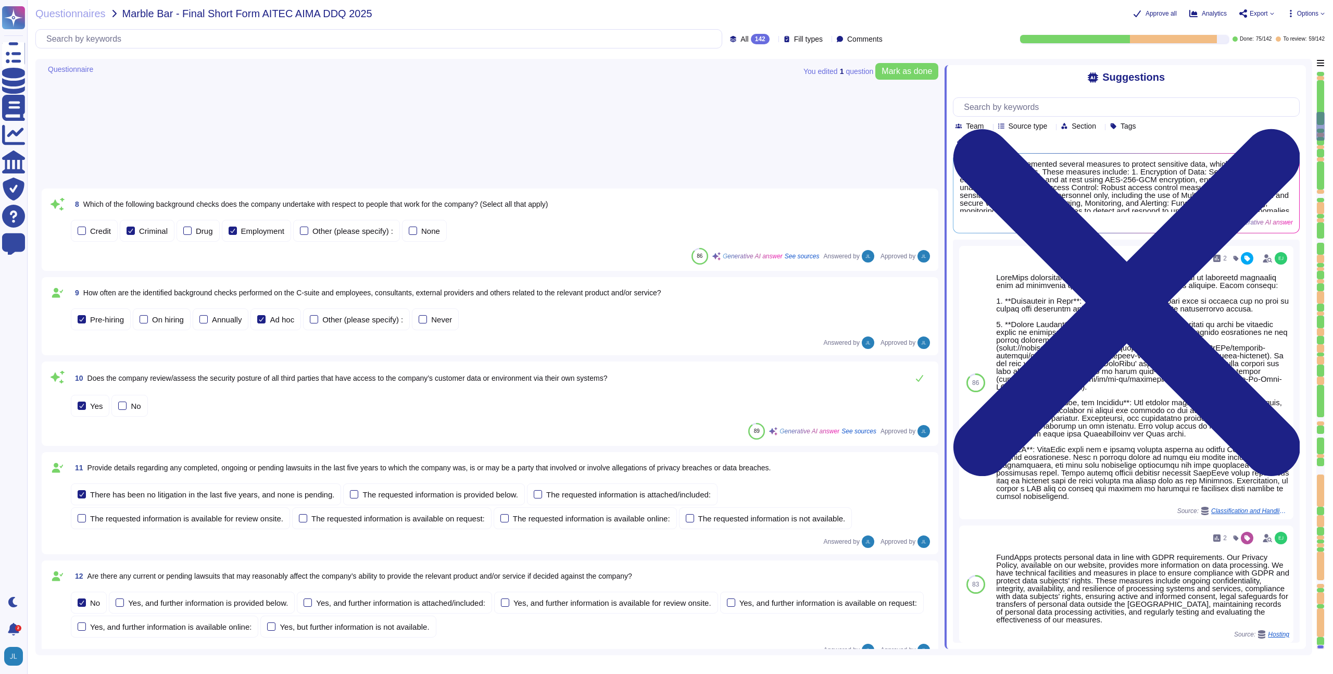
scroll to position [194, 0]
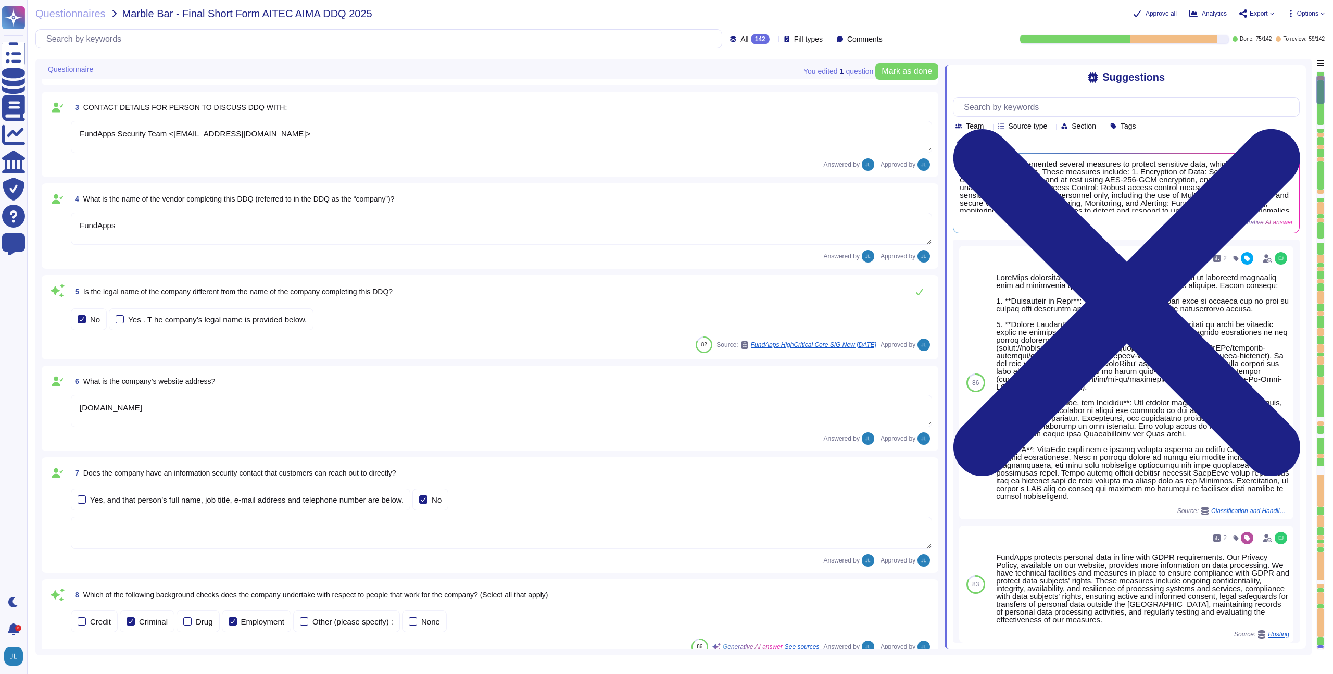
type textarea "FundApps"
type textarea "[DATE]"
type textarea "FundApps Security Team <[EMAIL_ADDRESS][DOMAIN_NAME]>"
type textarea "FundApps"
type textarea "[DOMAIN_NAME]"
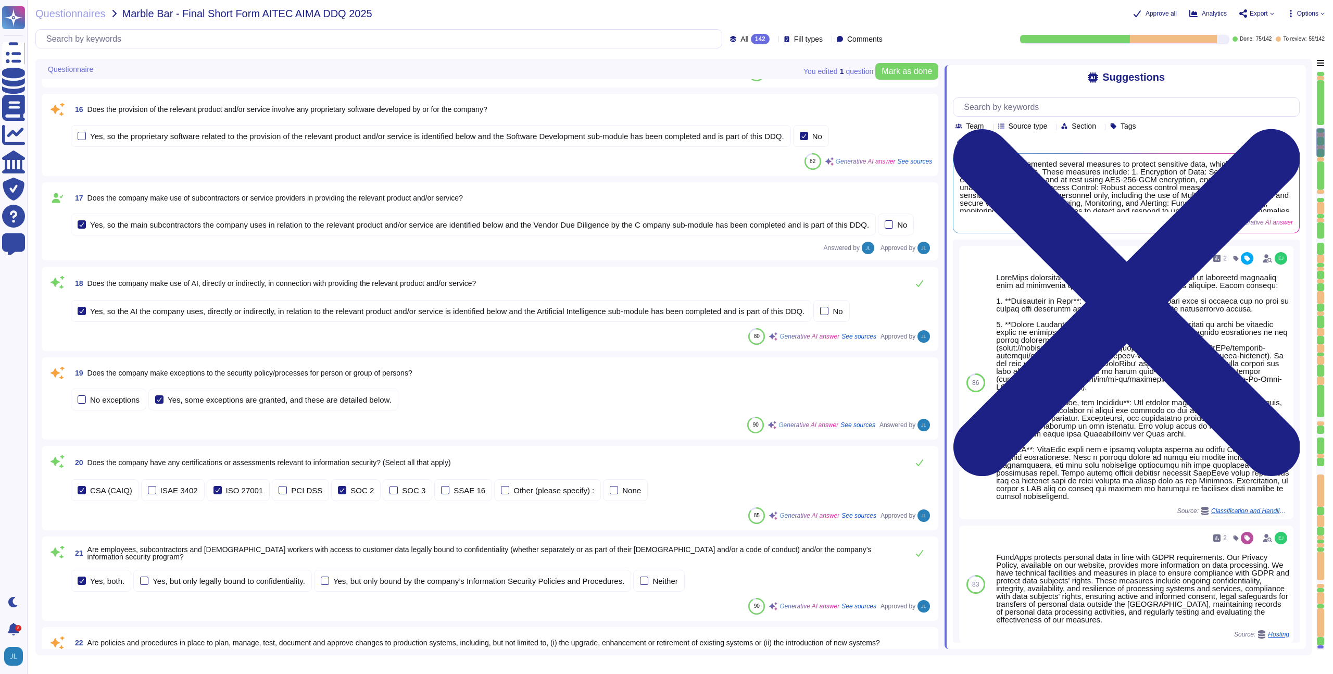
scroll to position [1358, 0]
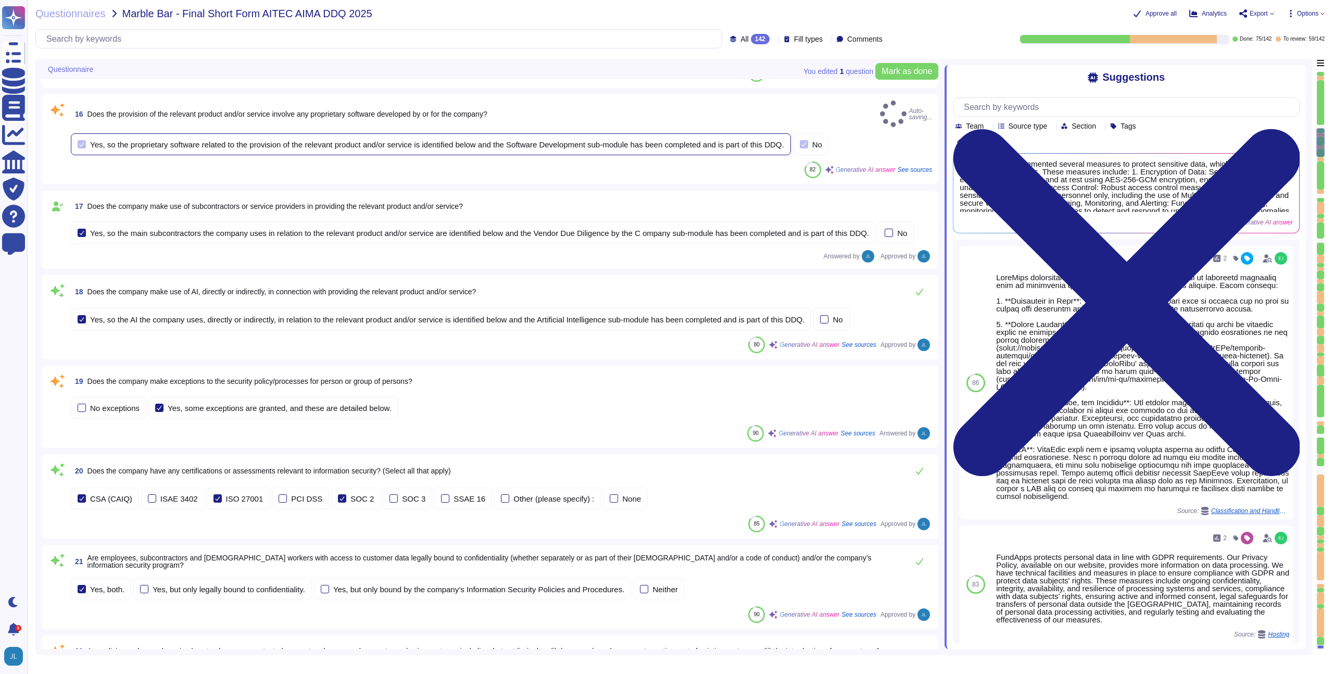
click at [410, 141] on div "Yes, so the proprietary software related to the provision of the relevant produ…" at bounding box center [437, 145] width 694 height 8
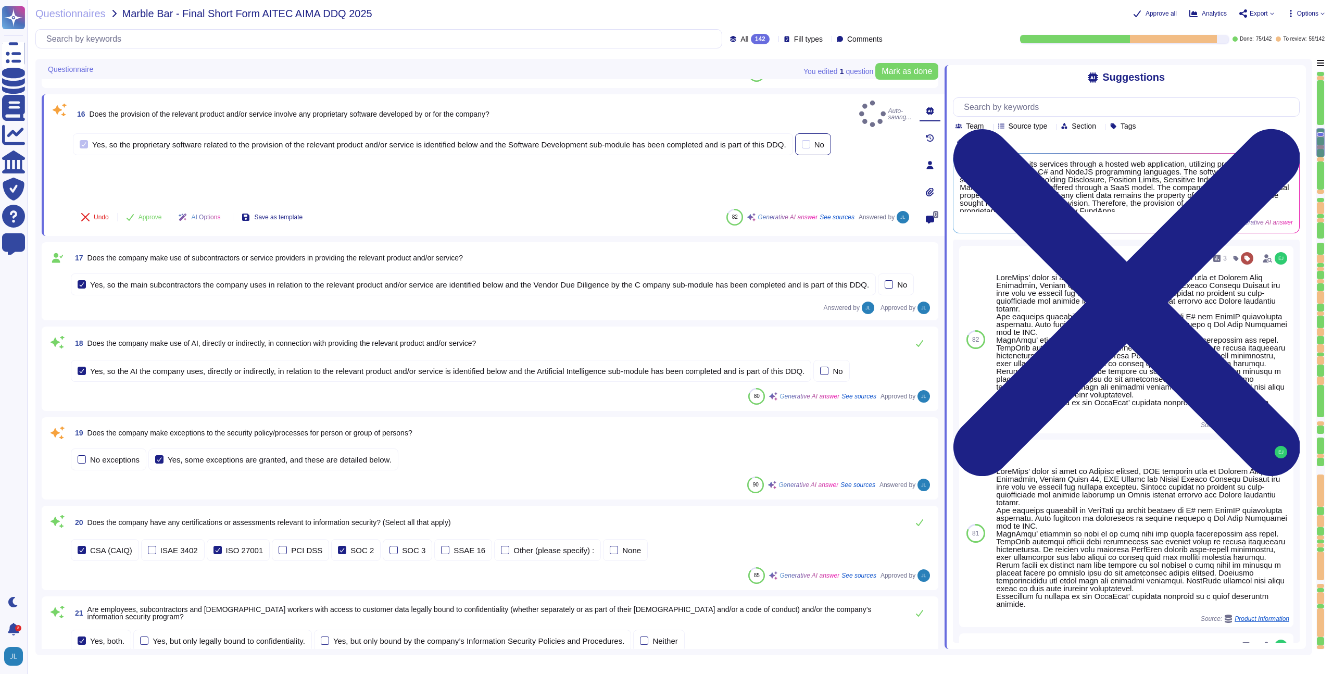
click at [824, 141] on div "No" at bounding box center [819, 145] width 10 height 8
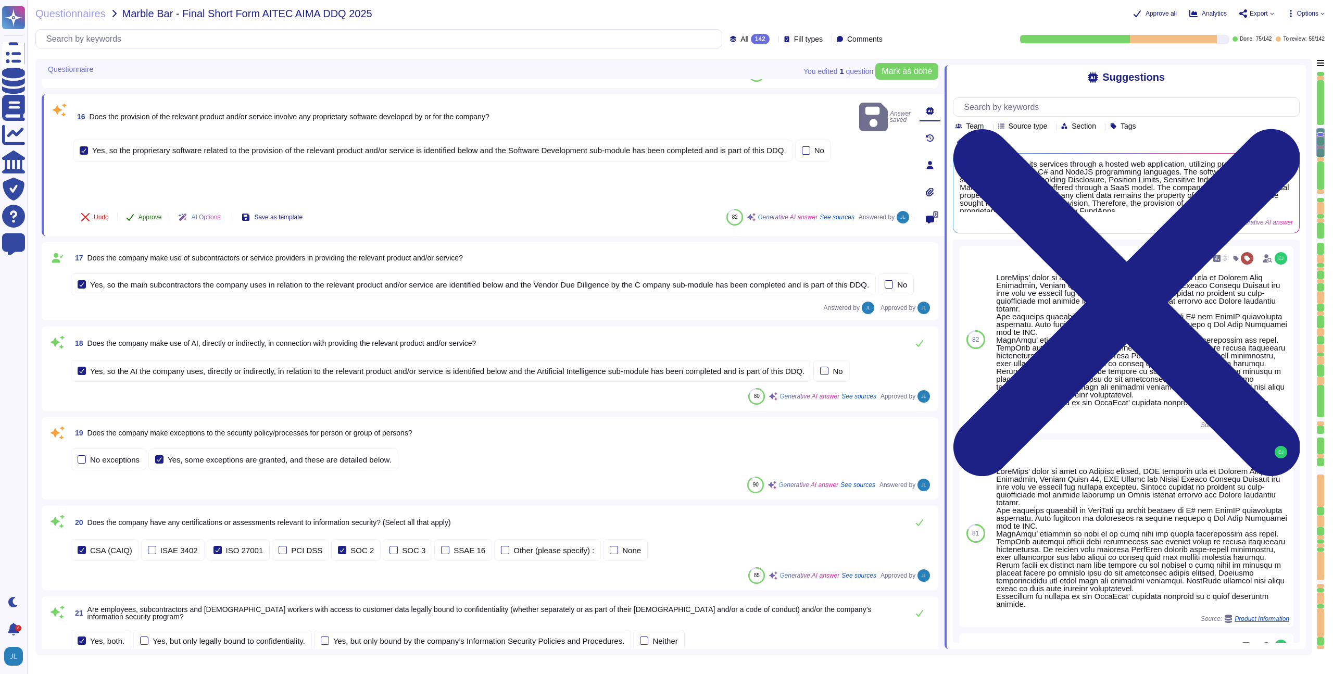
click at [150, 218] on span "Approve" at bounding box center [149, 217] width 23 height 6
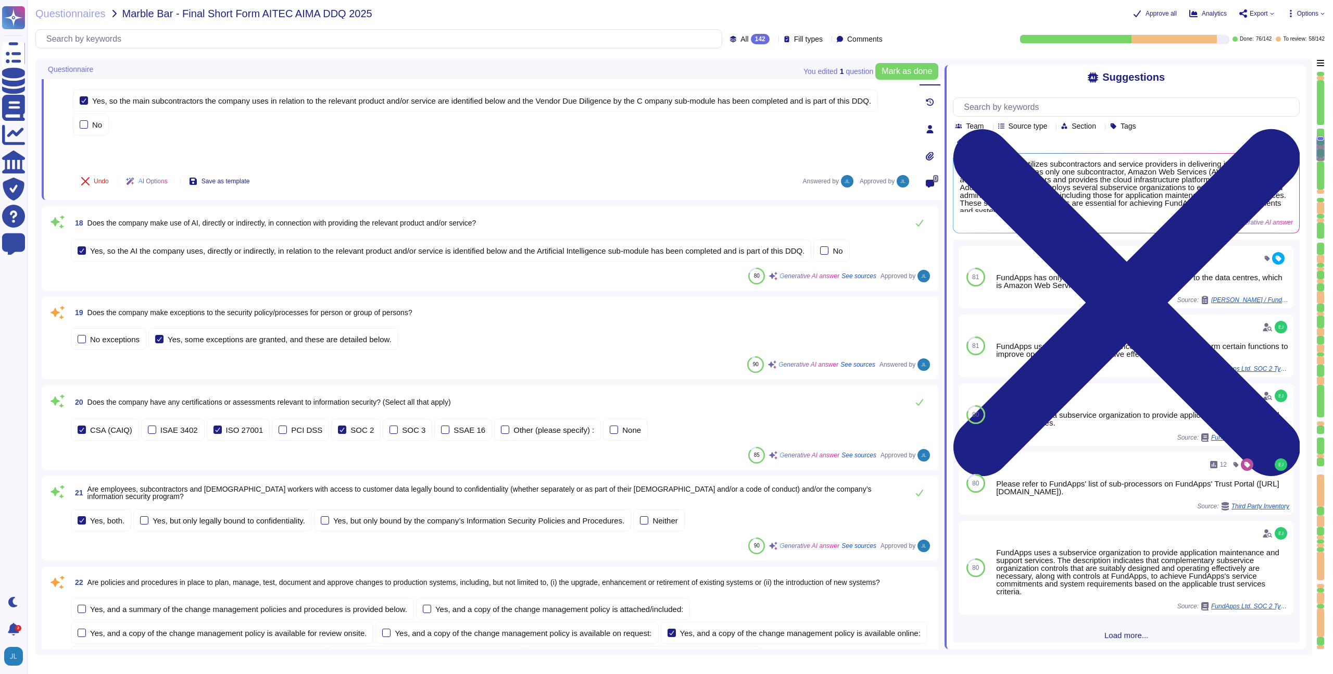
scroll to position [1477, 0]
click at [447, 311] on div "19 Does the company make exceptions to the security policy/processes for person…" at bounding box center [501, 310] width 861 height 19
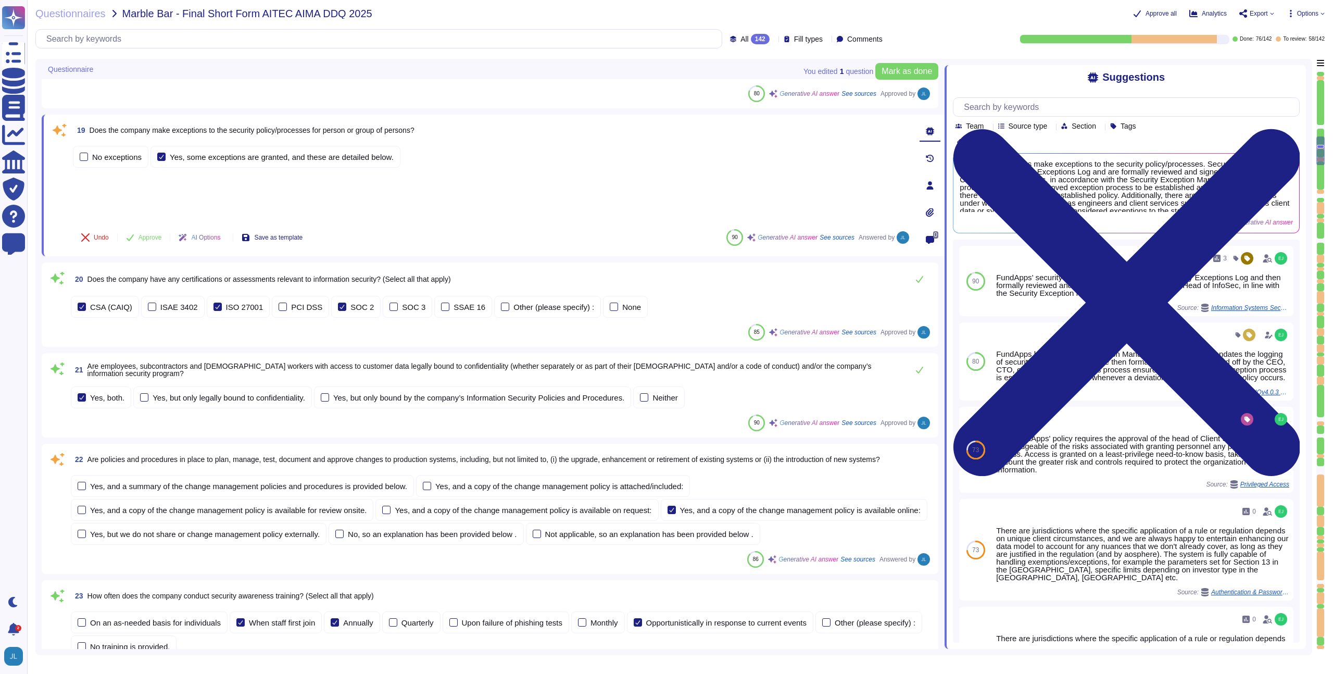
scroll to position [1738, 0]
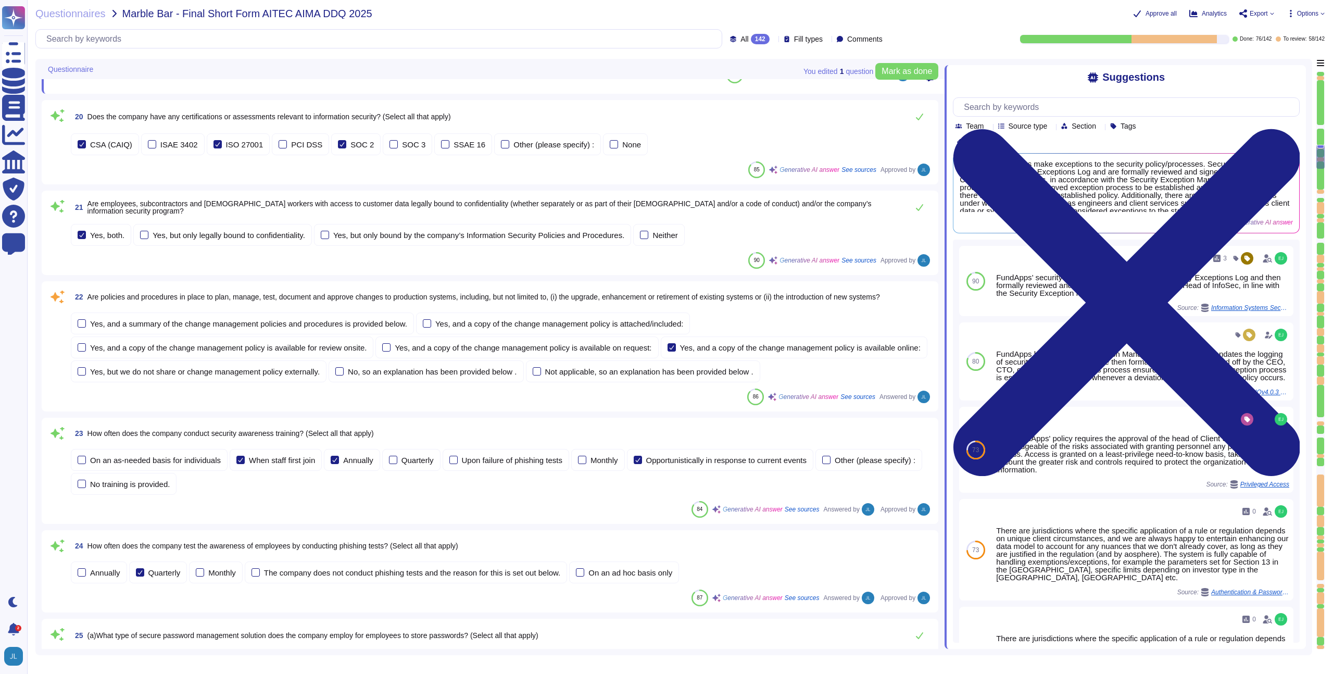
type textarea "The company refers to the relevant products as "FundApps Shareholding Disclosur…"
type textarea "Shareholding Disclosure: This service monitors disclosure requirements for majo…"
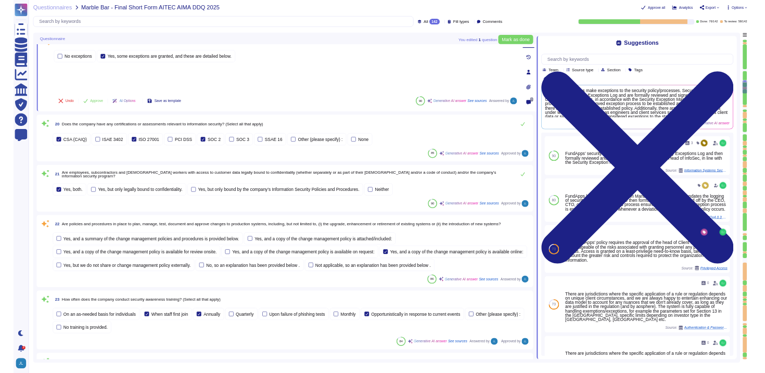
scroll to position [1329, 0]
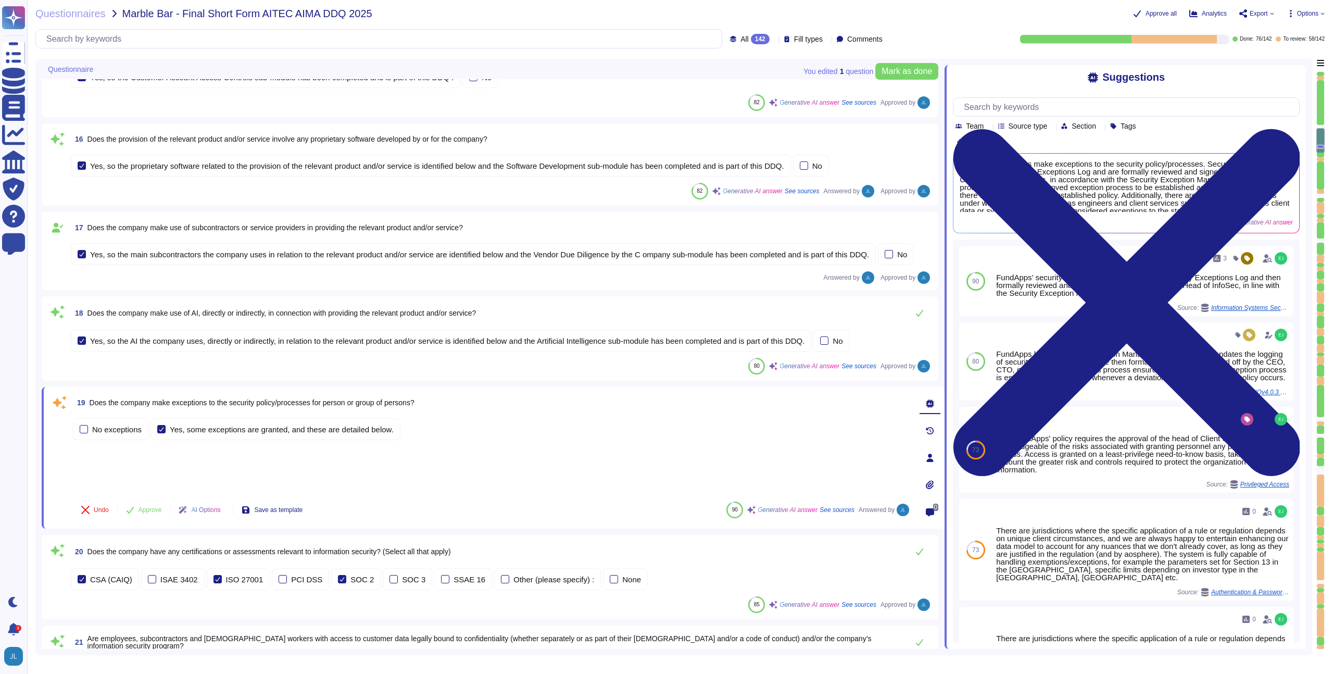
click at [1242, 9] on icon at bounding box center [1243, 13] width 8 height 8
click at [1277, 63] on p "Download" at bounding box center [1295, 77] width 37 height 29
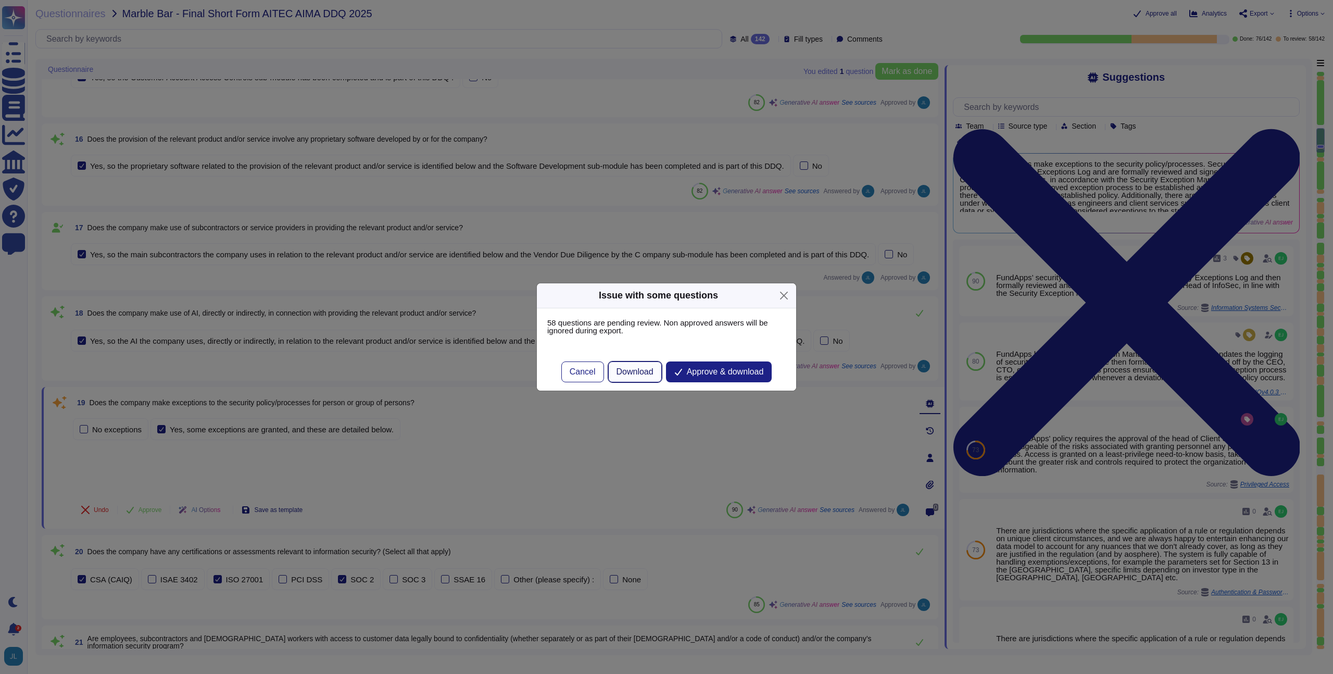
click at [634, 369] on span "Download" at bounding box center [634, 372] width 37 height 8
